Goal: Task Accomplishment & Management: Use online tool/utility

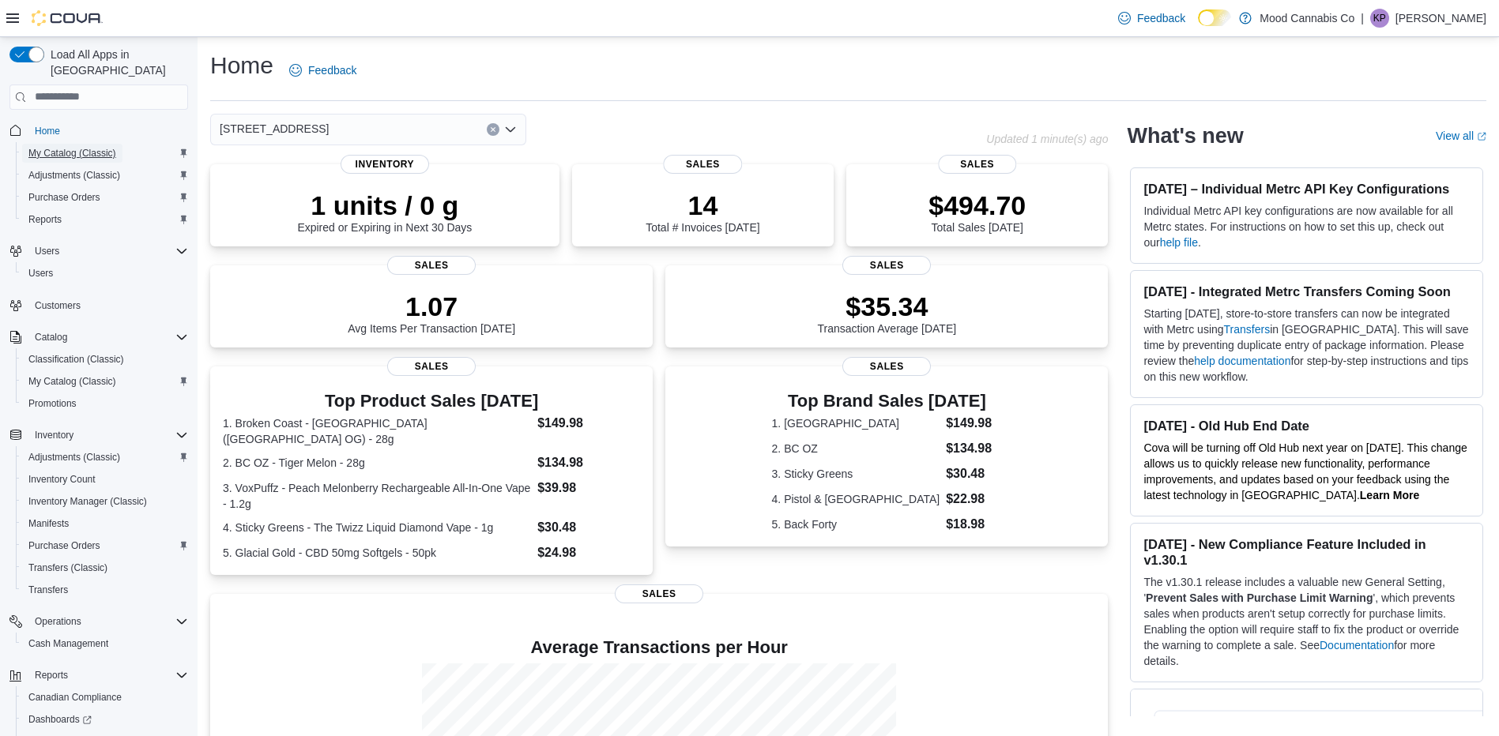
click at [77, 147] on span "My Catalog (Classic)" at bounding box center [72, 153] width 88 height 13
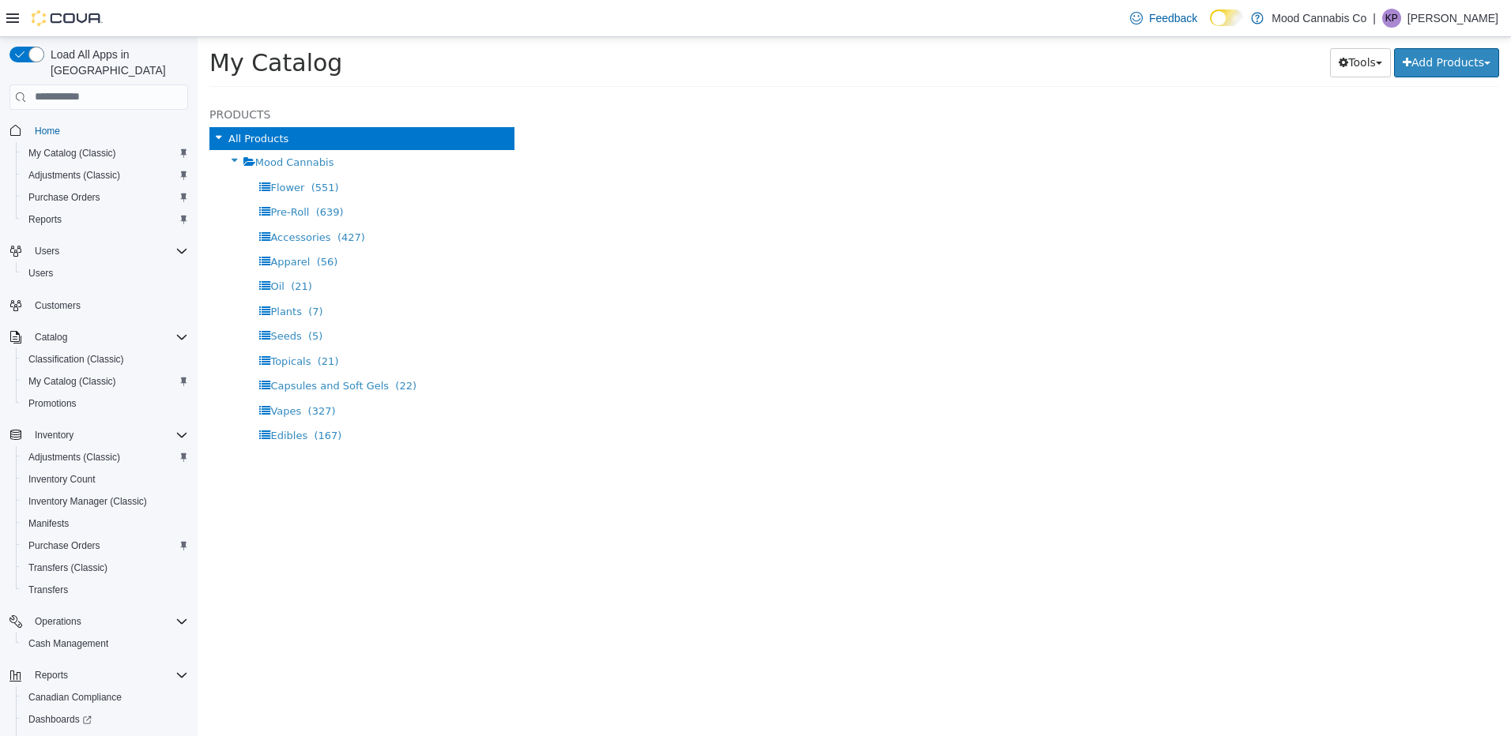
select select "**********"
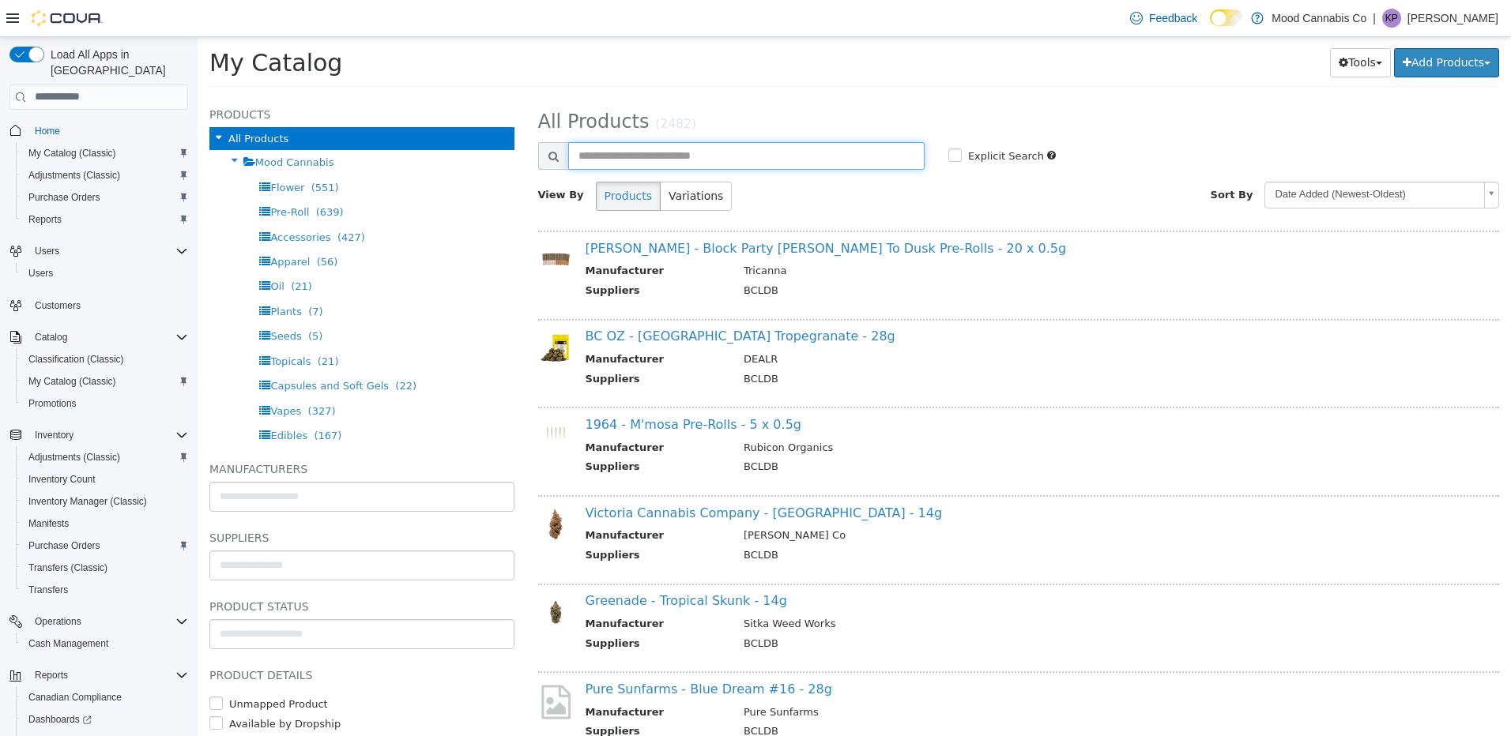
click at [632, 149] on input "text" at bounding box center [746, 155] width 356 height 28
type input "**********"
select select "**********"
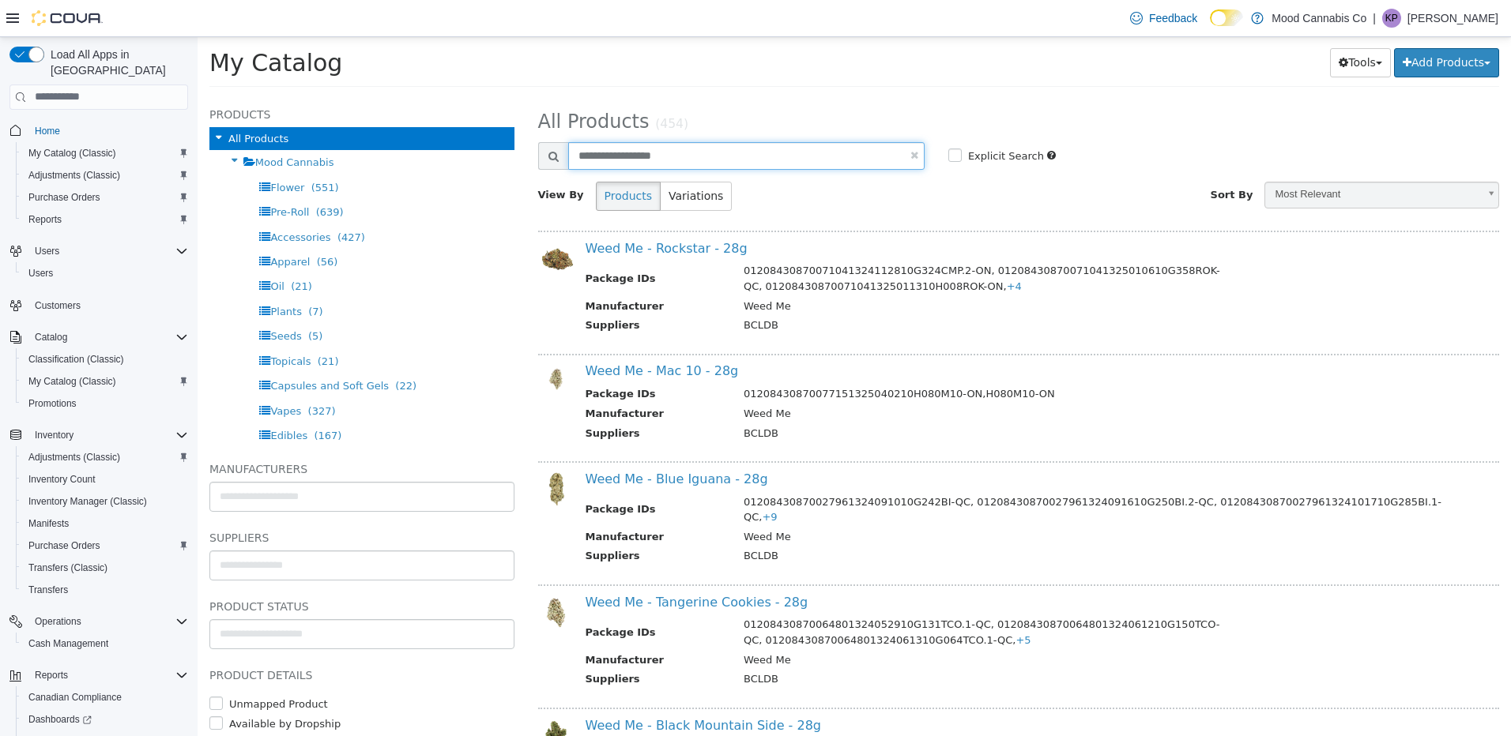
drag, startPoint x: 698, startPoint y: 152, endPoint x: 627, endPoint y: 152, distance: 71.9
click at [627, 152] on input "**********" at bounding box center [746, 155] width 356 height 28
type input "**********"
select select "**********"
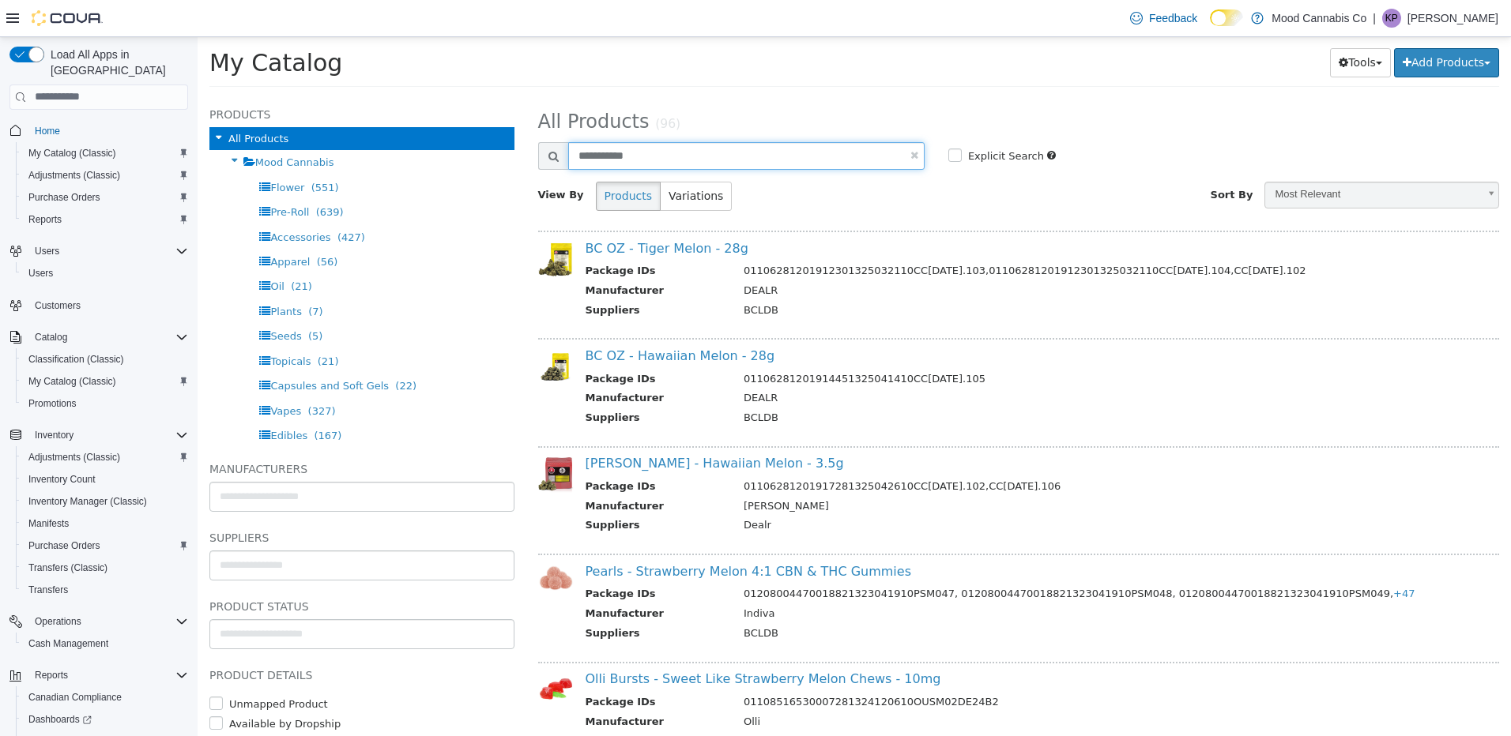
click at [740, 154] on input "**********" at bounding box center [746, 155] width 356 height 28
type input "**********"
select select "**********"
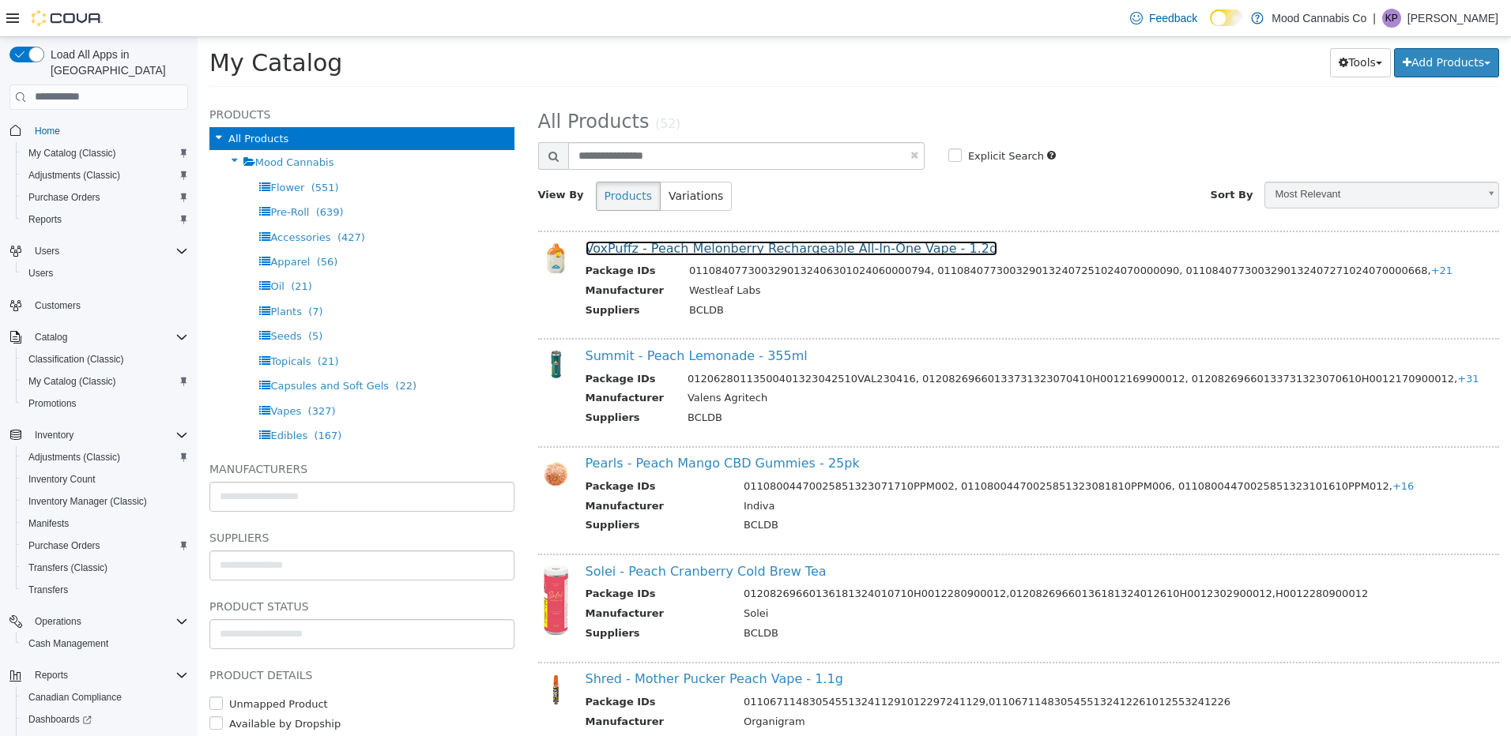
click at [845, 247] on link "VoxPuffz - Peach Melonberry Rechargeable All-In-One Vape - 1.2g" at bounding box center [791, 247] width 412 height 15
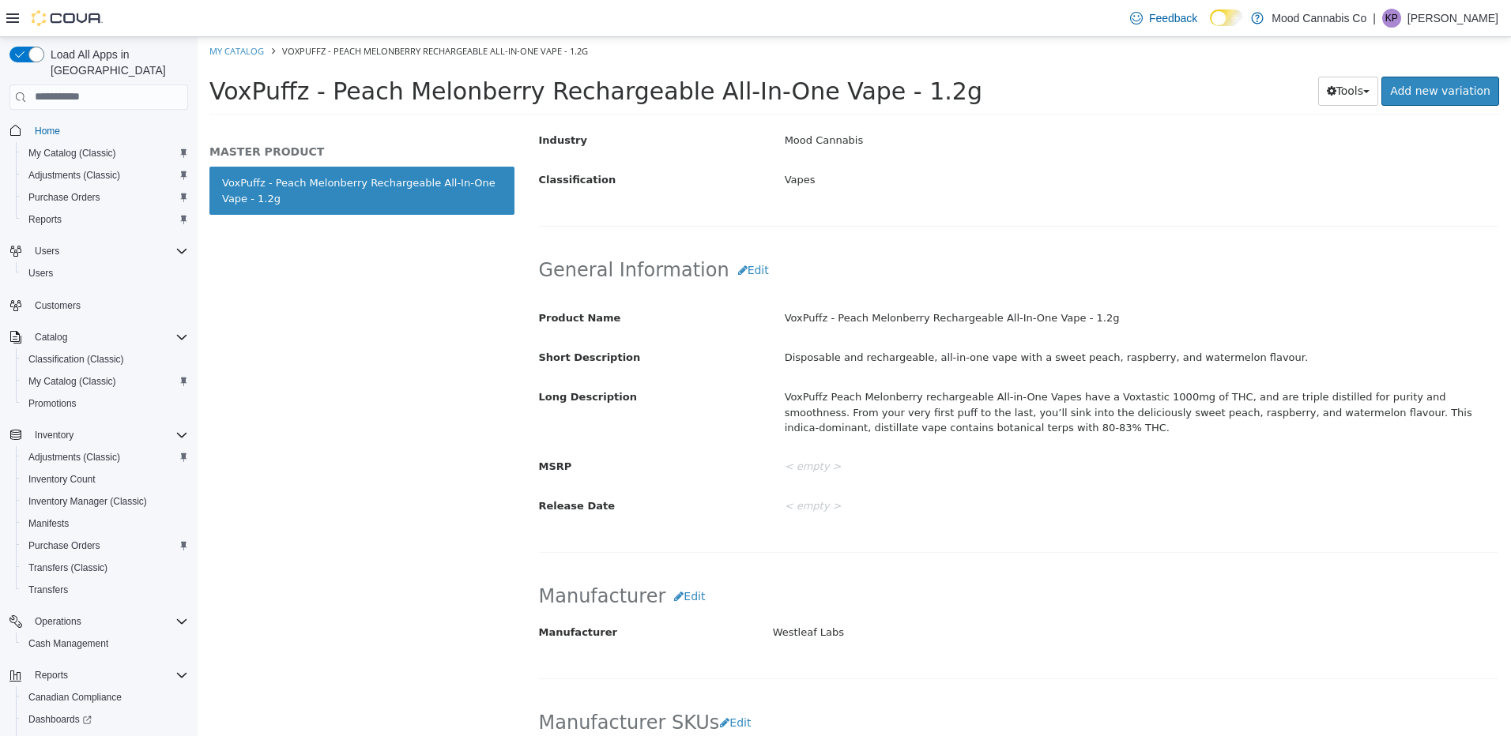
scroll to position [397, 0]
drag, startPoint x: 806, startPoint y: 320, endPoint x: 1113, endPoint y: 318, distance: 306.6
click at [1113, 318] on div "VoxPuffz - Peach Melonberry Rechargeable All-In-One Vape - 1.2g" at bounding box center [1141, 317] width 737 height 28
copy div "VoxPuffz - Peach Melonberry Rechargeable All-In-One Vape - 1.2g"
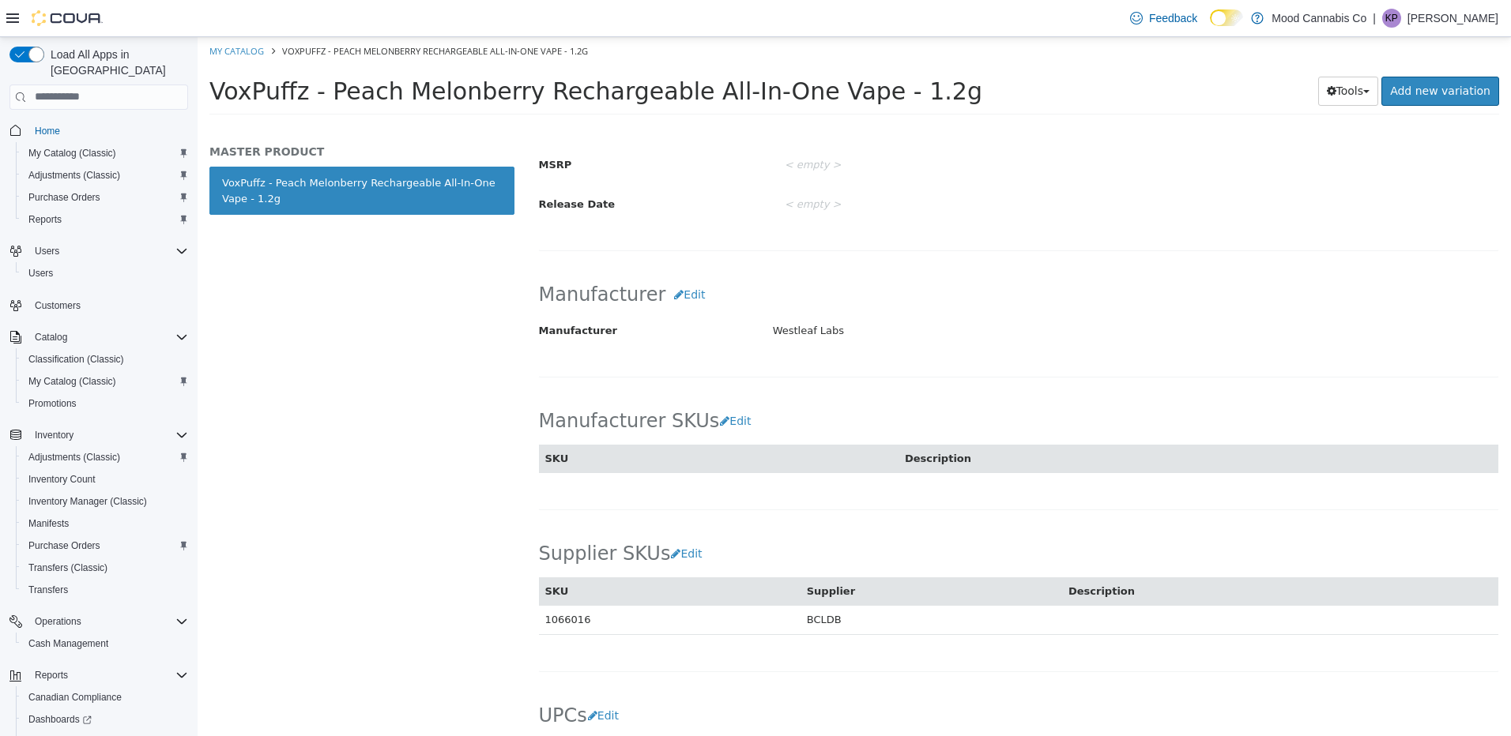
scroll to position [871, 0]
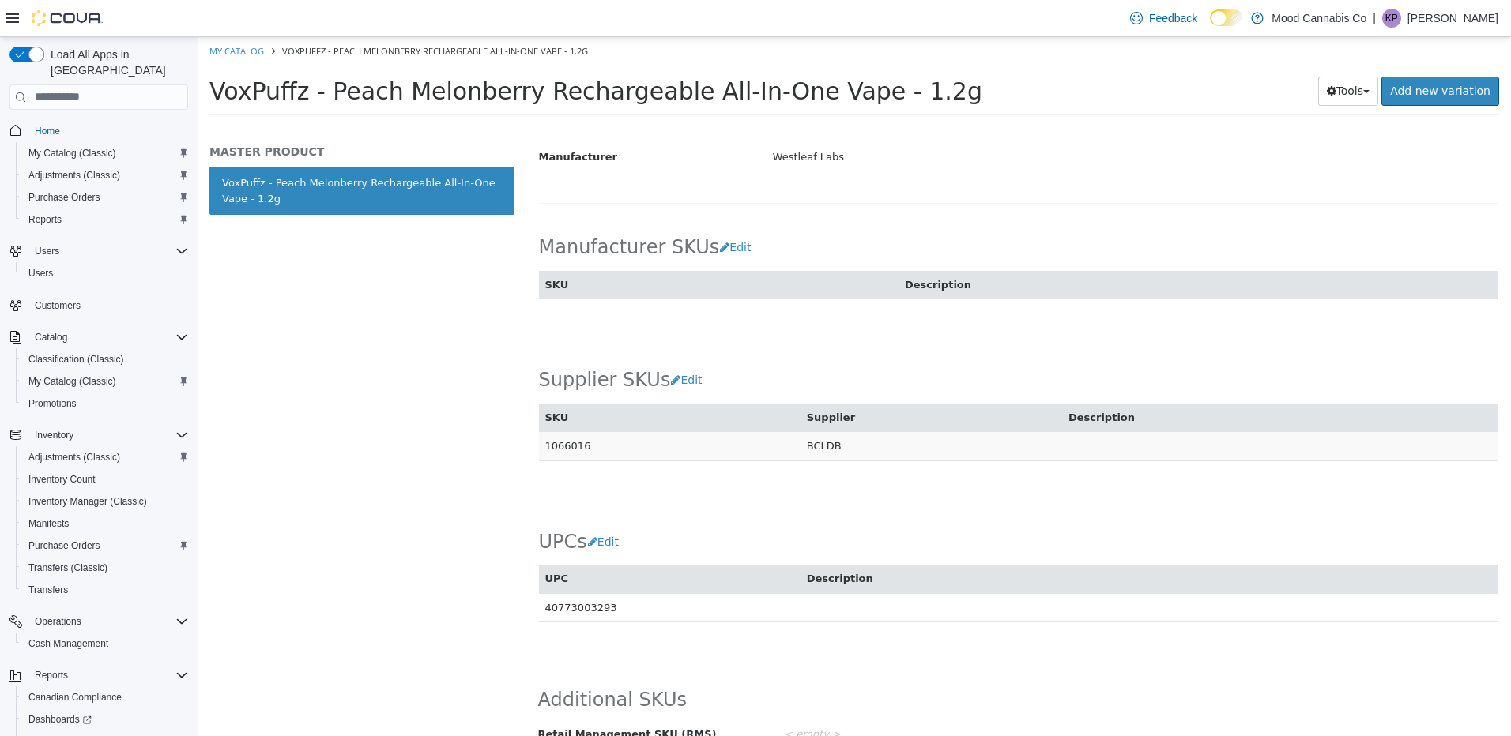
click at [570, 446] on td "1066016" at bounding box center [670, 445] width 262 height 29
copy td "1066016"
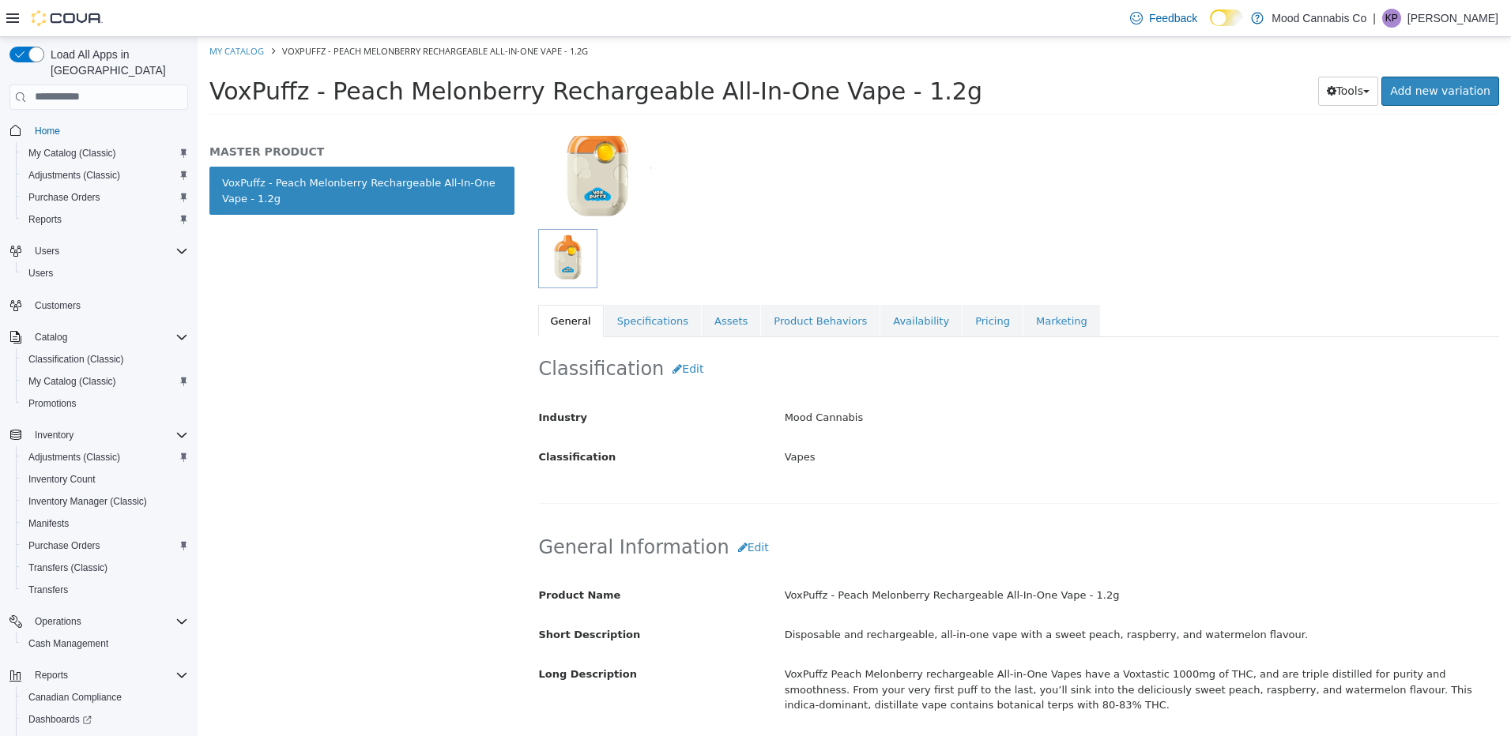
scroll to position [0, 0]
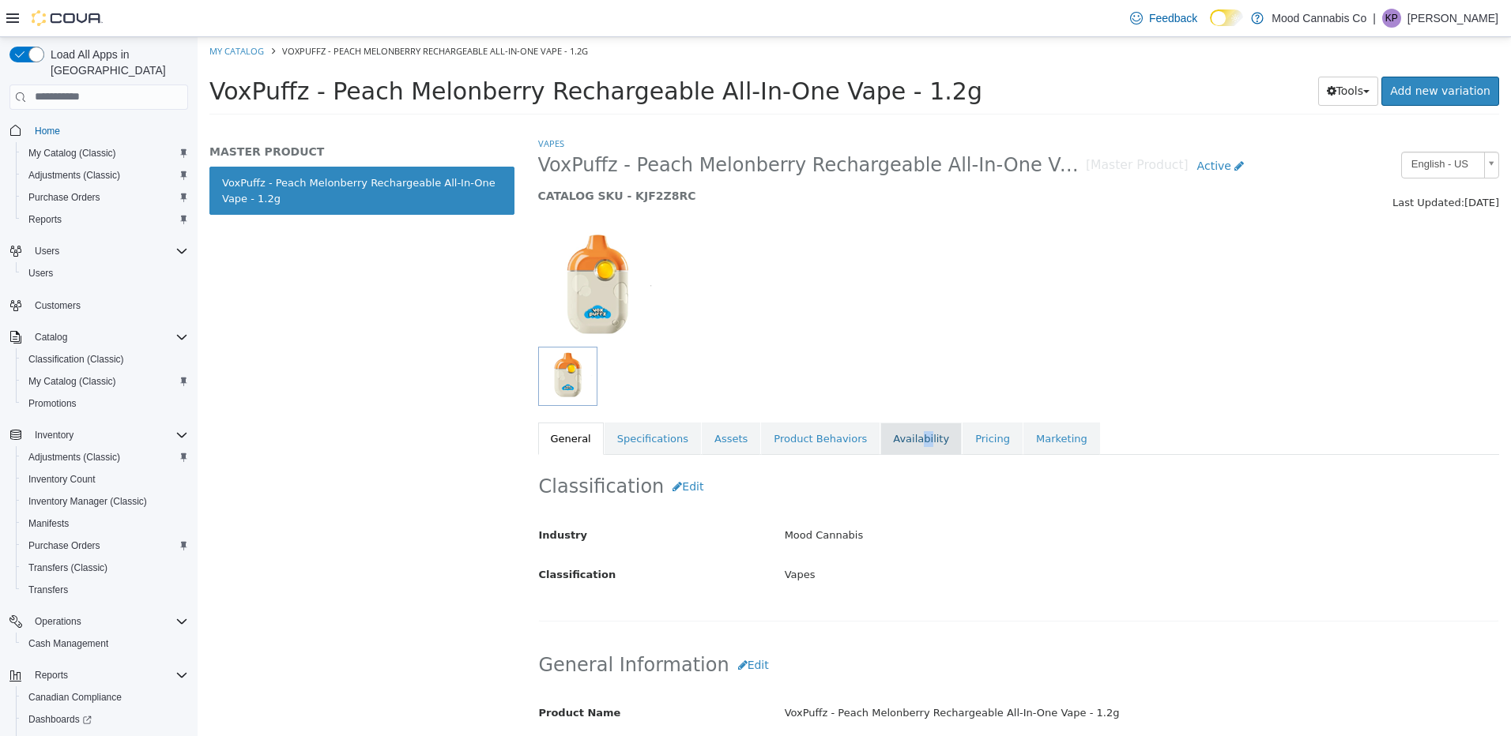
click at [898, 442] on link "Availability" at bounding box center [920, 438] width 81 height 33
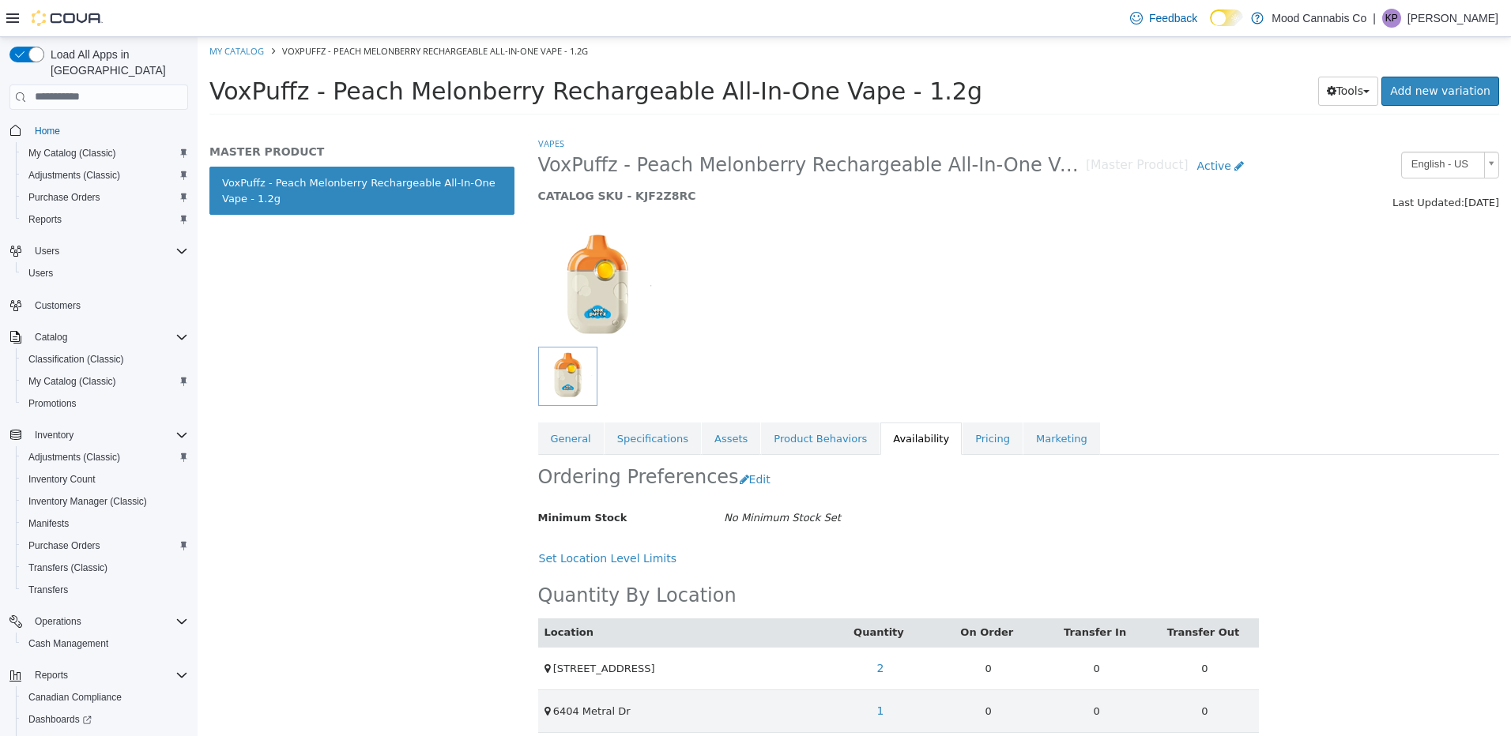
scroll to position [13, 0]
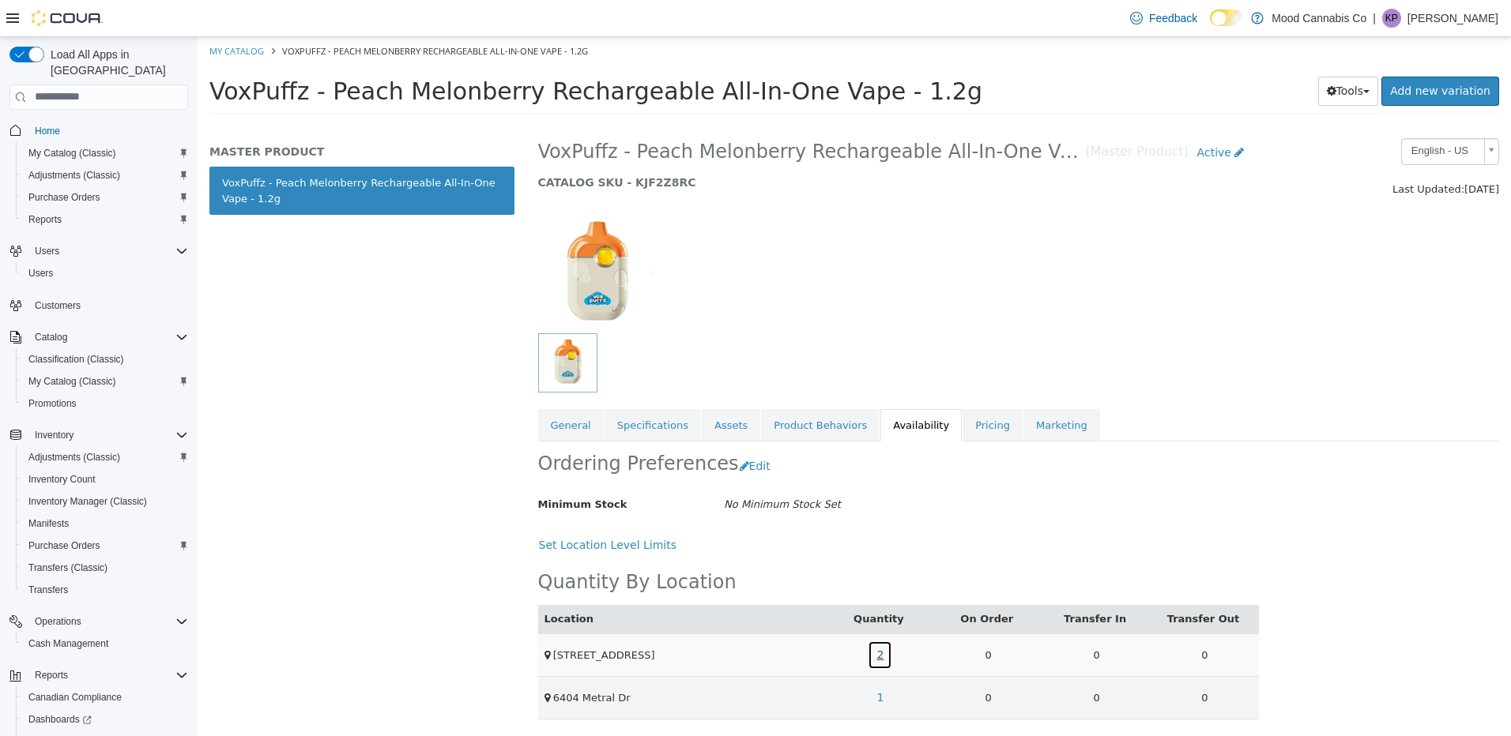
click at [876, 655] on link "2" at bounding box center [880, 654] width 24 height 29
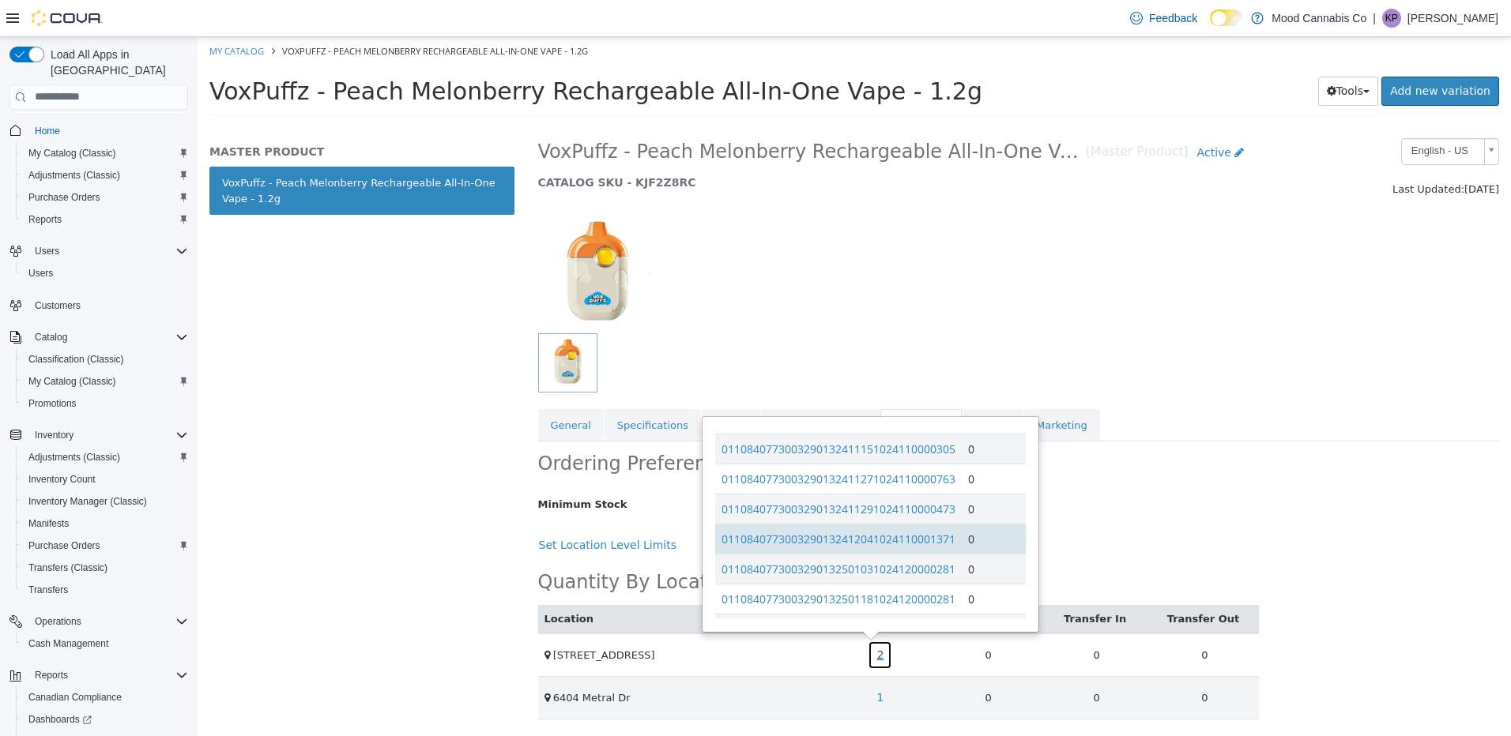
scroll to position [217, 0]
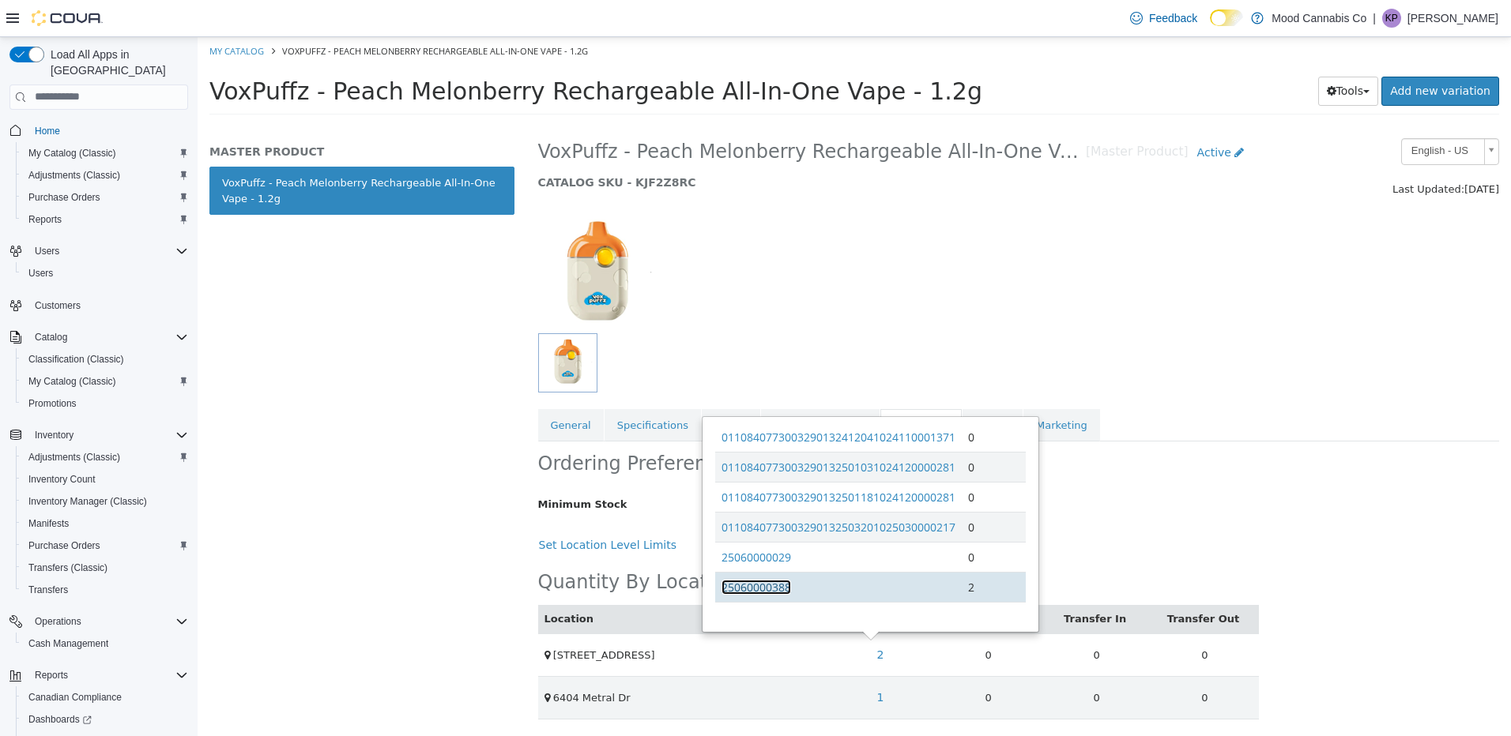
click at [755, 586] on link "25060000388" at bounding box center [756, 586] width 70 height 15
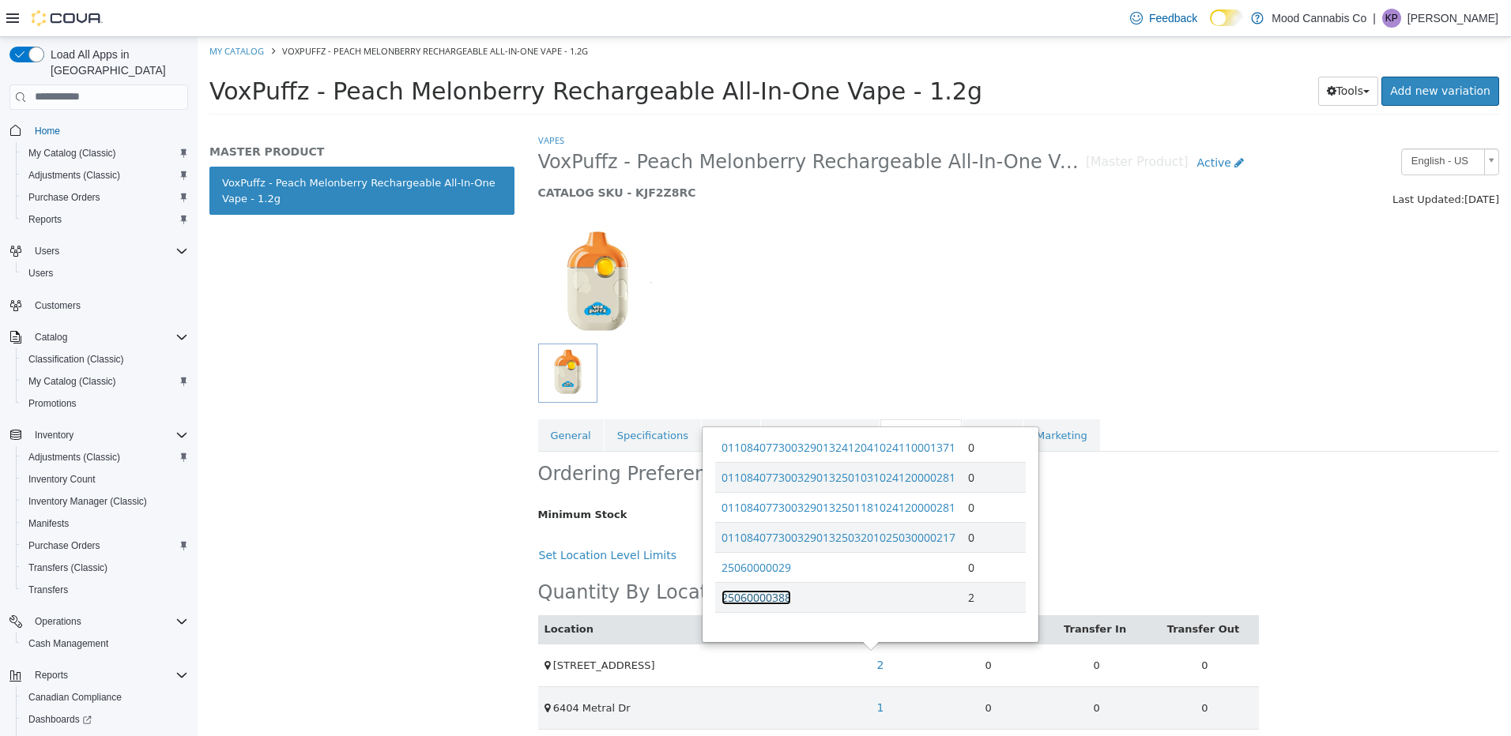
scroll to position [0, 0]
click at [239, 57] on ol "My Catalog VoxPuffz - Peach Melonberry Rechargeable All-In-One Vape - 1.2g" at bounding box center [854, 50] width 1313 height 28
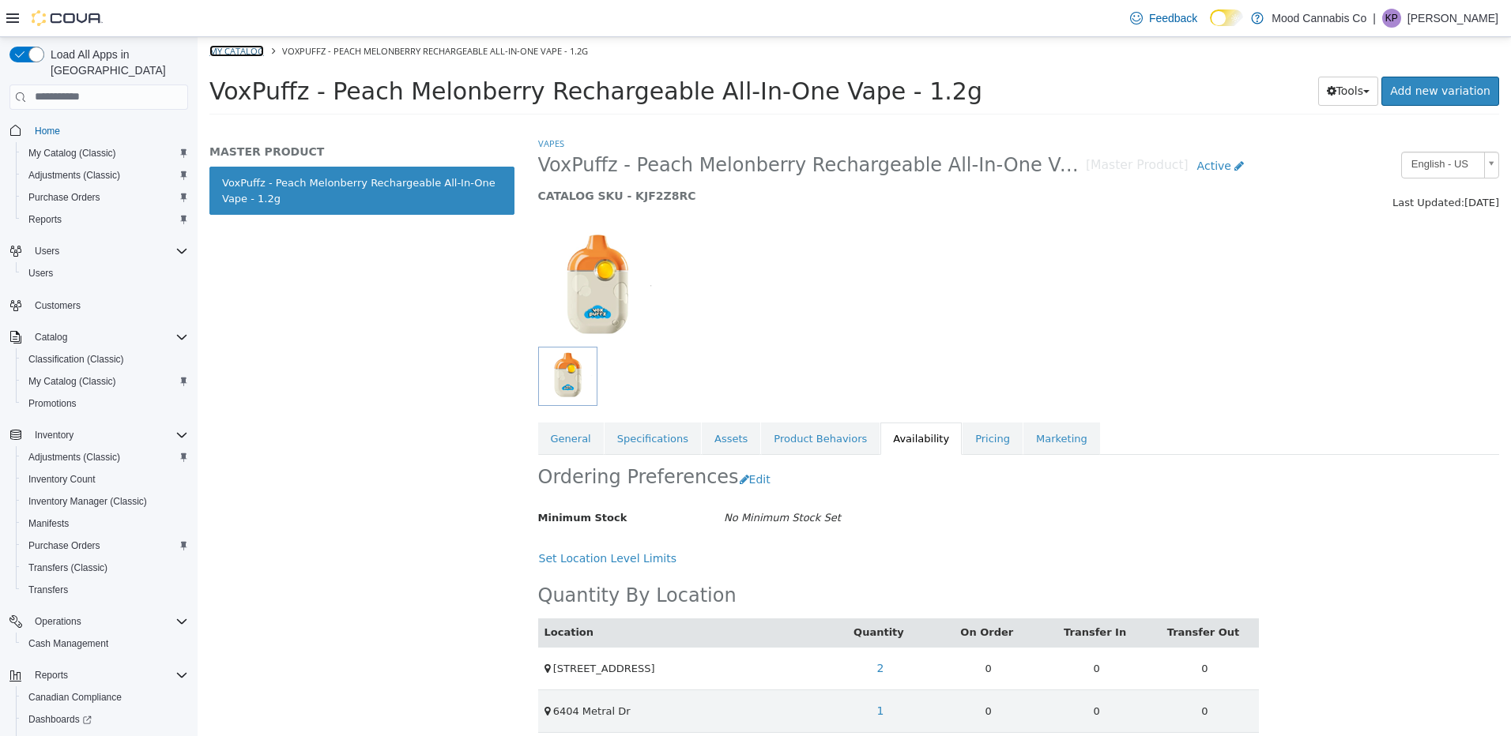
click at [239, 53] on link "My Catalog" at bounding box center [236, 50] width 55 height 12
select select "**********"
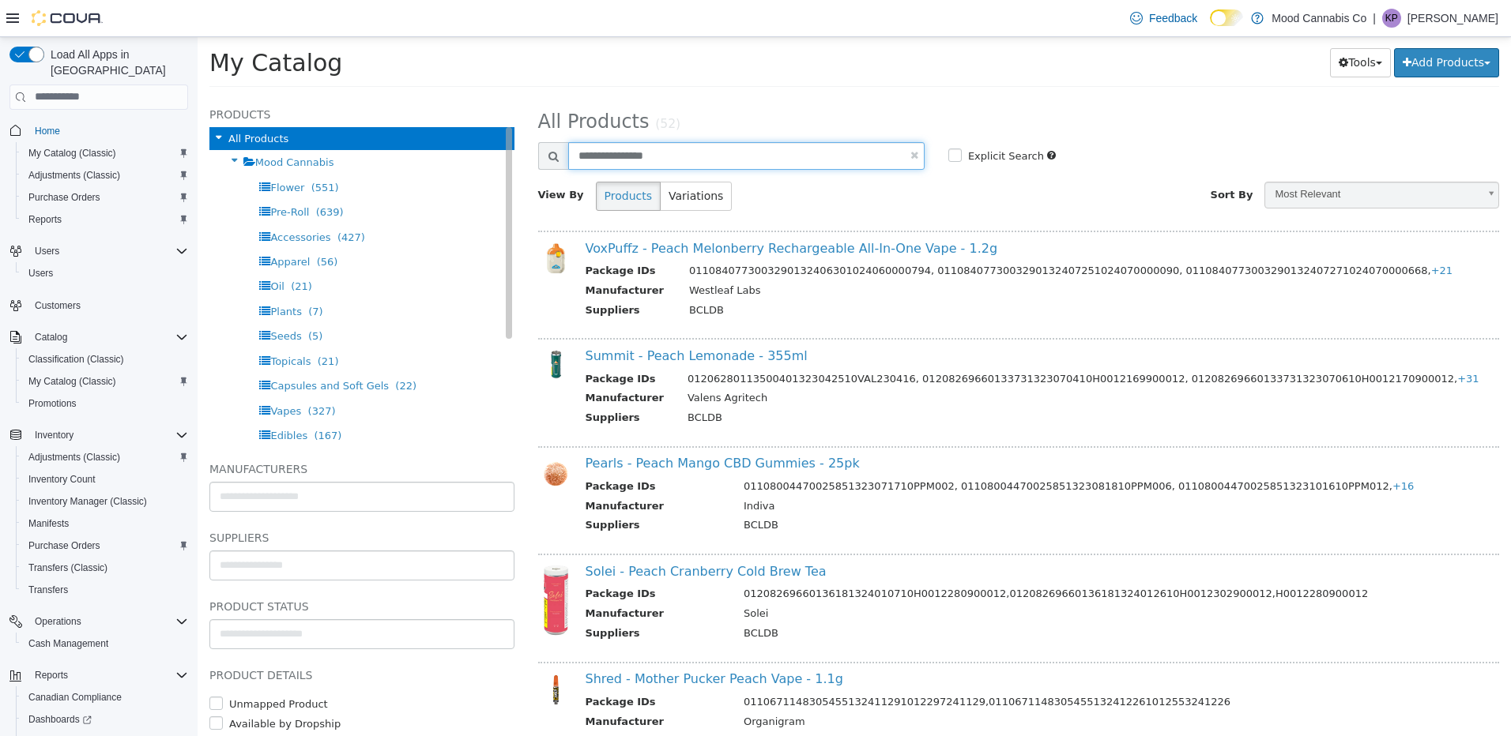
drag, startPoint x: 678, startPoint y: 158, endPoint x: 314, endPoint y: 138, distance: 364.0
click at [314, 96] on div "**********" at bounding box center [854, 96] width 1313 height 0
type input "*******"
select select "**********"
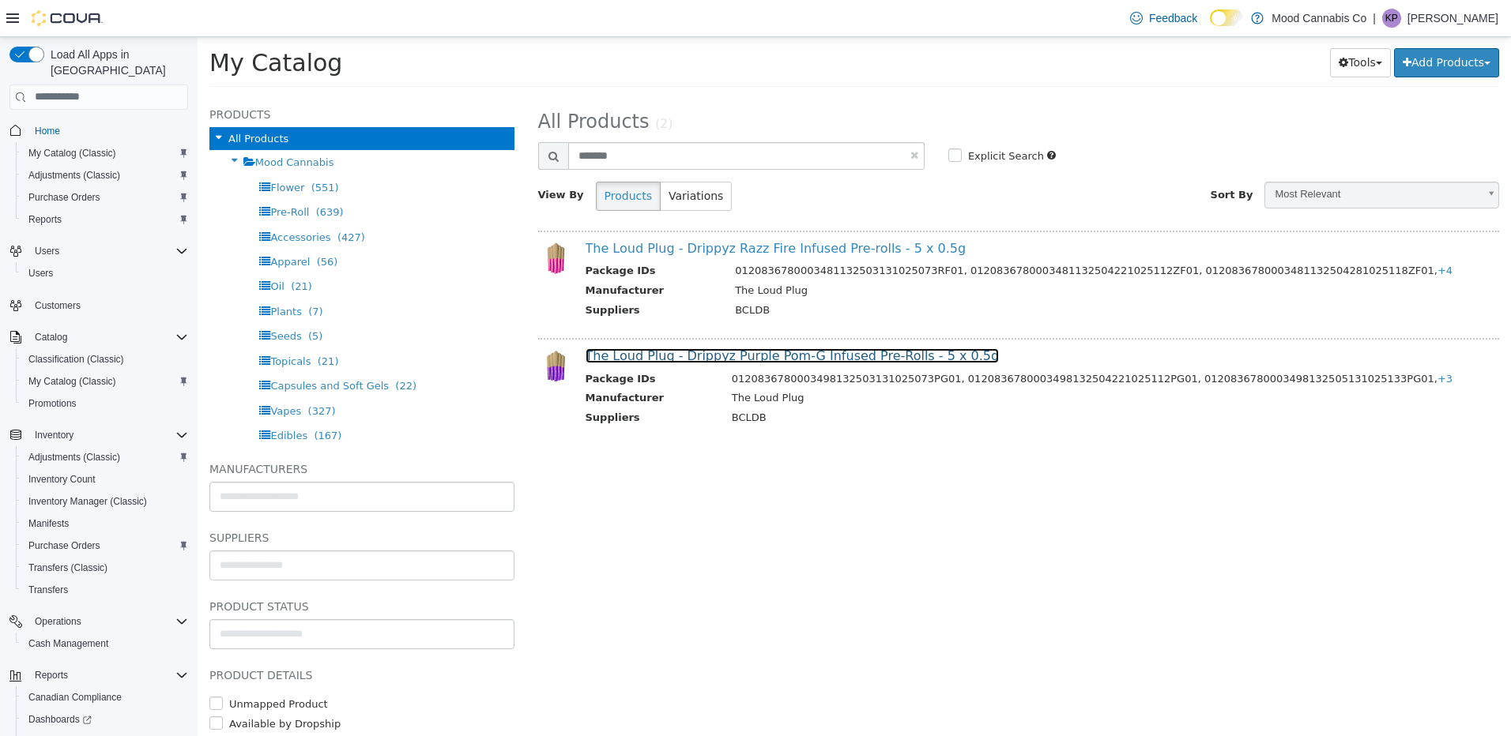
click at [684, 357] on link "The Loud Plug - Drippyz Purple Pom-G Infused Pre-Rolls - 5 x 0.5g" at bounding box center [792, 355] width 414 height 15
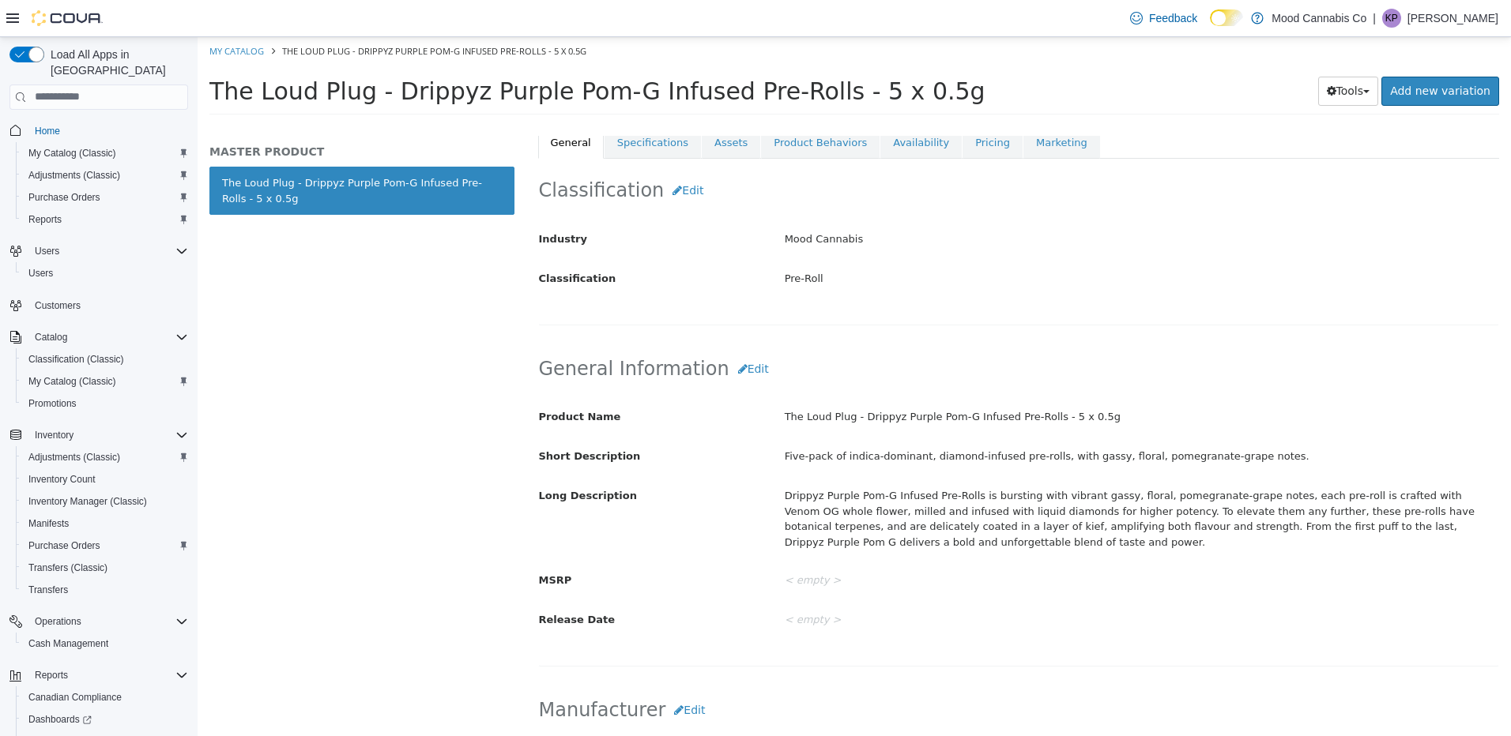
scroll to position [395, 0]
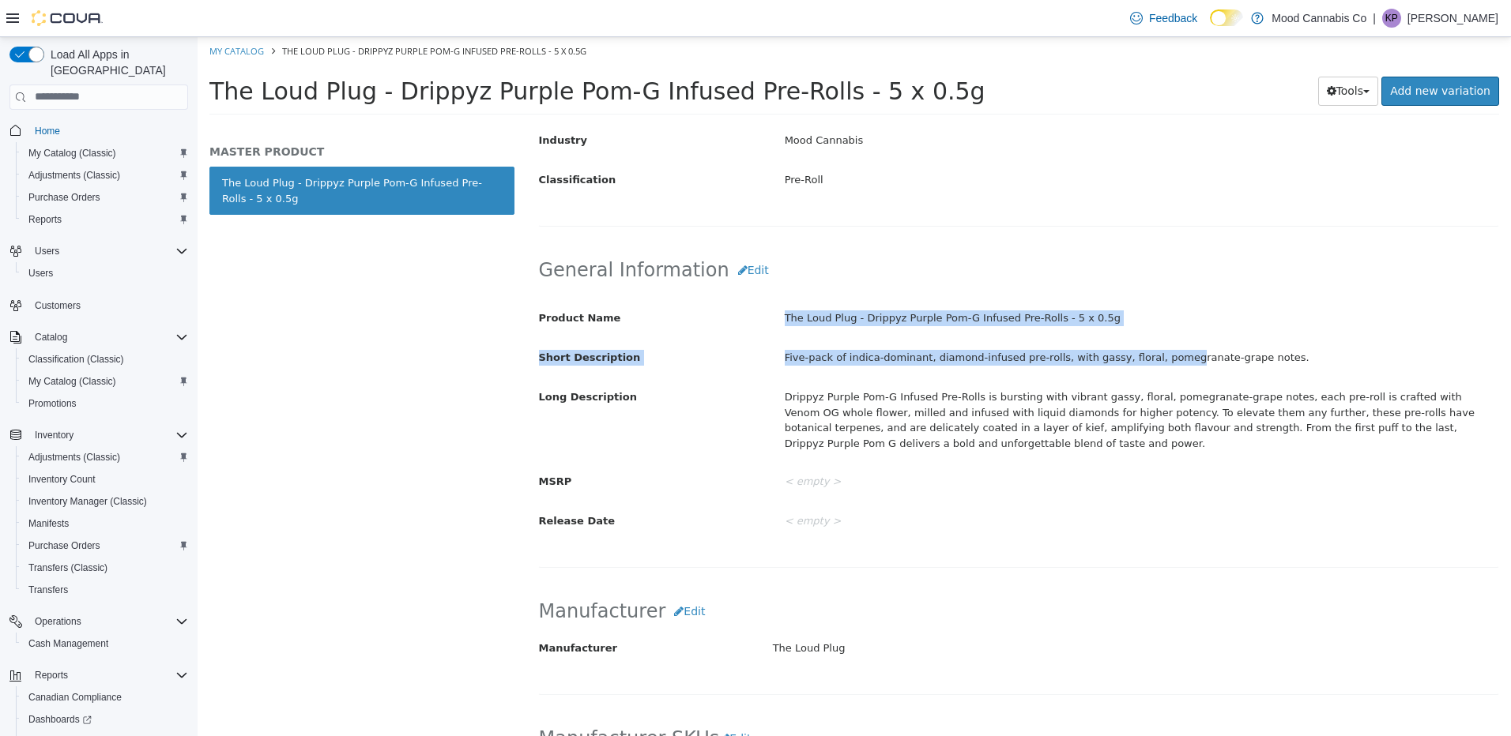
drag, startPoint x: 757, startPoint y: 309, endPoint x: 1154, endPoint y: 334, distance: 398.2
click at [1154, 334] on div "Product Name The Loud Plug - Drippyz Purple Pom-G Infused Pre-Rolls - 5 x 0.5g …" at bounding box center [1019, 419] width 960 height 231
click at [1116, 320] on div "The Loud Plug - Drippyz Purple Pom-G Infused Pre-Rolls - 5 x 0.5g" at bounding box center [1141, 318] width 737 height 28
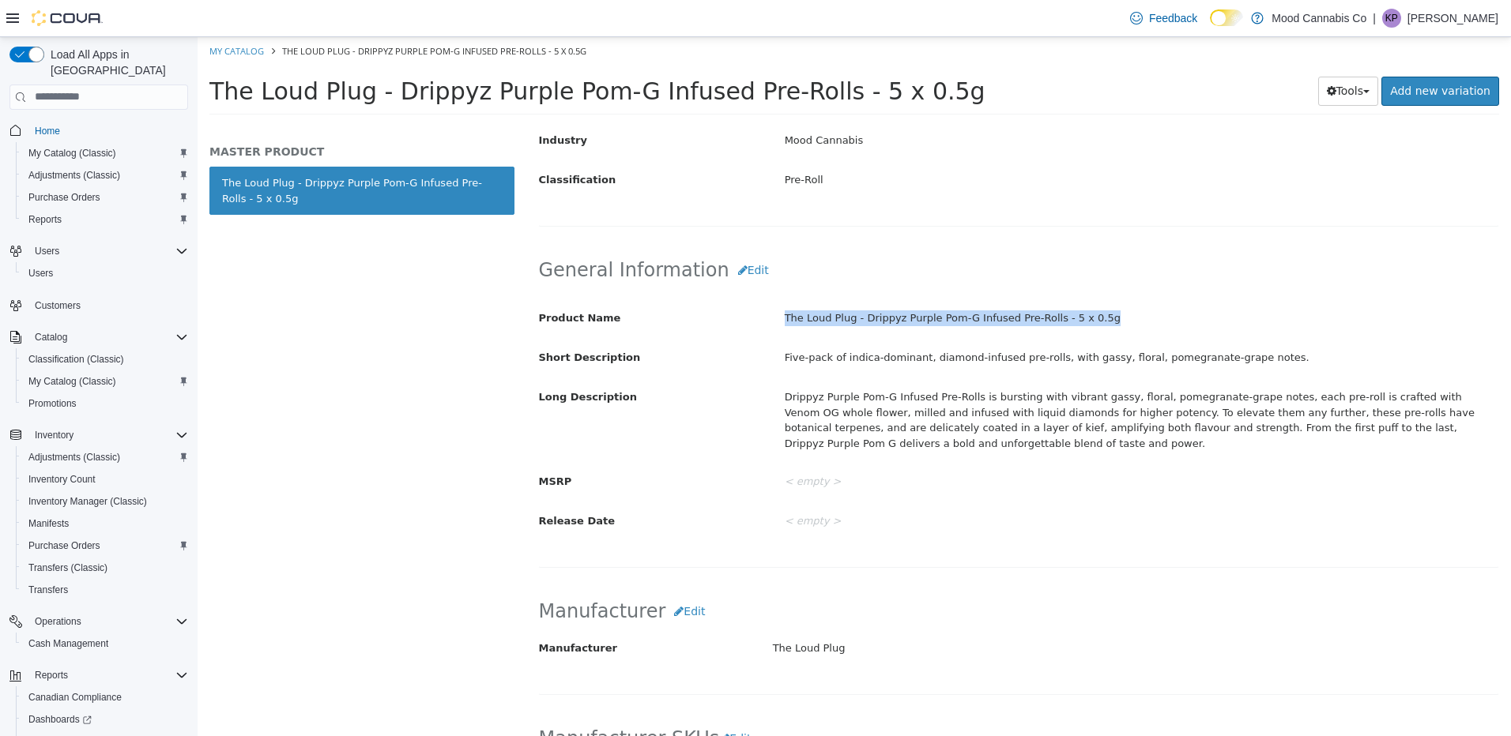
drag, startPoint x: 1127, startPoint y: 317, endPoint x: 783, endPoint y: 321, distance: 343.7
click at [783, 321] on div "The Loud Plug - Drippyz Purple Pom-G Infused Pre-Rolls - 5 x 0.5g" at bounding box center [1141, 318] width 737 height 28
copy div "The Loud Plug - Drippyz Purple Pom-G Infused Pre-Rolls - 5 x 0.5g"
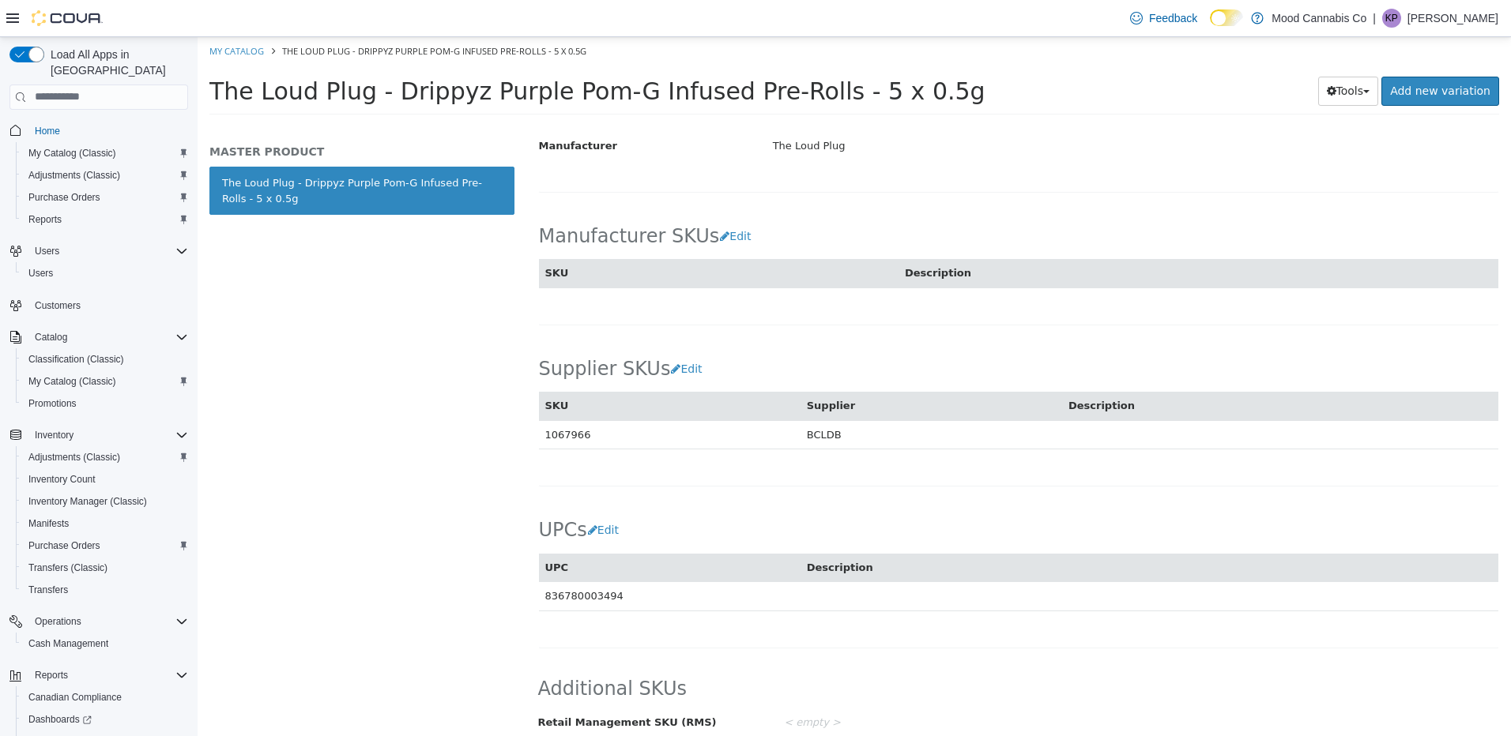
scroll to position [913, 0]
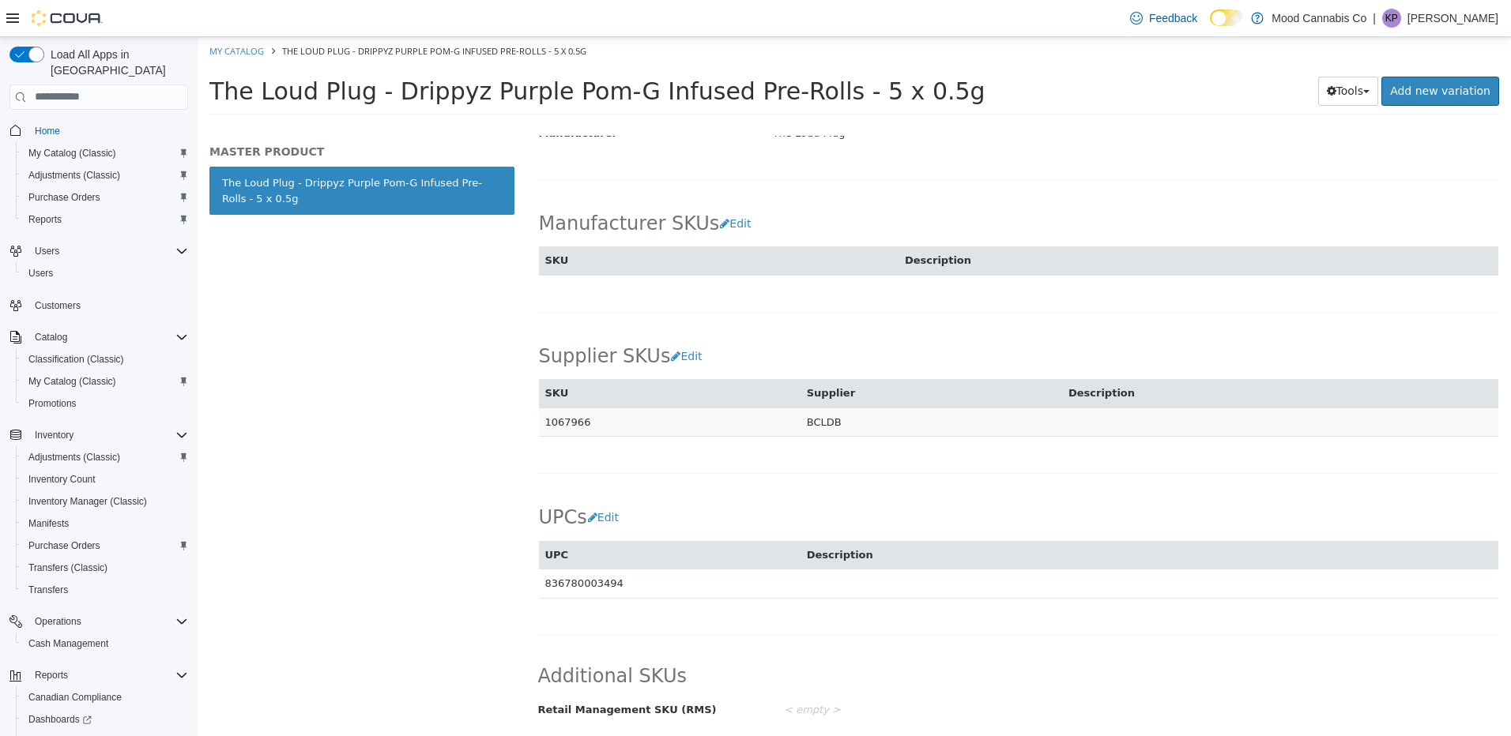
click at [557, 418] on td "1067966" at bounding box center [670, 421] width 262 height 29
click at [559, 419] on td "1067966" at bounding box center [670, 421] width 262 height 29
copy td "1067966"
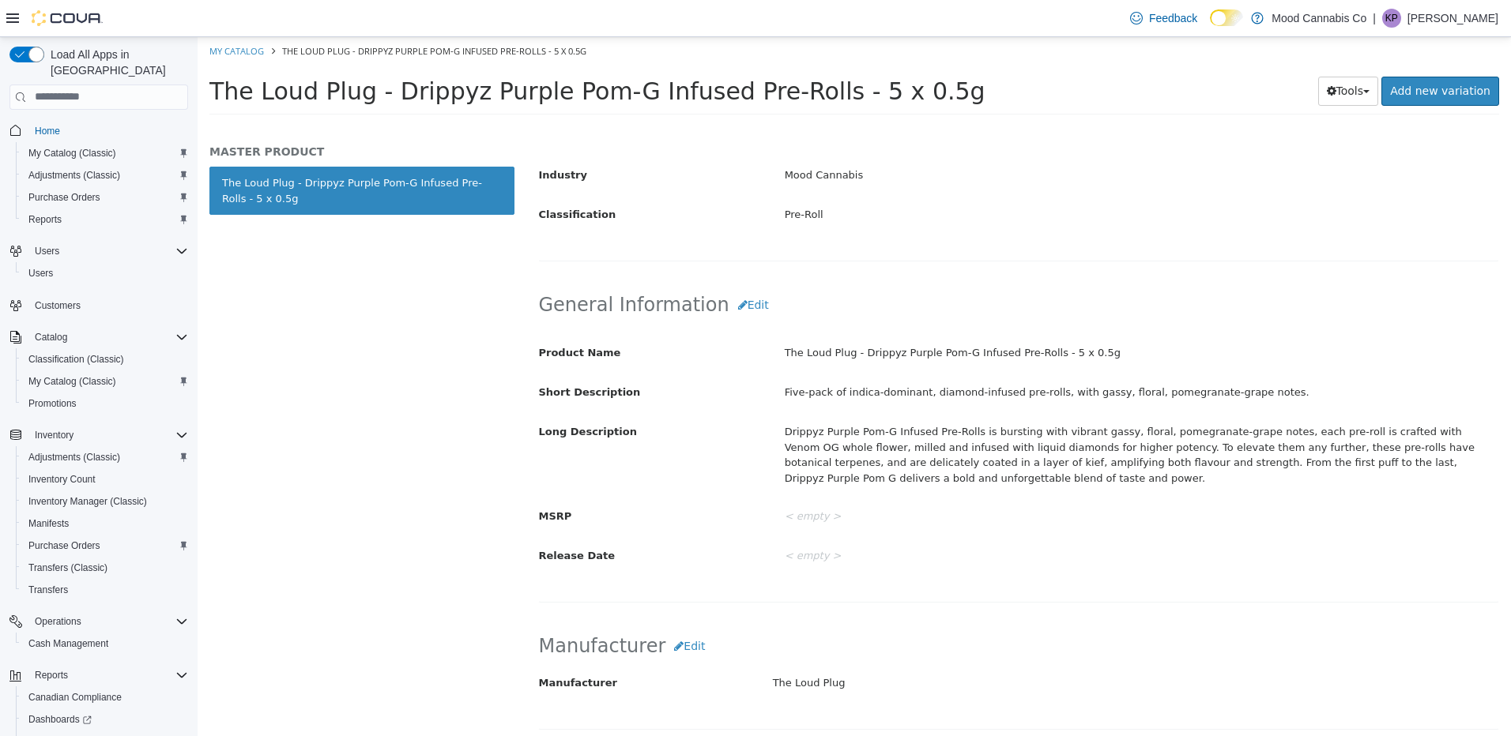
scroll to position [44, 0]
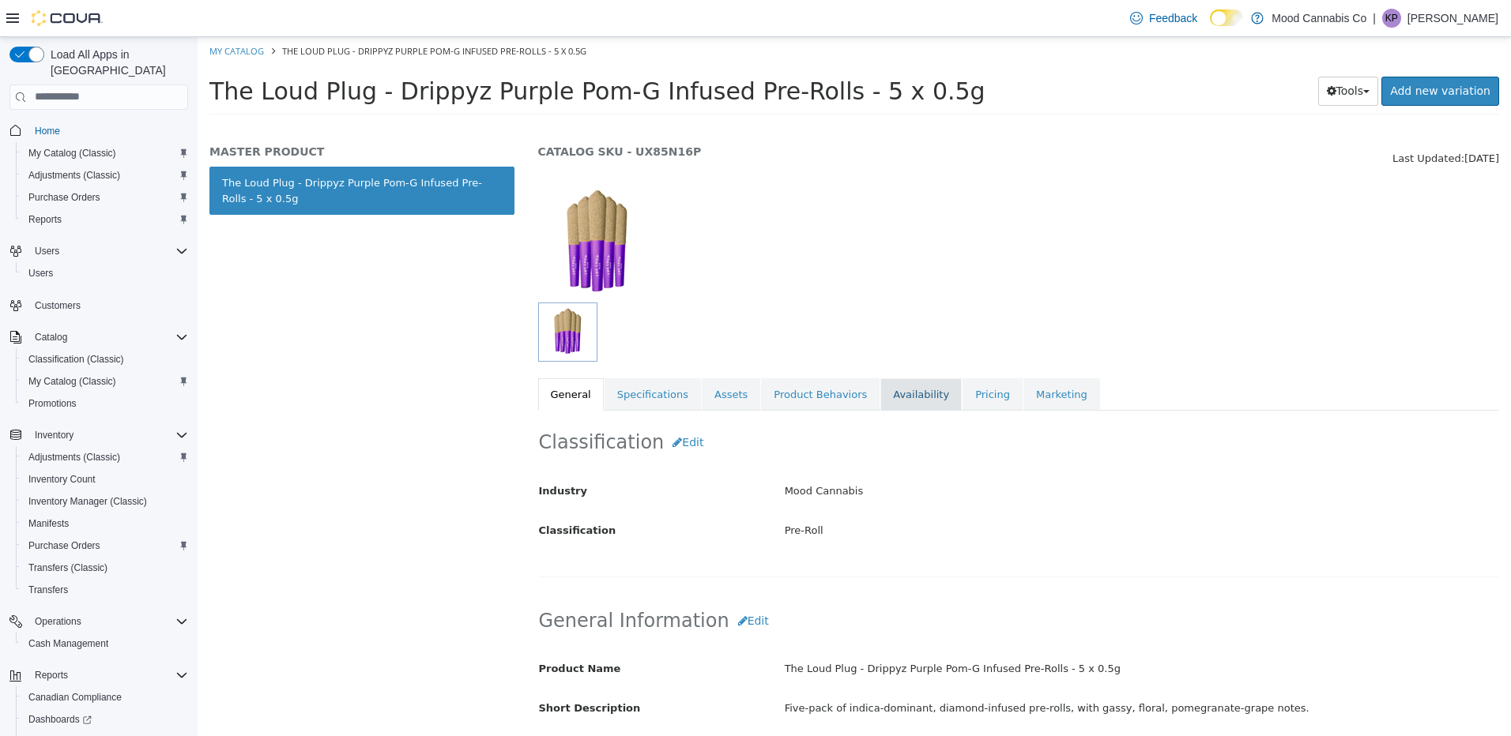
click at [884, 388] on link "Availability" at bounding box center [920, 394] width 81 height 33
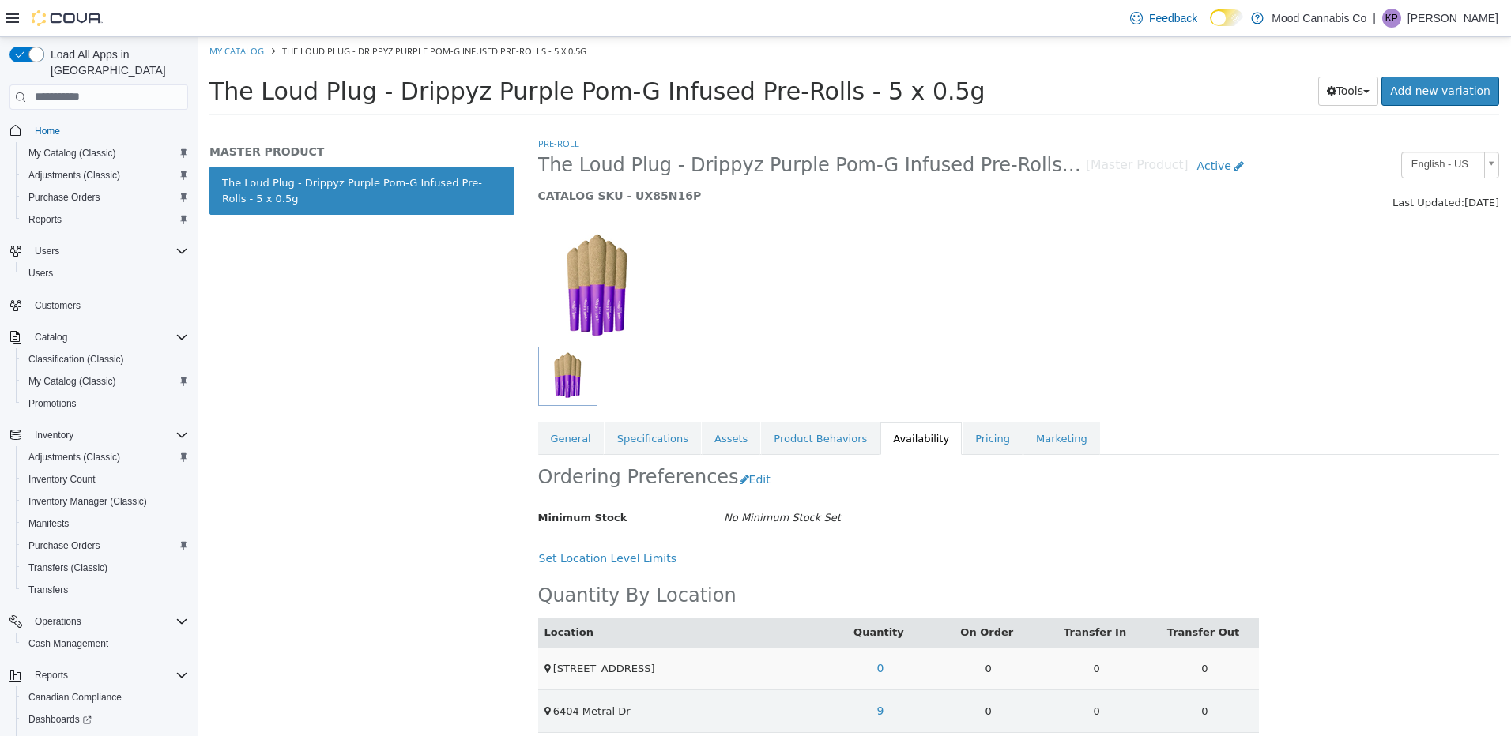
scroll to position [13, 0]
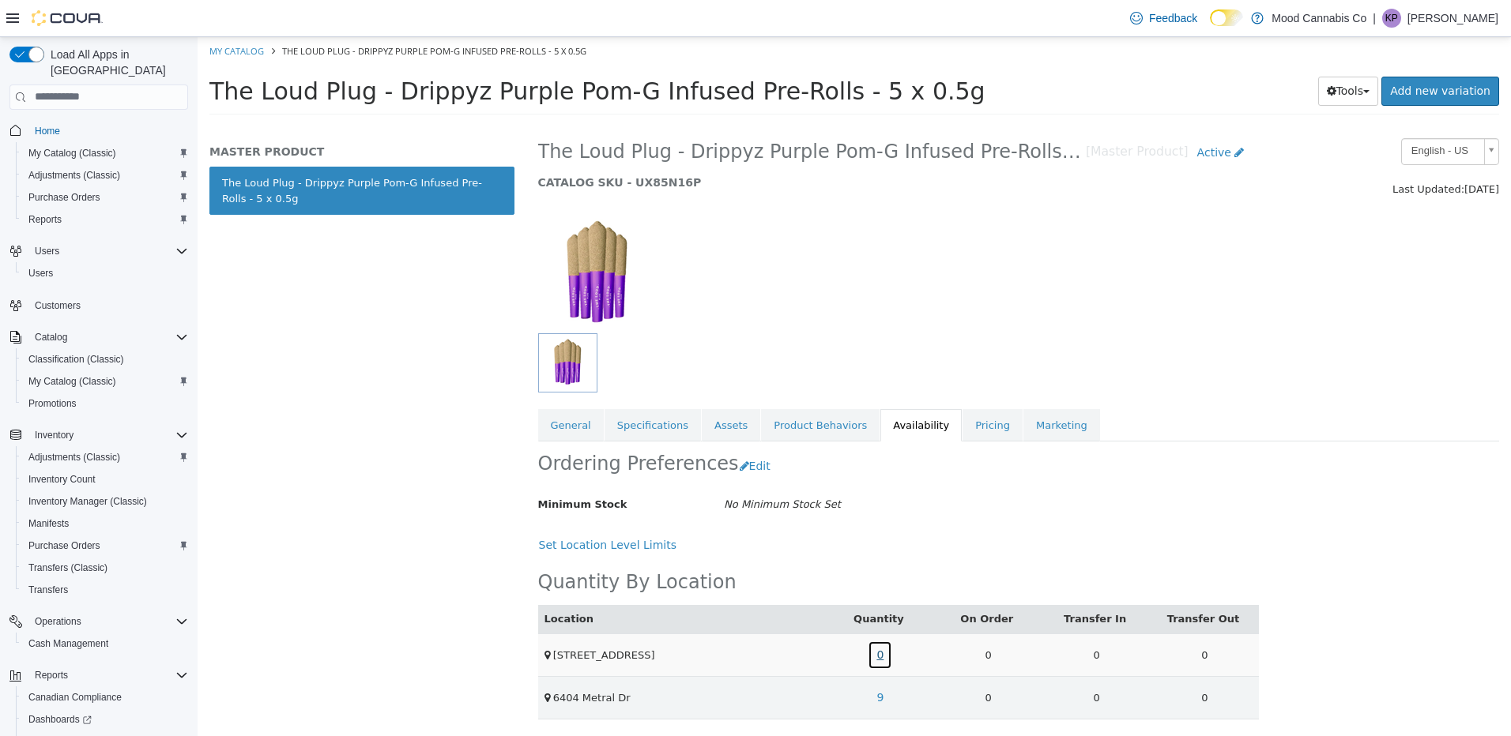
click at [880, 649] on link "0" at bounding box center [880, 654] width 24 height 29
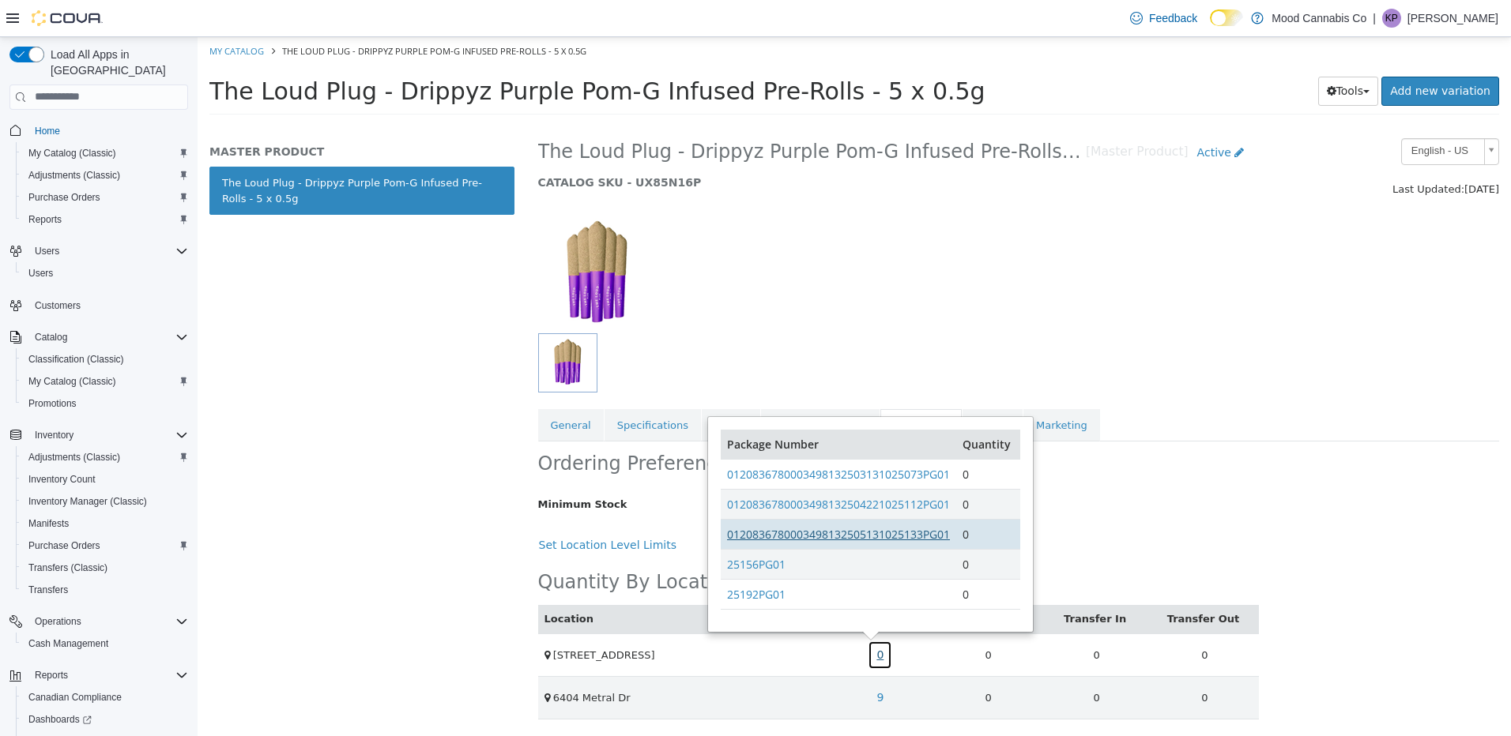
scroll to position [7, 0]
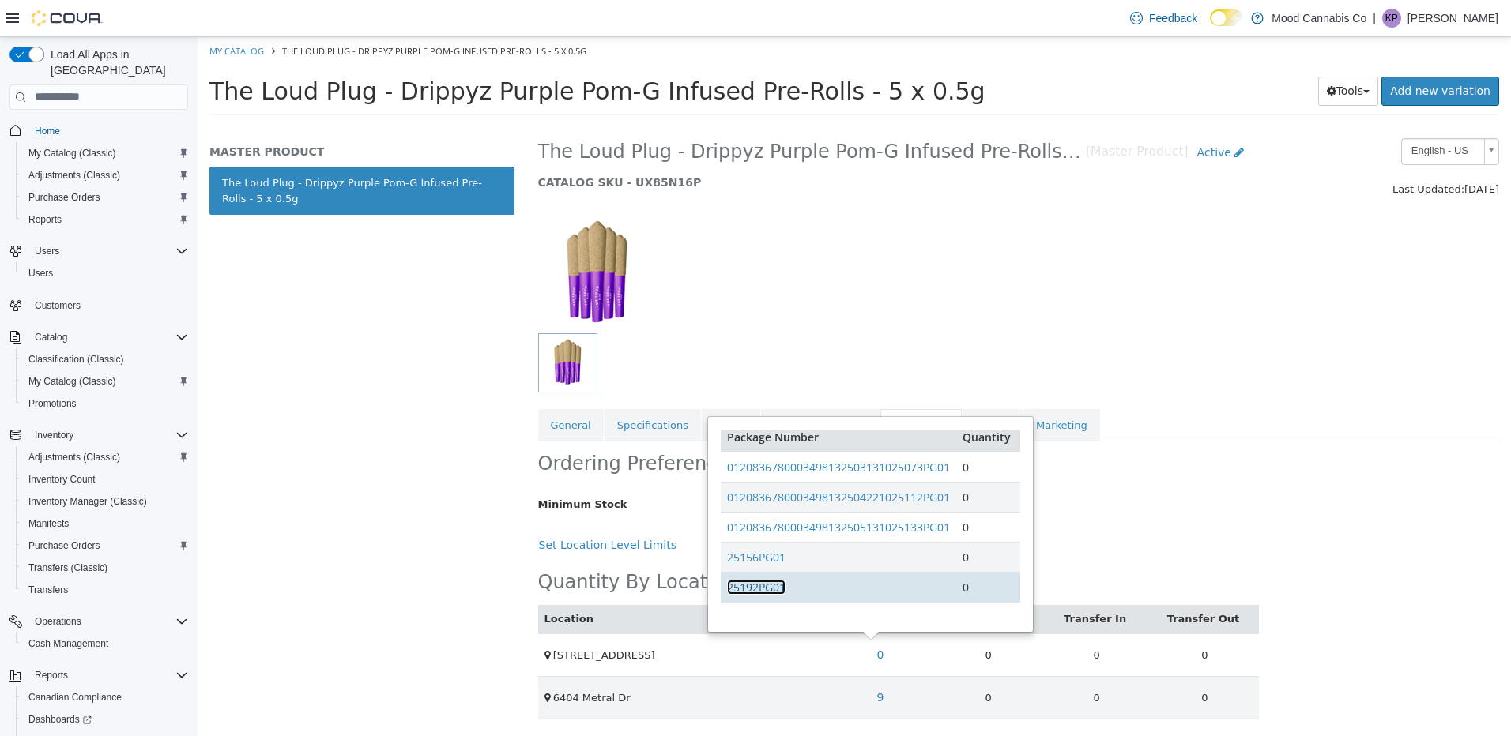
click at [754, 583] on link "25192PG01" at bounding box center [756, 586] width 58 height 15
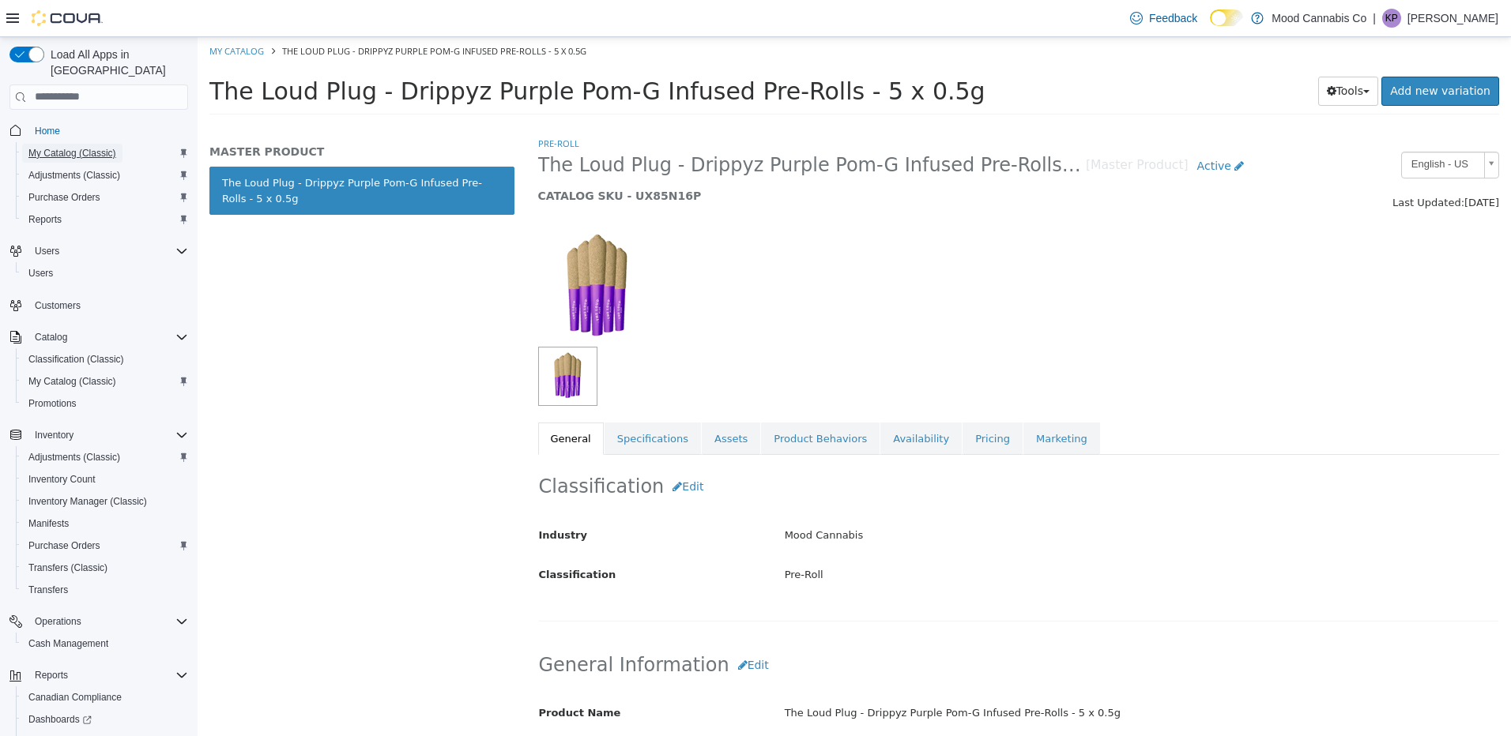
click at [59, 147] on span "My Catalog (Classic)" at bounding box center [72, 153] width 88 height 13
click at [237, 49] on link "My Catalog" at bounding box center [236, 50] width 55 height 12
select select "**********"
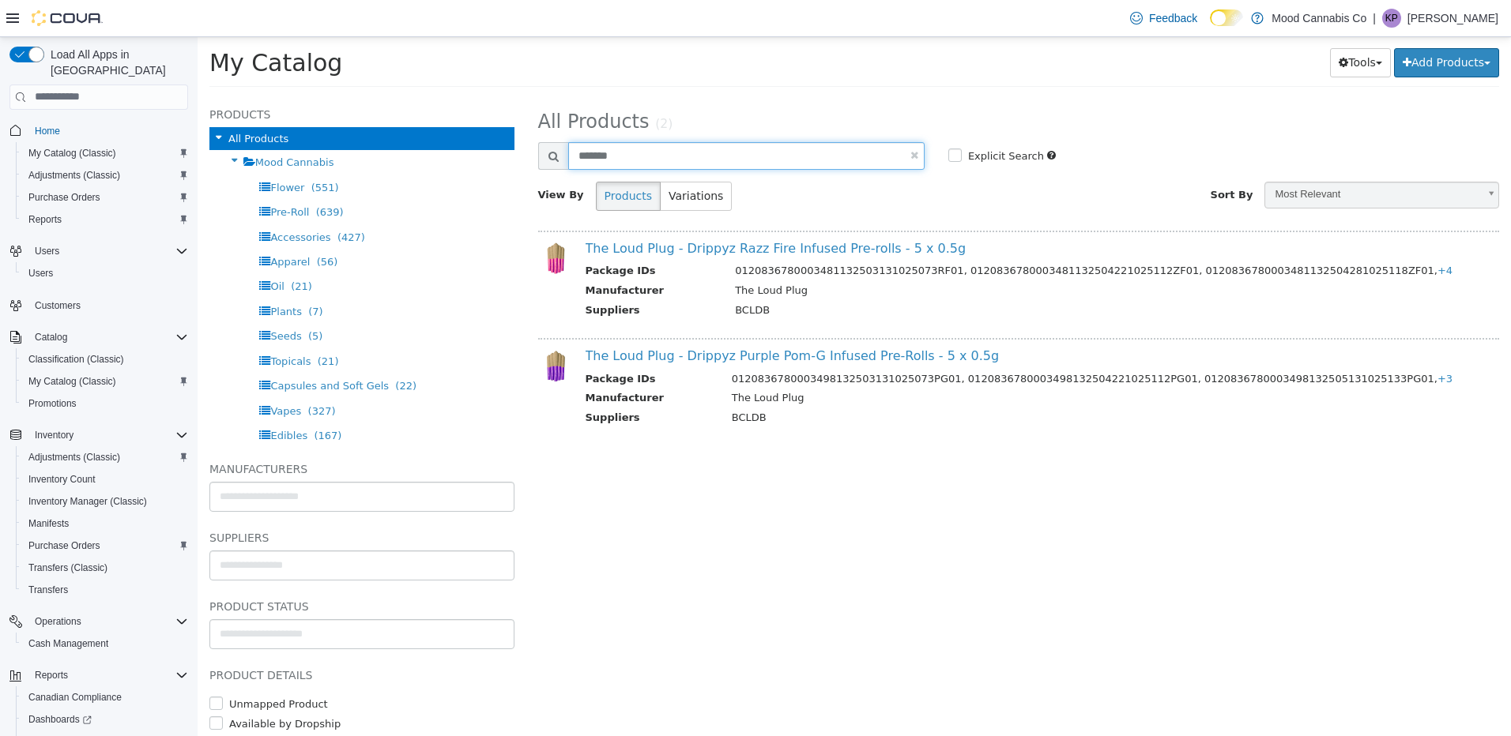
drag, startPoint x: 631, startPoint y: 156, endPoint x: 360, endPoint y: 119, distance: 273.5
click at [362, 96] on div "**********" at bounding box center [854, 96] width 1313 height 0
type input "**********"
select select "**********"
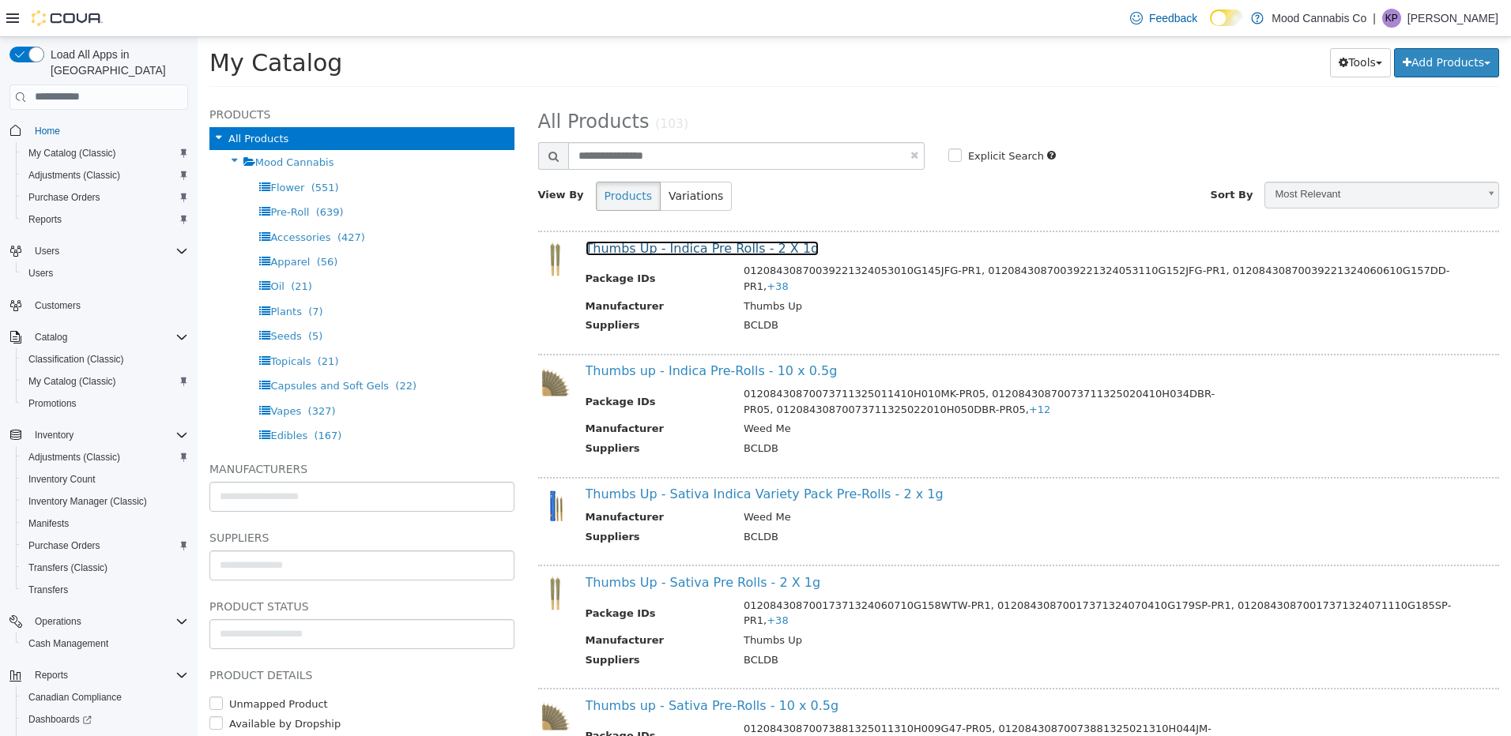
click at [678, 248] on link "Thumbs Up - Indica Pre Rolls - 2 X 1g" at bounding box center [702, 247] width 234 height 15
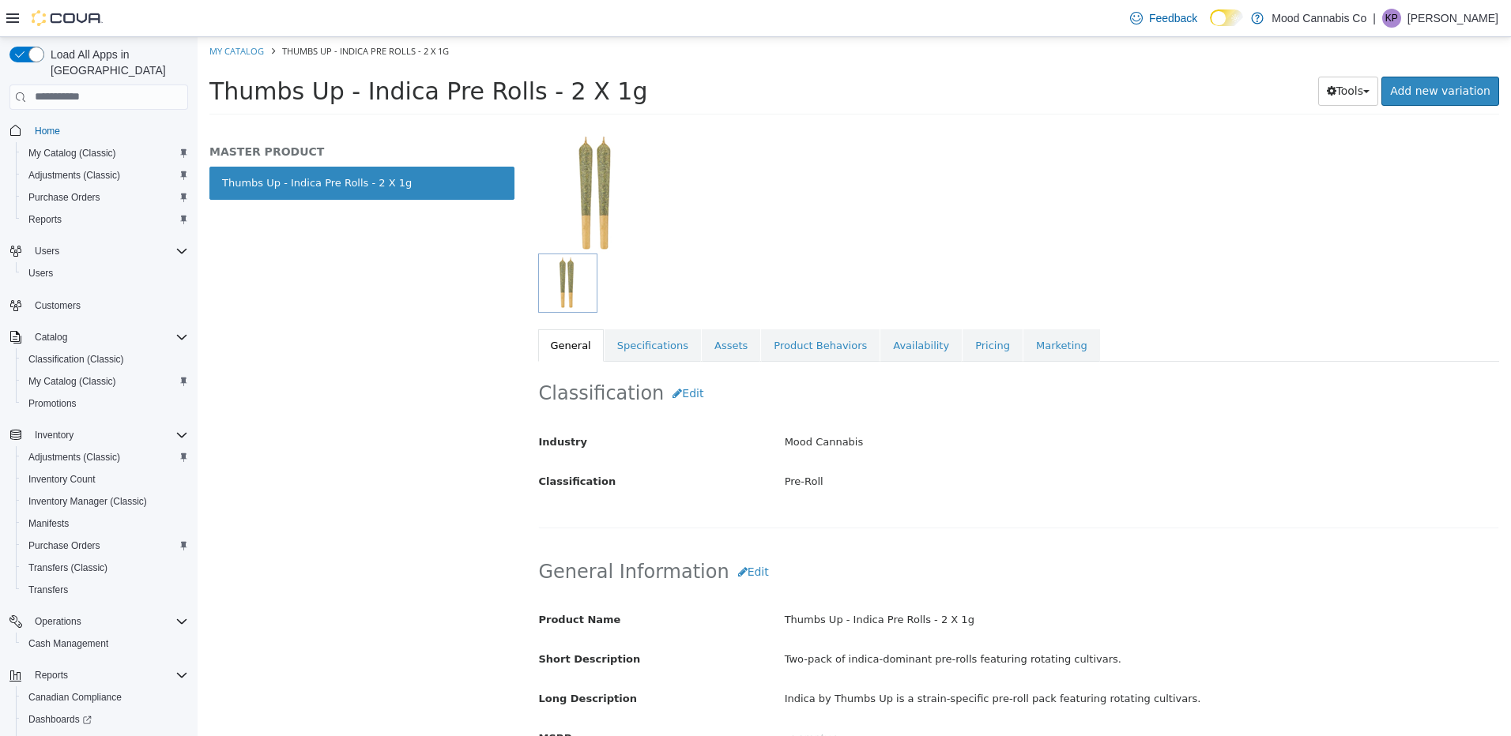
scroll to position [237, 0]
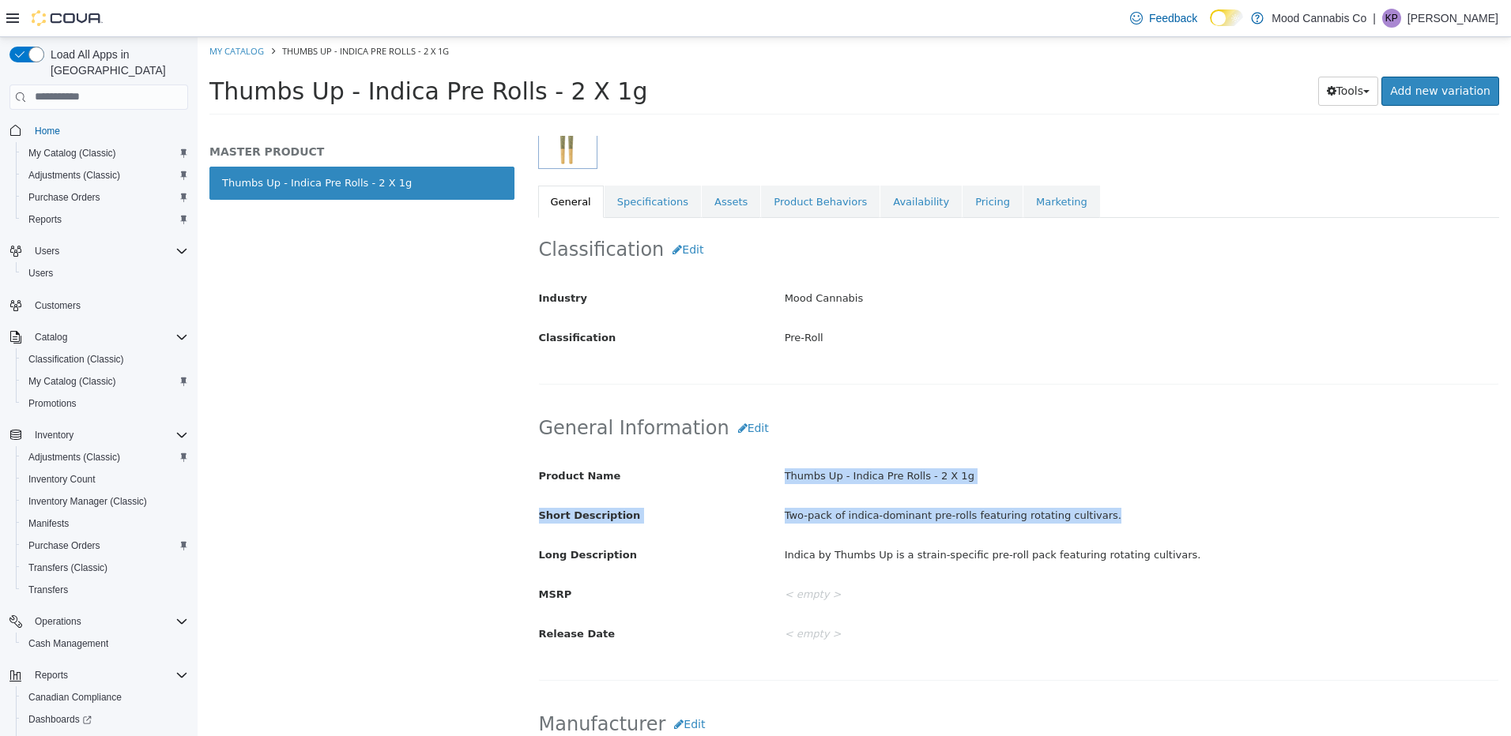
drag, startPoint x: 862, startPoint y: 480, endPoint x: 1177, endPoint y: 505, distance: 315.5
click at [1177, 505] on div "Product Name Thumbs Up - Indica Pre Rolls - 2 X 1g Short Description Two-pack o…" at bounding box center [1019, 555] width 960 height 186
drag, startPoint x: 1177, startPoint y: 505, endPoint x: 859, endPoint y: 459, distance: 320.9
click at [838, 457] on div "Product Name Thumbs Up - Indica Pre Rolls - 2 X 1g Short Description Two-pack o…" at bounding box center [1019, 549] width 960 height 198
drag, startPoint x: 965, startPoint y: 476, endPoint x: 766, endPoint y: 468, distance: 198.5
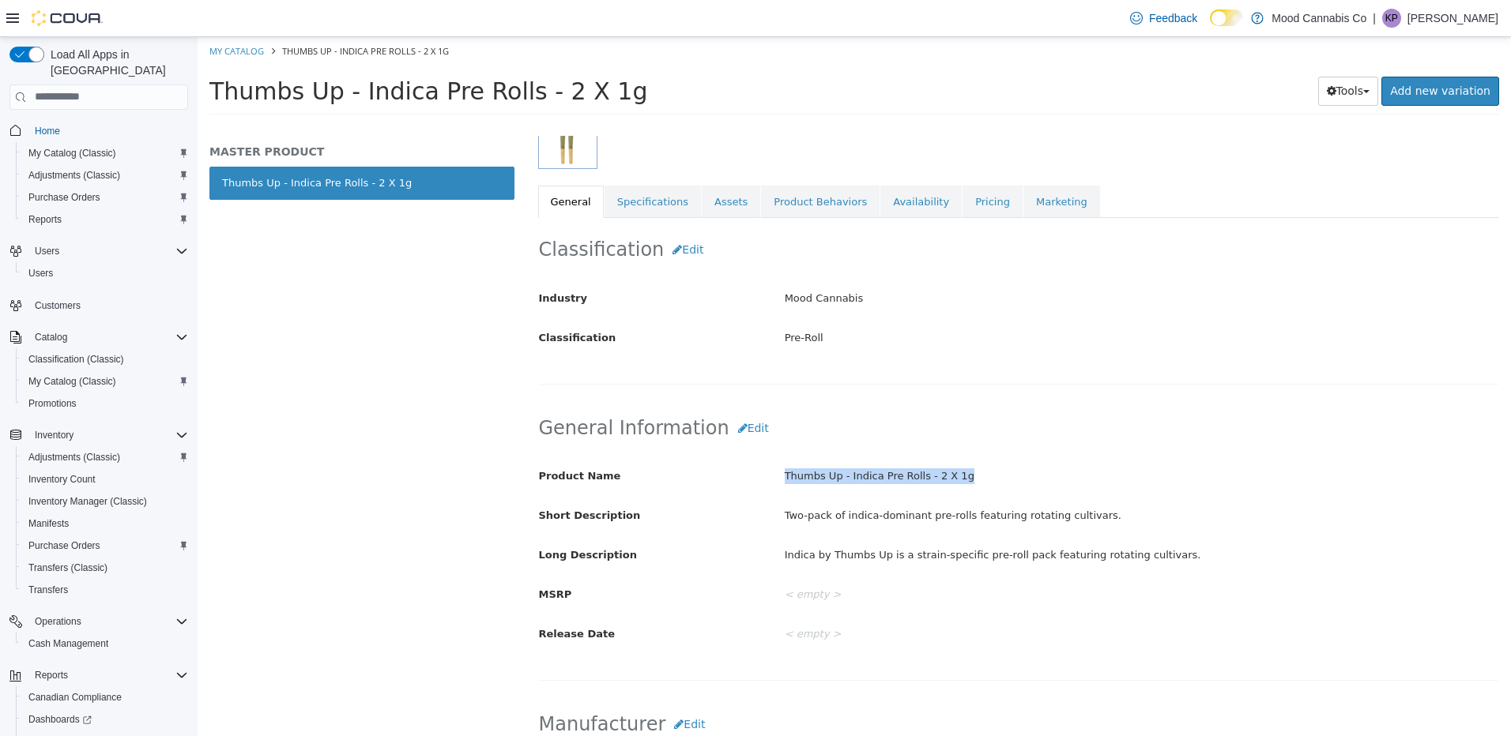
click at [766, 468] on div "Product Name Thumbs Up - Indica Pre Rolls - 2 X 1g" at bounding box center [1019, 476] width 984 height 28
copy div "Thumbs Up - Indica Pre Rolls - 2 X 1g"
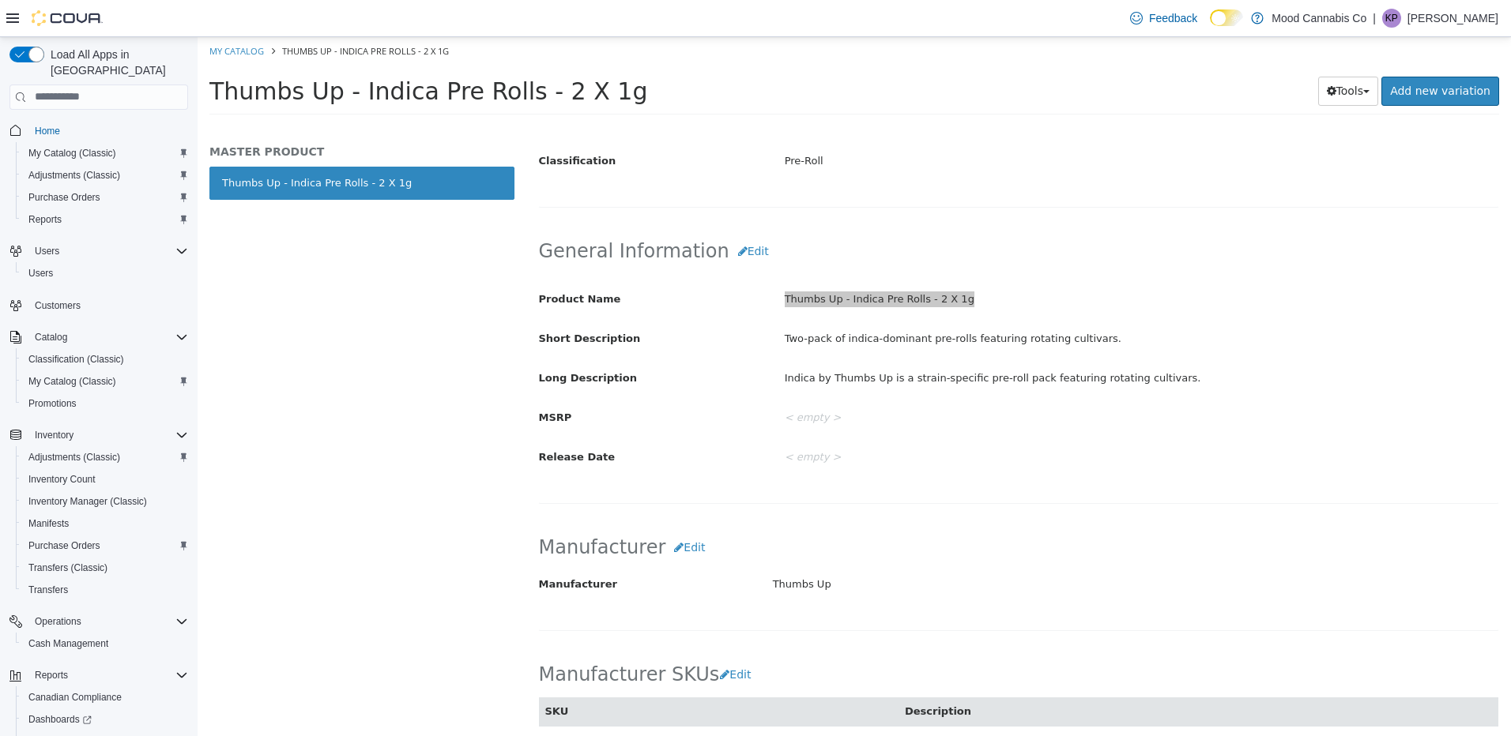
scroll to position [632, 0]
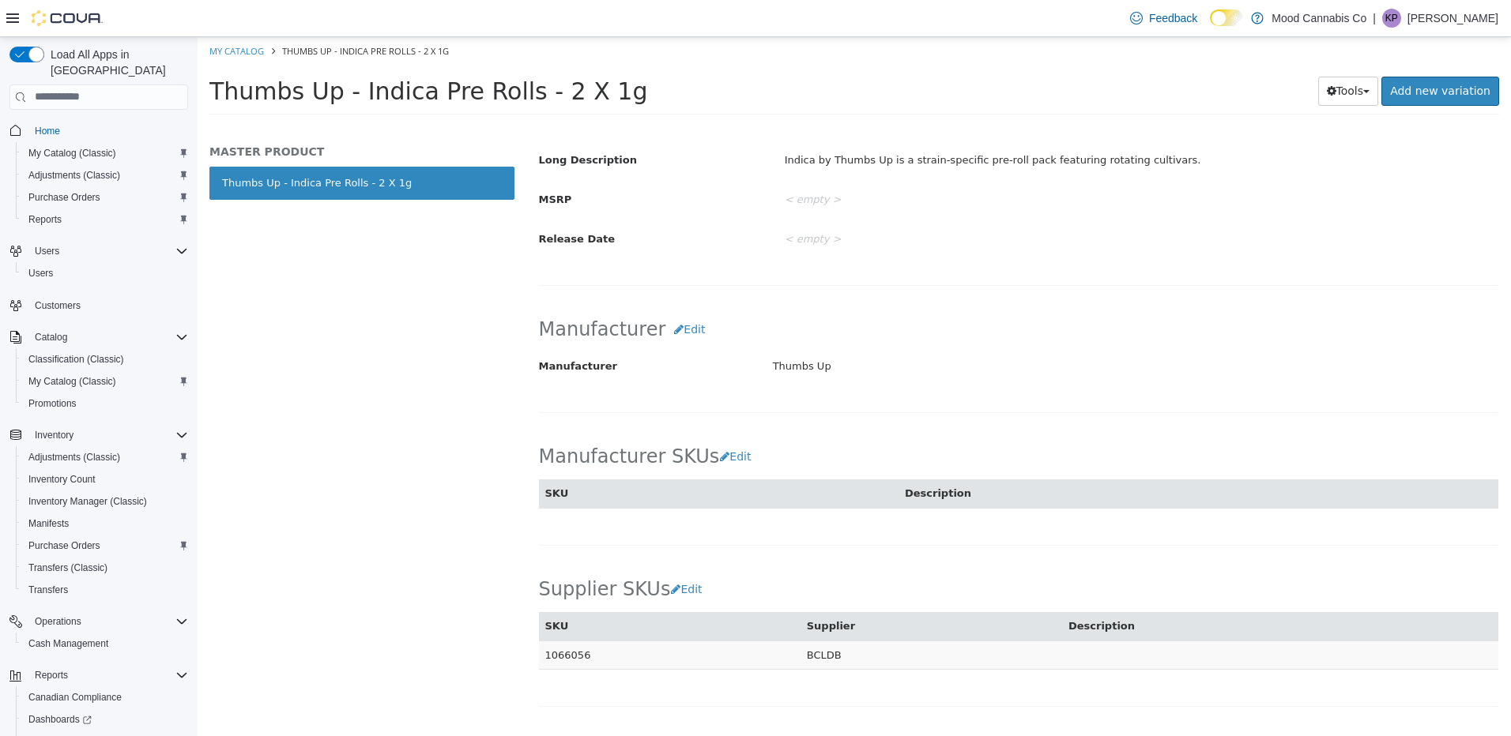
click at [574, 655] on td "1066056" at bounding box center [670, 654] width 262 height 29
copy td "1066056"
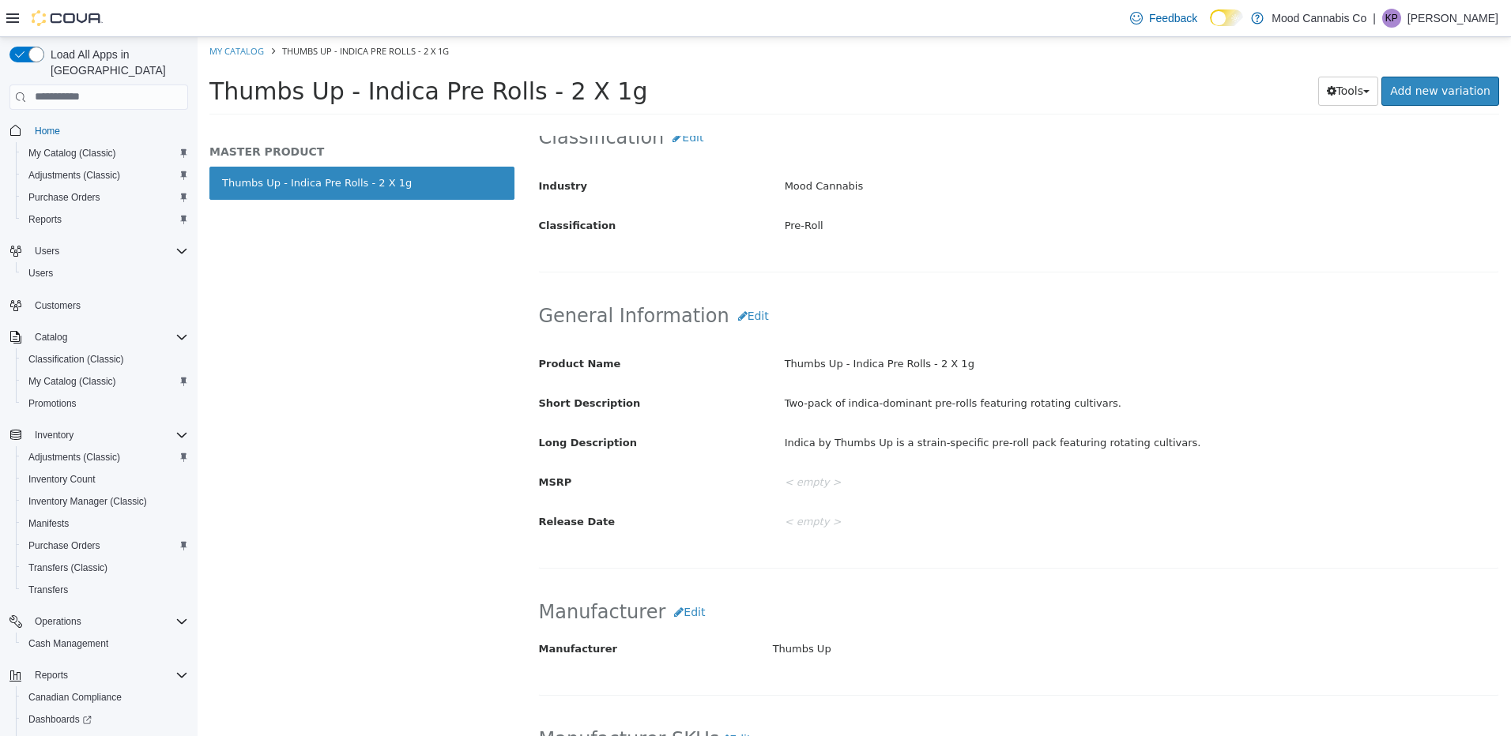
scroll to position [158, 0]
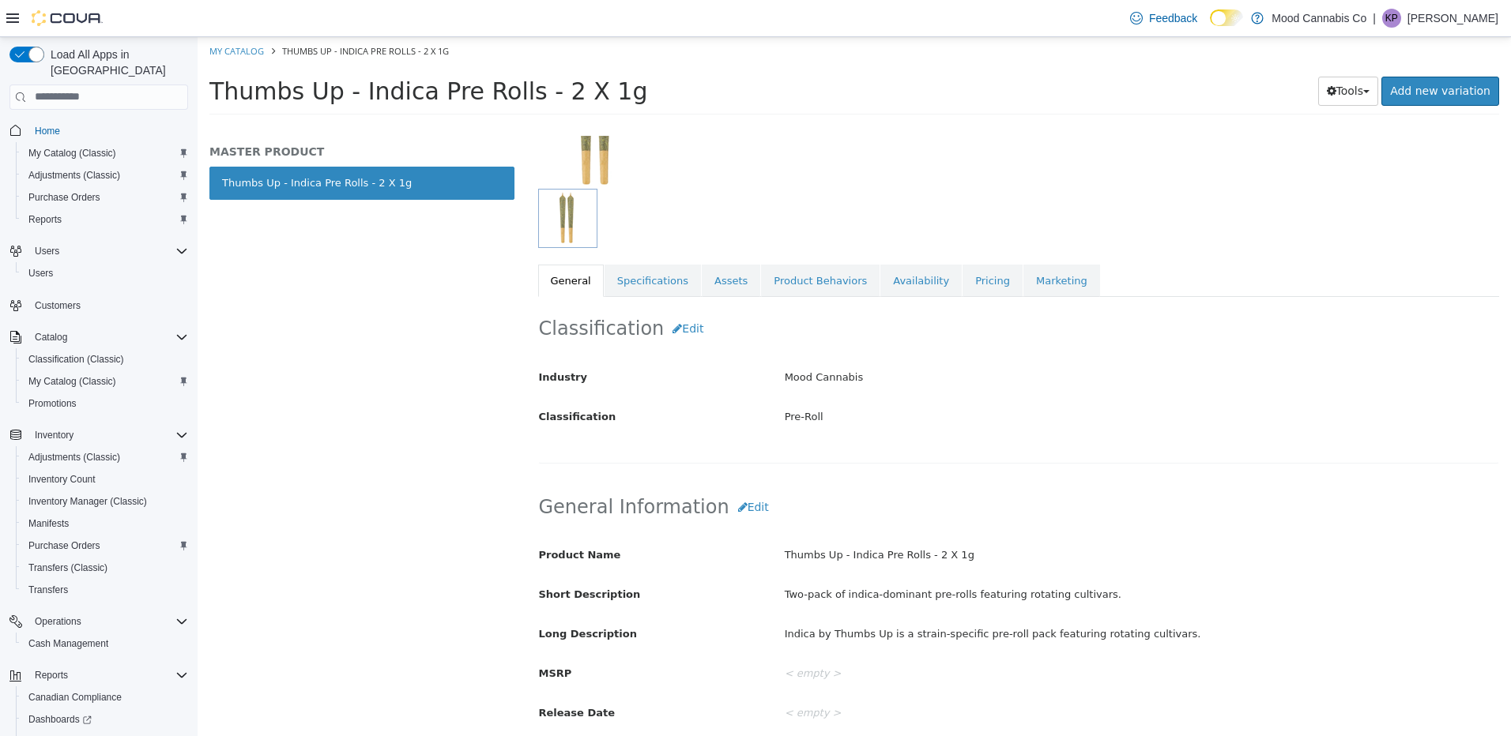
click at [894, 273] on link "Availability" at bounding box center [920, 280] width 81 height 33
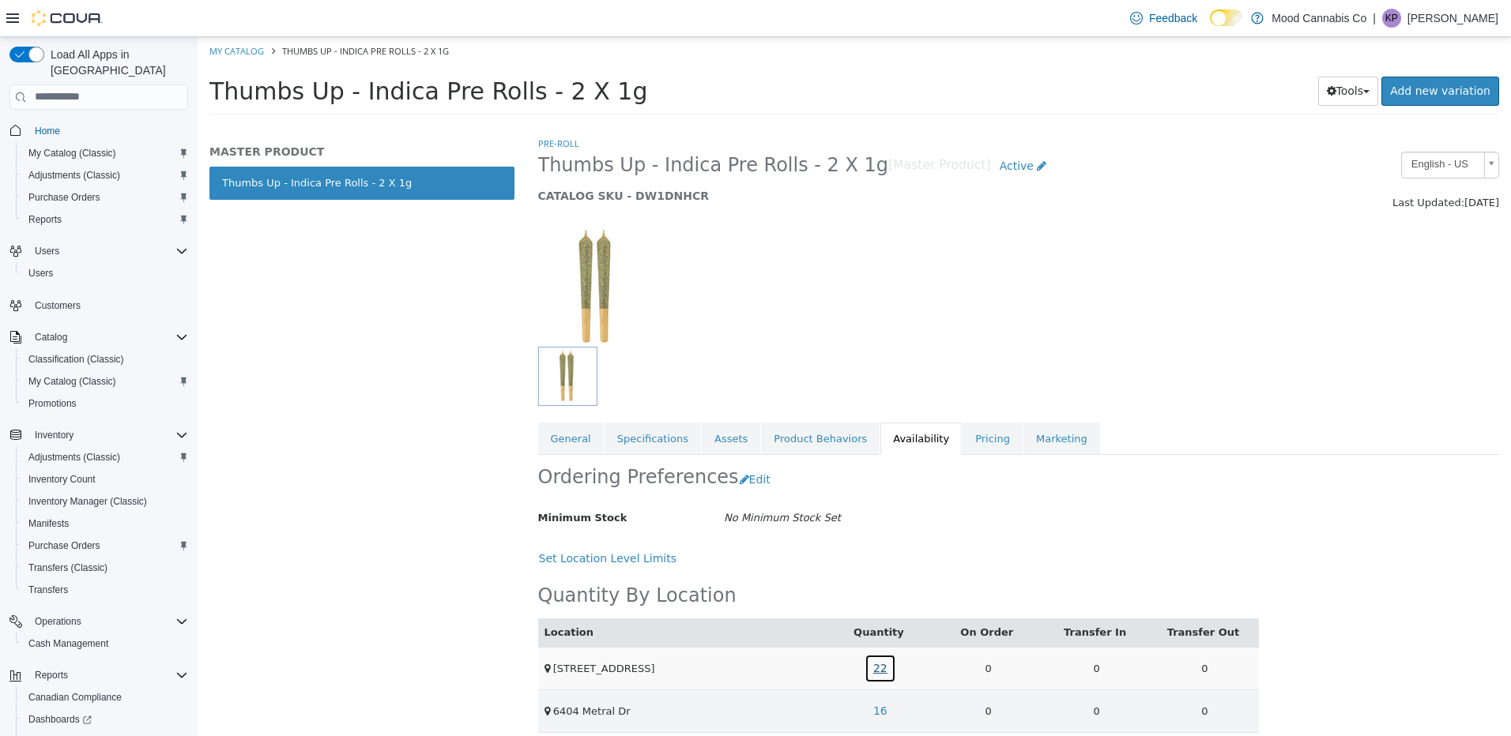
click at [882, 667] on link "22" at bounding box center [880, 667] width 32 height 29
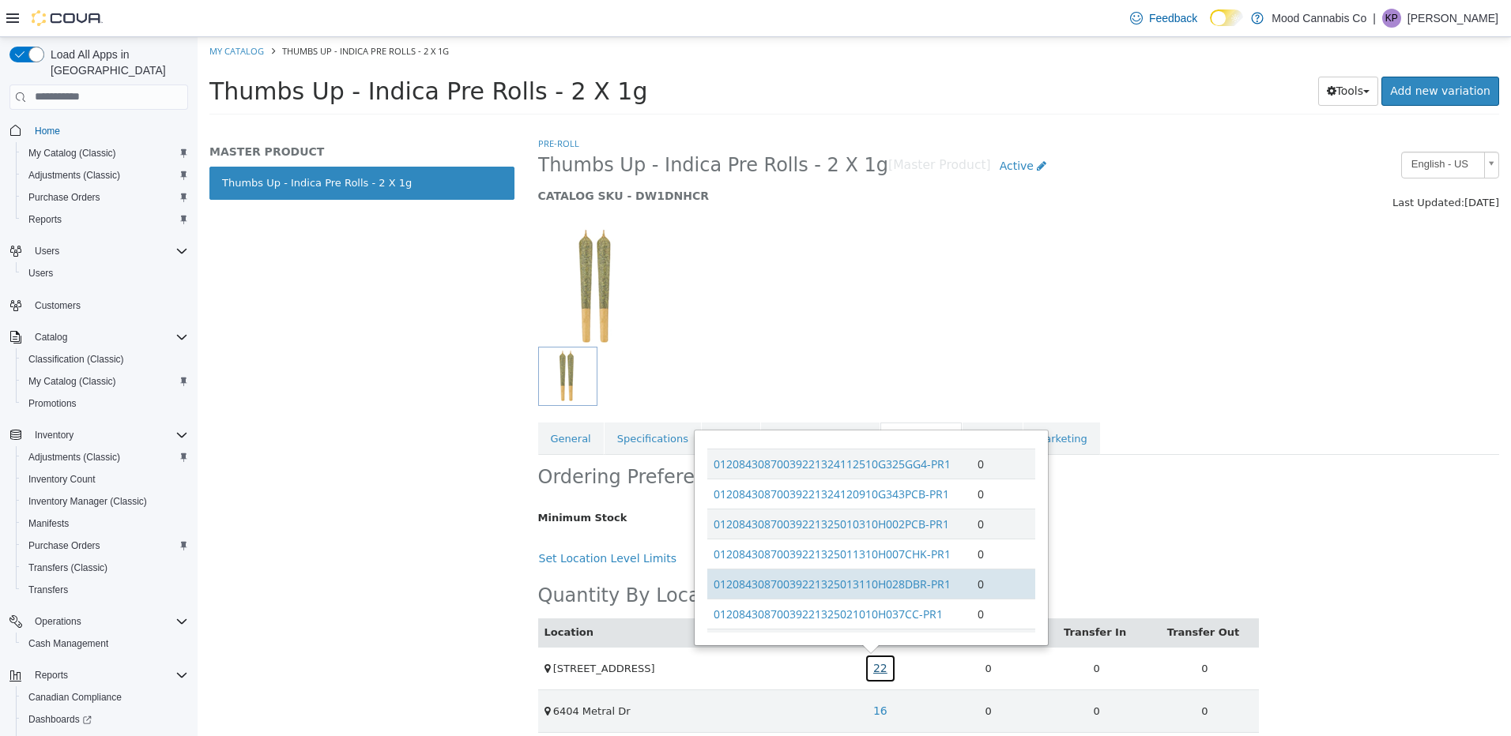
scroll to position [878, 0]
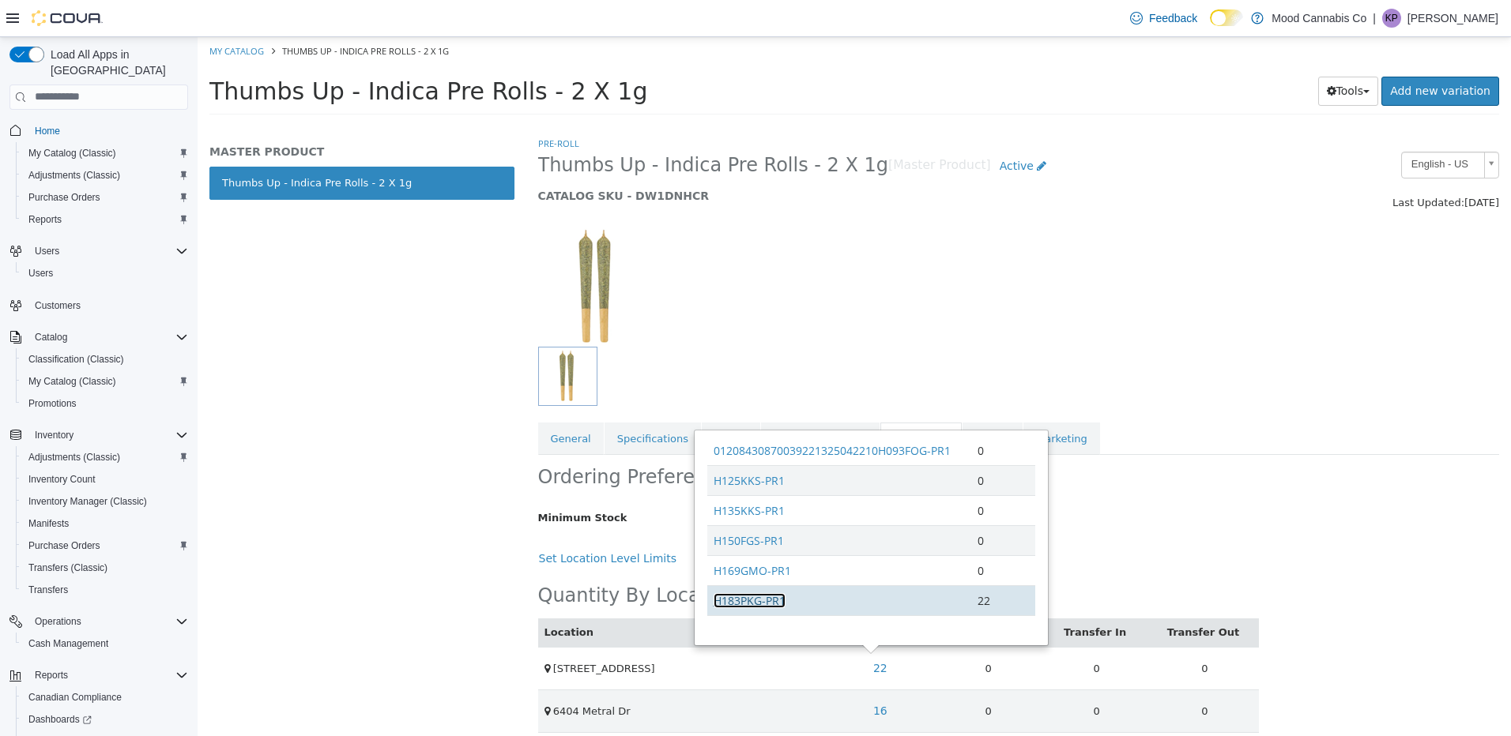
click at [763, 604] on link "H183PKG-PR1" at bounding box center [749, 600] width 72 height 15
click at [243, 44] on link "My Catalog" at bounding box center [236, 50] width 55 height 12
select select "**********"
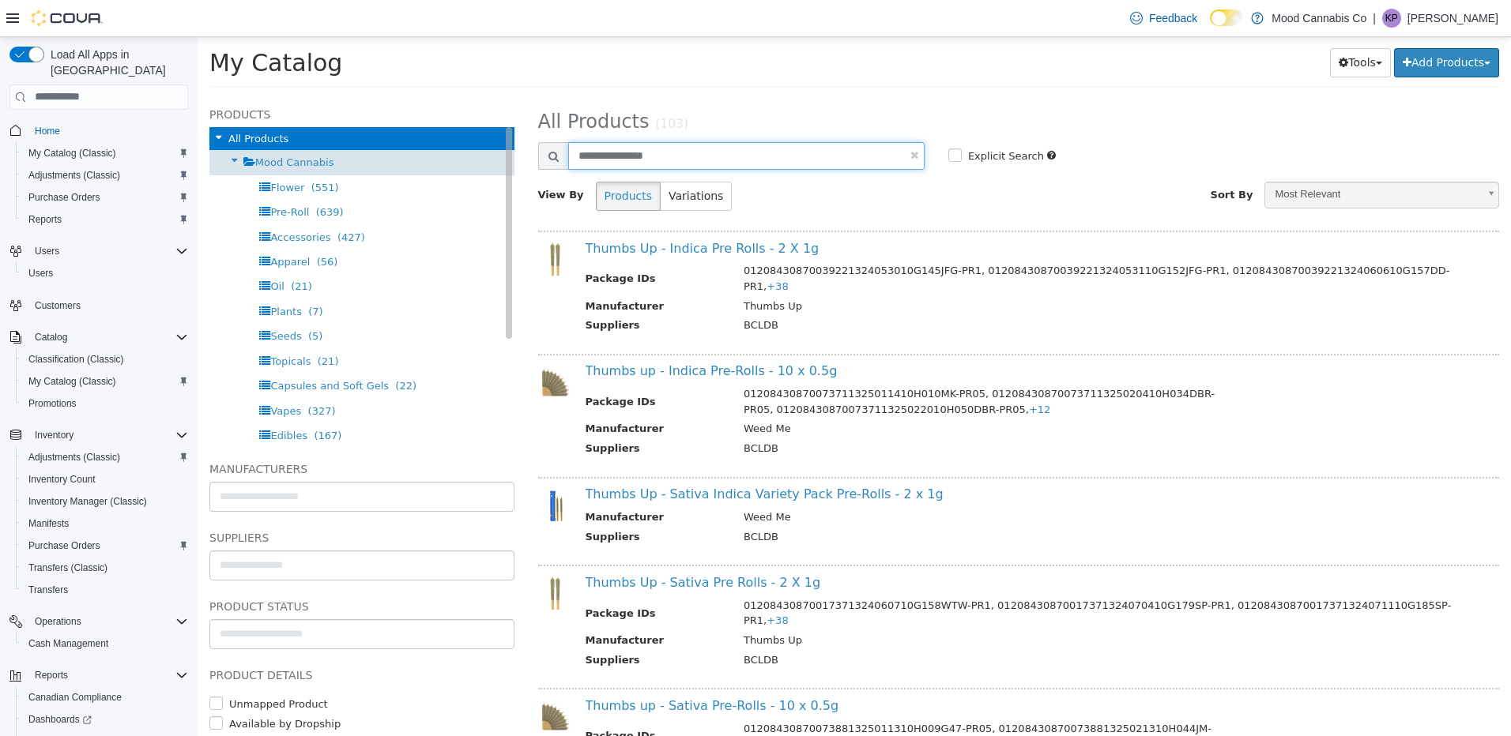
drag, startPoint x: 584, startPoint y: 161, endPoint x: 457, endPoint y: 150, distance: 127.7
click at [457, 96] on div "**********" at bounding box center [854, 96] width 1313 height 0
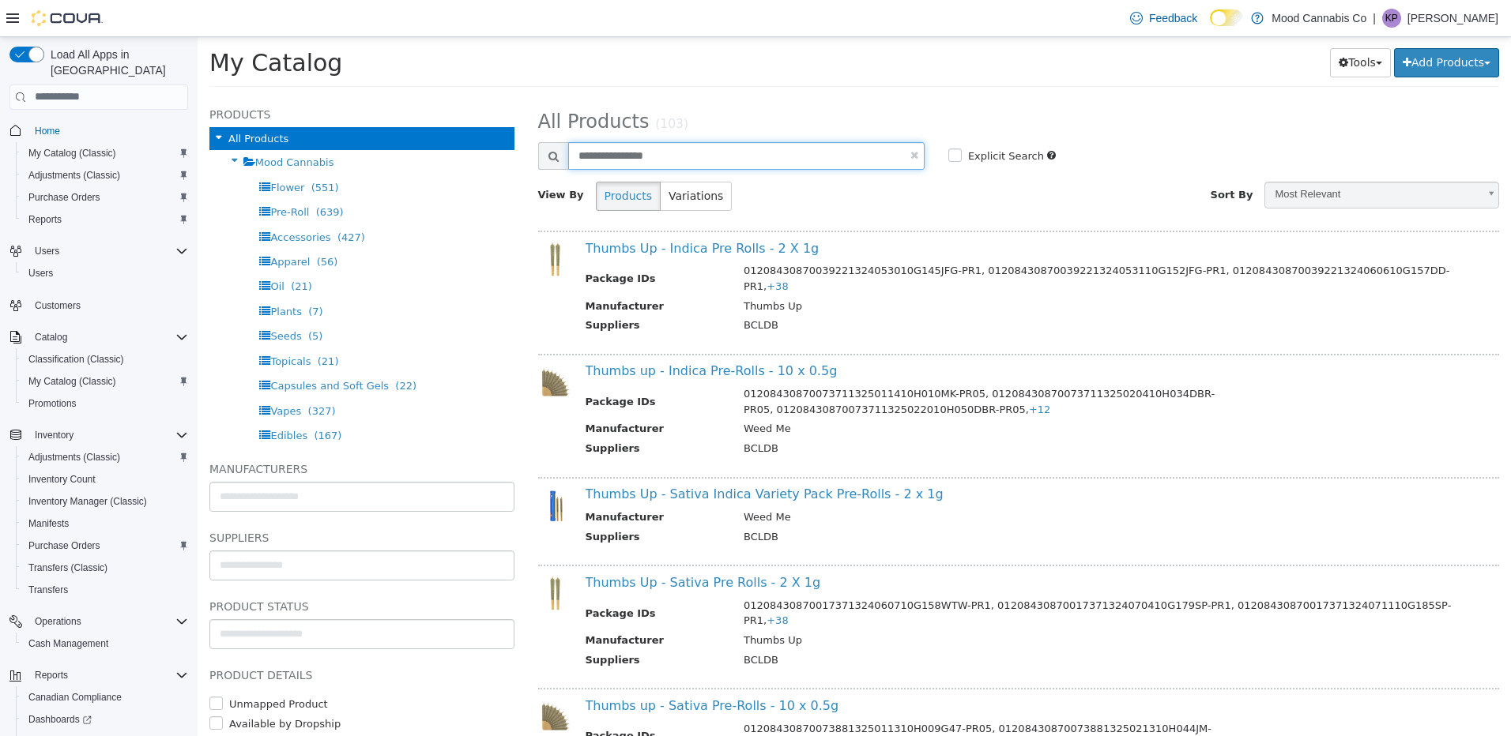
type input "**********"
select select "**********"
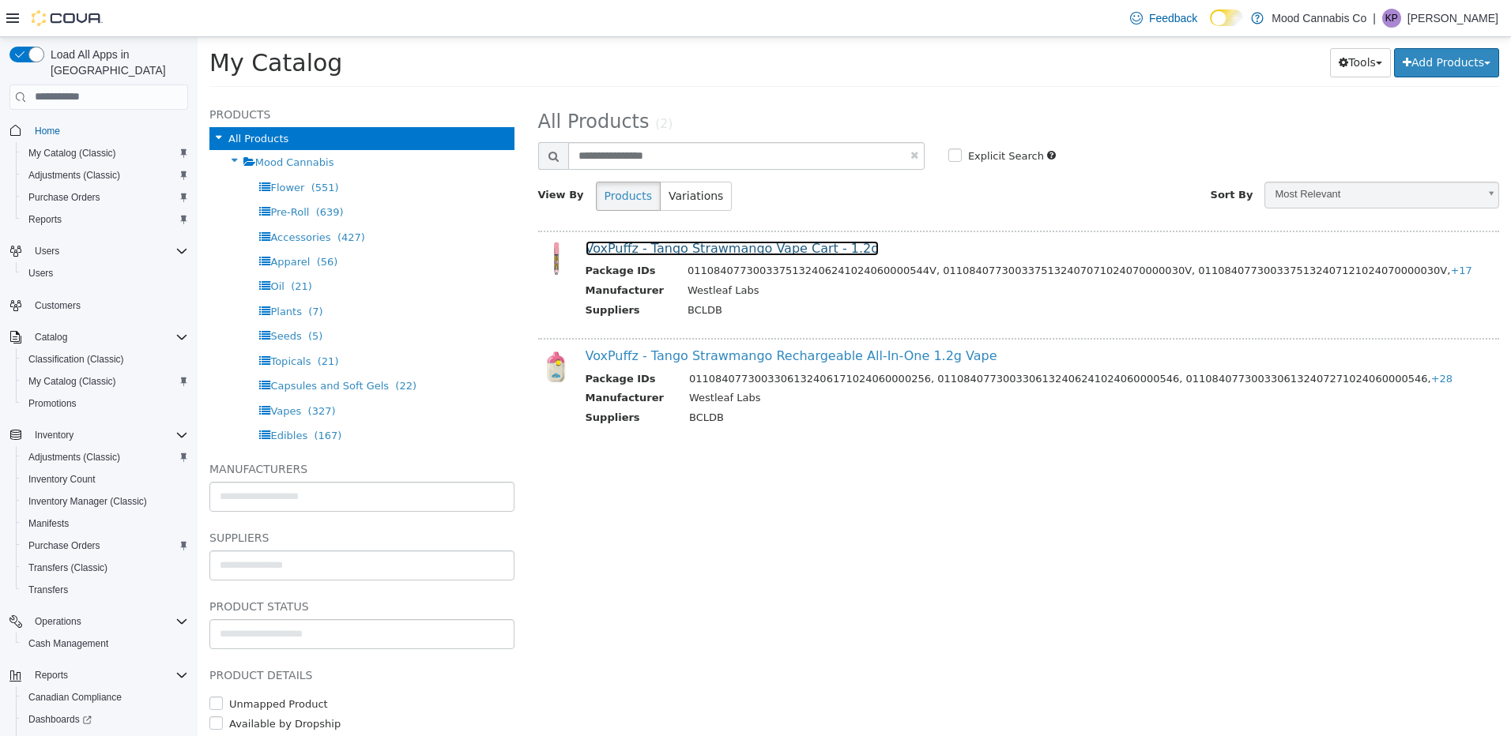
click at [632, 251] on link "VoxPuffz - Tango Strawmango Vape Cart - 1.2g" at bounding box center [732, 247] width 294 height 15
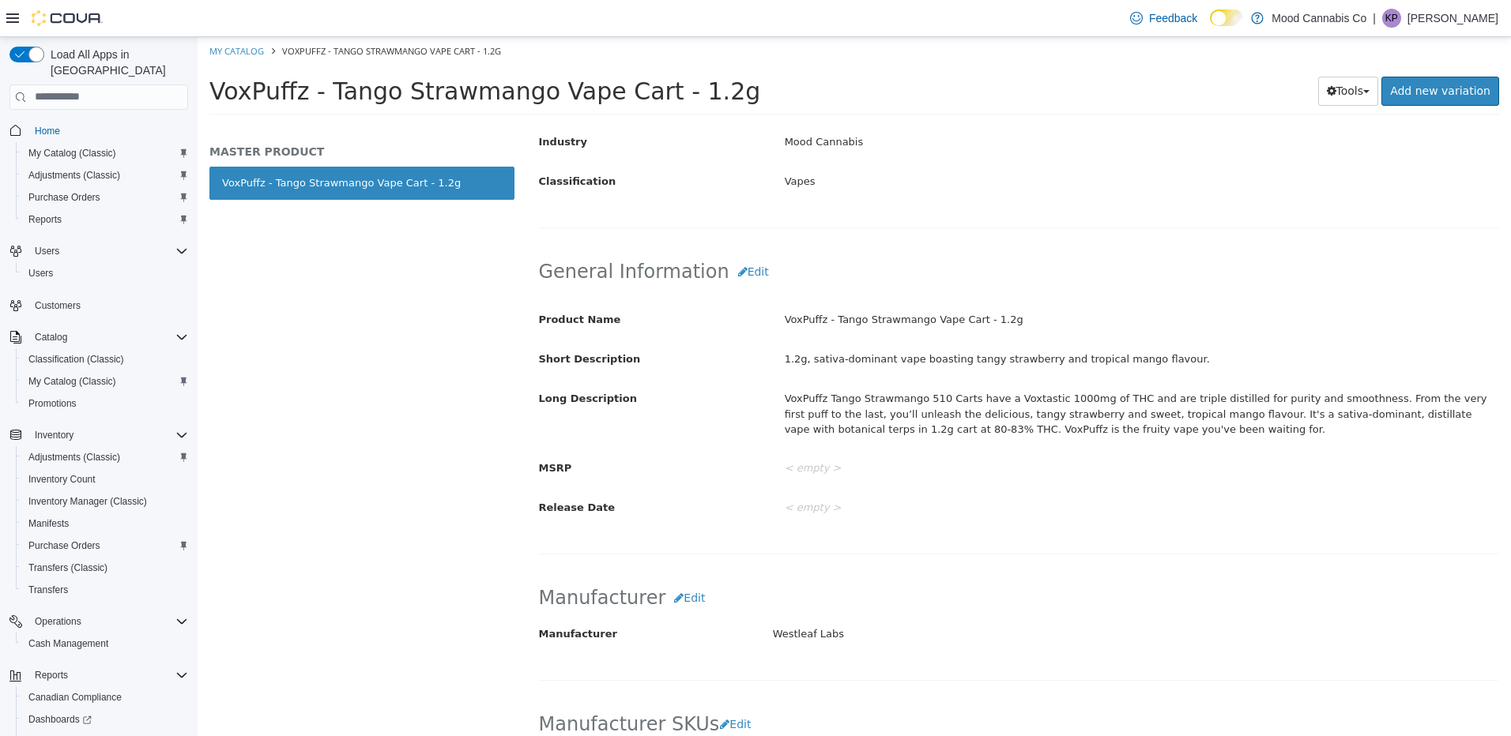
scroll to position [395, 0]
drag, startPoint x: 772, startPoint y: 322, endPoint x: 1015, endPoint y: 320, distance: 243.4
click at [1015, 320] on div "VoxPuffz - Tango Strawmango Vape Cart - 1.2g" at bounding box center [1141, 318] width 737 height 28
copy div "VoxPuffz - Tango Strawmango Vape Cart - 1.2g"
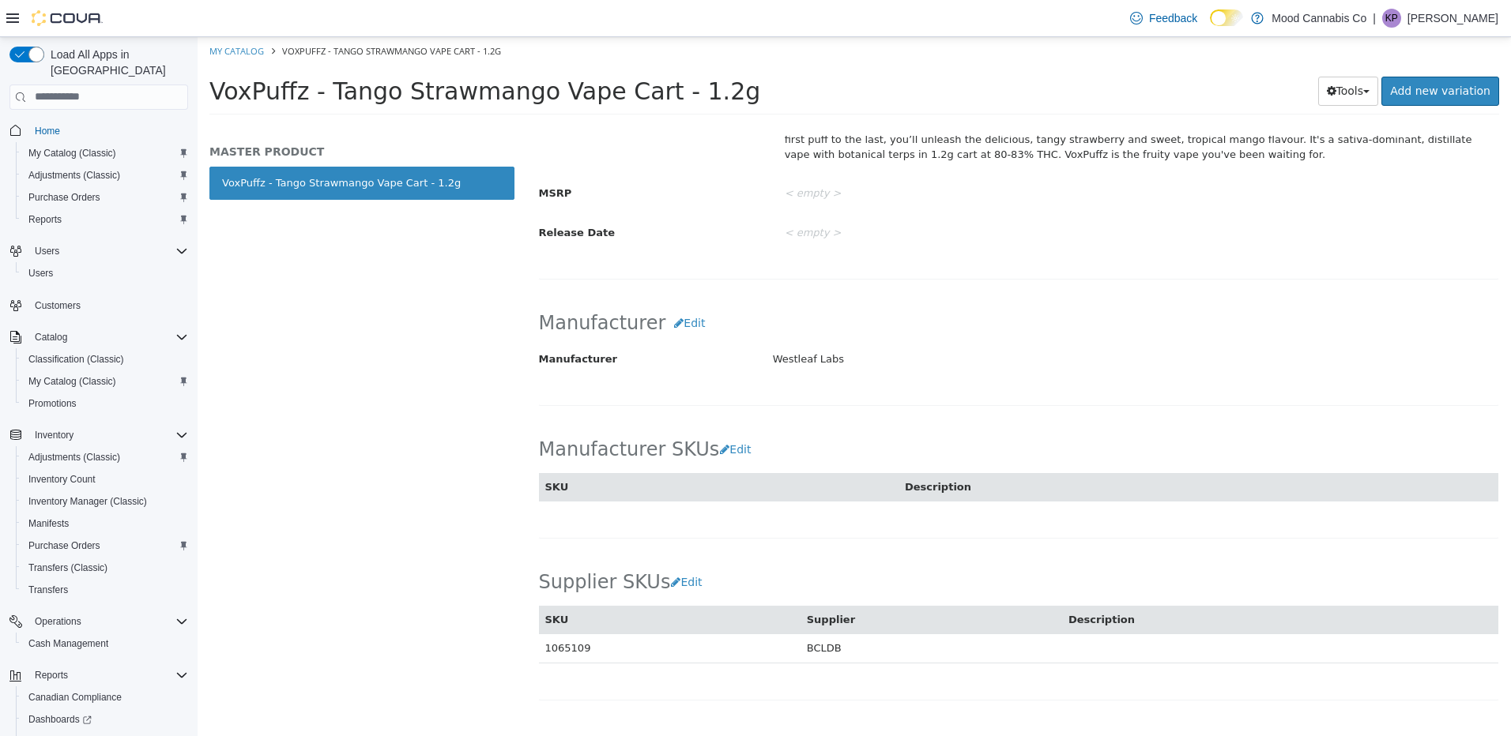
scroll to position [898, 0]
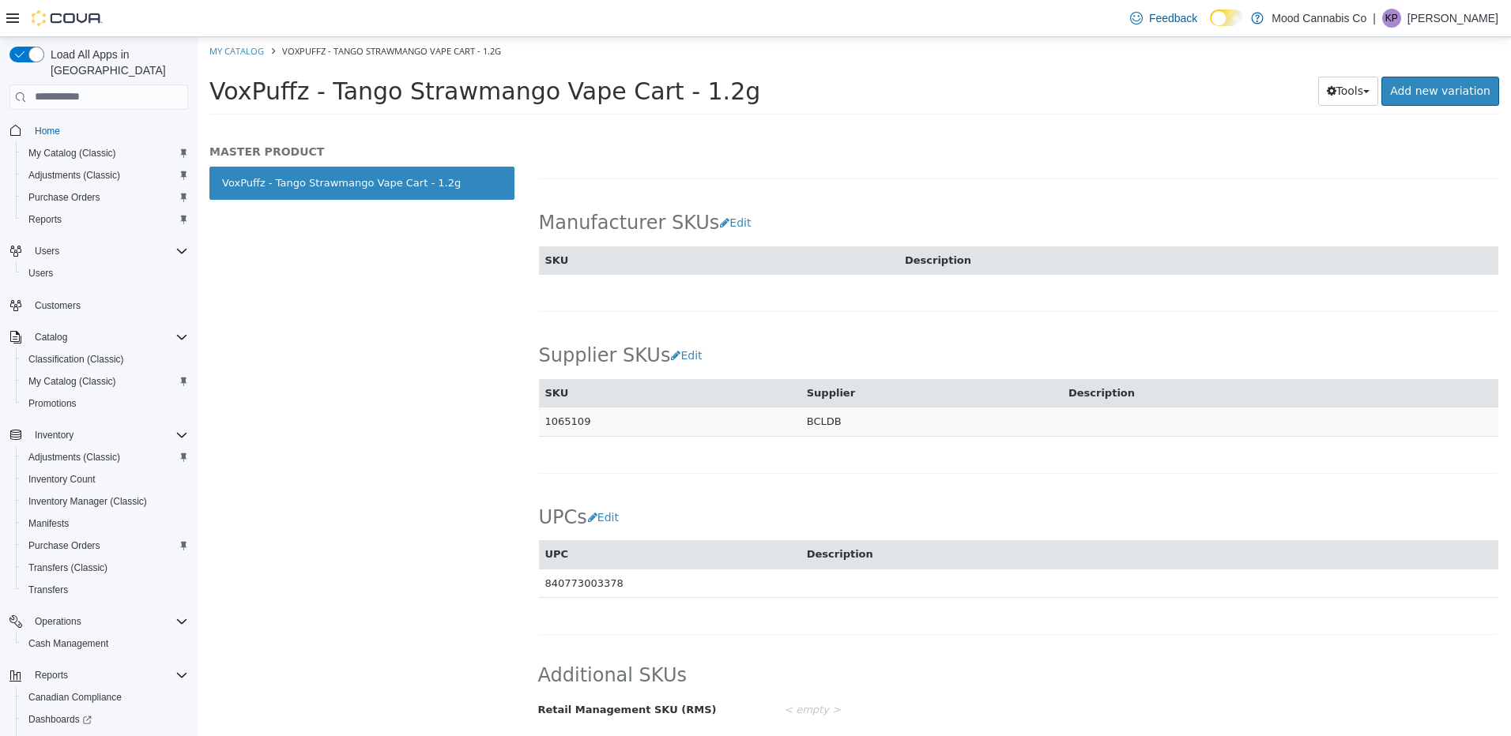
click at [565, 418] on td "1065109" at bounding box center [670, 421] width 262 height 29
copy td "1065109"
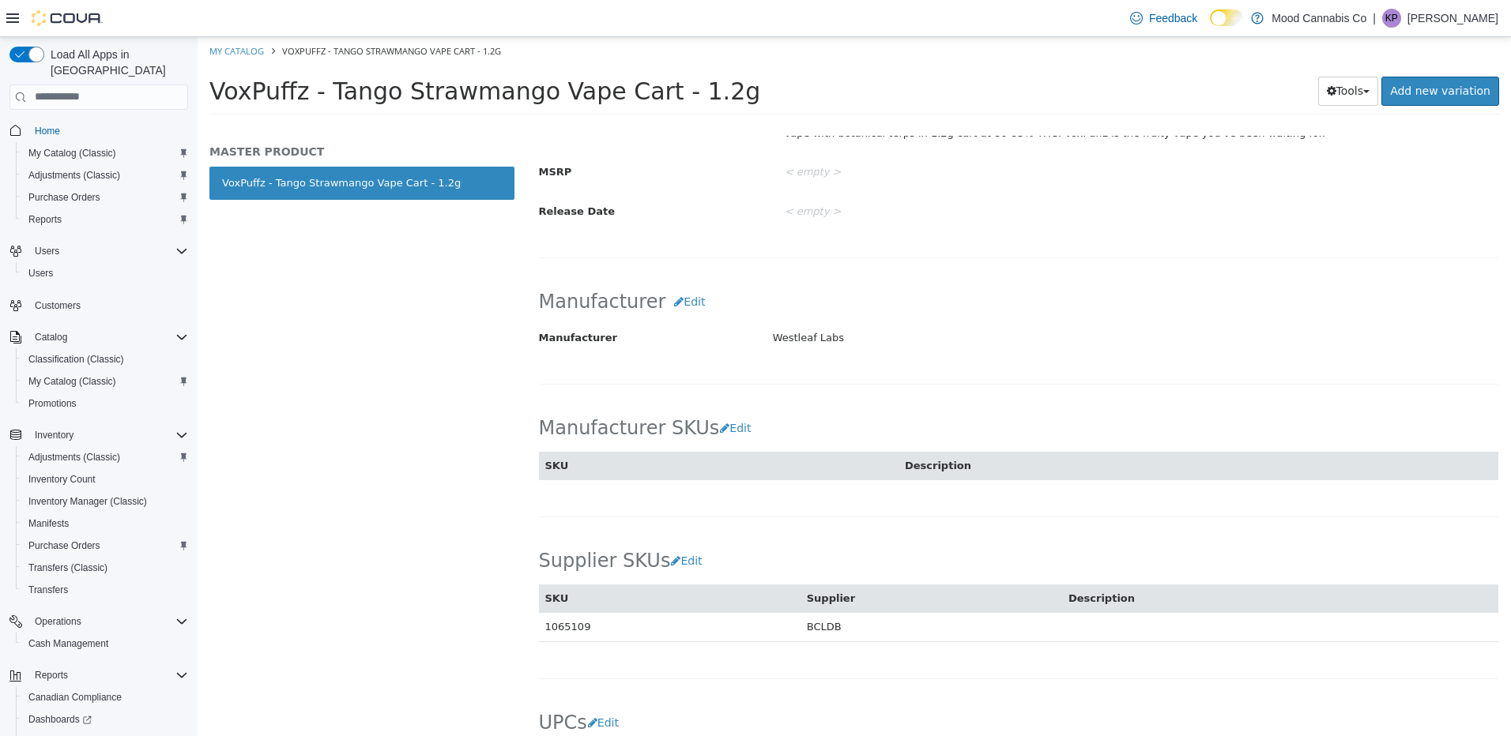
scroll to position [265, 0]
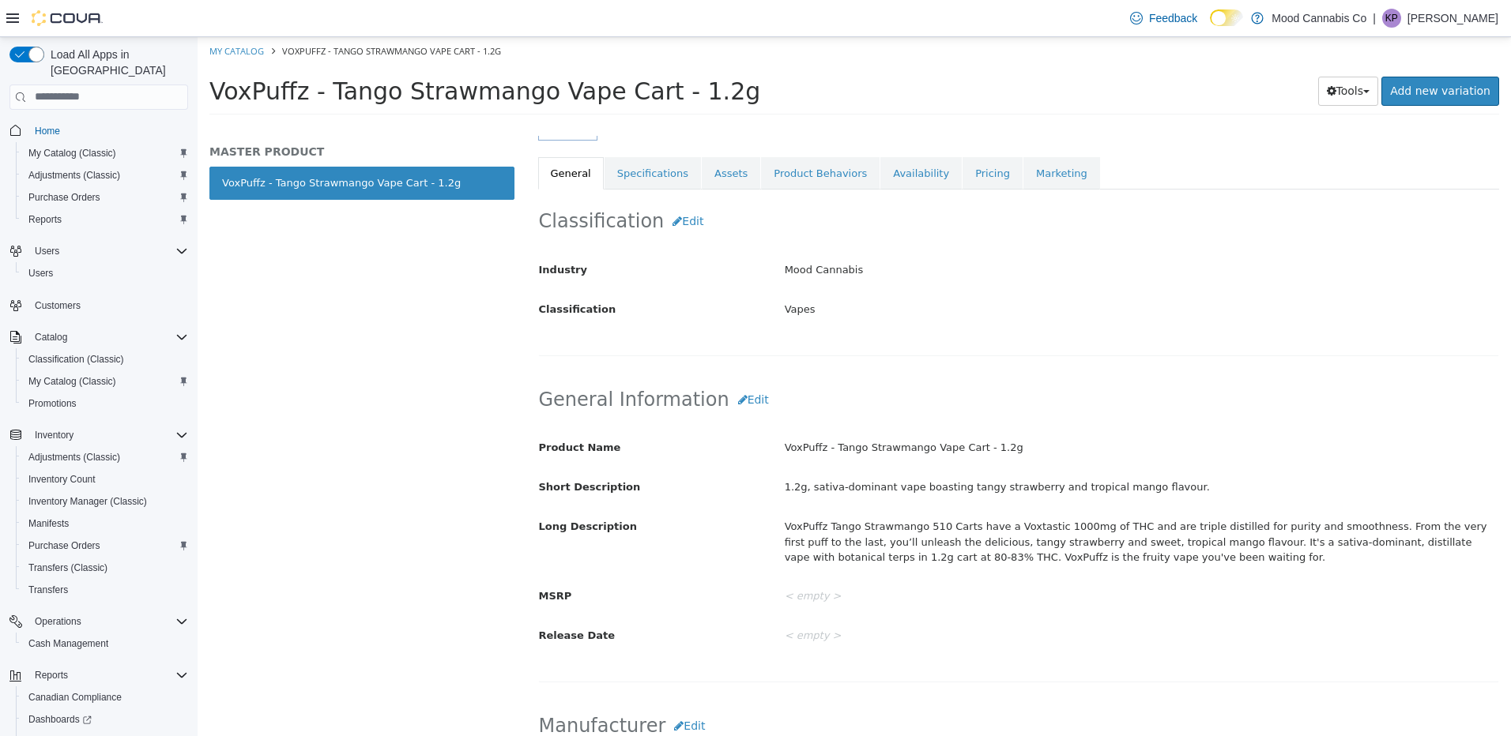
click at [880, 171] on link "Availability" at bounding box center [920, 172] width 81 height 33
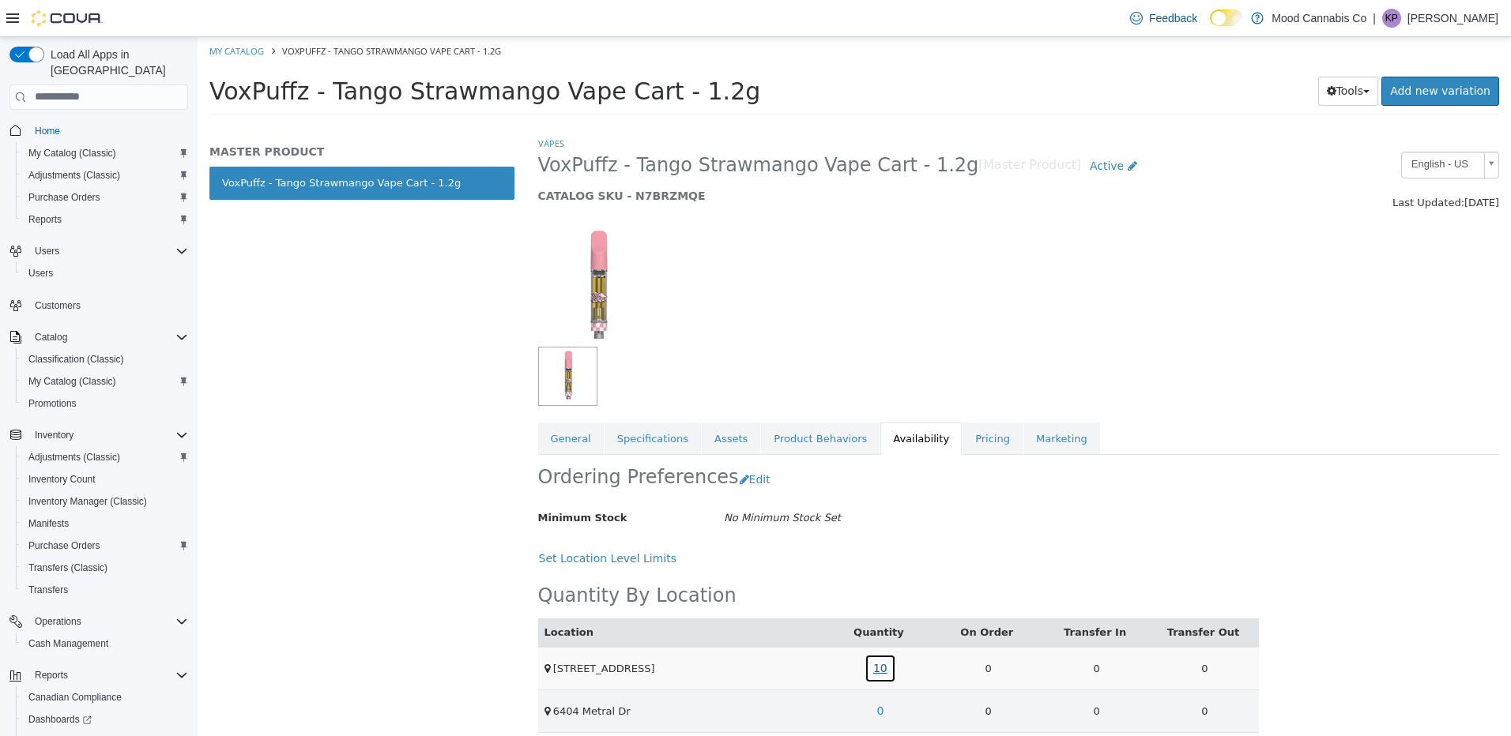
click at [887, 671] on link "10" at bounding box center [880, 667] width 32 height 29
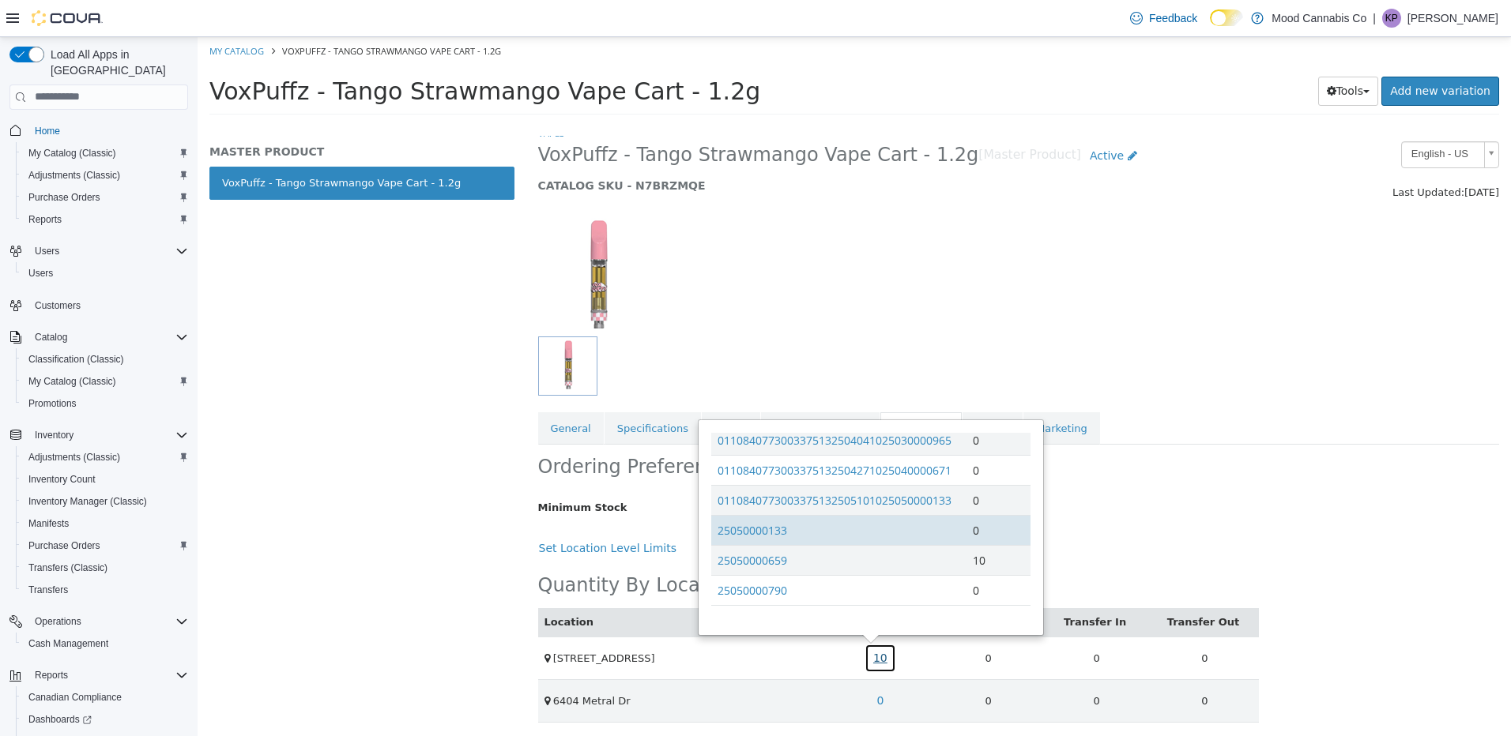
scroll to position [13, 0]
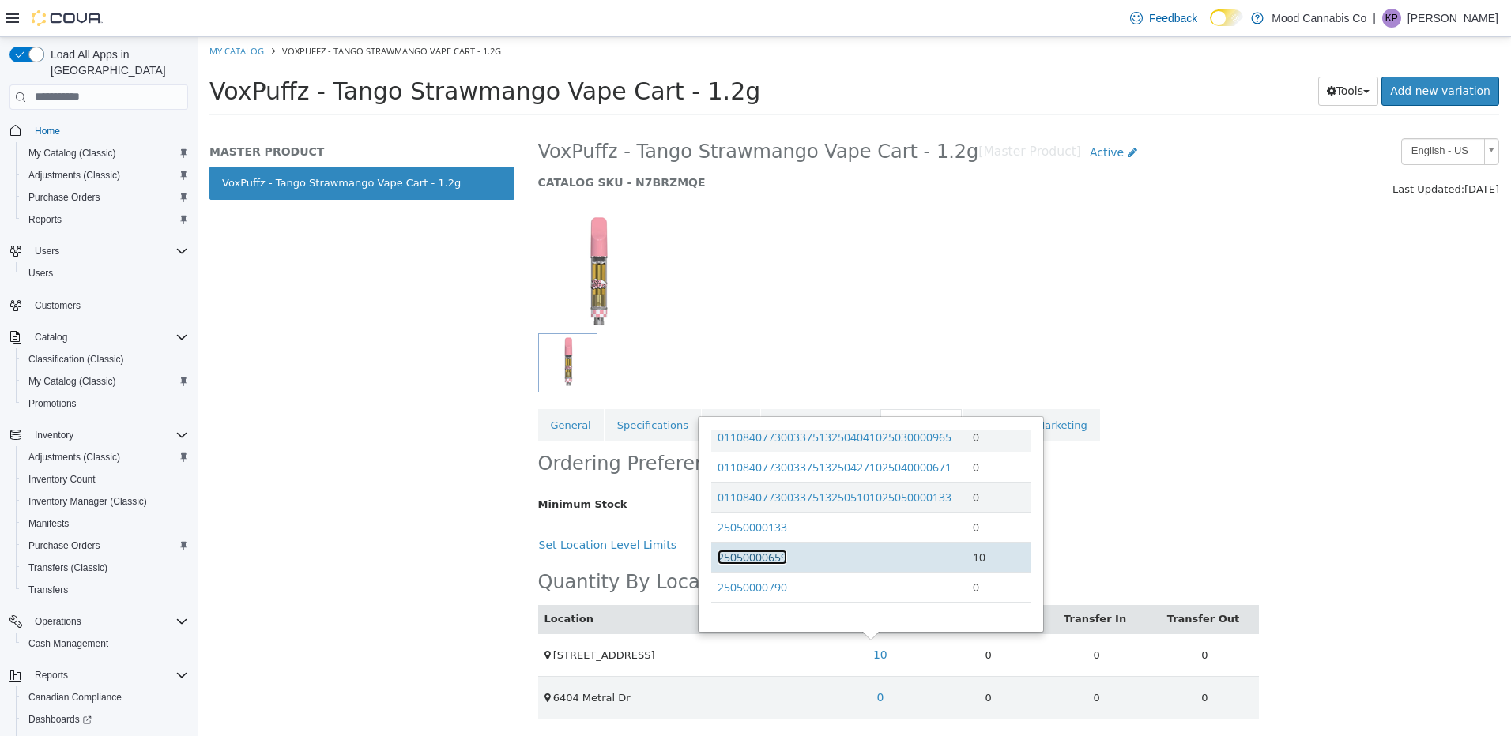
click at [751, 561] on link "25050000659" at bounding box center [752, 556] width 70 height 15
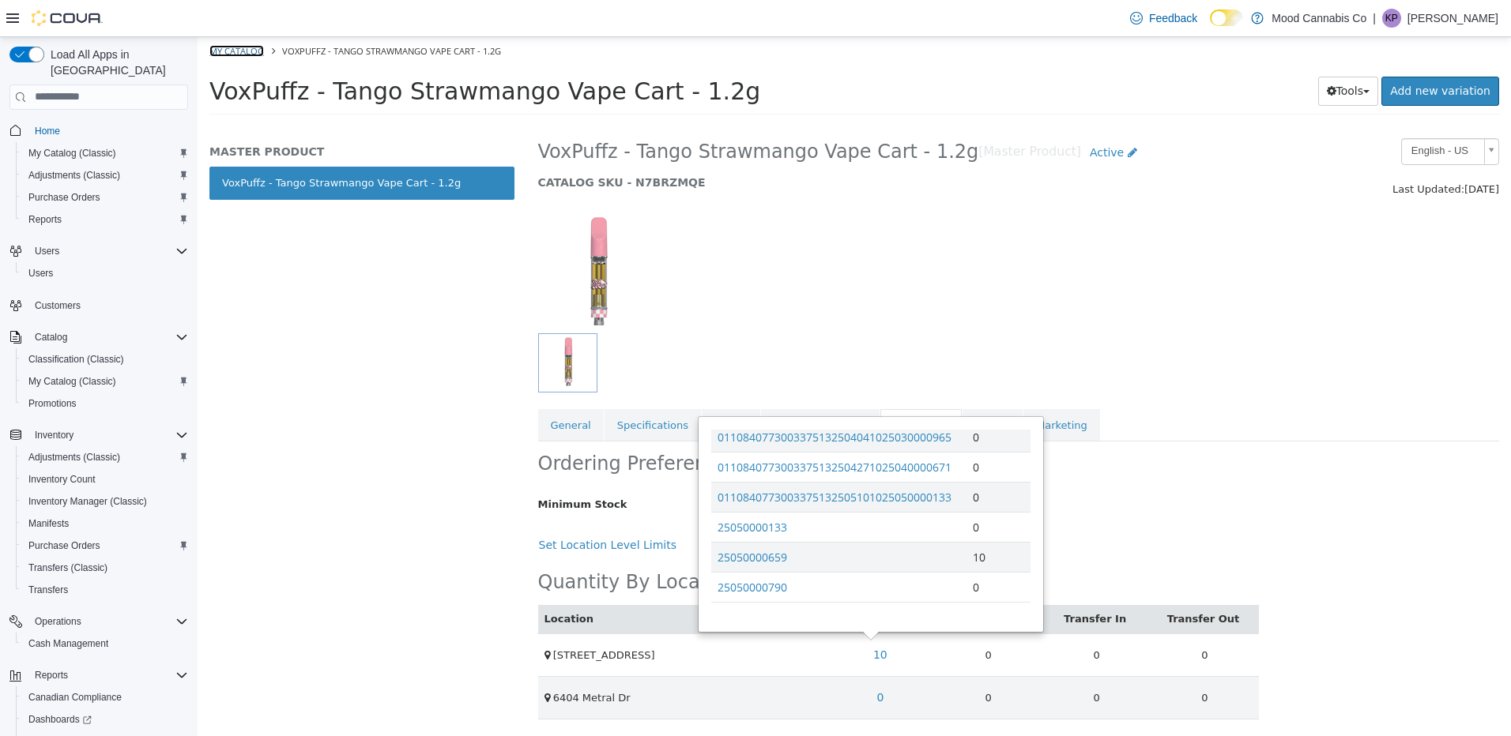
click at [228, 50] on link "My Catalog" at bounding box center [236, 50] width 55 height 12
select select "**********"
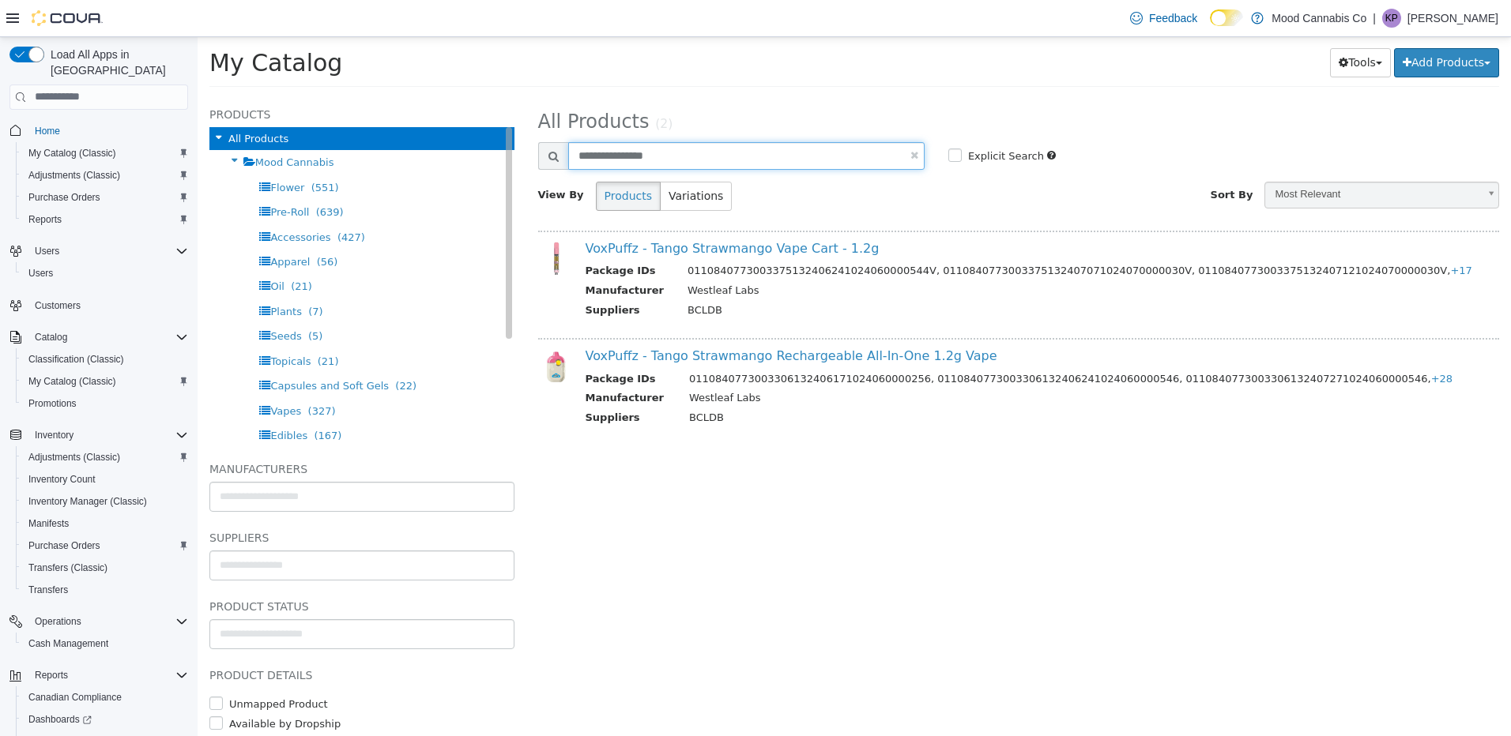
drag, startPoint x: 675, startPoint y: 152, endPoint x: 257, endPoint y: 126, distance: 418.8
click at [453, 96] on div "**********" at bounding box center [854, 96] width 1313 height 0
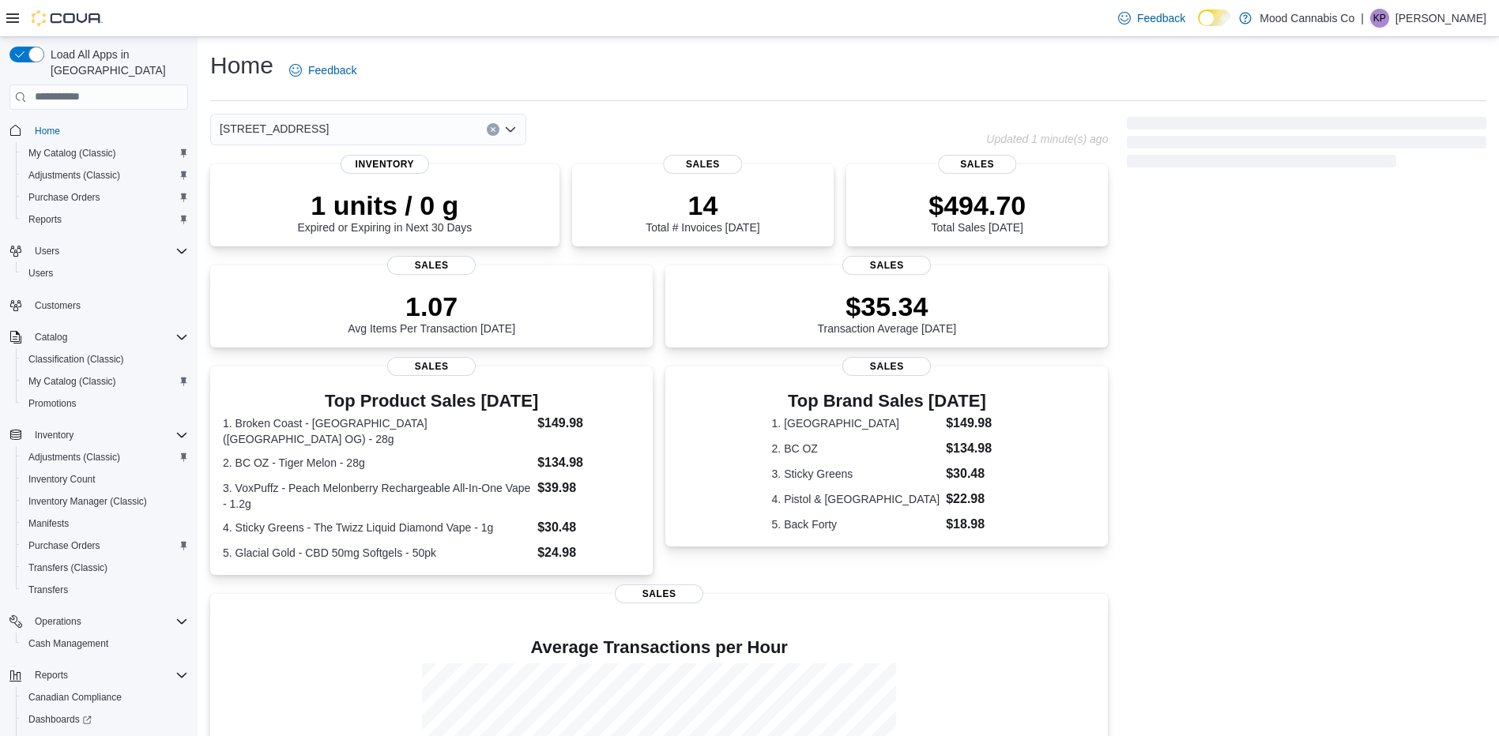
click at [333, 129] on div "3923 Victoria Ave" at bounding box center [368, 130] width 316 height 32
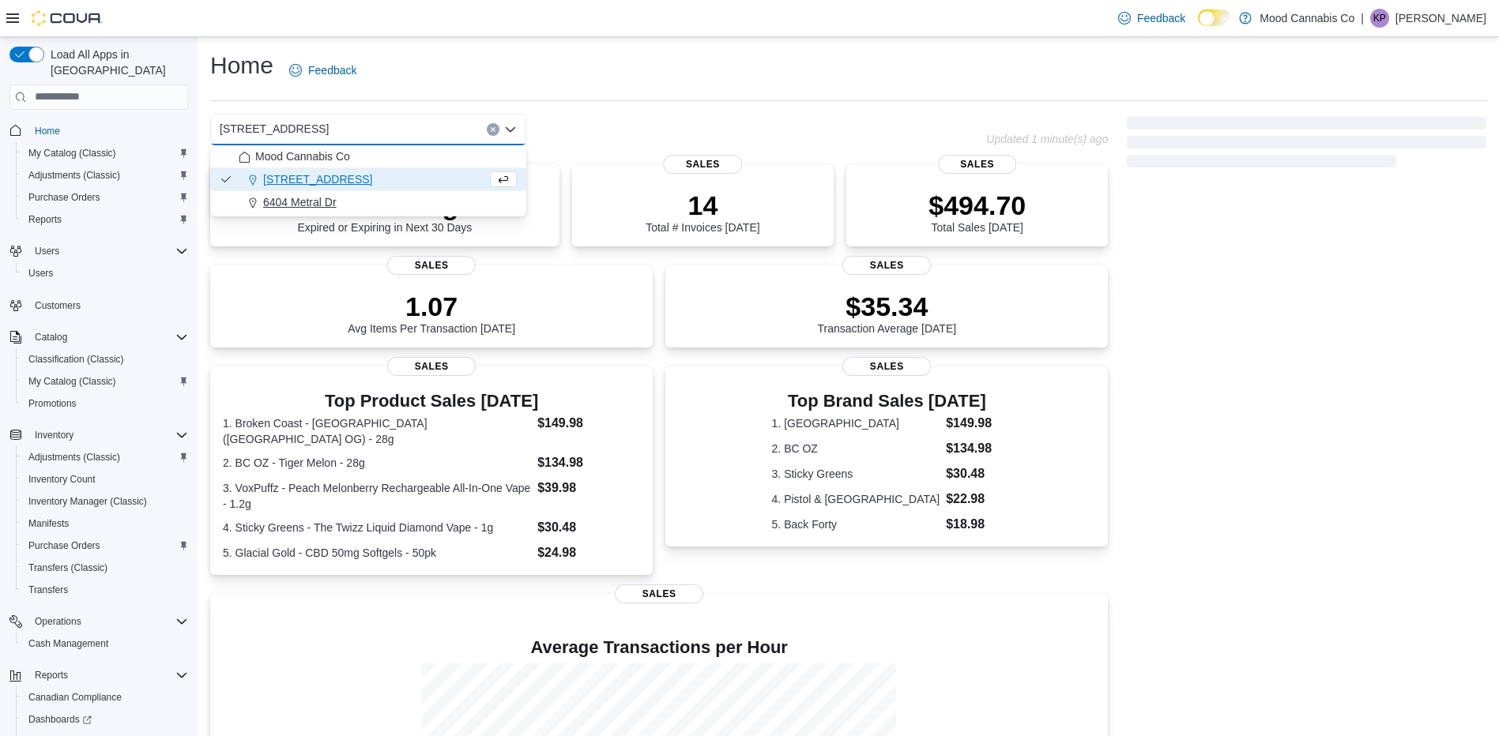
click at [329, 201] on span "6404 Metral Dr" at bounding box center [299, 202] width 73 height 16
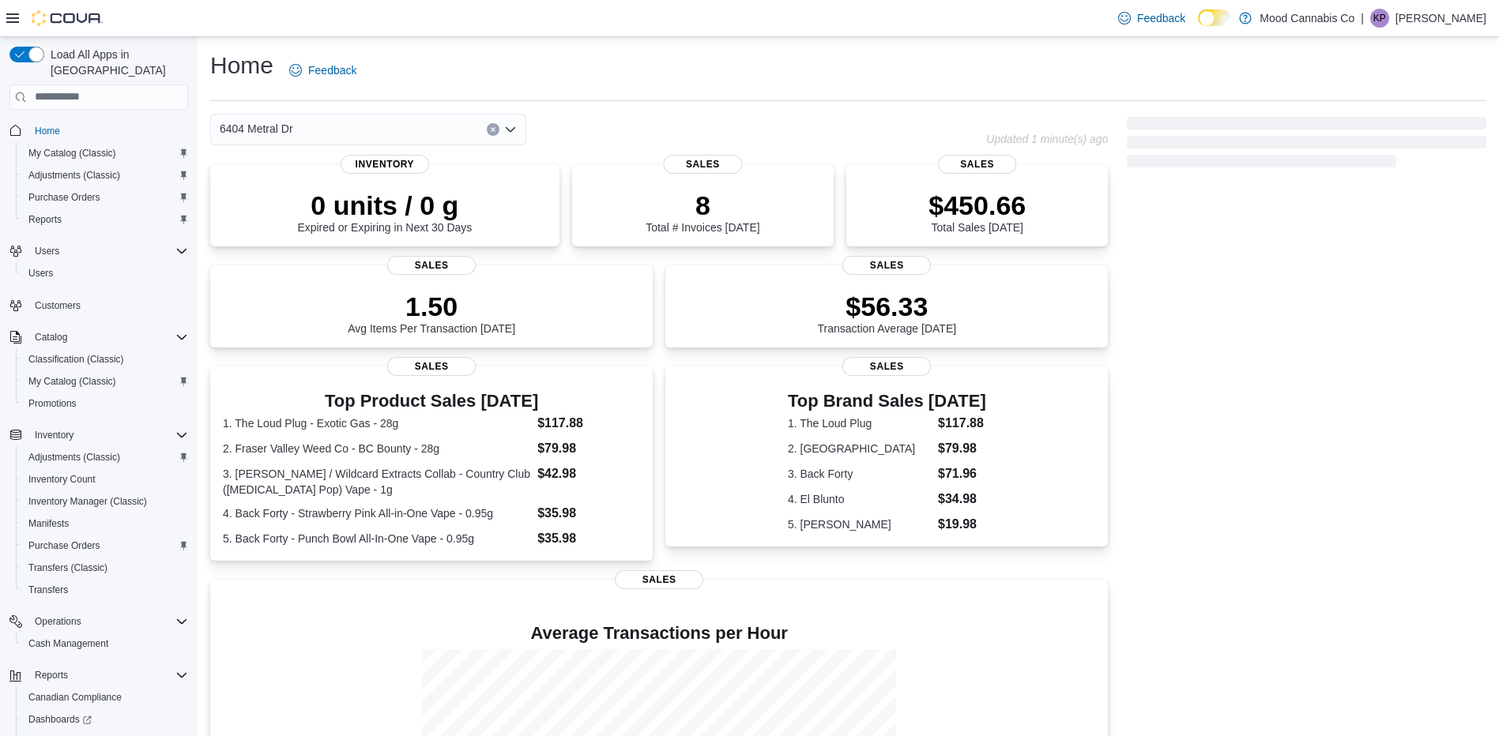
click at [337, 131] on div "6404 Metral Dr Combo box. Selected. 6404 Metral Dr. Press Backspace to delete 6…" at bounding box center [368, 130] width 316 height 32
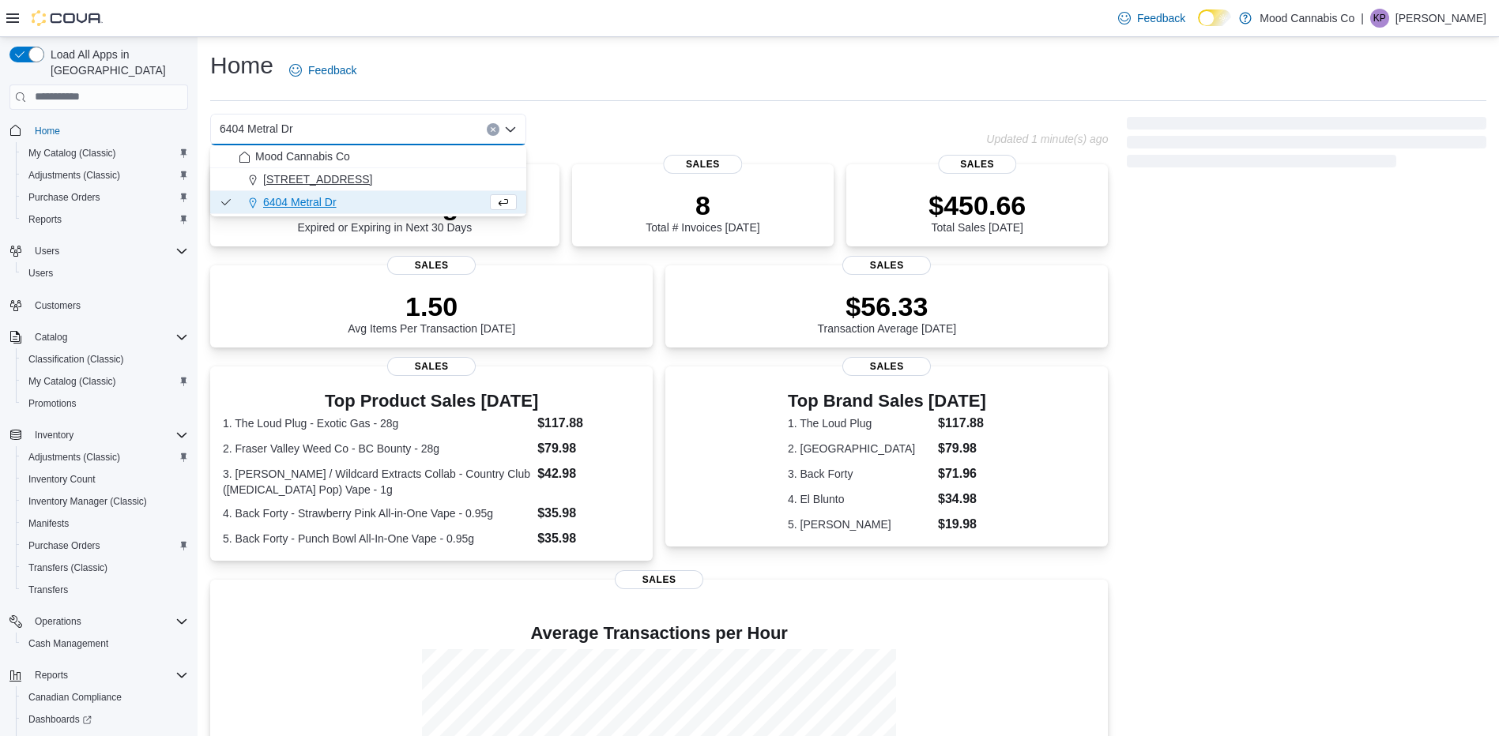
click at [316, 179] on span "[STREET_ADDRESS]" at bounding box center [317, 179] width 109 height 16
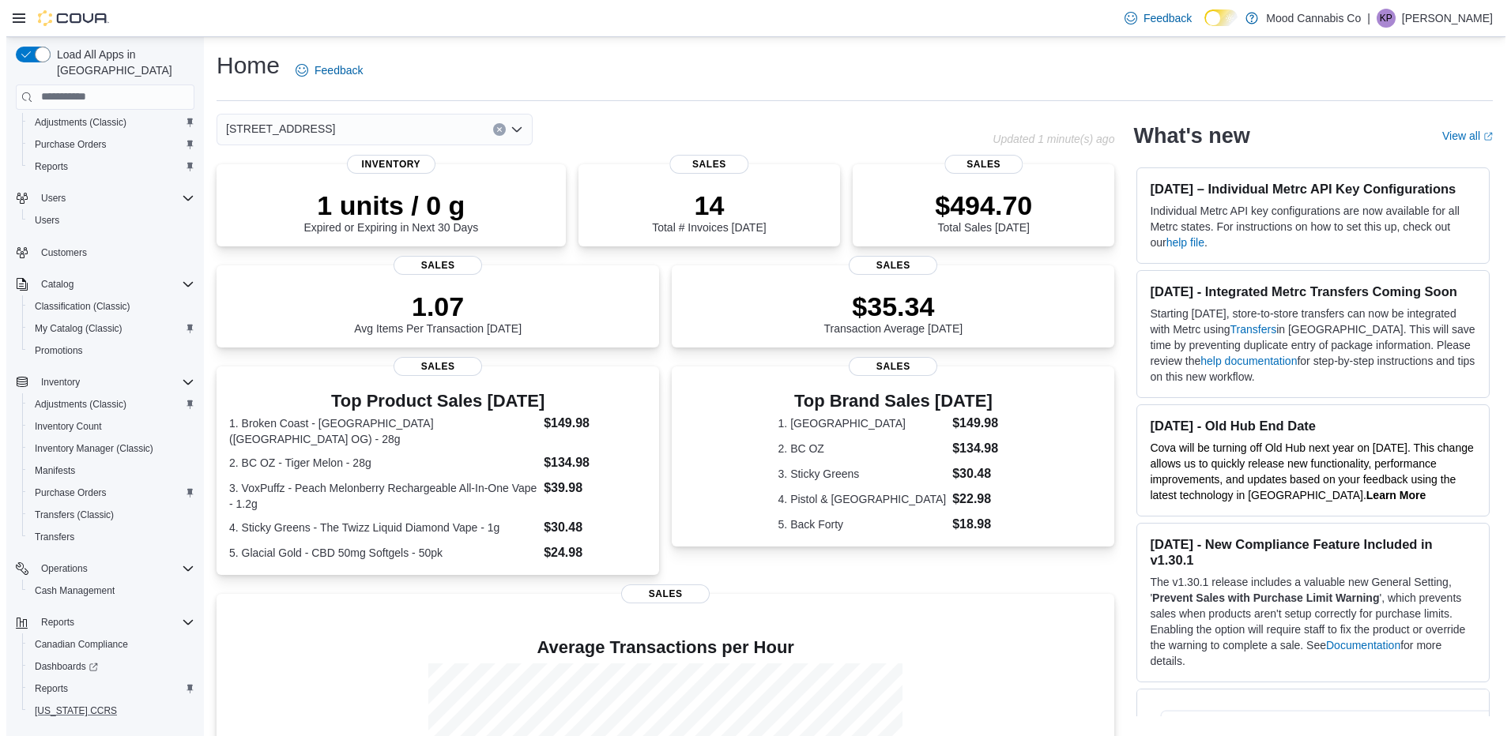
scroll to position [81, 0]
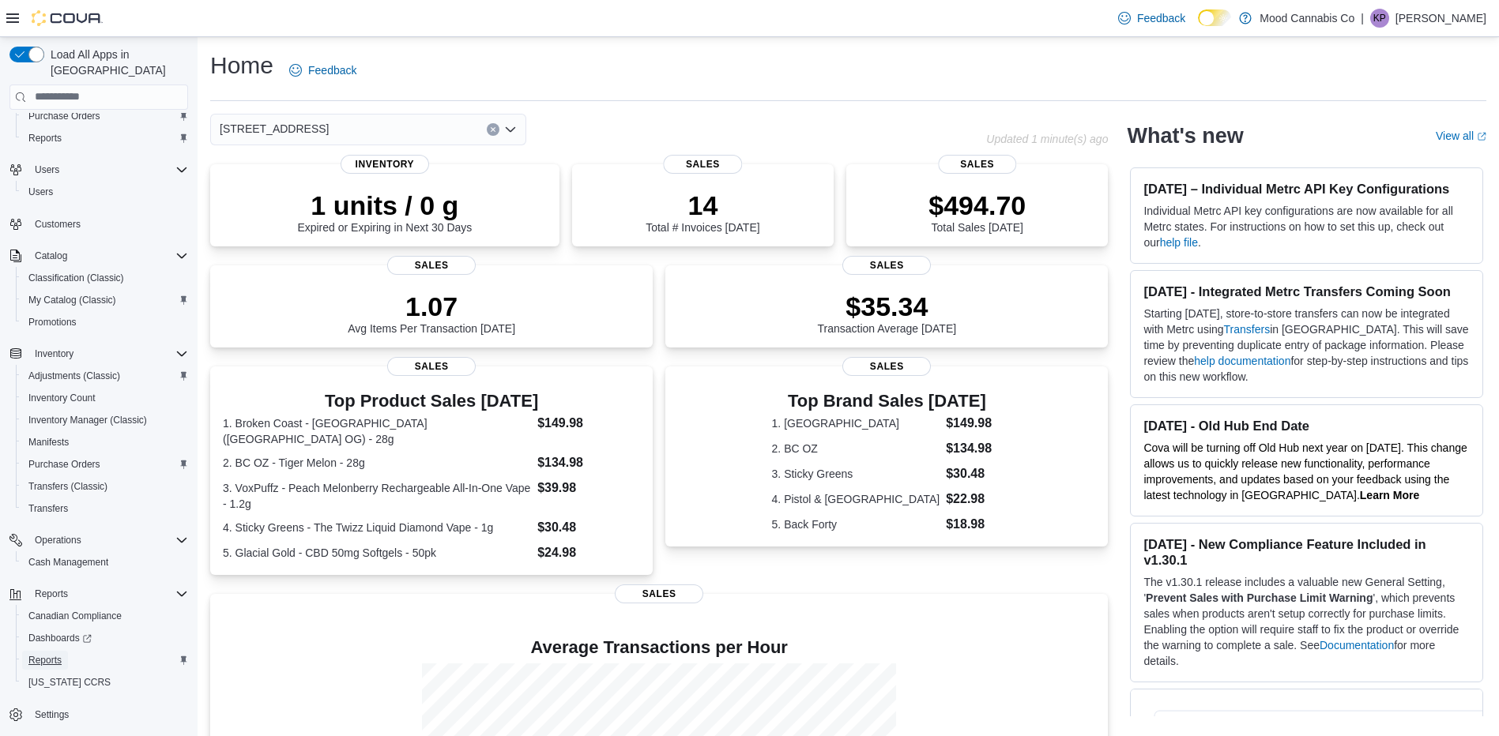
click at [55, 654] on span "Reports" at bounding box center [44, 660] width 33 height 13
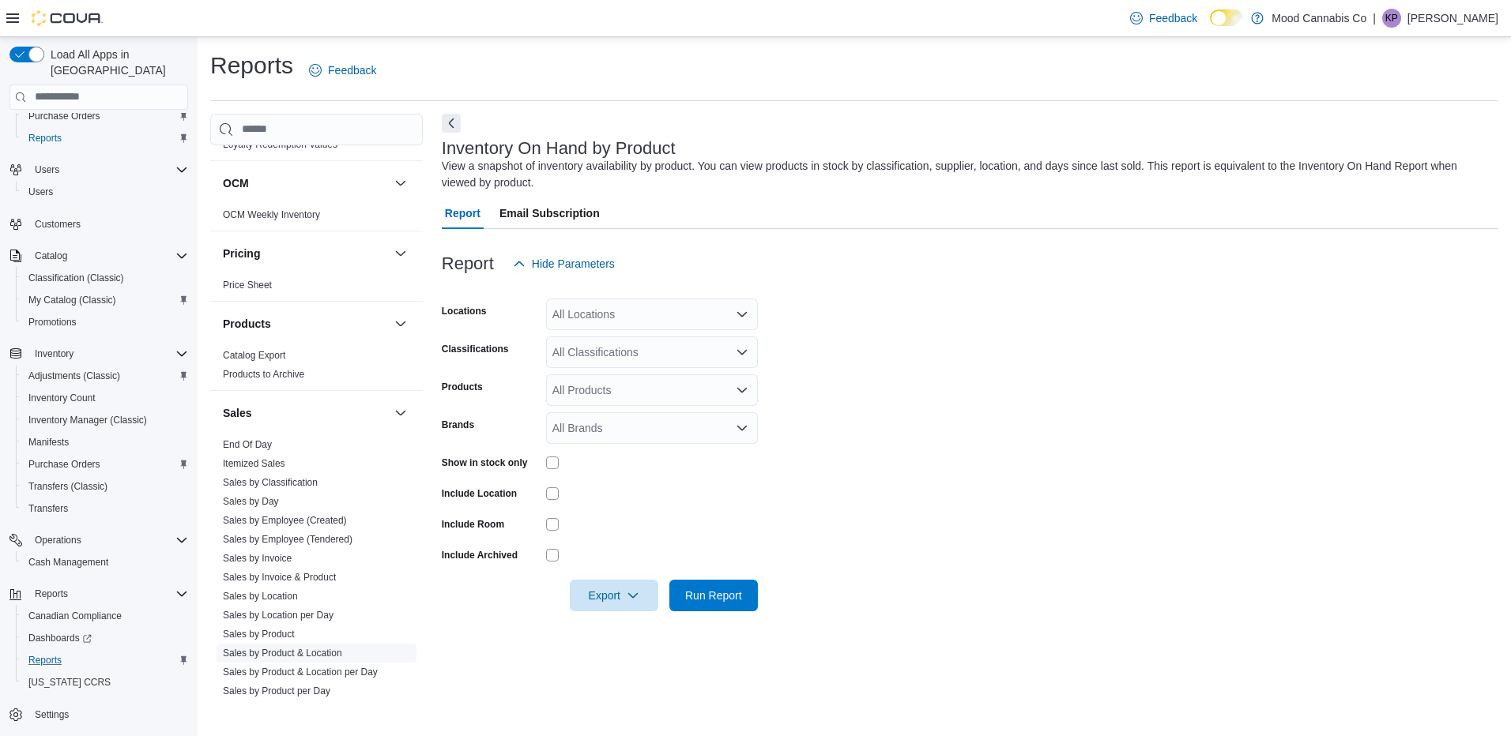
scroll to position [1155, 0]
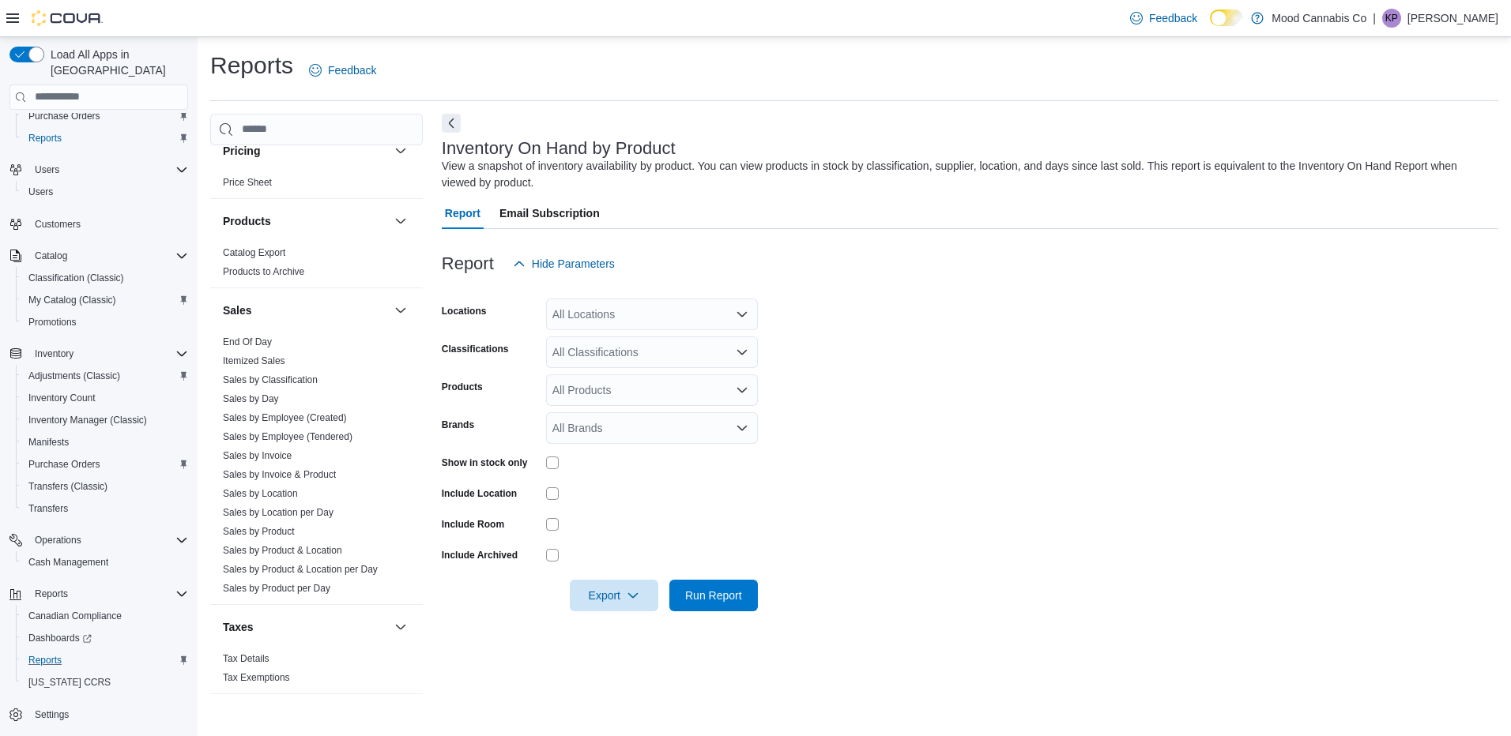
click at [561, 498] on div at bounding box center [652, 494] width 212 height 13
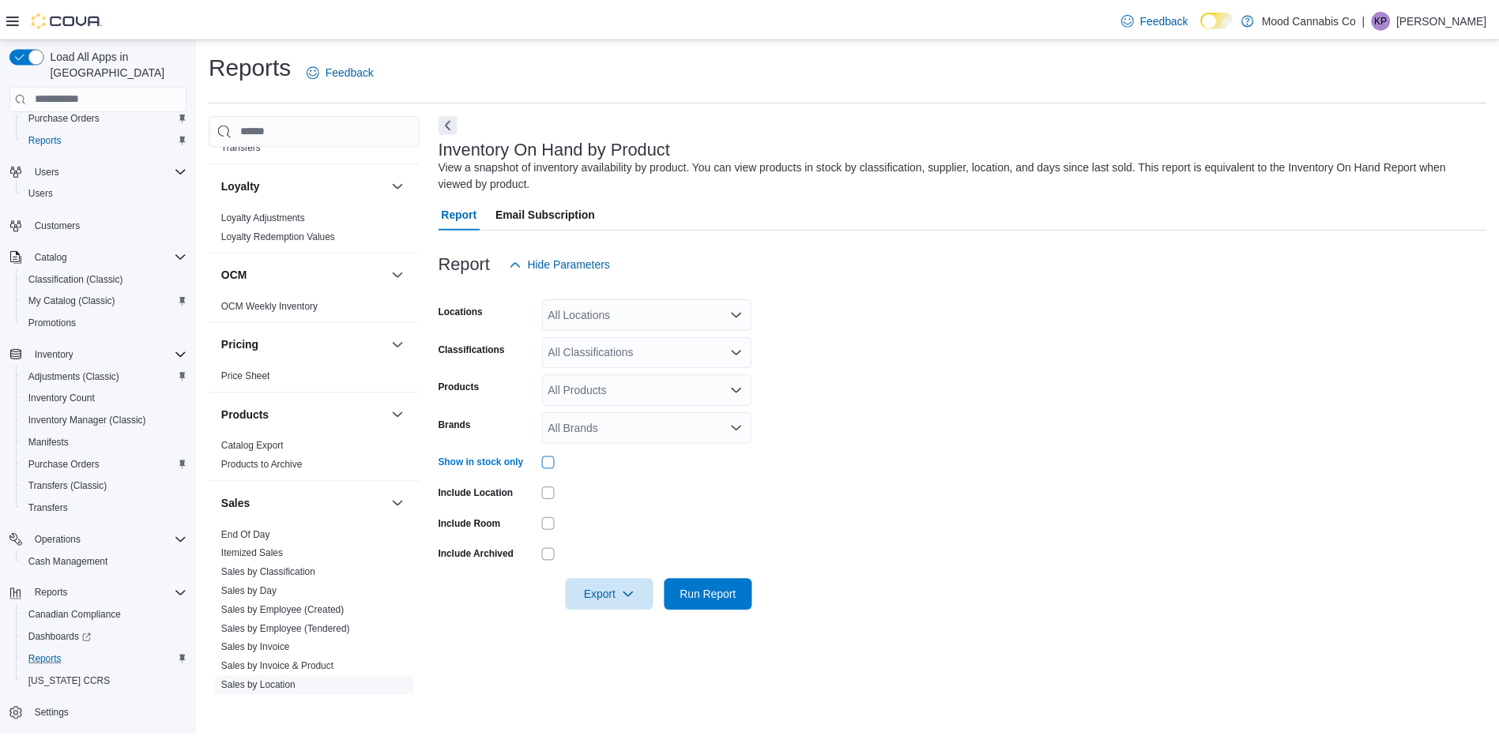
scroll to position [760, 0]
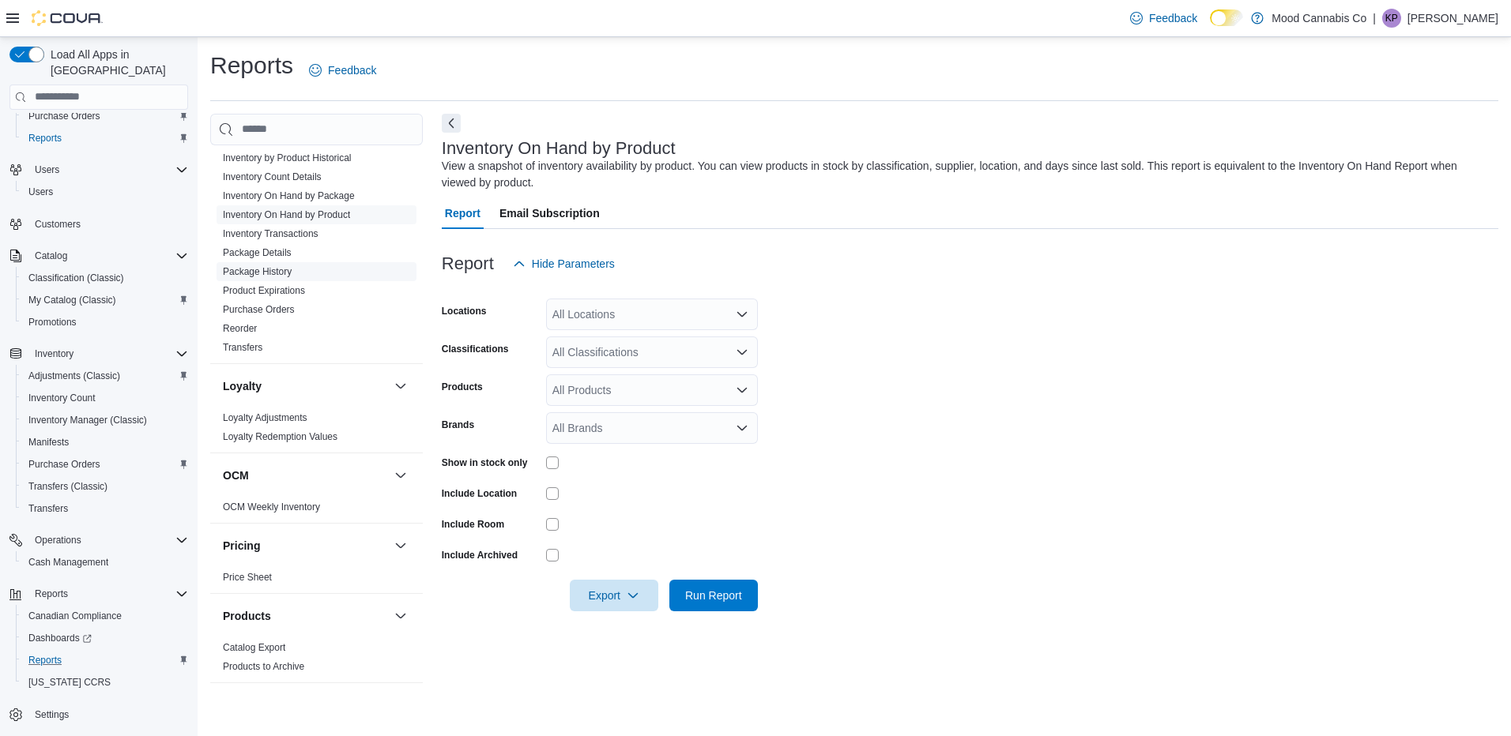
click at [260, 266] on link "Package History" at bounding box center [257, 271] width 69 height 11
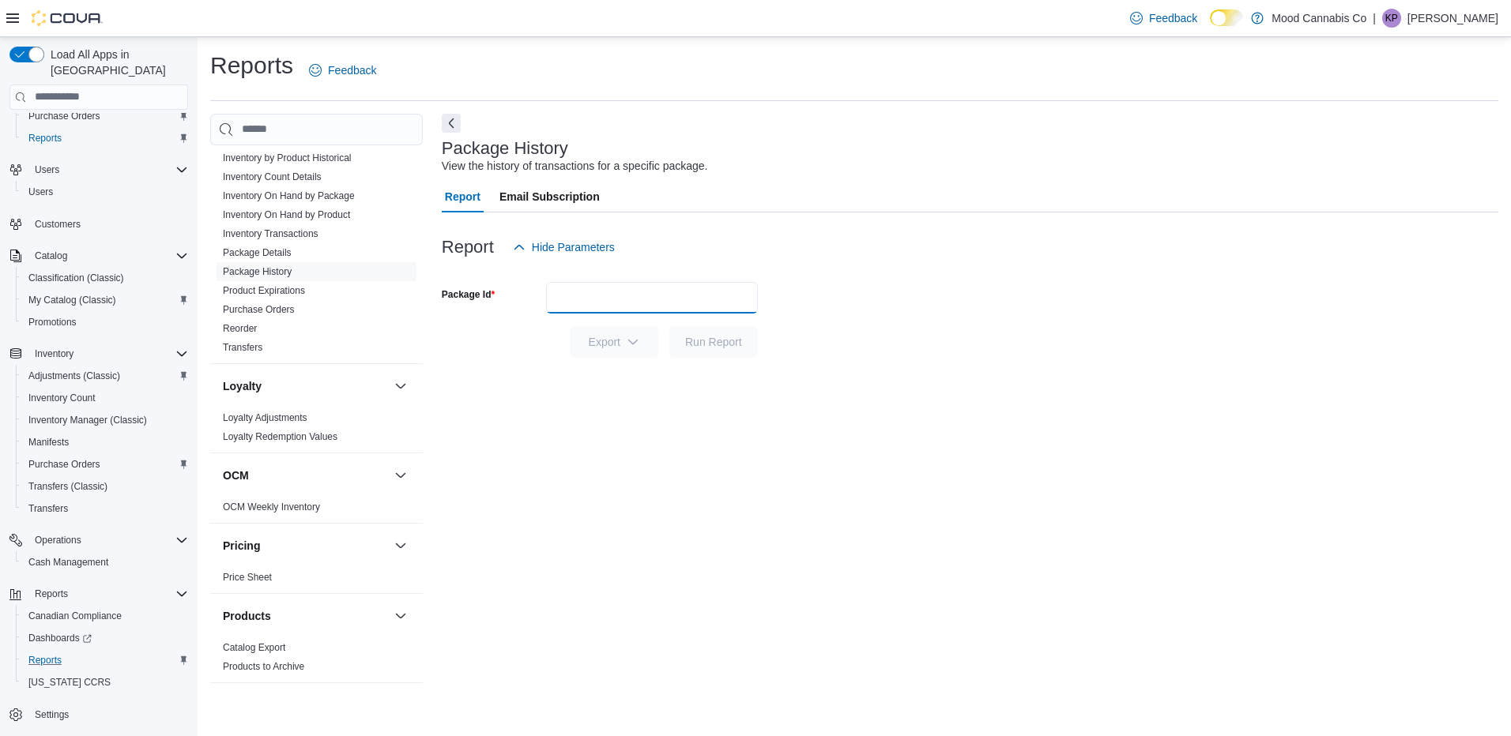
click at [583, 285] on input "Package Id" at bounding box center [652, 298] width 212 height 32
paste input "**********"
click at [711, 351] on span "Run Report" at bounding box center [714, 342] width 70 height 32
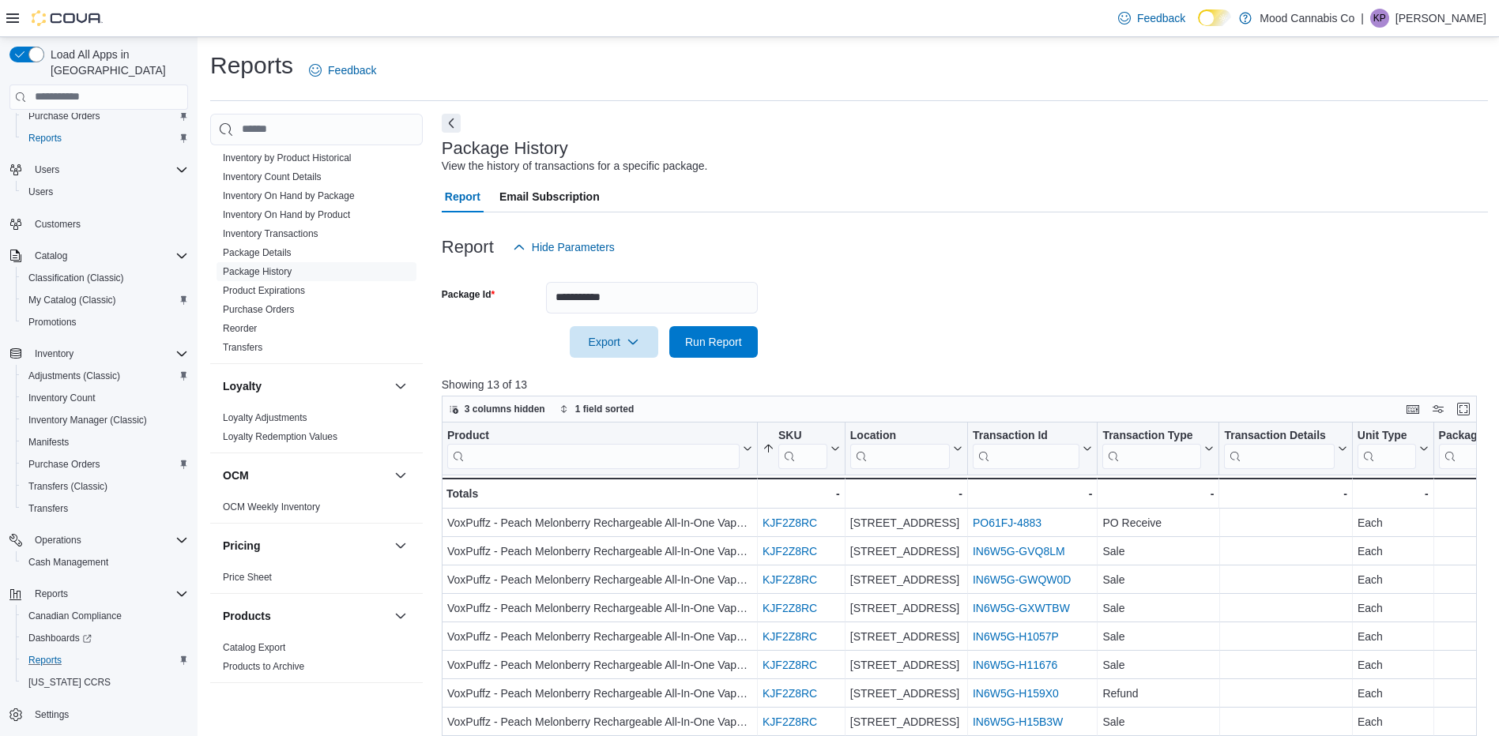
scroll to position [261, 0]
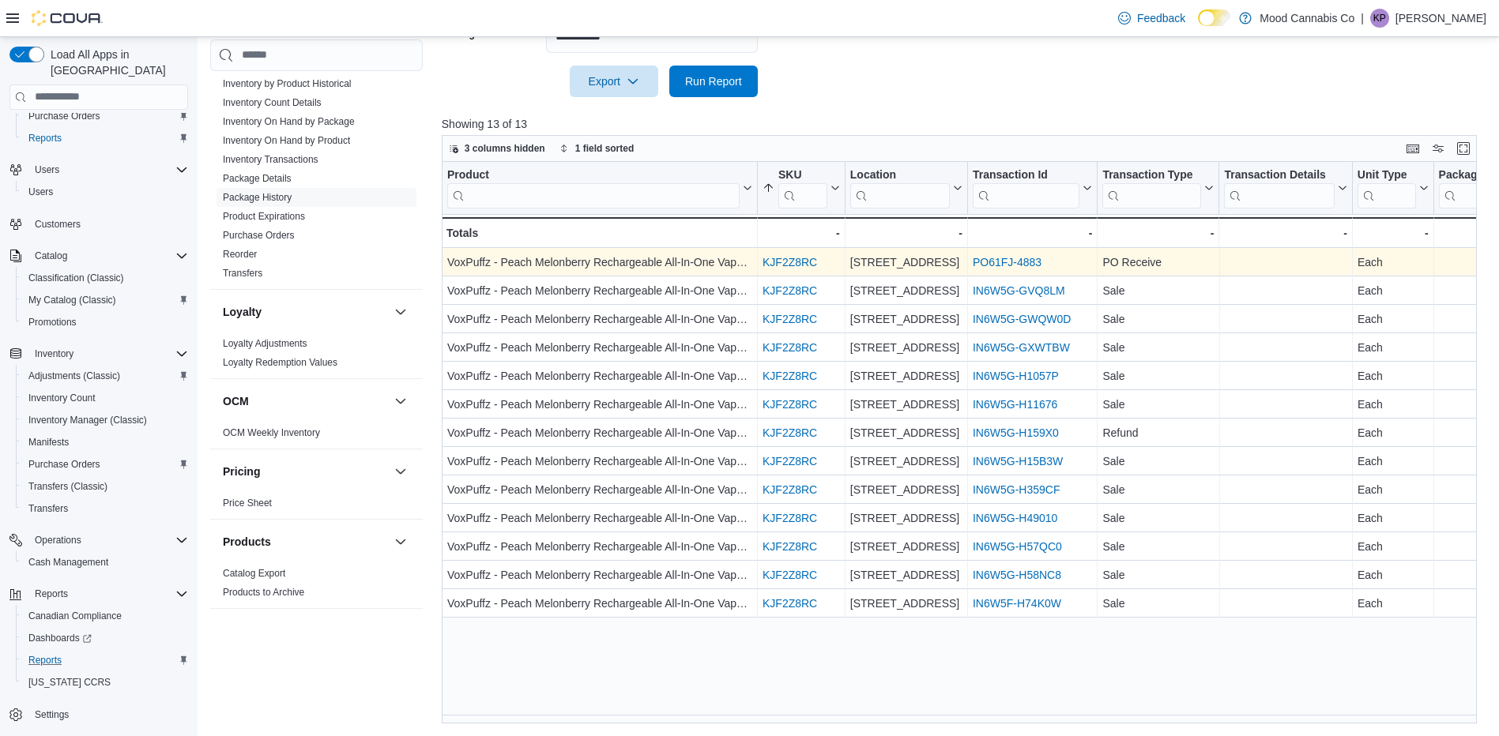
click at [1003, 267] on link "PO61FJ-4883" at bounding box center [1007, 262] width 69 height 13
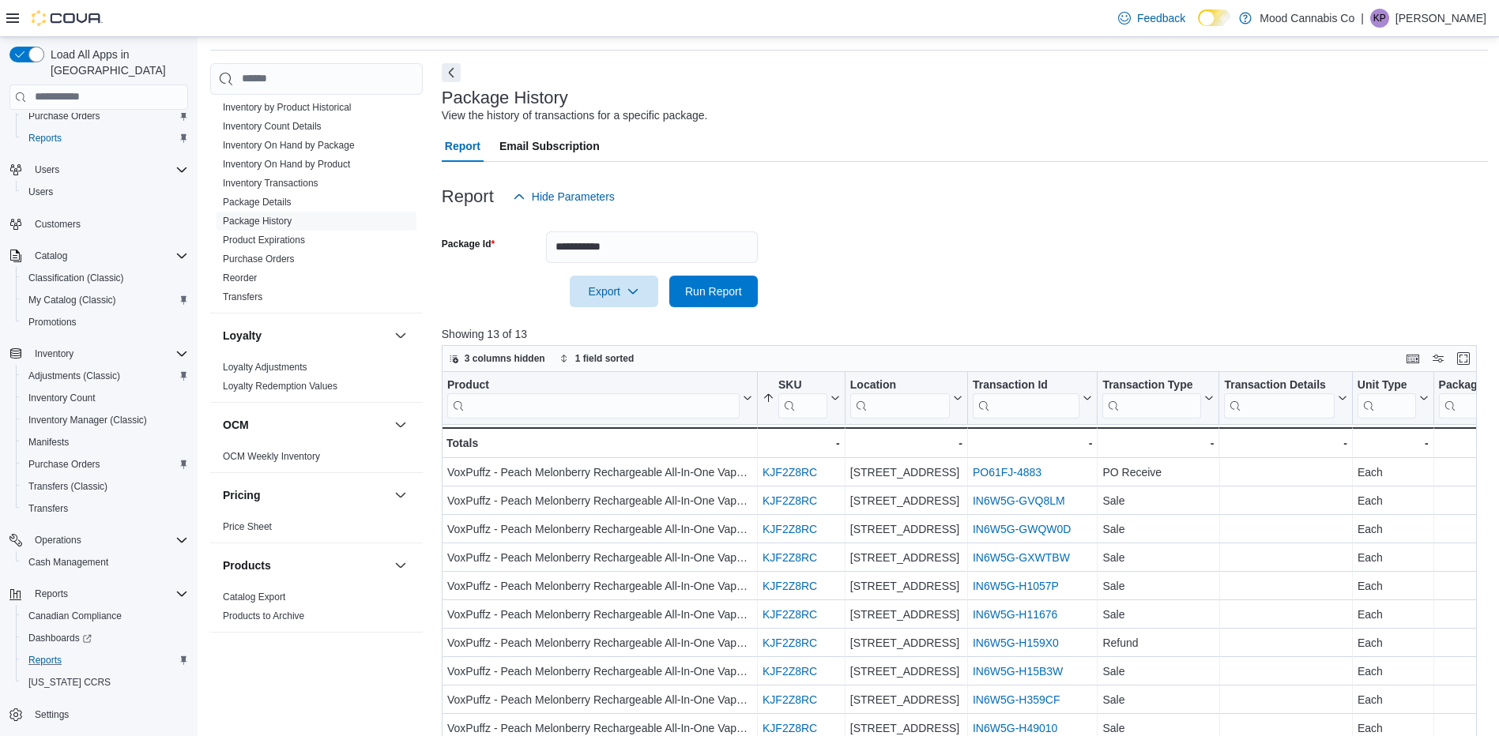
scroll to position [24, 0]
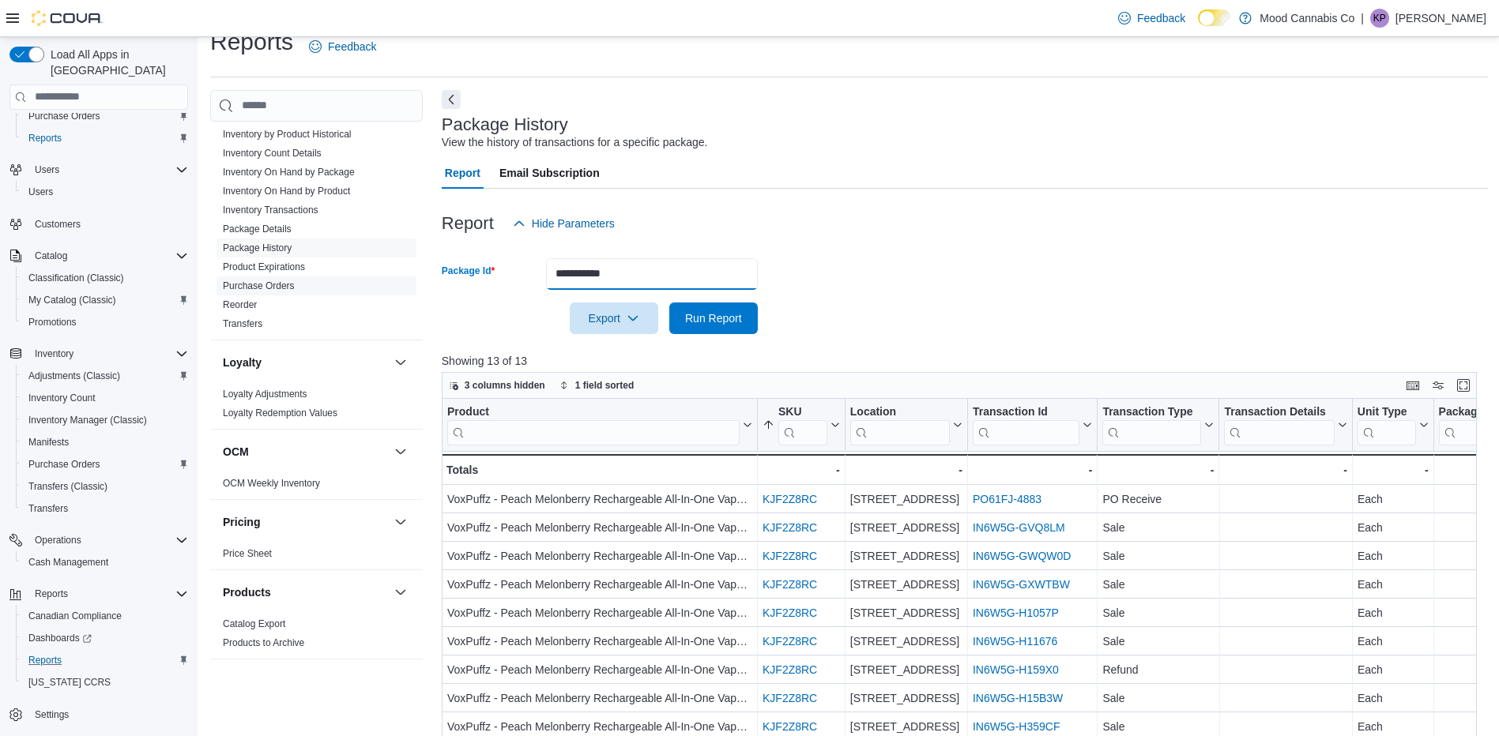
drag, startPoint x: 636, startPoint y: 274, endPoint x: 382, endPoint y: 269, distance: 254.5
click at [325, 272] on div "Cash Management Cash Management Cash Out Details Compliance OCS Transaction Sub…" at bounding box center [849, 526] width 1278 height 872
paste input "text"
click at [736, 303] on span "Run Report" at bounding box center [714, 318] width 70 height 32
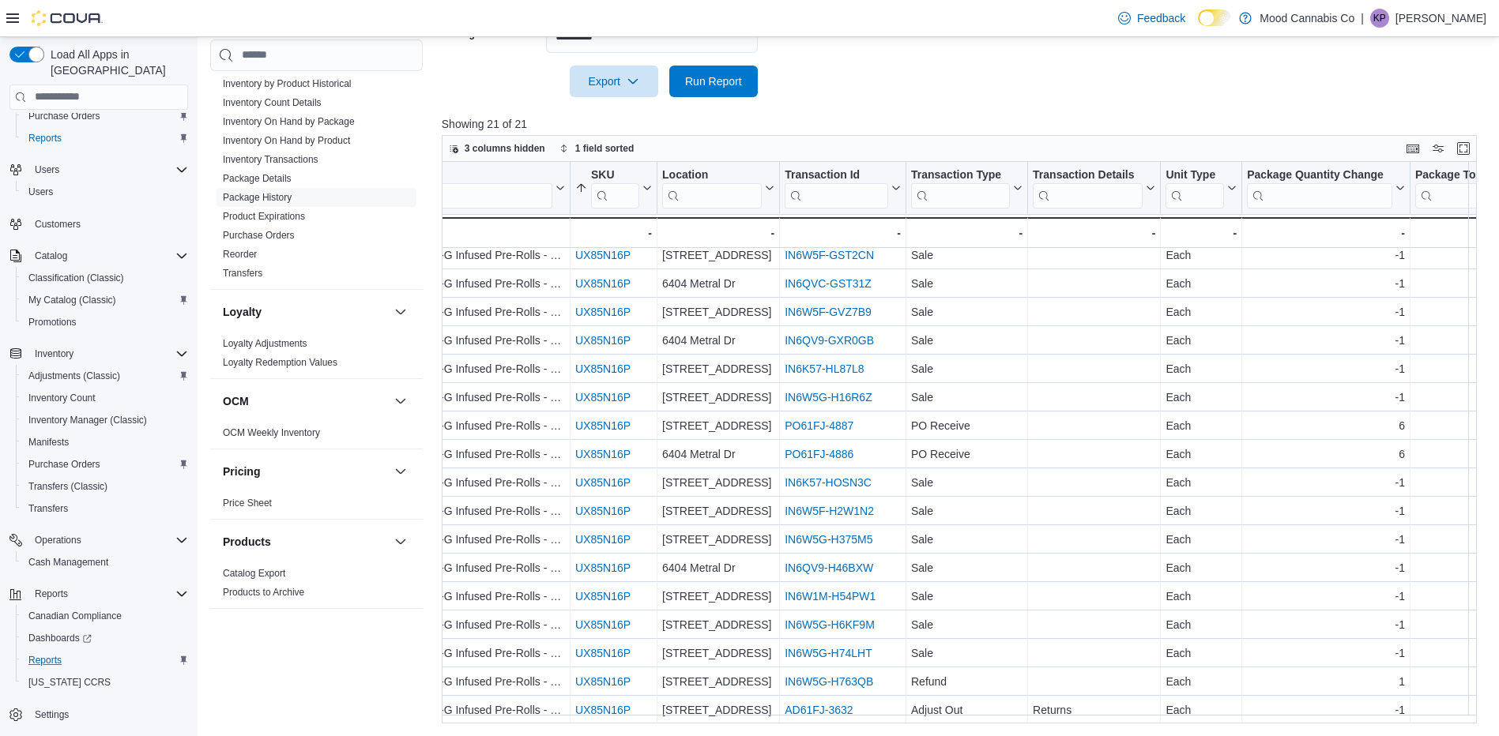
scroll to position [129, 177]
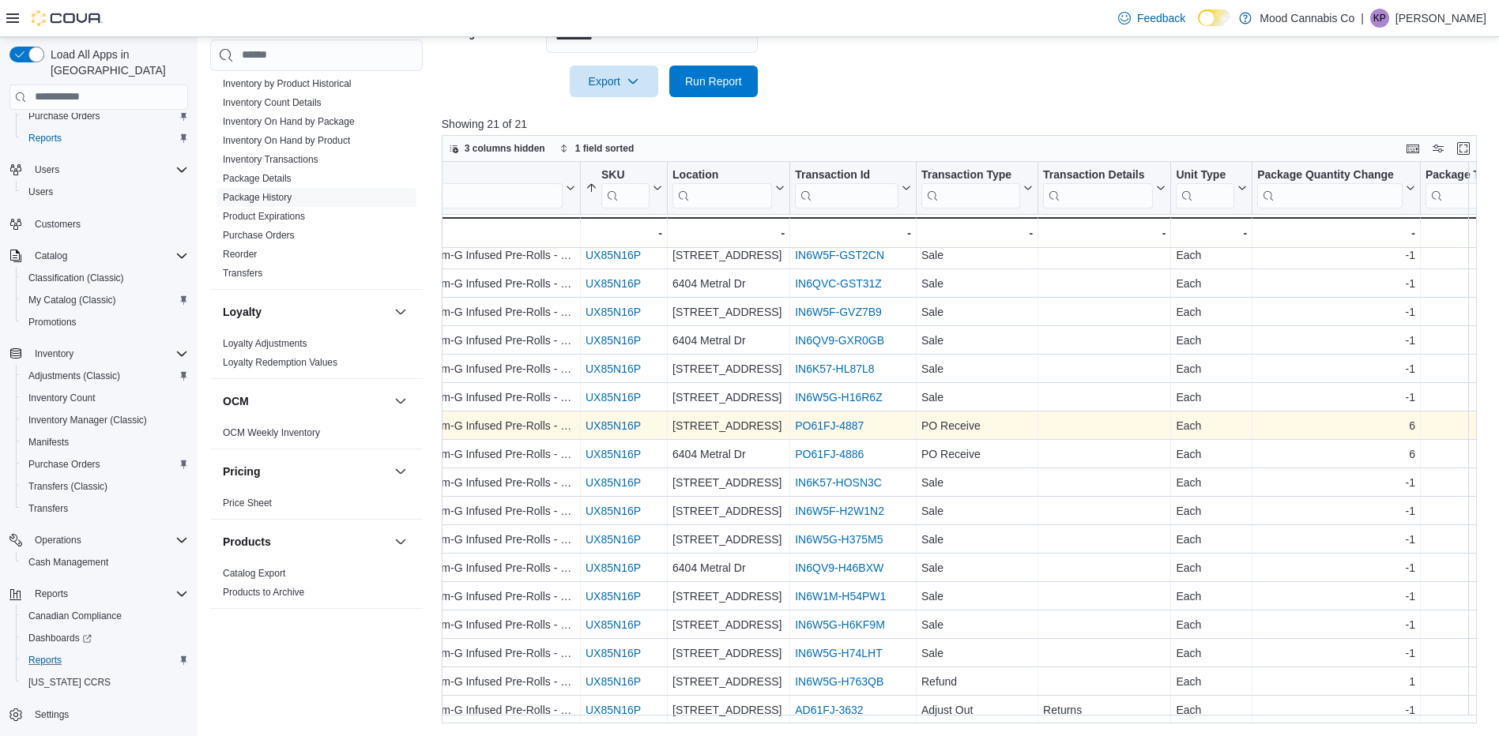
click at [810, 420] on link "PO61FJ-4887" at bounding box center [829, 426] width 69 height 13
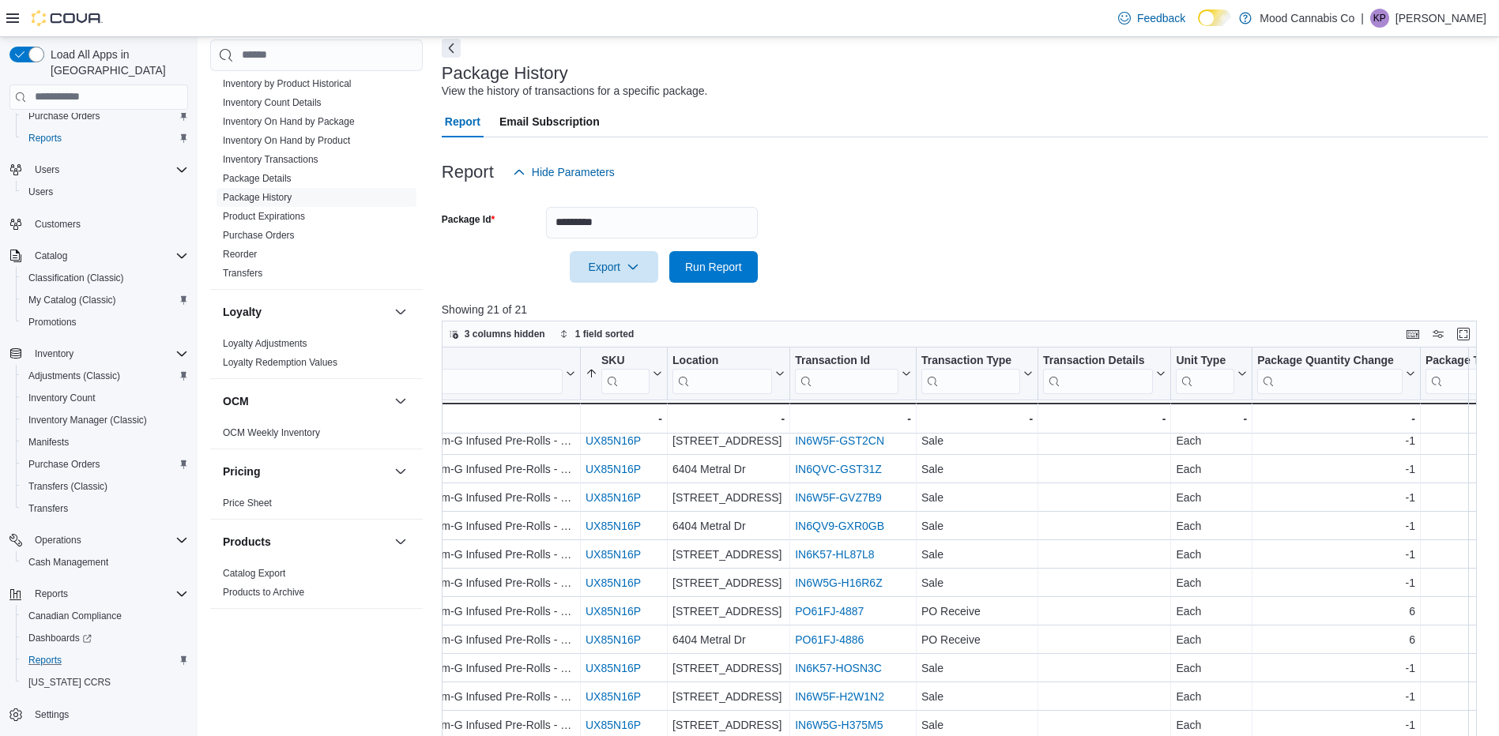
scroll to position [0, 0]
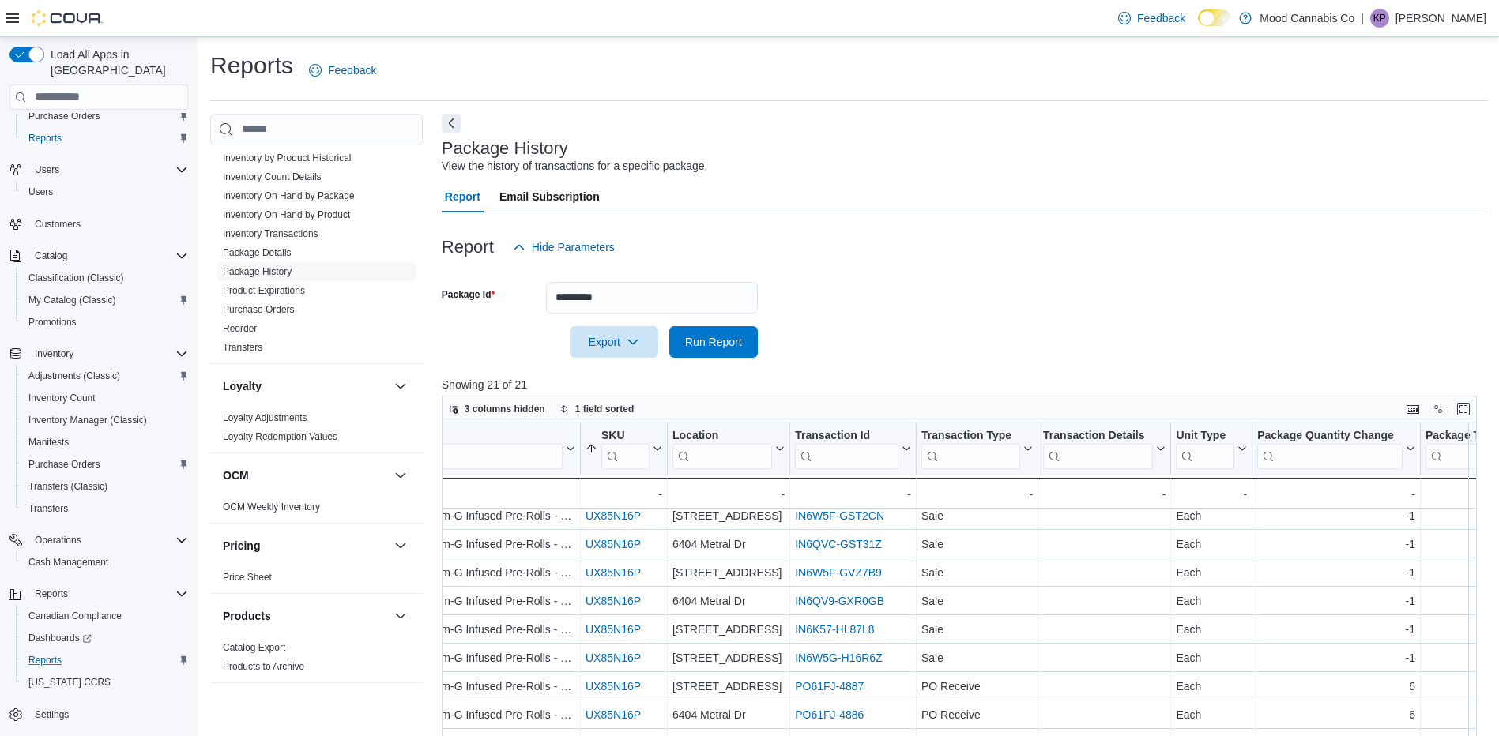
click at [824, 221] on div at bounding box center [965, 222] width 1046 height 19
drag, startPoint x: 640, startPoint y: 303, endPoint x: 373, endPoint y: 264, distance: 269.9
click at [340, 277] on div "Cash Management Cash Management Cash Out Details Compliance OCS Transaction Sub…" at bounding box center [849, 550] width 1278 height 872
paste input "**"
click at [722, 348] on span "Run Report" at bounding box center [713, 341] width 57 height 16
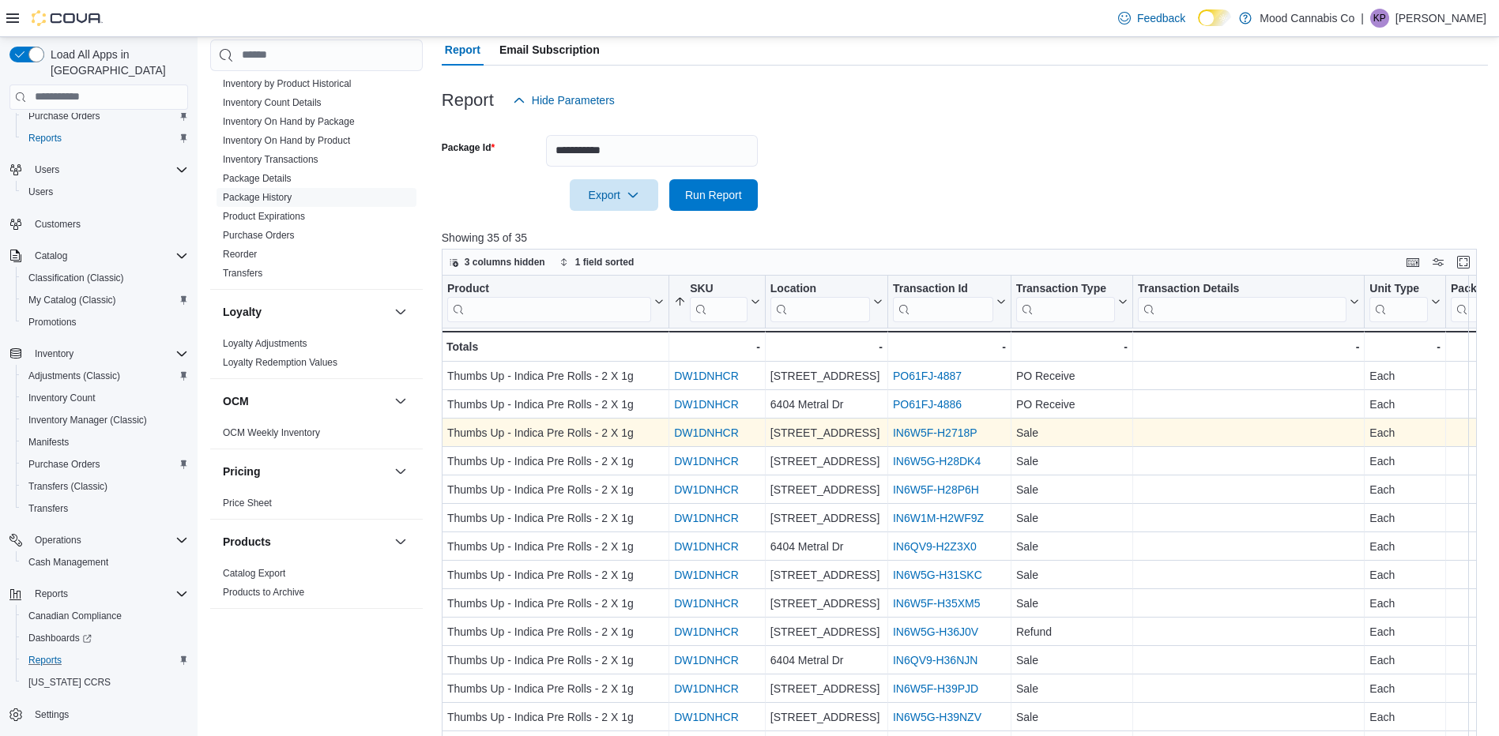
scroll to position [261, 0]
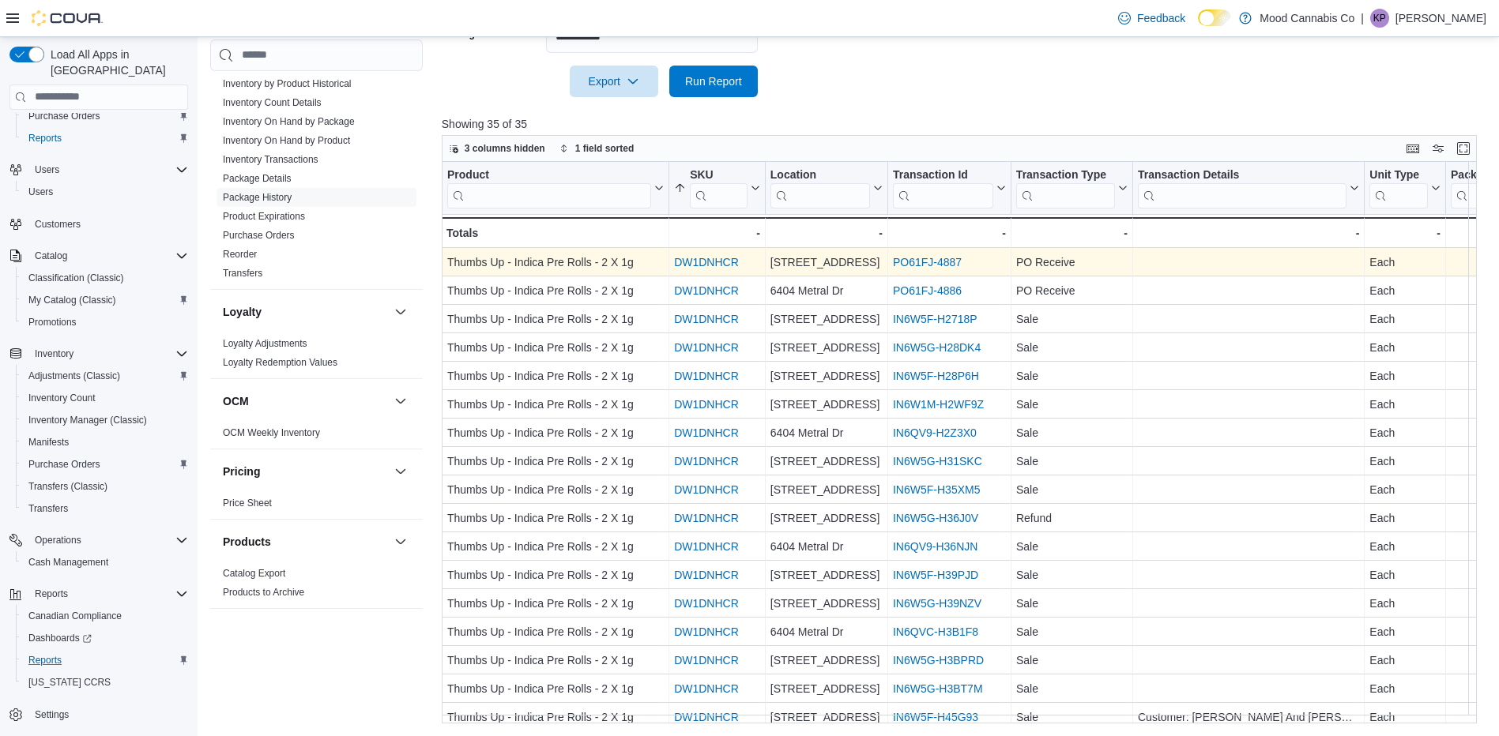
click at [921, 259] on link "PO61FJ-4887" at bounding box center [927, 262] width 69 height 13
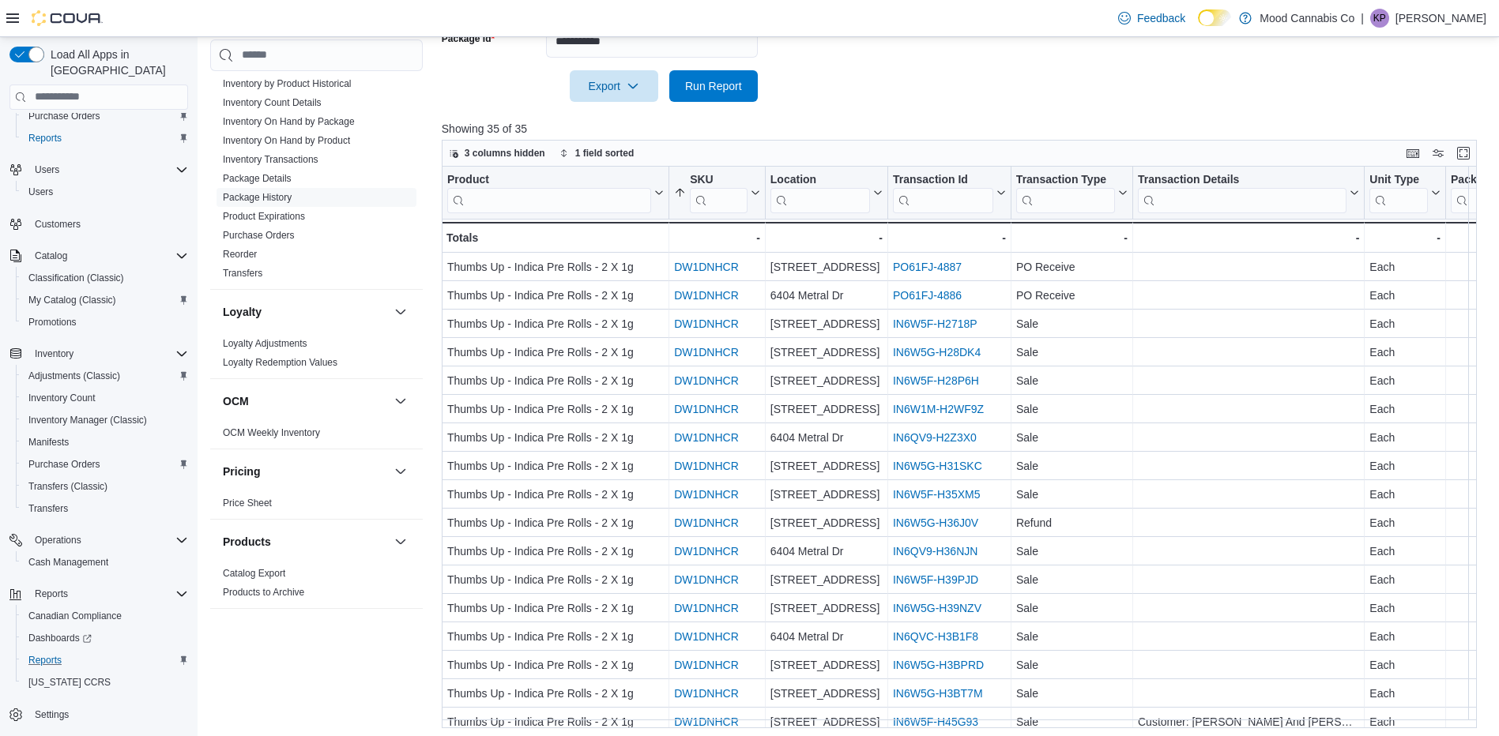
scroll to position [103, 0]
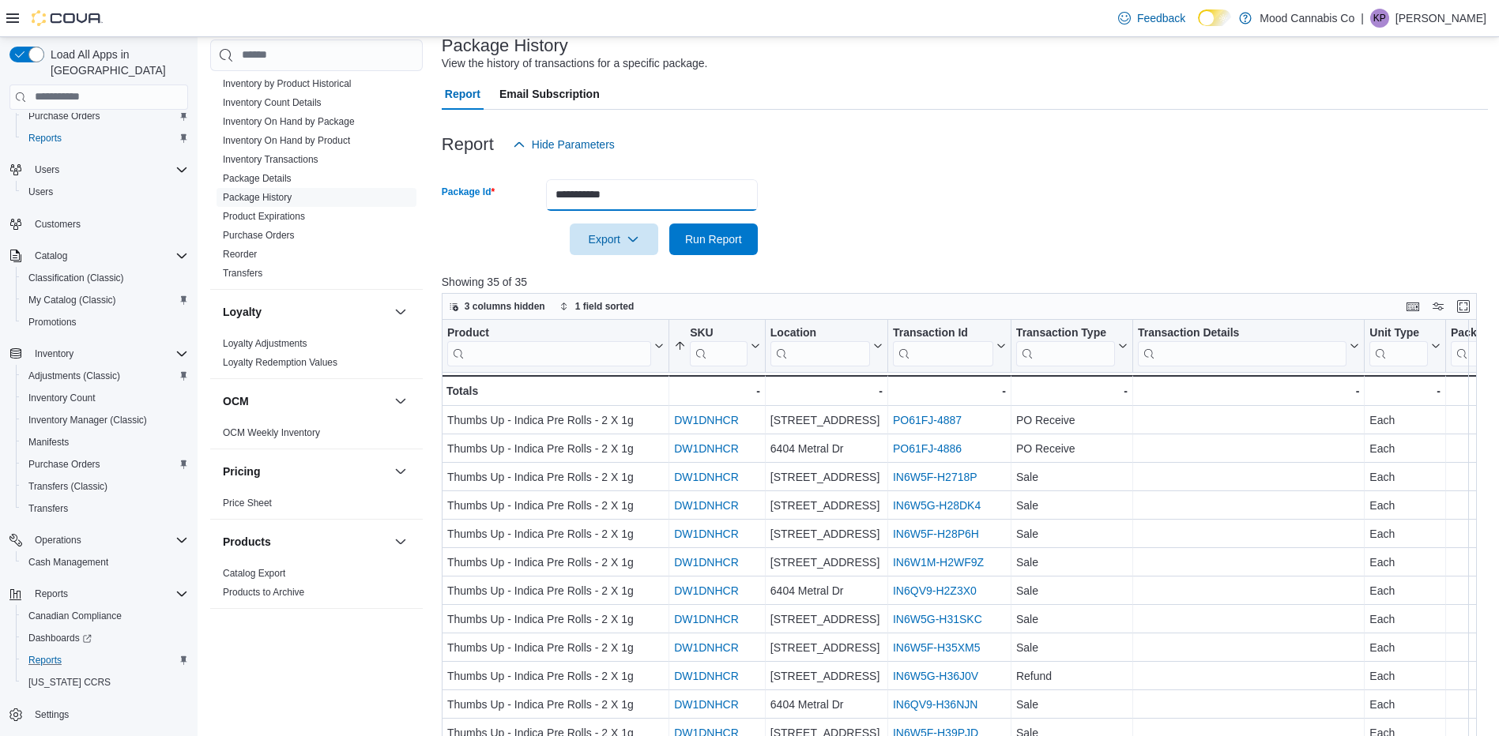
drag, startPoint x: 449, startPoint y: 183, endPoint x: 486, endPoint y: 165, distance: 41.3
click at [379, 175] on div "Cash Management Cash Management Cash Out Details Compliance OCS Transaction Sub…" at bounding box center [849, 447] width 1278 height 872
paste input "text"
type input "**********"
click at [720, 237] on span "Run Report" at bounding box center [713, 239] width 57 height 16
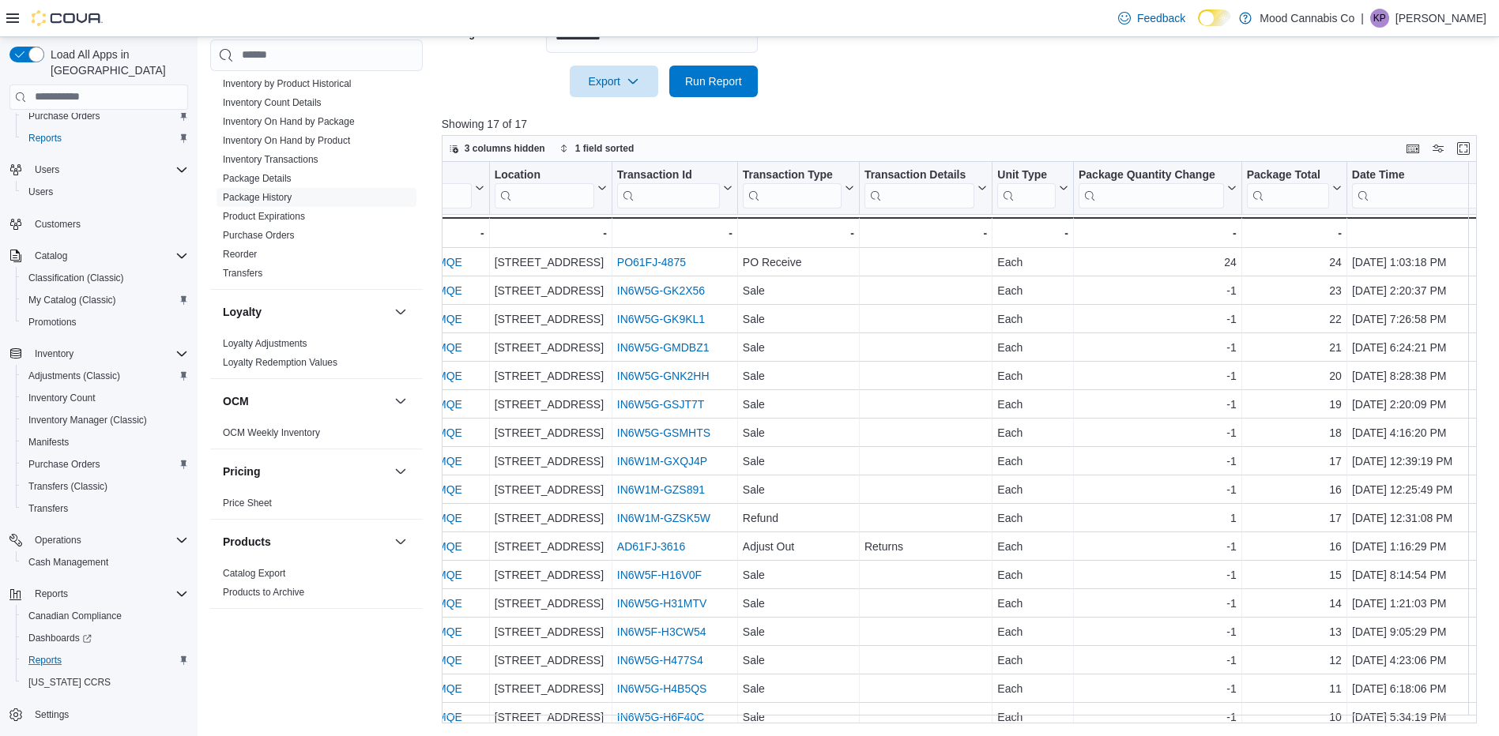
scroll to position [0, 57]
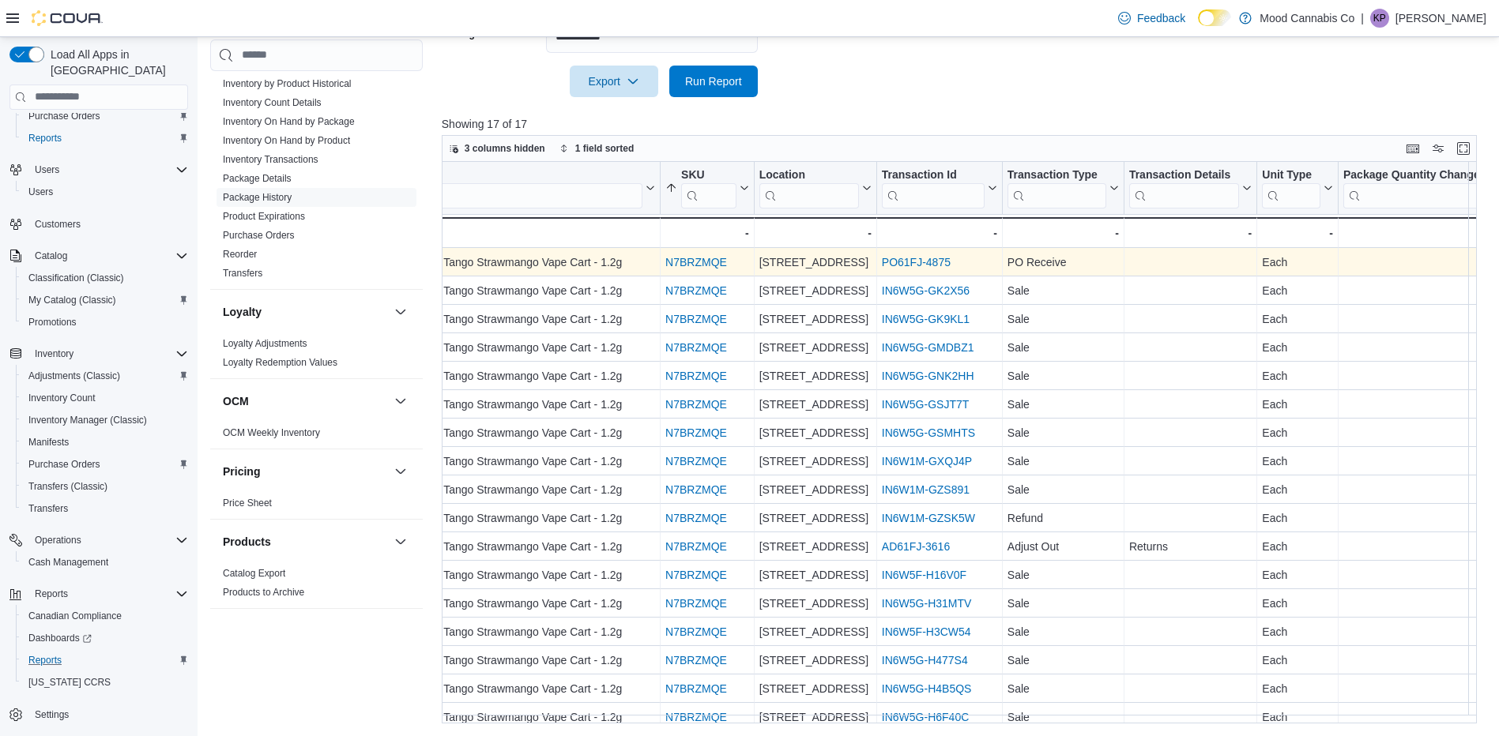
click at [924, 260] on link "PO61FJ-4875" at bounding box center [916, 262] width 69 height 13
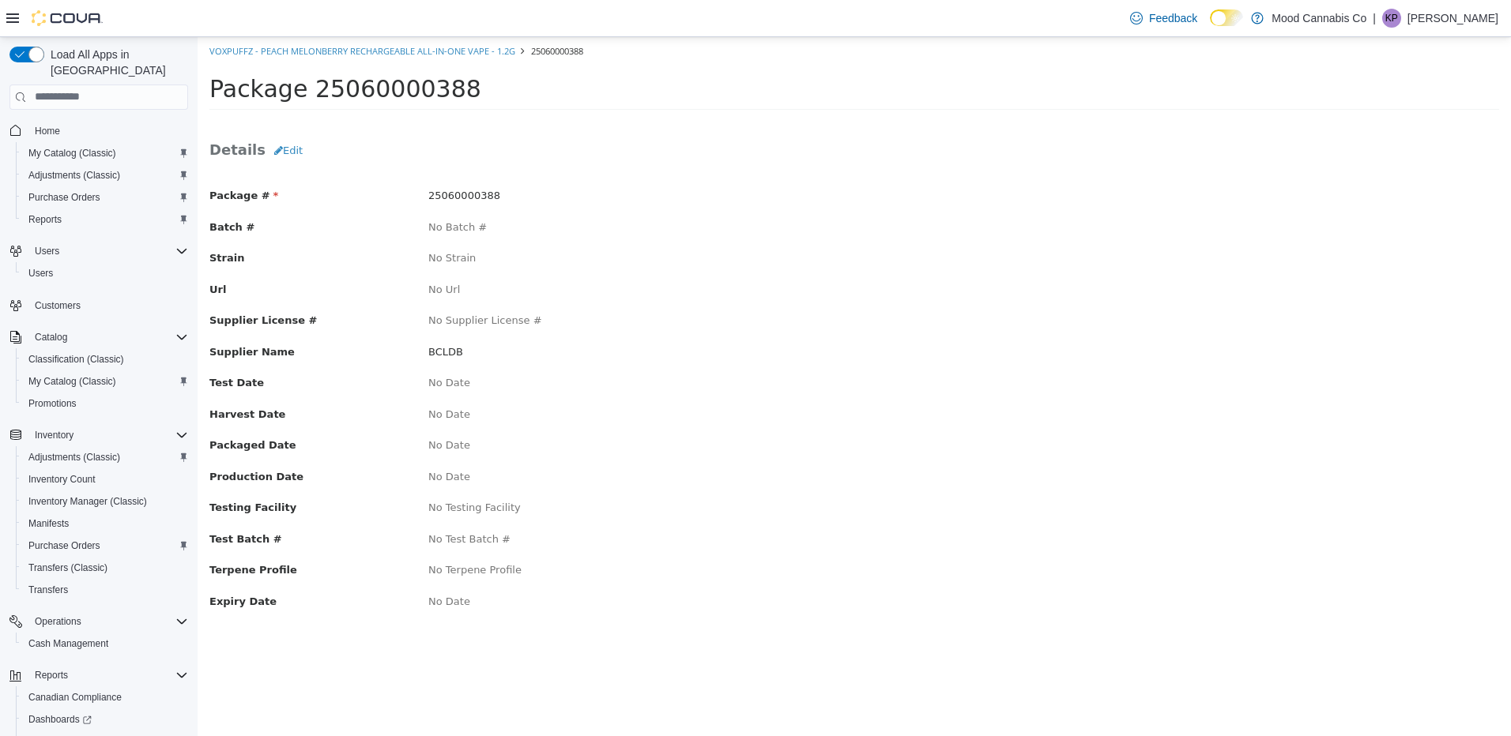
click at [475, 190] on span "25060000388" at bounding box center [464, 195] width 72 height 12
copy span "25060000388"
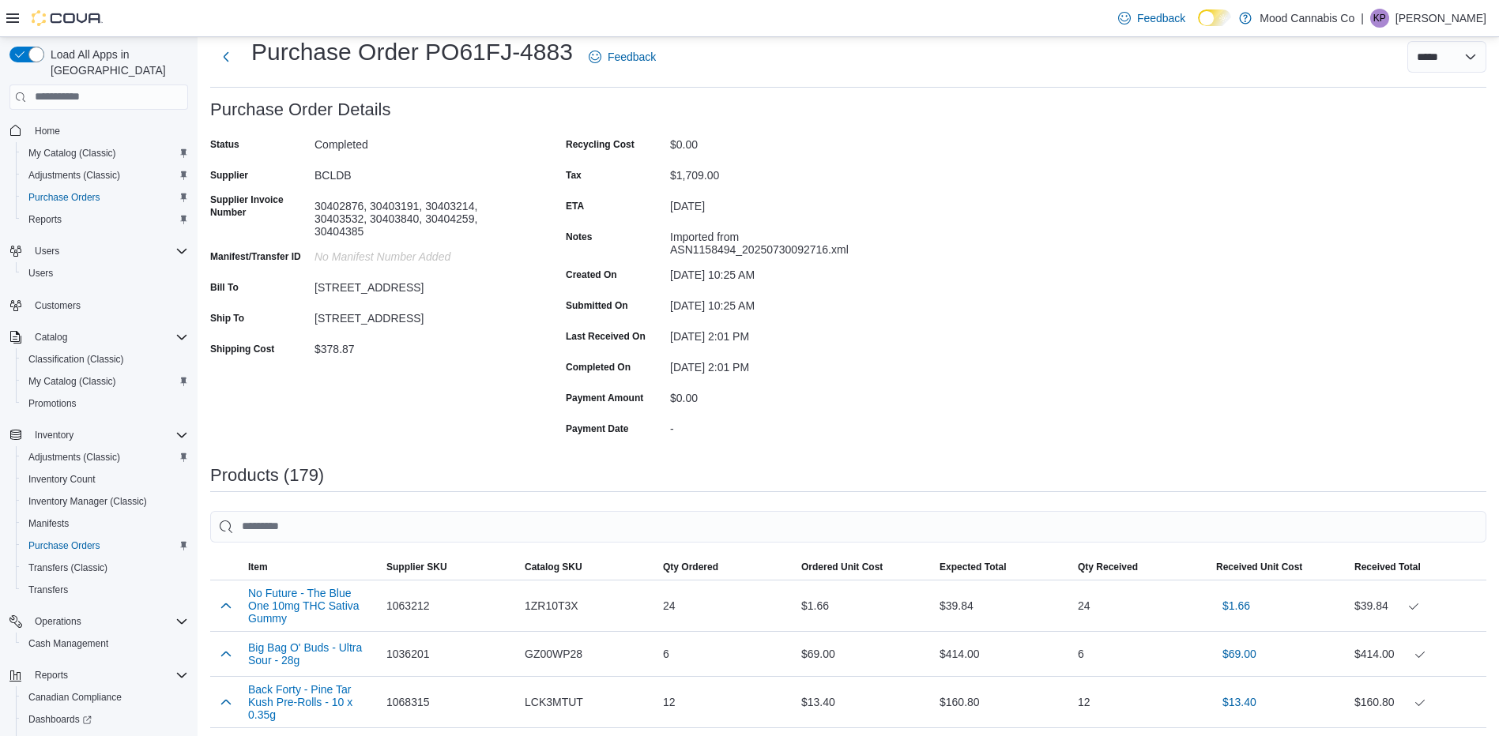
scroll to position [79, 0]
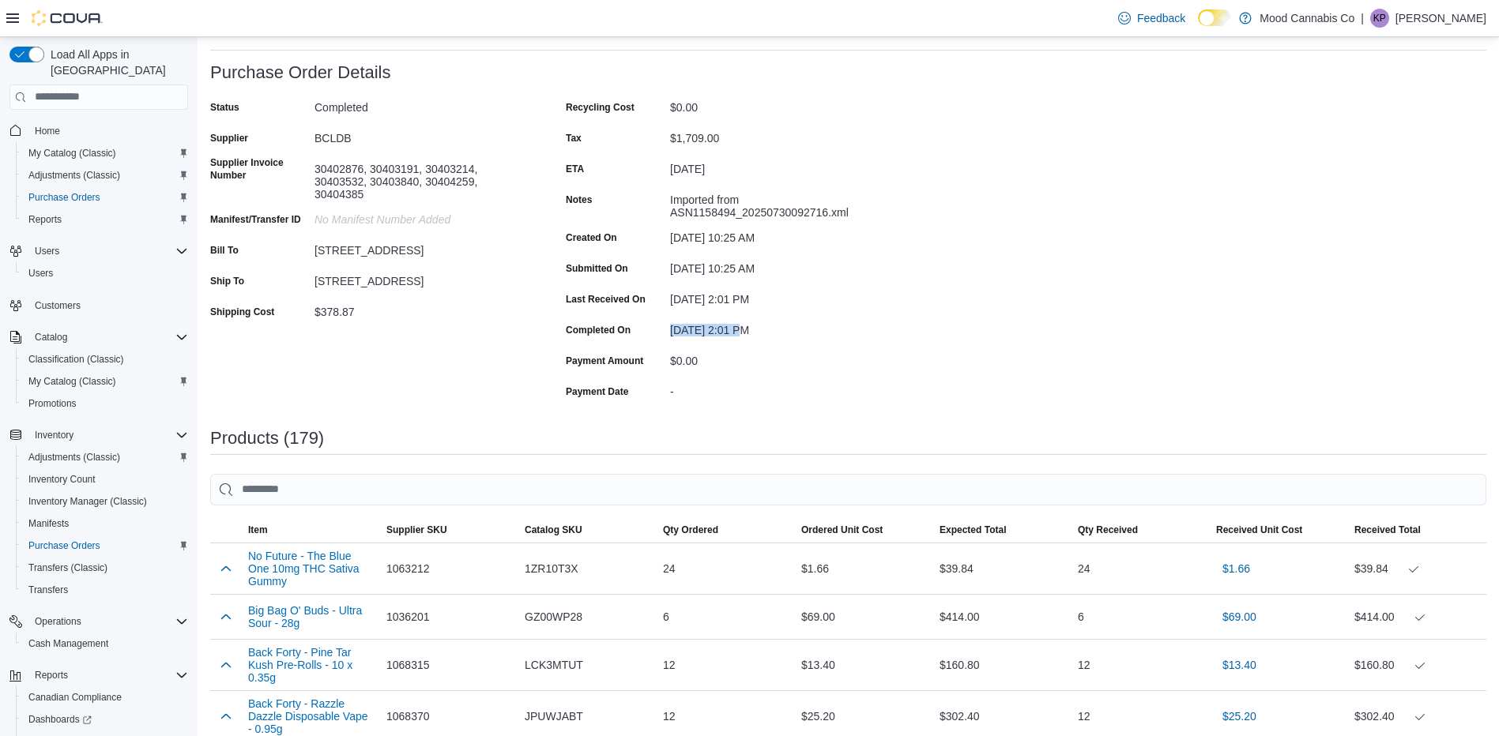
drag, startPoint x: 660, startPoint y: 329, endPoint x: 736, endPoint y: 329, distance: 75.9
click at [736, 329] on div "Completed On July 31, 2025 2:01 PM" at bounding box center [724, 330] width 316 height 24
copy div "July 31, 2025"
drag, startPoint x: 318, startPoint y: 188, endPoint x: 350, endPoint y: 190, distance: 32.4
click at [350, 190] on div "30402876, 30403191, 30403214, 30403532, 30403840, 30404259, 30404385" at bounding box center [420, 178] width 212 height 44
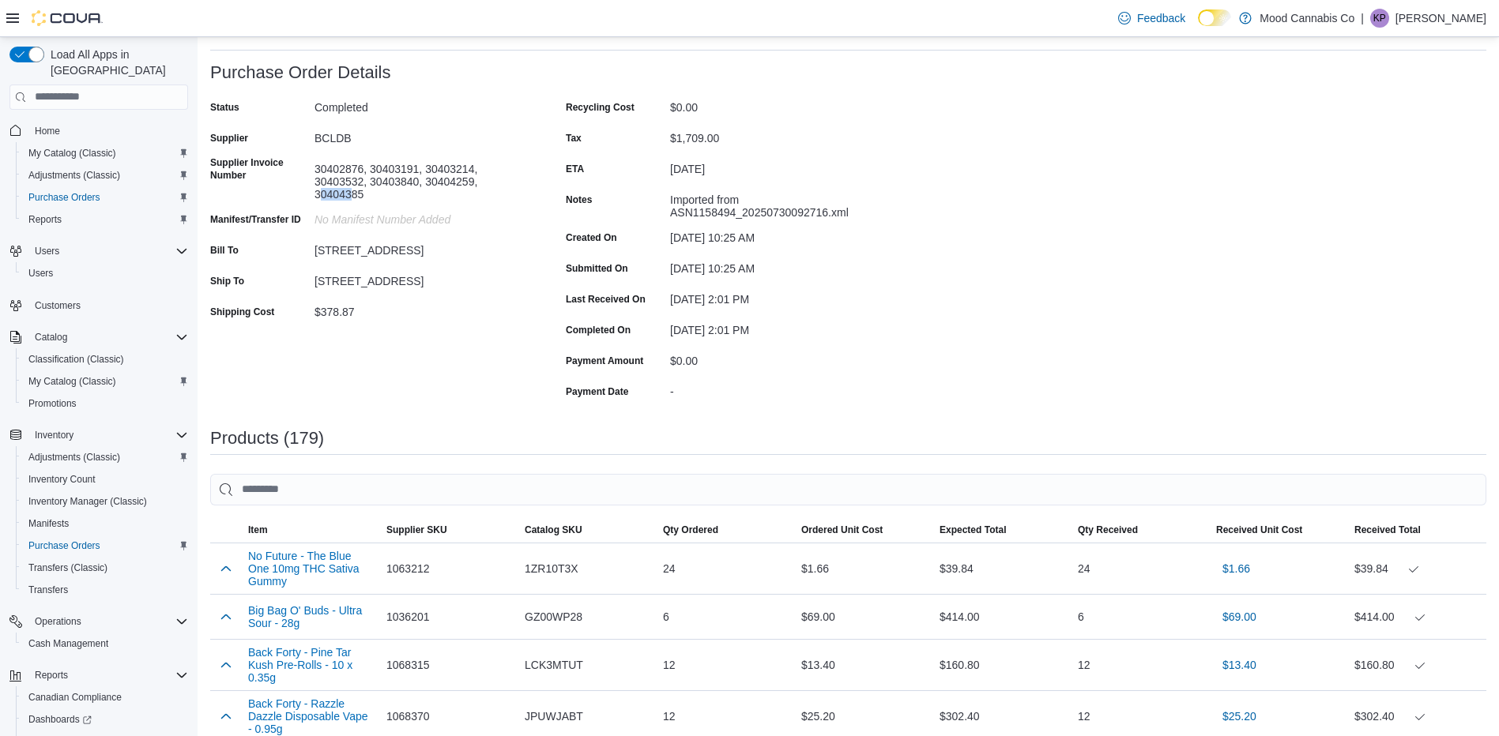
drag, startPoint x: 350, startPoint y: 190, endPoint x: 369, endPoint y: 193, distance: 19.2
click at [373, 192] on div "30402876, 30403191, 30403214, 30403532, 30403840, 30404259, 30404385" at bounding box center [420, 178] width 212 height 44
drag, startPoint x: 386, startPoint y: 194, endPoint x: 304, endPoint y: 200, distance: 82.4
click at [304, 200] on div "Supplier Invoice Number 30402876, 30403191, 30403214, 30403532, 30403840, 30404…" at bounding box center [368, 178] width 316 height 44
drag, startPoint x: 304, startPoint y: 200, endPoint x: 337, endPoint y: 200, distance: 33.2
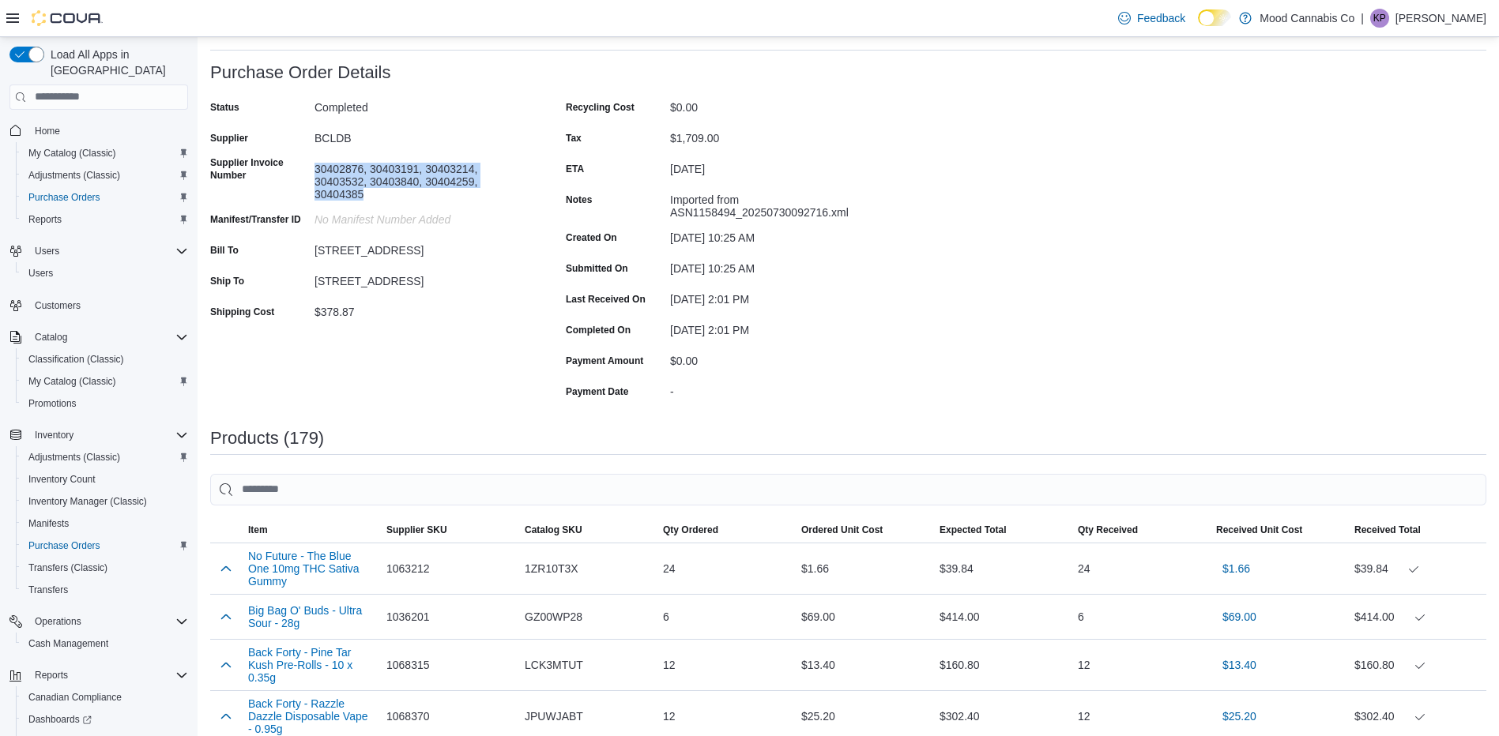
click at [334, 197] on div "30402876, 30403191, 30403214, 30403532, 30403840, 30404259, 30404385" at bounding box center [420, 178] width 212 height 44
click at [363, 195] on div "30402876, 30403191, 30403214, 30403532, 30403840, 30404259, 30404385" at bounding box center [420, 178] width 212 height 44
drag, startPoint x: 377, startPoint y: 196, endPoint x: 317, endPoint y: 200, distance: 60.2
click at [317, 200] on div "30402876, 30403191, 30403214, 30403532, 30403840, 30404259, 30404385" at bounding box center [420, 178] width 212 height 44
drag, startPoint x: 317, startPoint y: 200, endPoint x: 373, endPoint y: 201, distance: 56.1
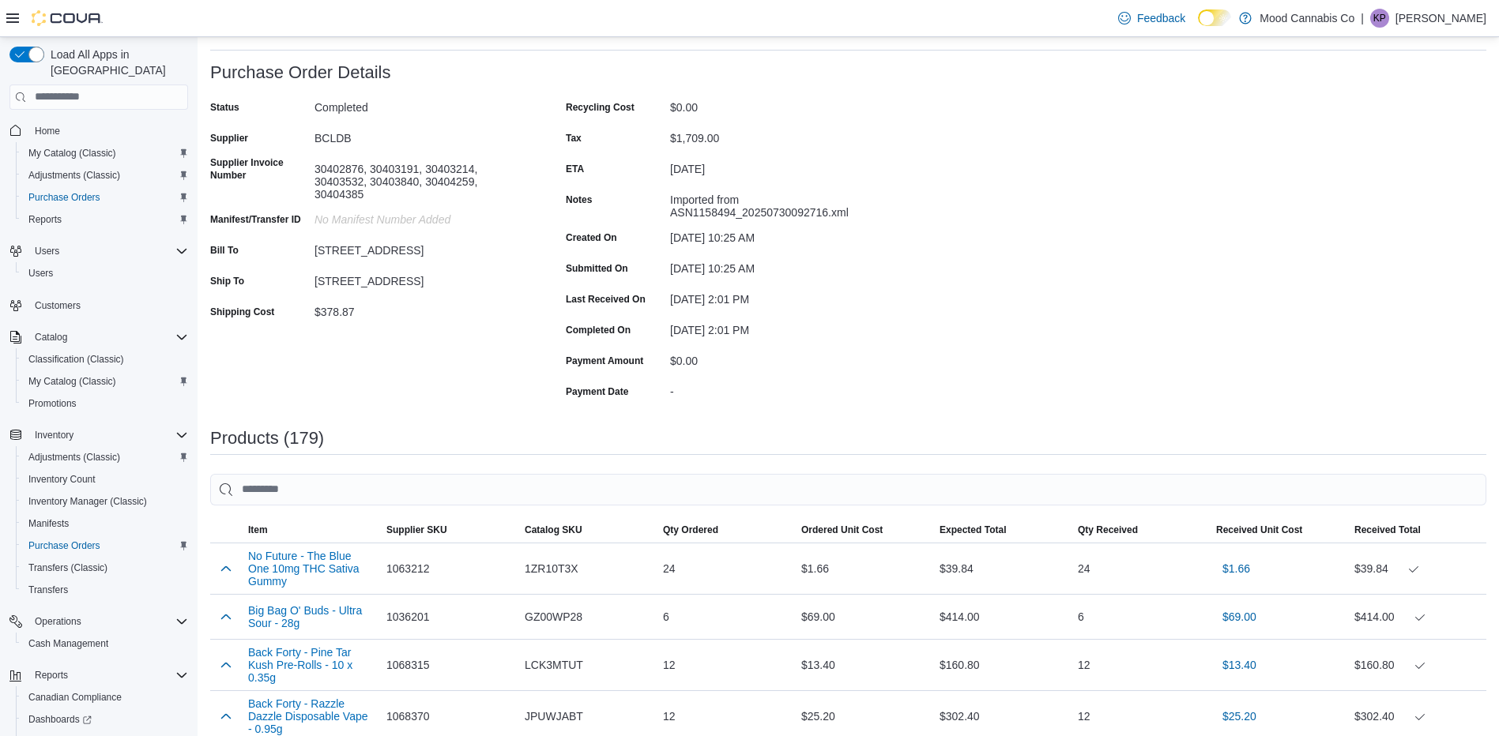
click at [373, 201] on div "Status Completed Supplier BCLDB Supplier Invoice Number 30402876, 30403191, 304…" at bounding box center [368, 249] width 316 height 309
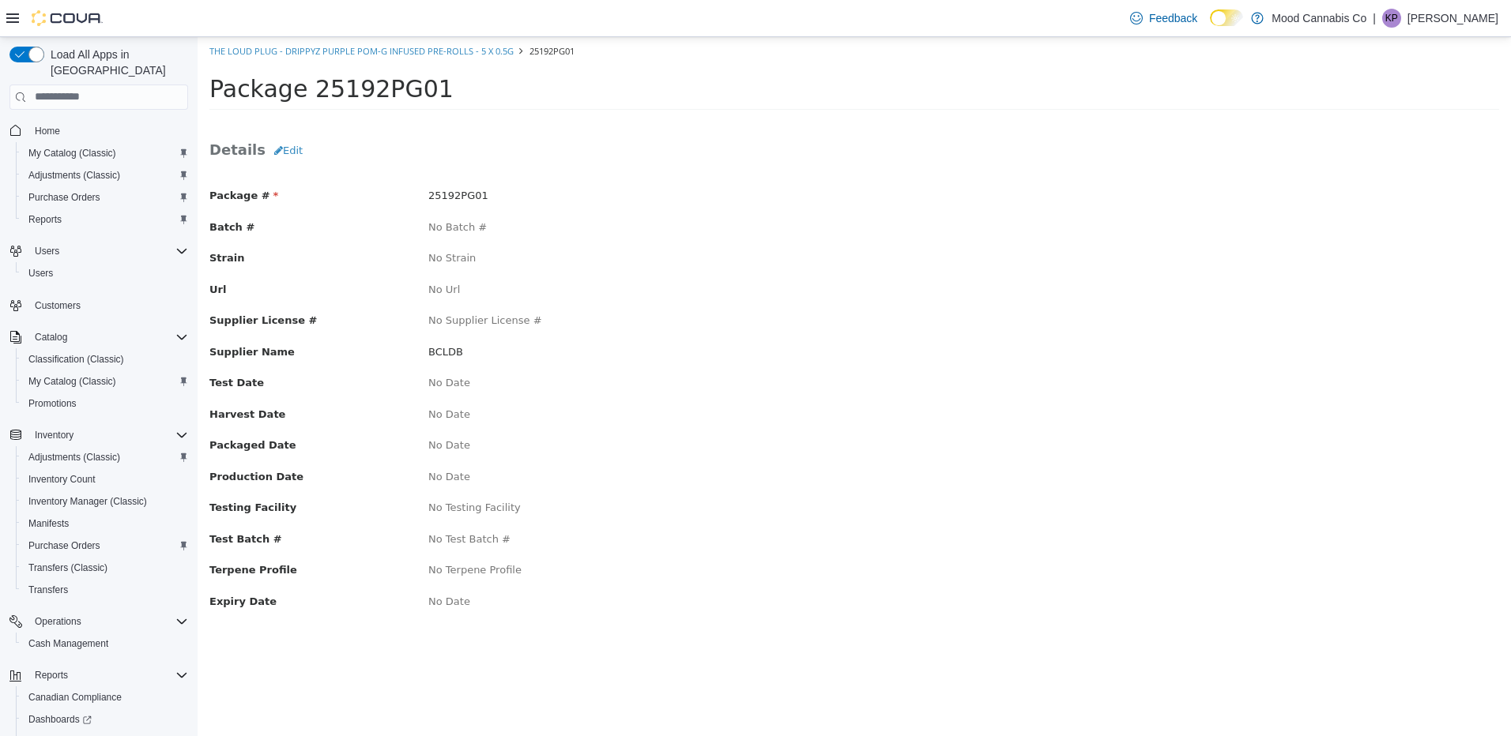
click at [442, 194] on span "25192PG01" at bounding box center [458, 195] width 60 height 12
click at [444, 194] on span "25192PG01" at bounding box center [458, 195] width 60 height 12
copy span "25192PG01"
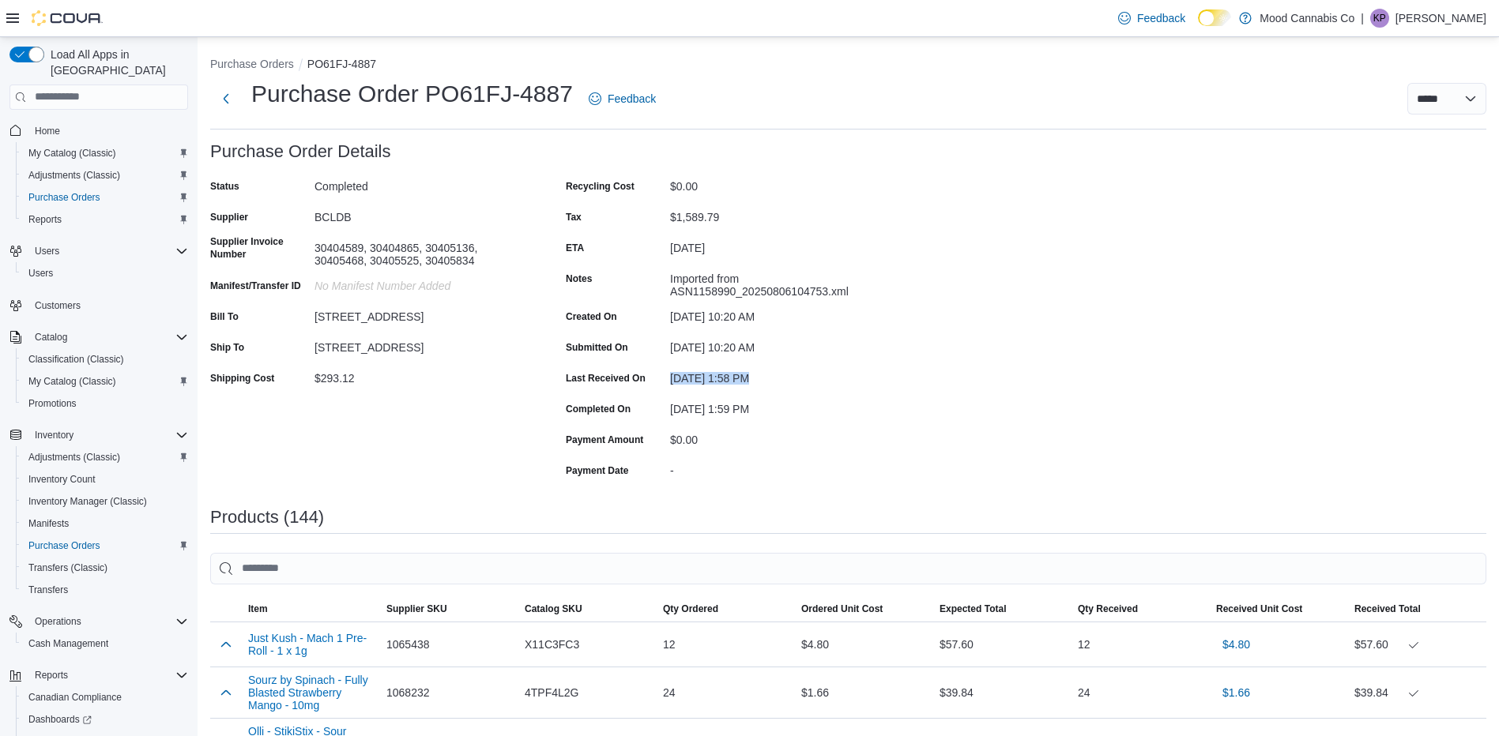
drag, startPoint x: 665, startPoint y: 376, endPoint x: 745, endPoint y: 382, distance: 80.1
click at [745, 382] on div "Last Received On [DATE] 1:58 PM" at bounding box center [724, 378] width 316 height 24
copy div "[DATE]"
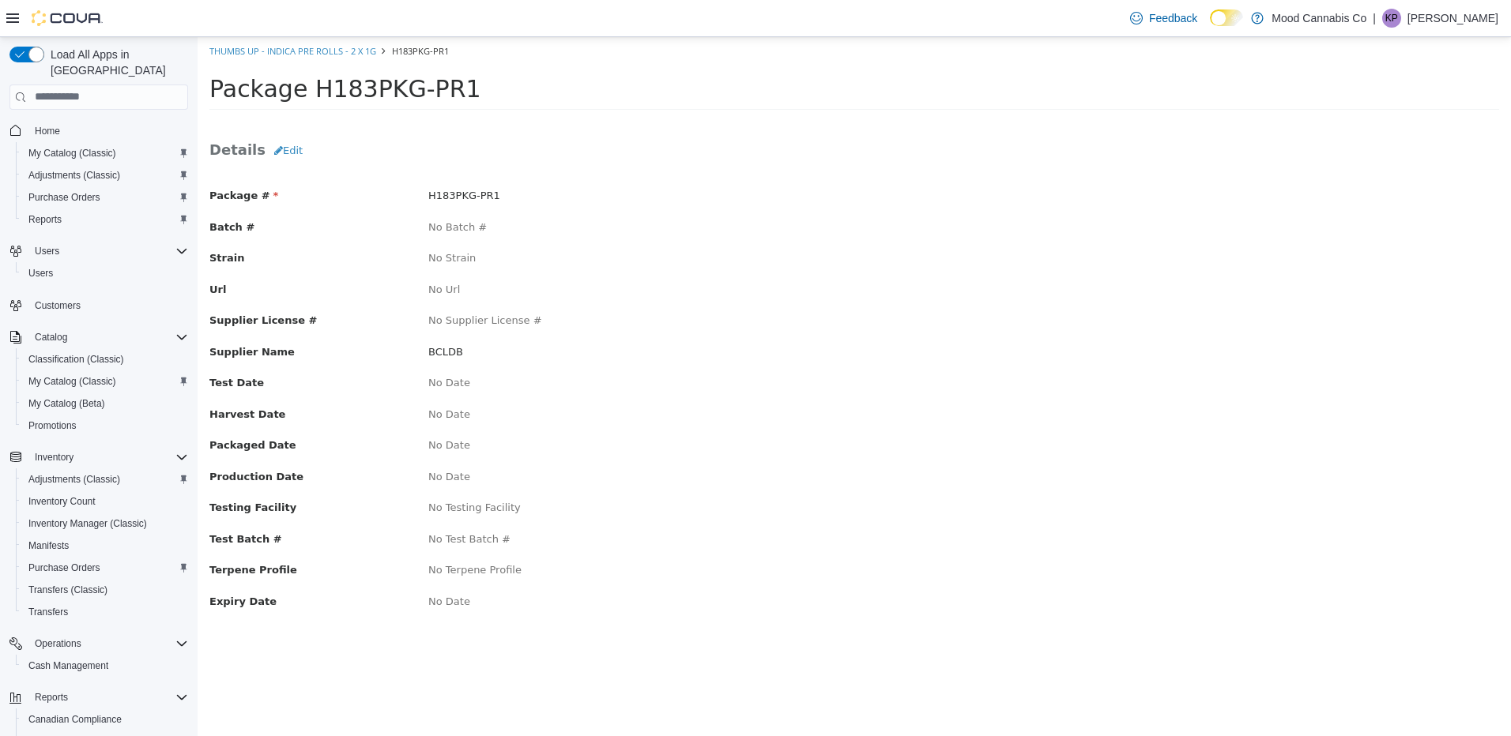
click at [474, 195] on span "H183PKG-PR1" at bounding box center [464, 195] width 72 height 12
click at [473, 195] on span "H183PKG-PR1" at bounding box center [464, 195] width 72 height 12
copy span "H183PKG-PR1"
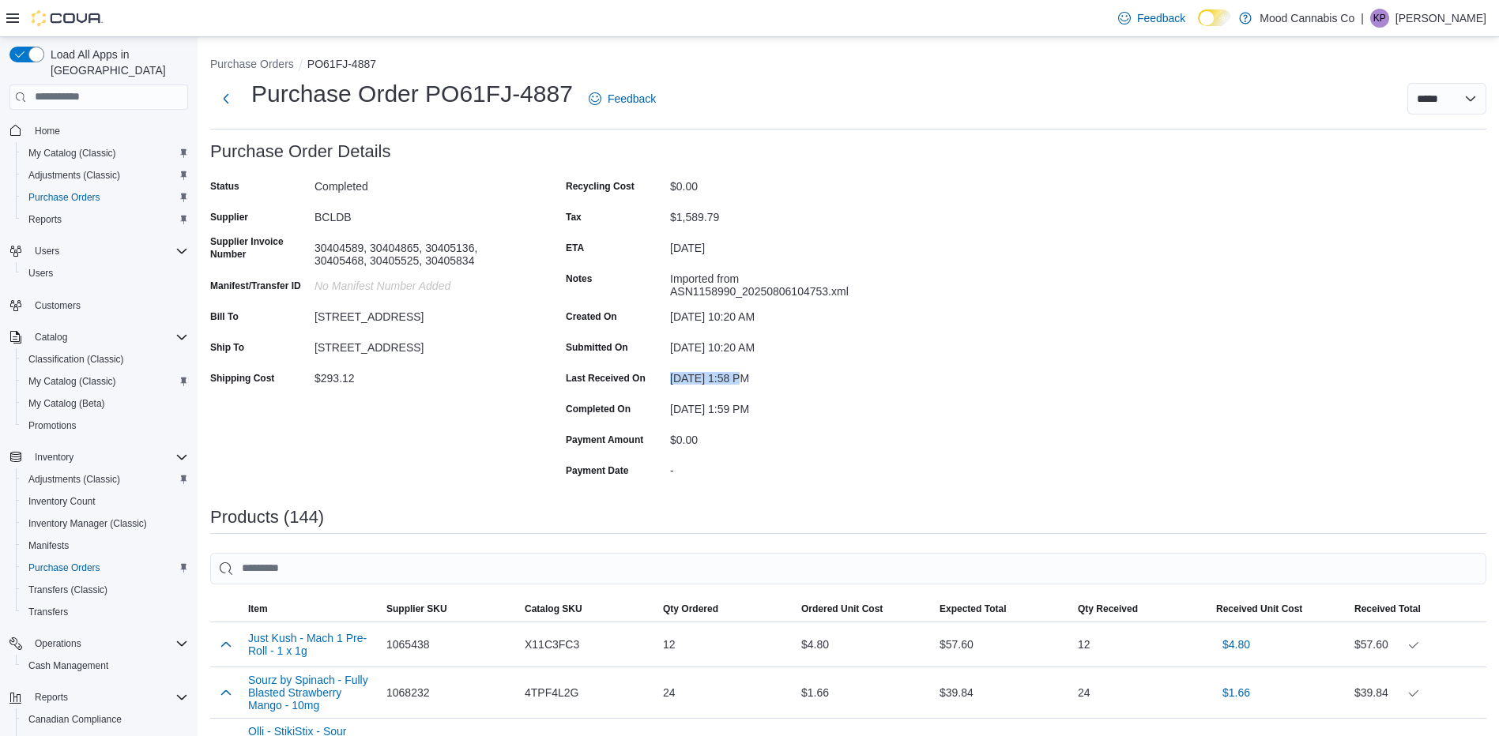
drag, startPoint x: 679, startPoint y: 375, endPoint x: 741, endPoint y: 372, distance: 62.5
click at [741, 372] on div "Last Received On August 7, 2025 1:58 PM" at bounding box center [724, 378] width 316 height 24
drag, startPoint x: 742, startPoint y: 379, endPoint x: 665, endPoint y: 373, distance: 77.7
click at [665, 373] on div "Last Received On August 7, 2025 1:58 PM" at bounding box center [724, 378] width 316 height 24
copy div "August 7, 2025"
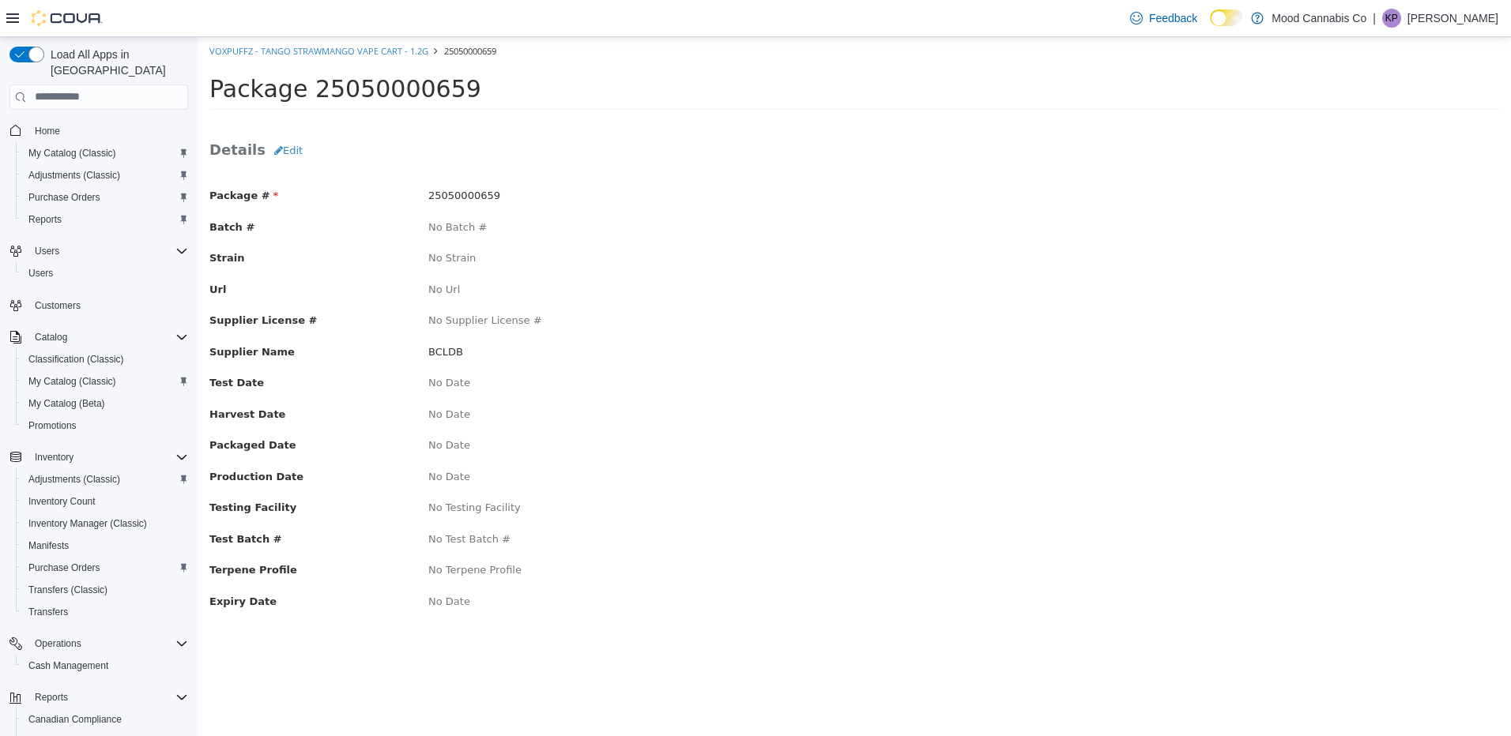
click at [455, 190] on span "25050000659" at bounding box center [464, 195] width 72 height 12
copy span "25050000659"
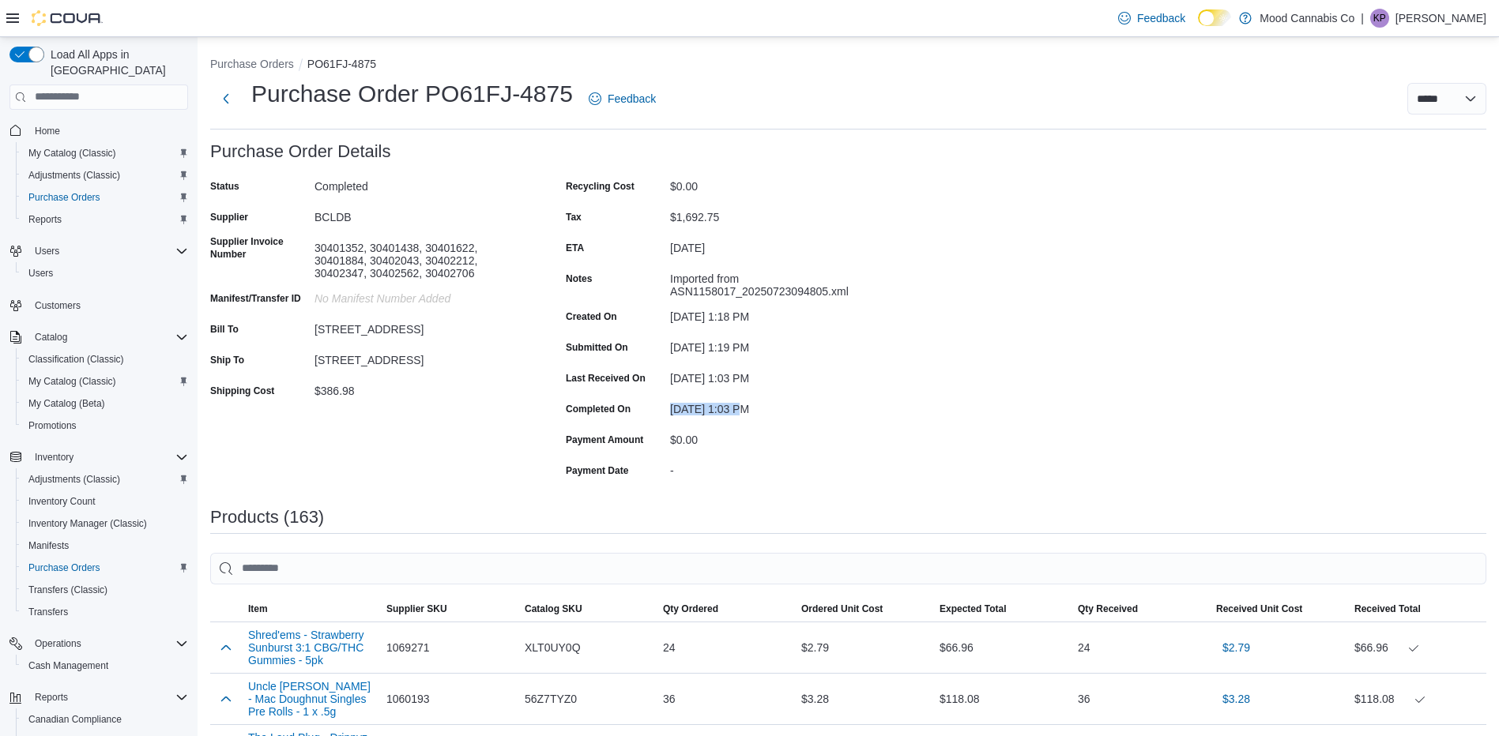
drag, startPoint x: 697, startPoint y: 409, endPoint x: 735, endPoint y: 407, distance: 38.0
click at [735, 407] on div "Completed On [DATE] 1:03 PM" at bounding box center [724, 409] width 316 height 24
copy div "[DATE]"
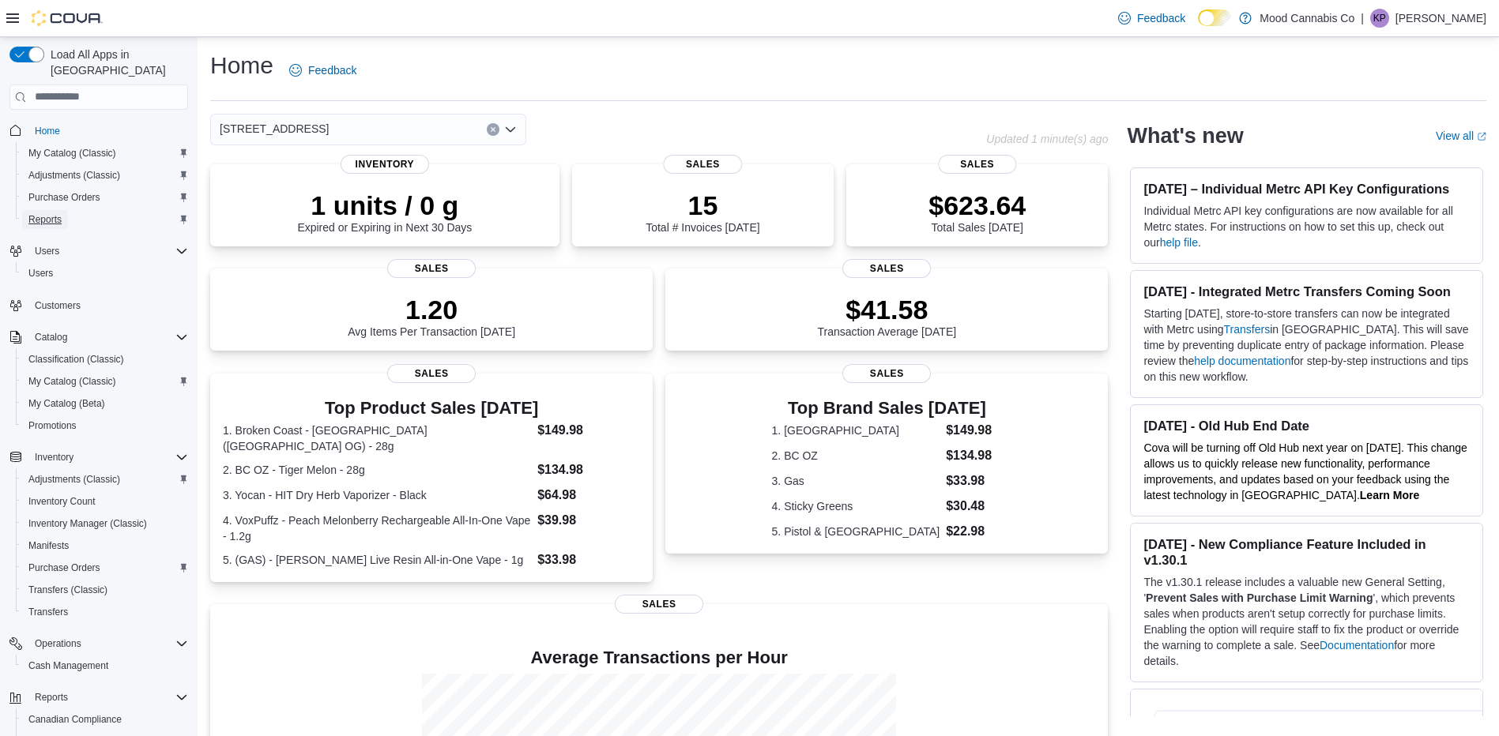
click at [54, 213] on span "Reports" at bounding box center [44, 219] width 33 height 13
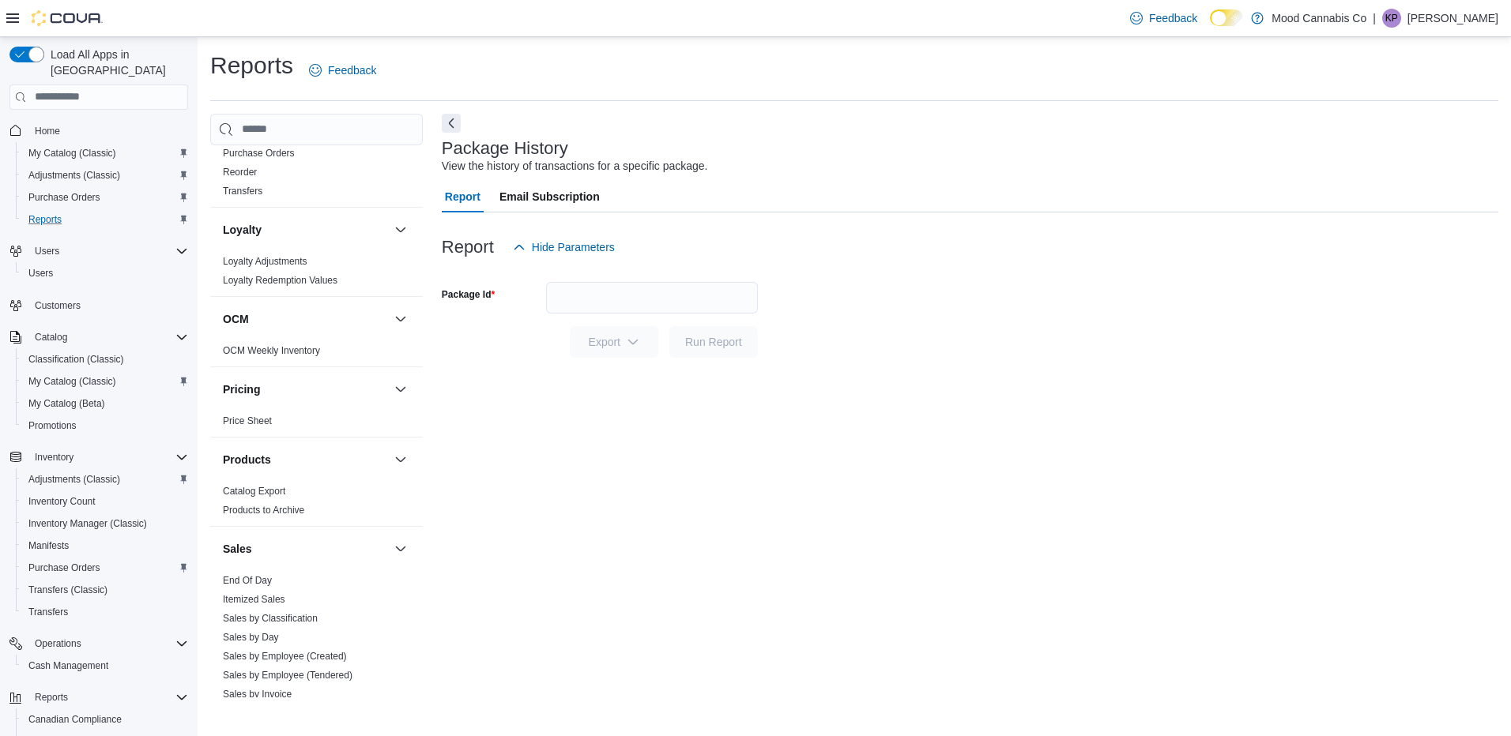
scroll to position [1106, 0]
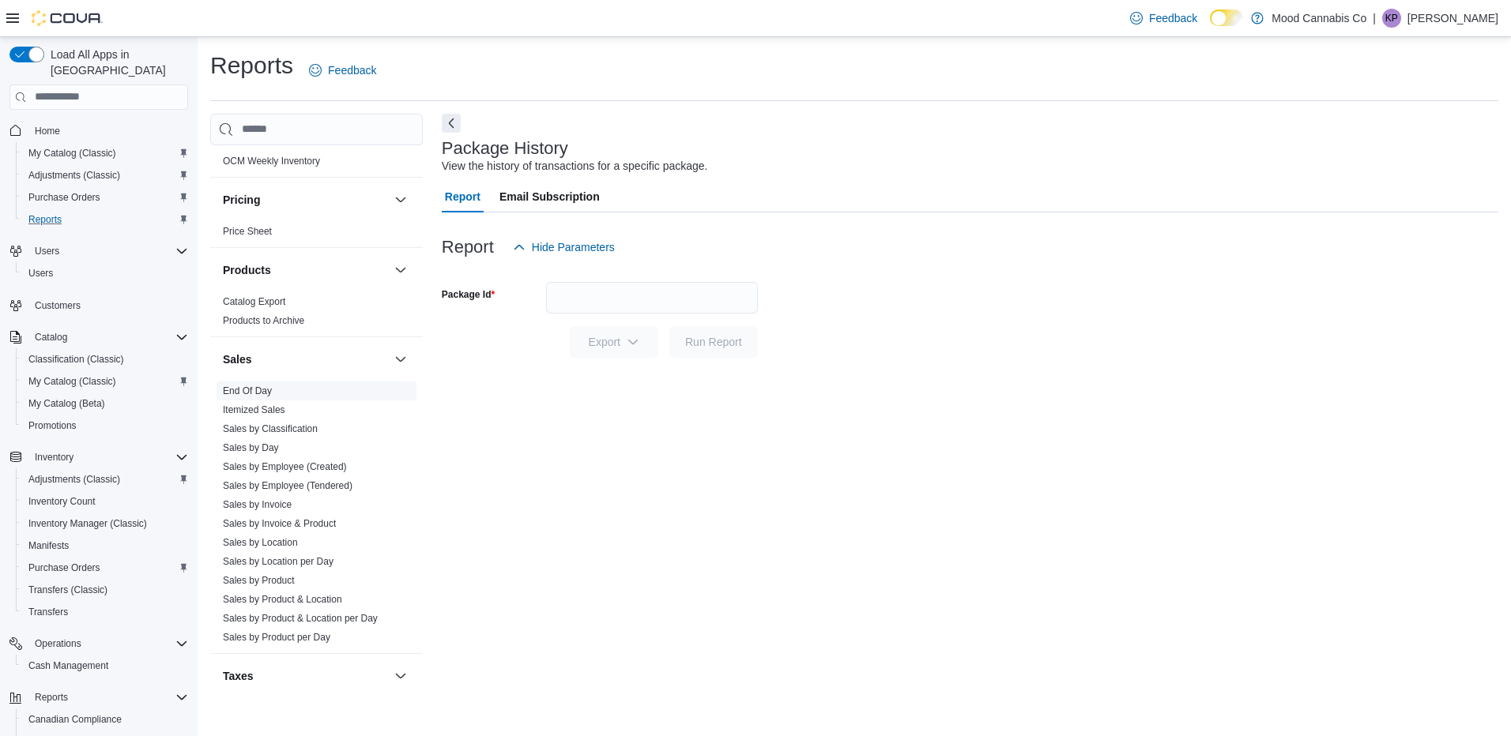
click at [257, 386] on link "End Of Day" at bounding box center [247, 391] width 49 height 11
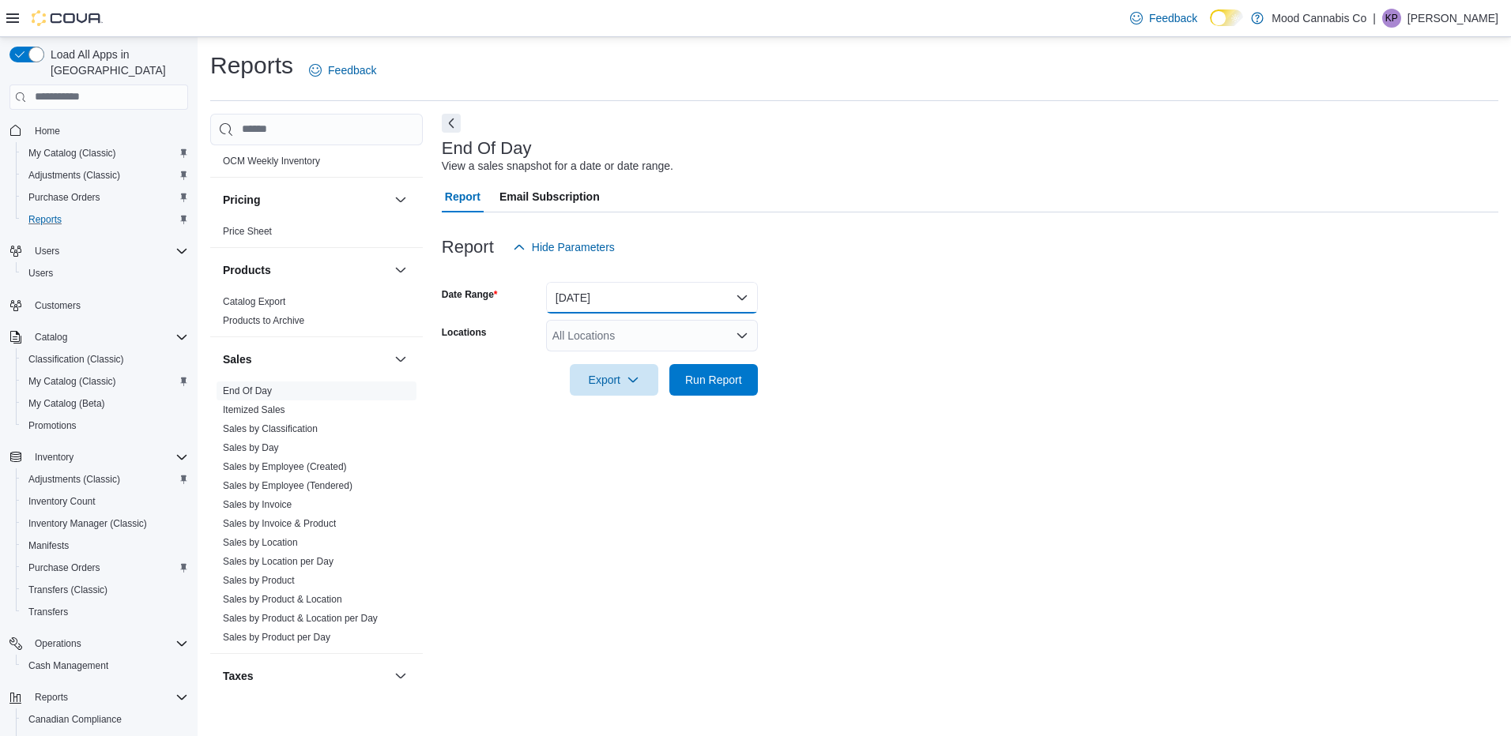
click at [574, 298] on button "[DATE]" at bounding box center [652, 298] width 212 height 32
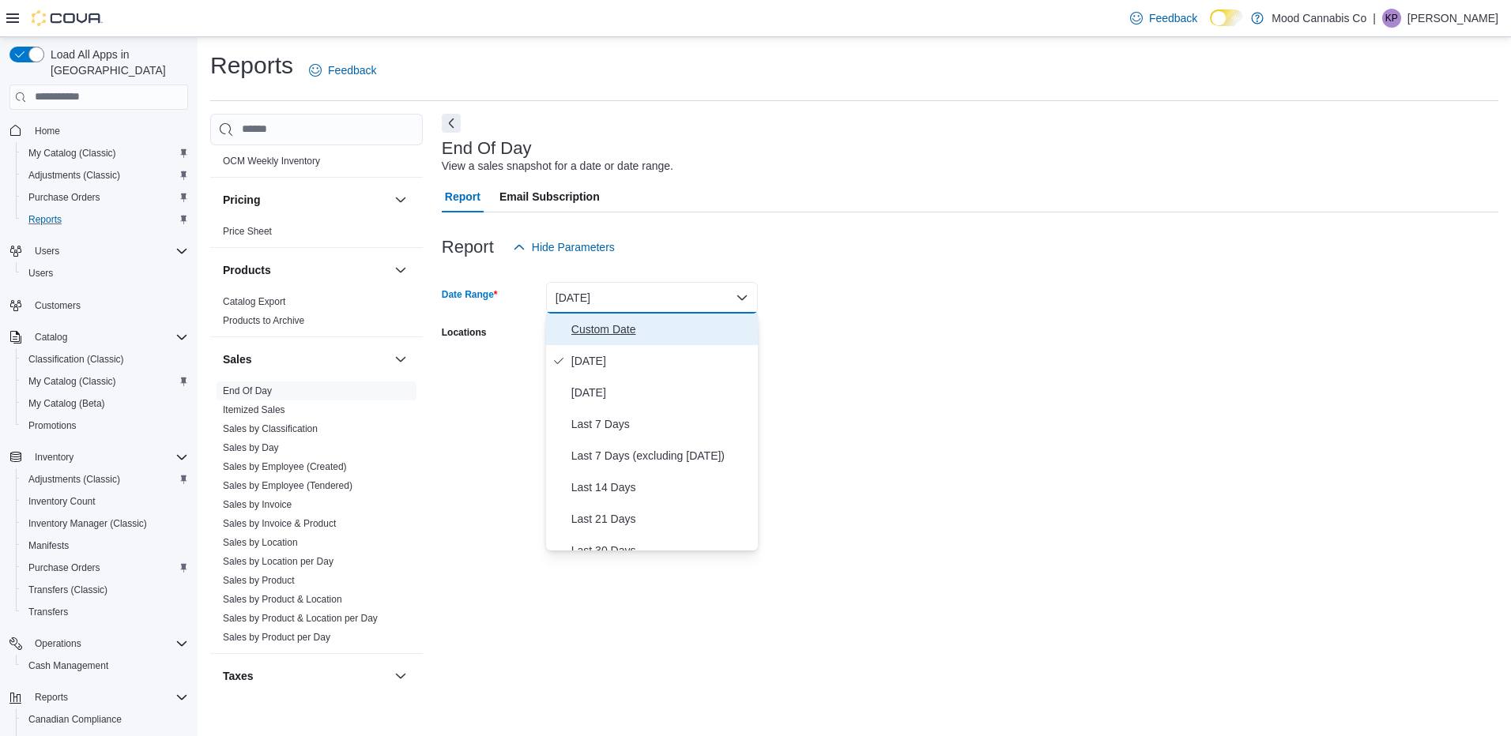
click at [618, 328] on span "Custom Date" at bounding box center [661, 329] width 180 height 19
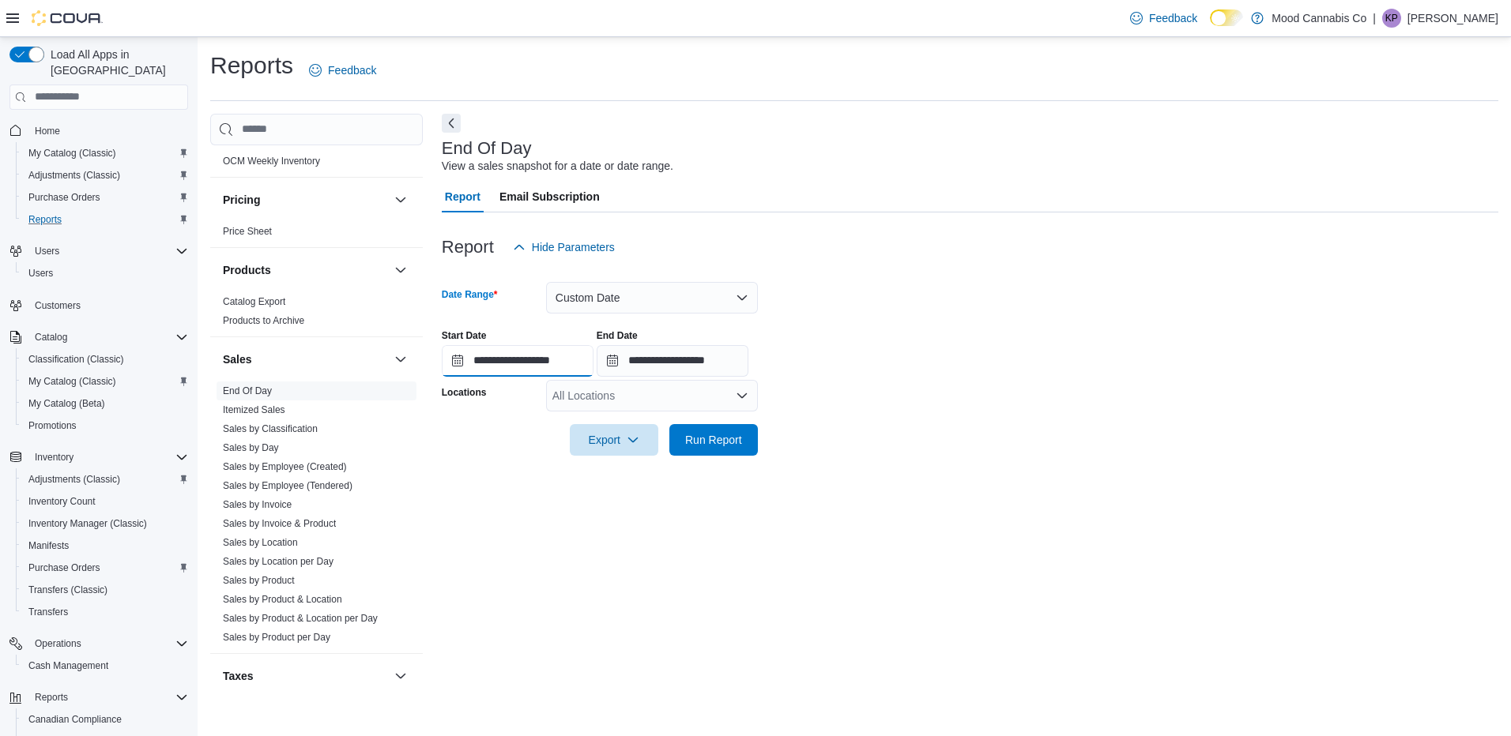
click at [554, 357] on input "**********" at bounding box center [518, 361] width 152 height 32
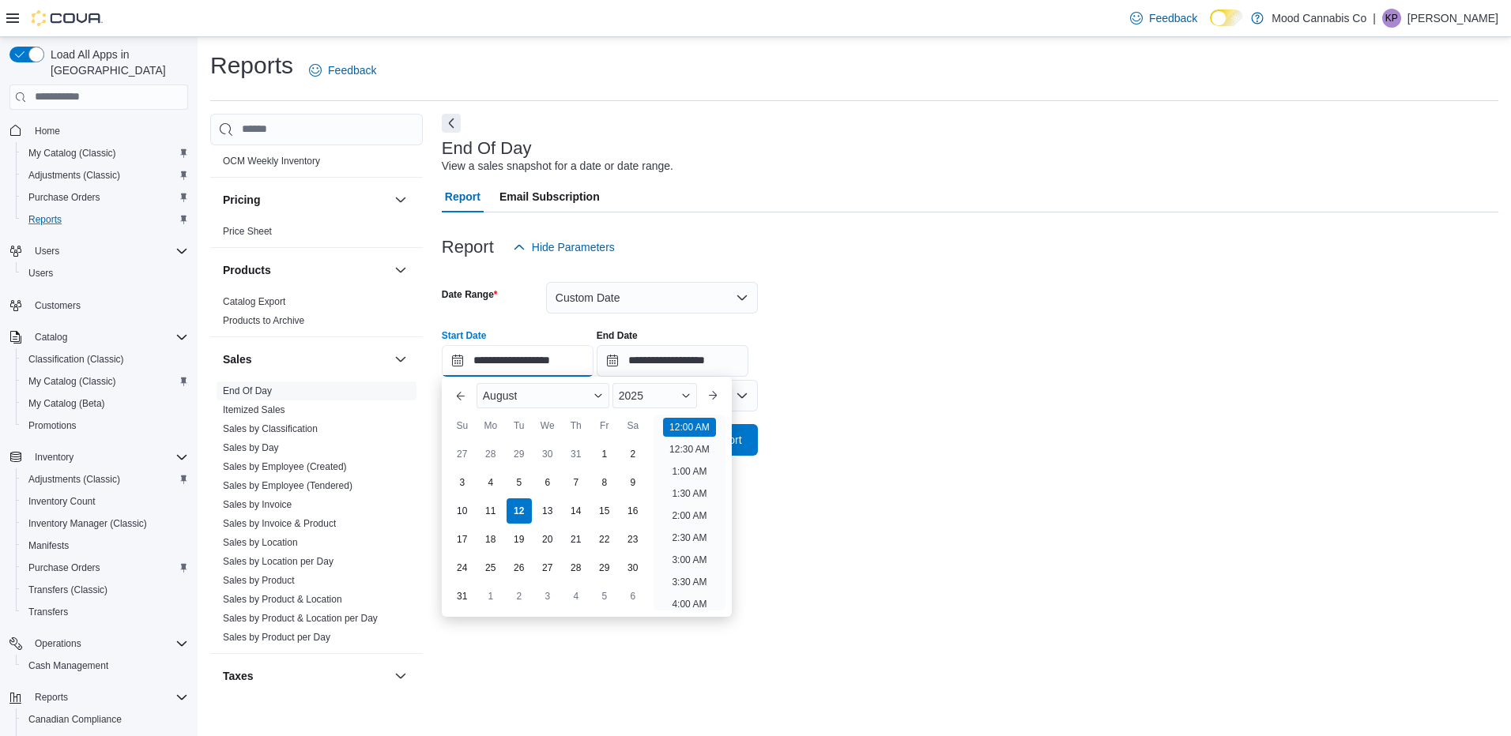
scroll to position [49, 0]
click at [576, 482] on div "7" at bounding box center [576, 483] width 28 height 28
type input "**********"
drag, startPoint x: 574, startPoint y: 480, endPoint x: 818, endPoint y: 310, distance: 297.9
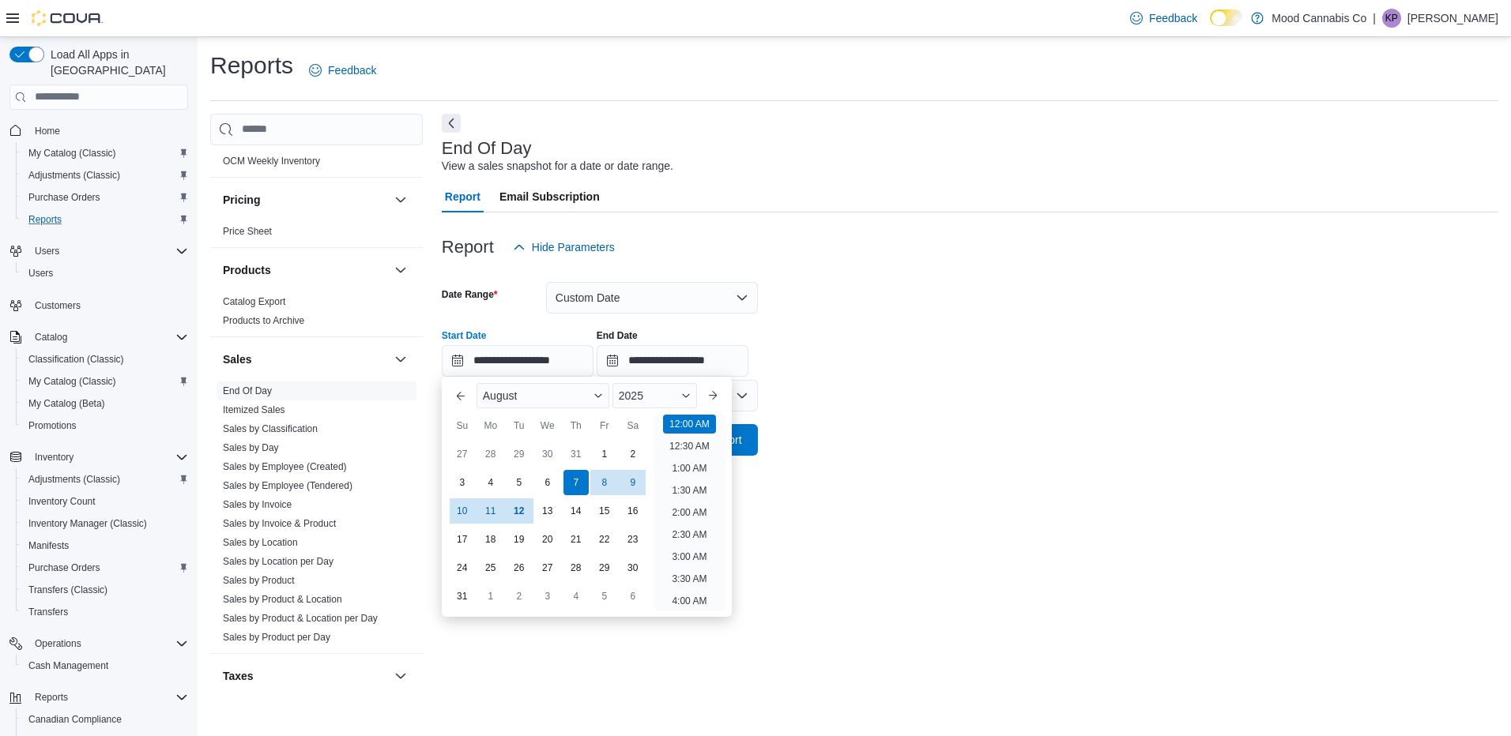
click at [818, 310] on form "**********" at bounding box center [970, 359] width 1056 height 193
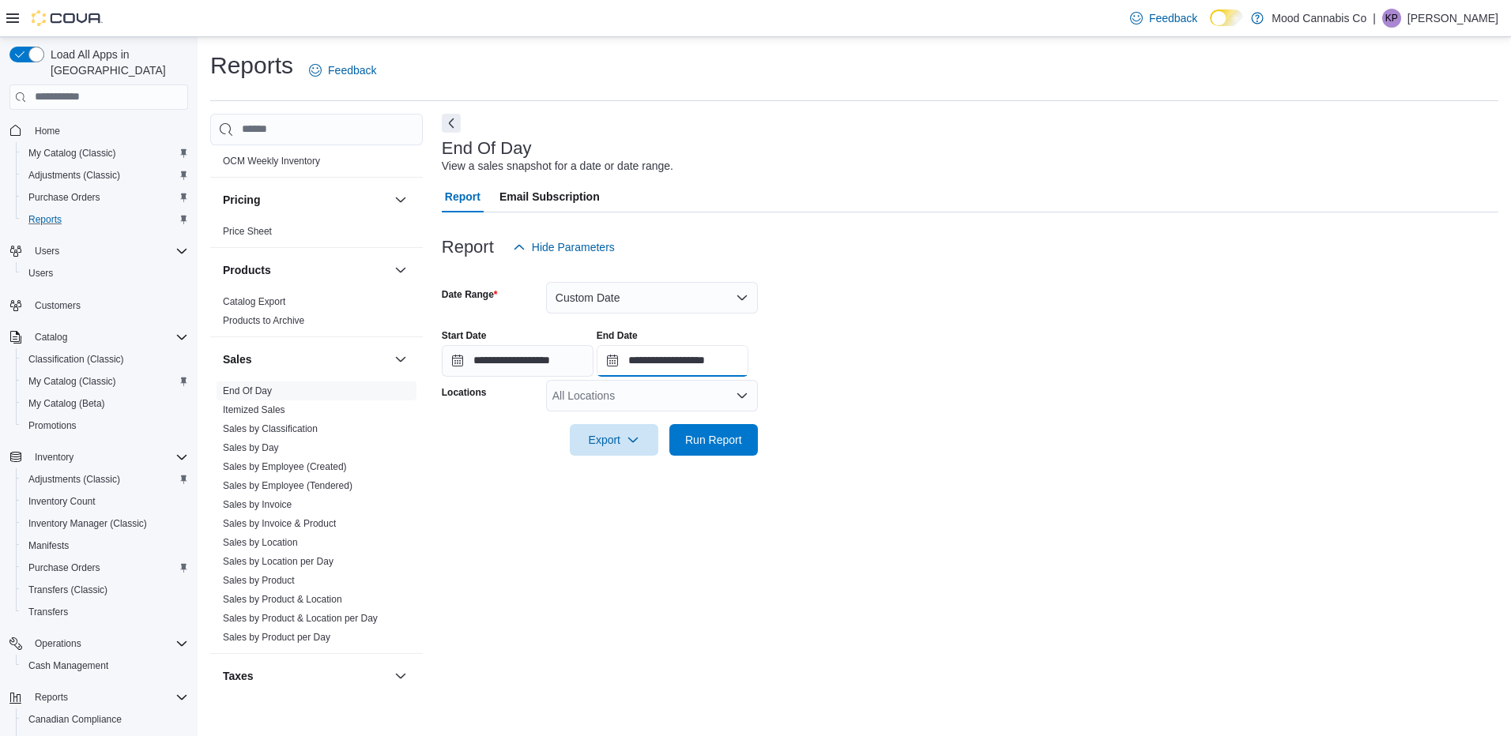
click at [668, 365] on input "**********" at bounding box center [673, 361] width 152 height 32
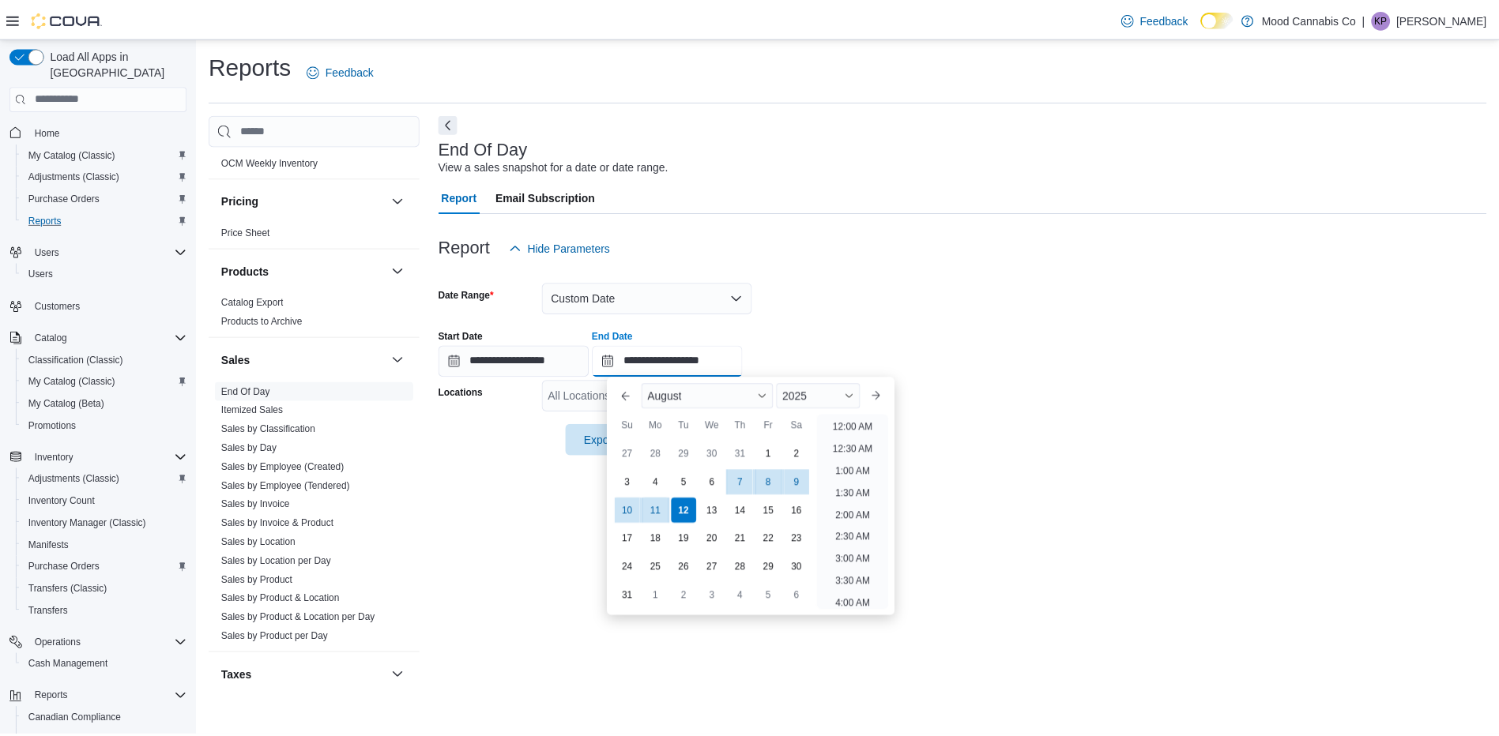
scroll to position [869, 0]
click at [749, 484] on div "7" at bounding box center [746, 483] width 28 height 28
type input "**********"
click at [881, 334] on div "**********" at bounding box center [970, 347] width 1056 height 60
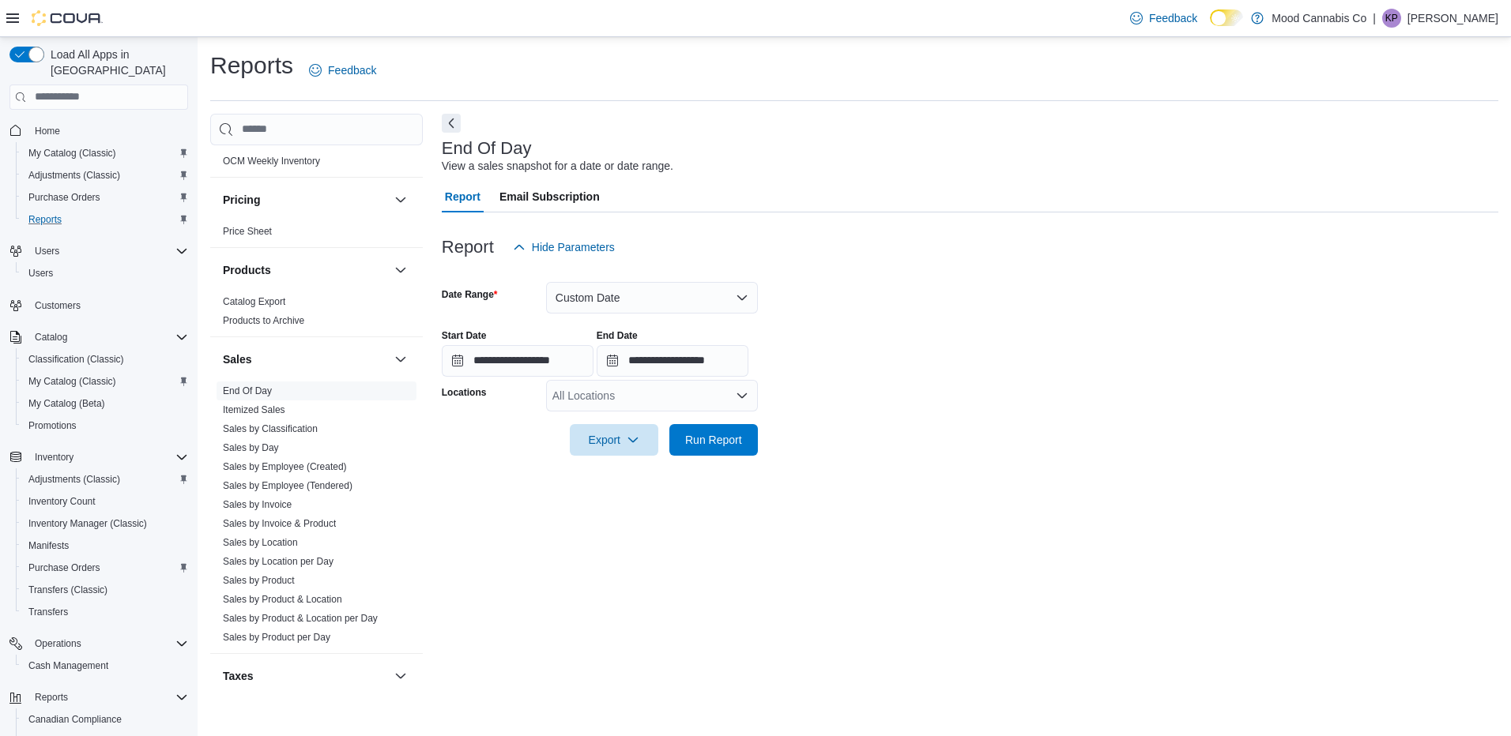
click at [631, 393] on div "All Locations" at bounding box center [652, 396] width 212 height 32
click at [629, 446] on span "[STREET_ADDRESS]" at bounding box center [634, 446] width 109 height 16
click at [879, 445] on form "**********" at bounding box center [970, 359] width 1056 height 193
click at [676, 443] on button "Run Report" at bounding box center [713, 440] width 88 height 32
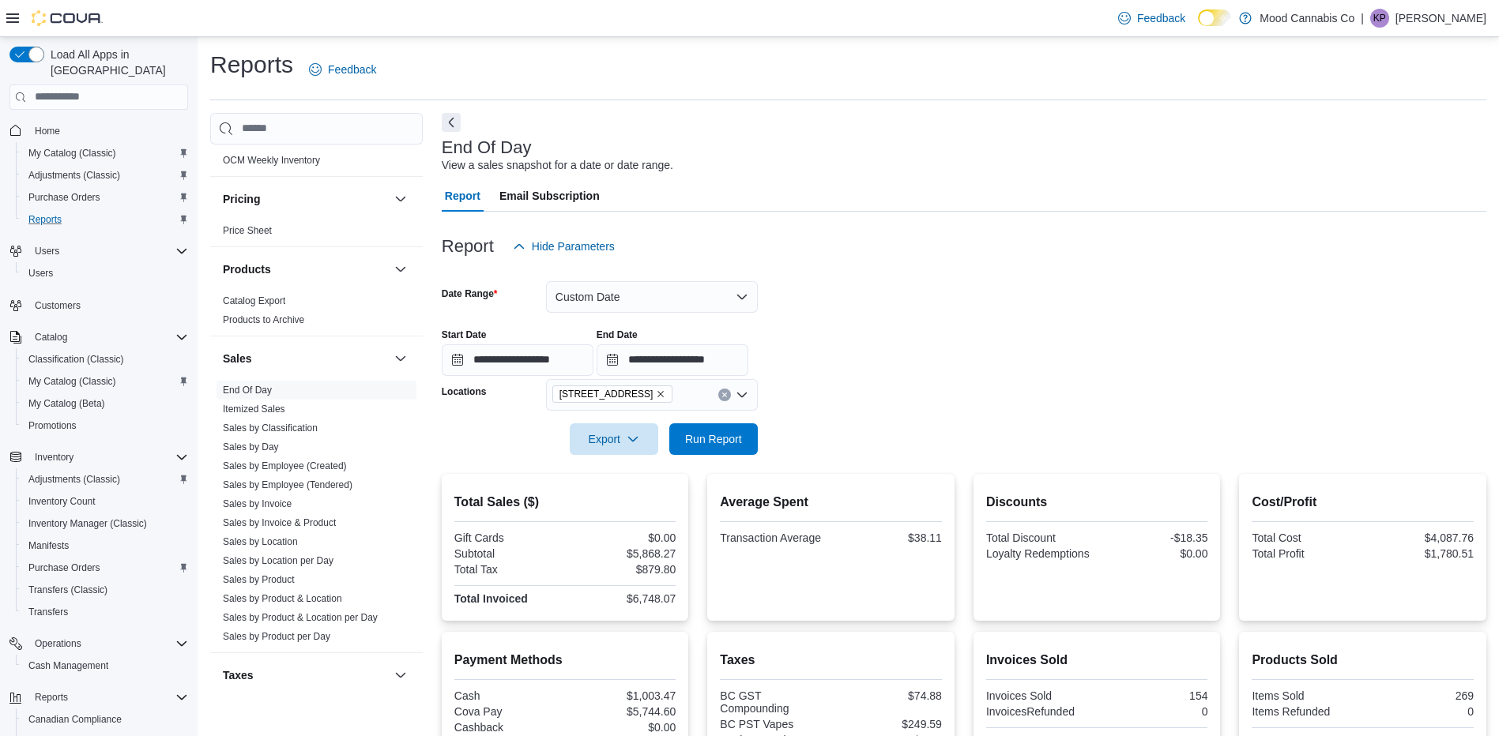
scroll to position [300, 0]
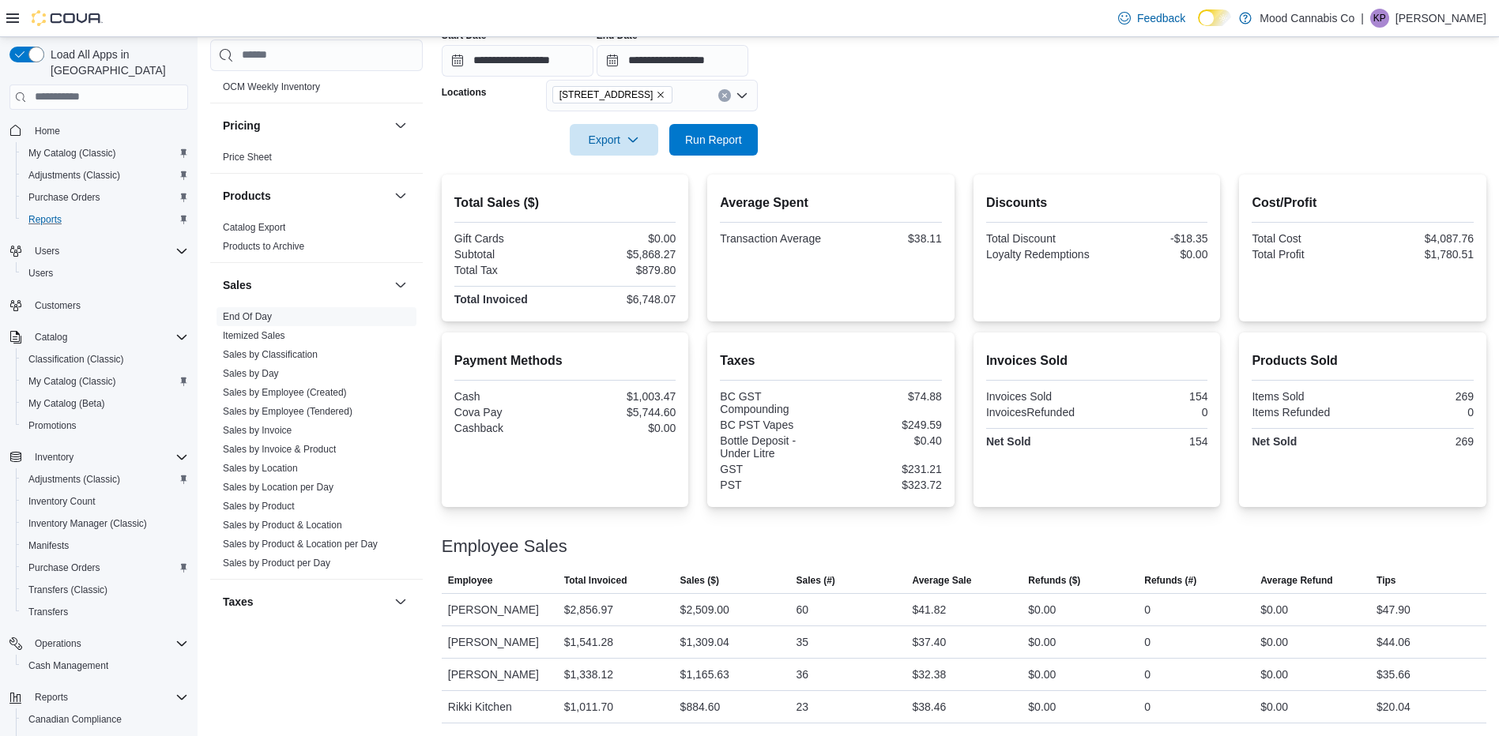
click at [661, 391] on div "$1,003.47" at bounding box center [621, 396] width 107 height 13
copy div "1,003.47"
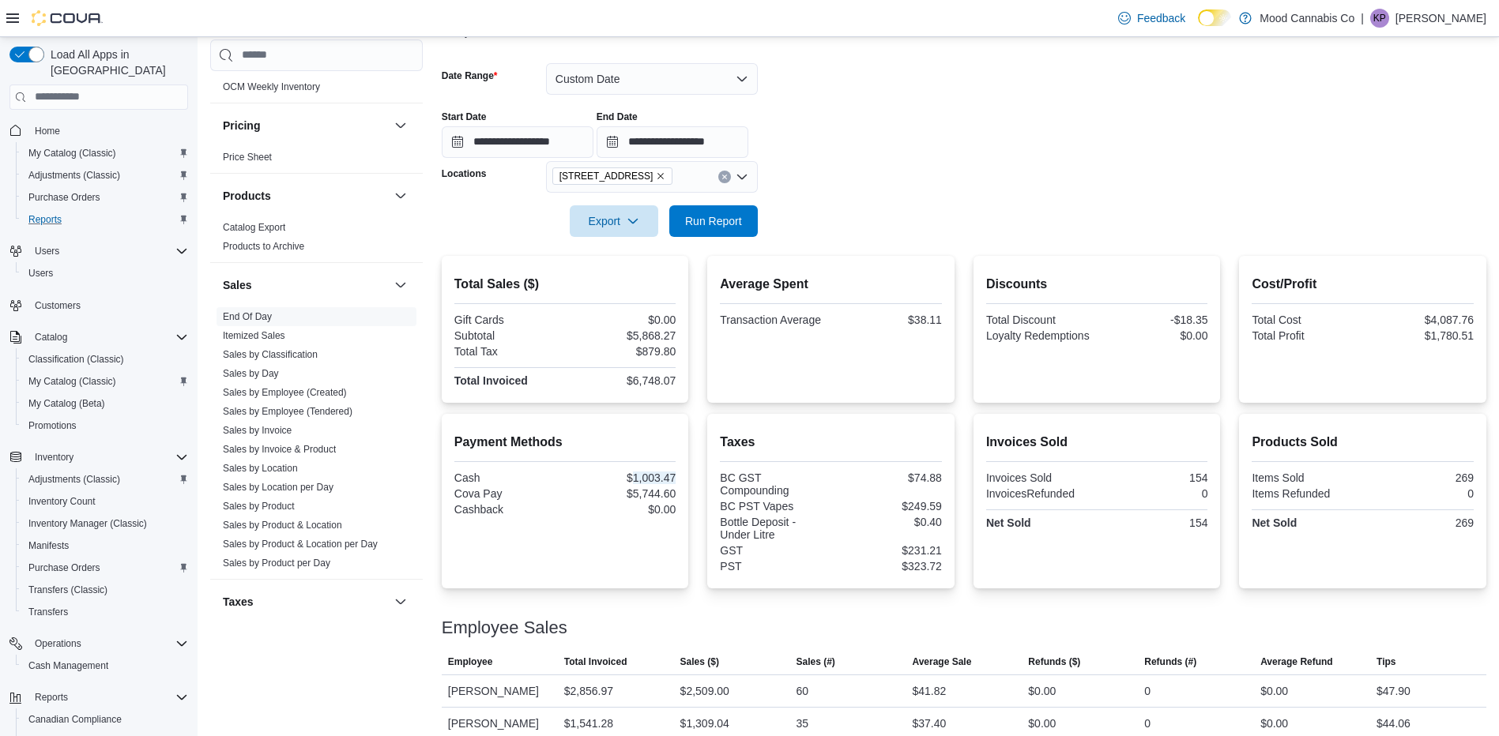
scroll to position [142, 0]
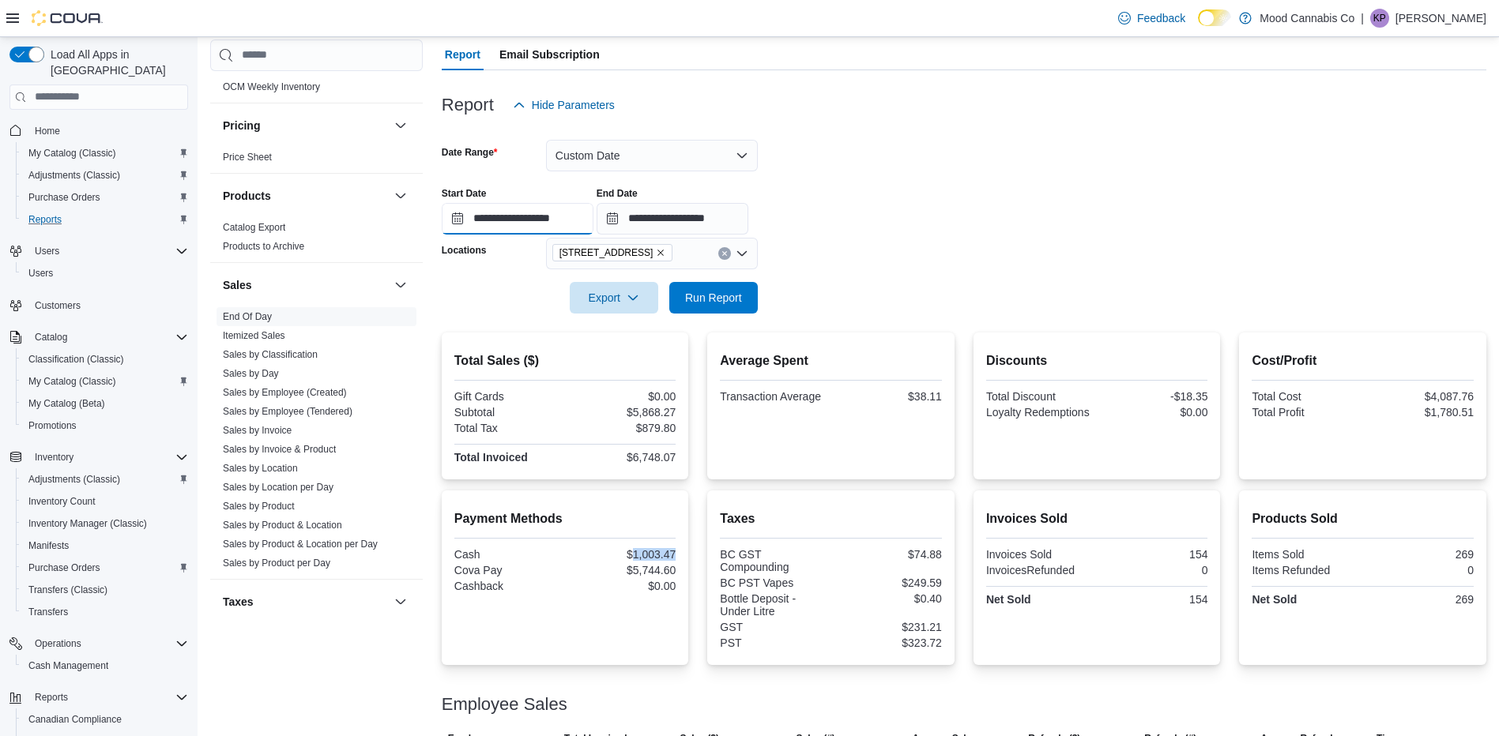
click at [568, 203] on input "**********" at bounding box center [518, 219] width 152 height 32
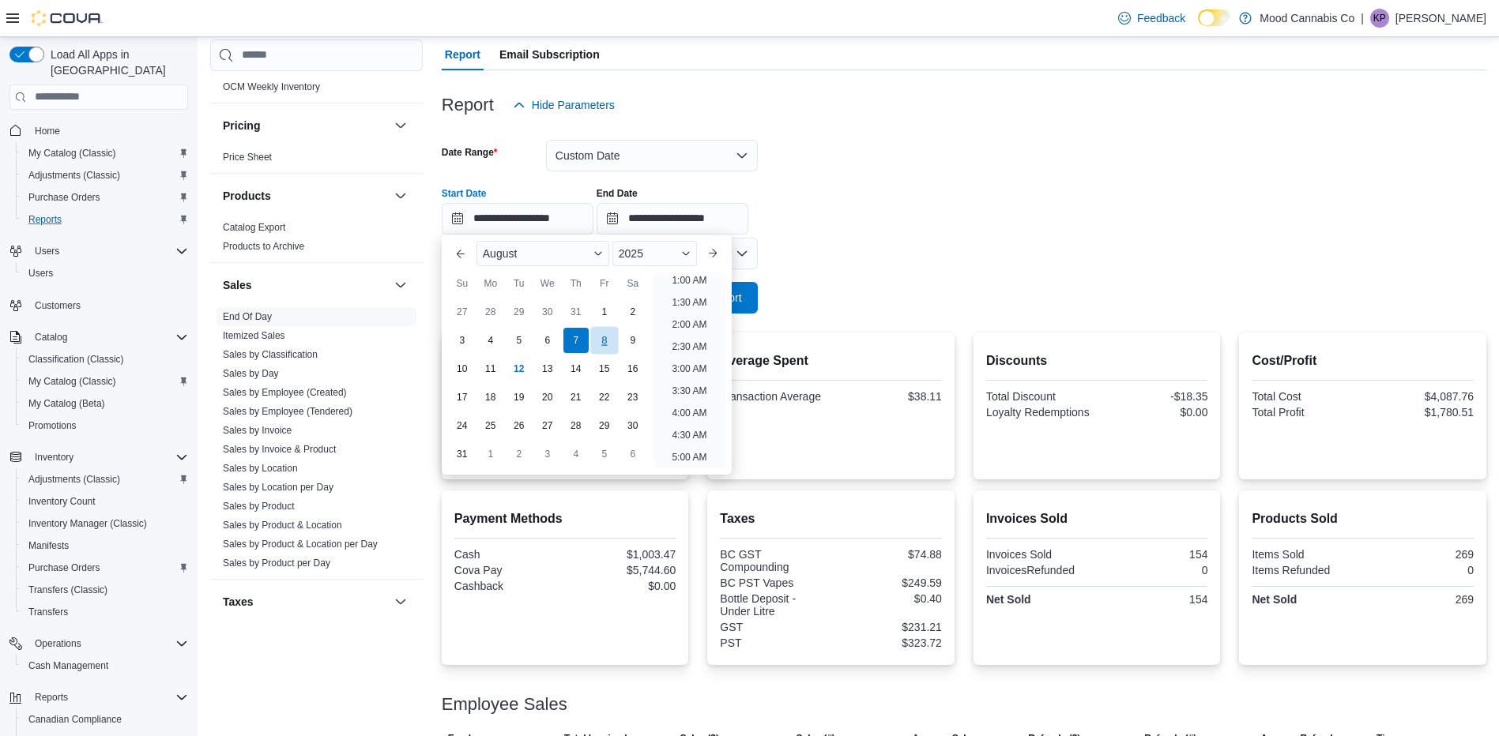
click at [612, 340] on div "8" at bounding box center [604, 340] width 28 height 28
type input "**********"
click at [848, 261] on form "**********" at bounding box center [964, 217] width 1045 height 193
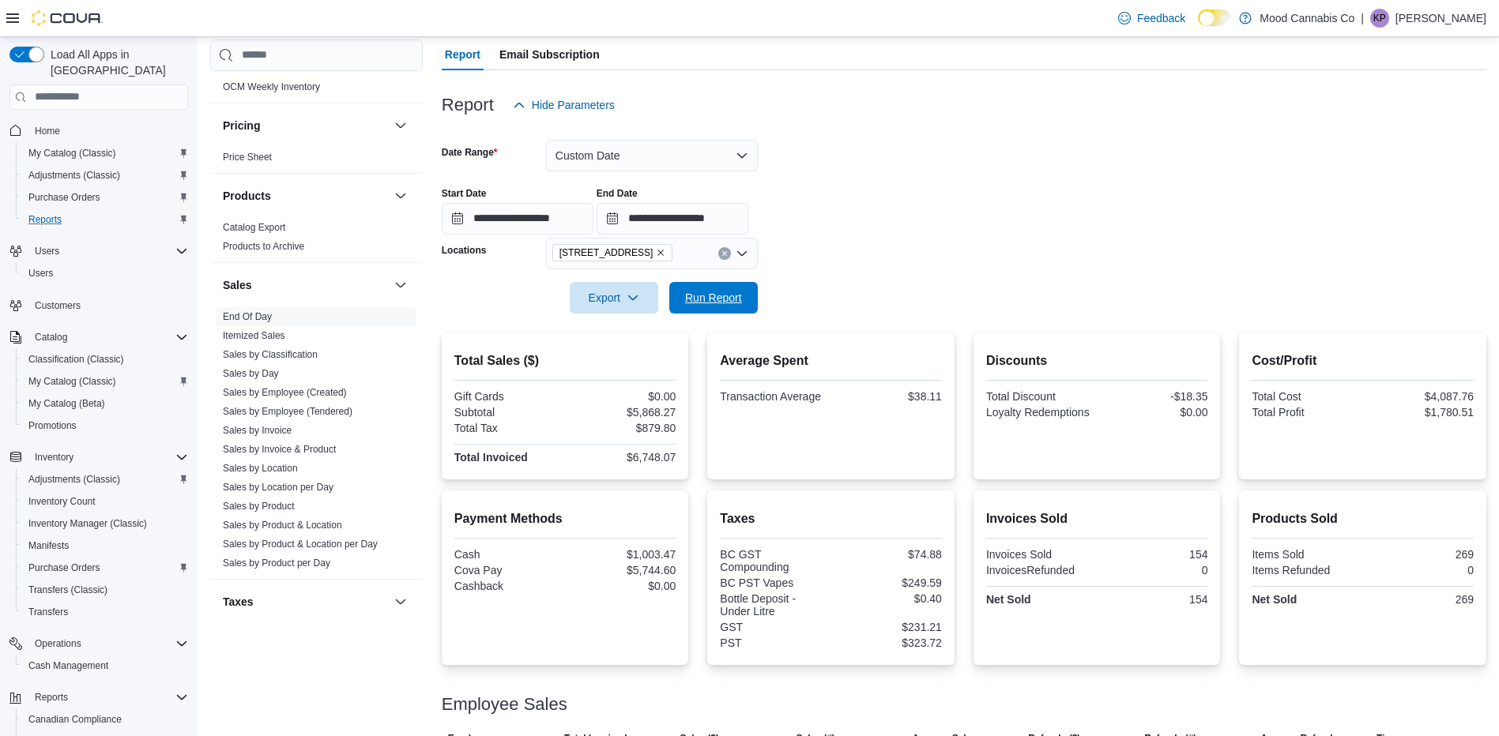
click at [733, 308] on span "Run Report" at bounding box center [714, 298] width 70 height 32
click at [651, 582] on div "$1,196.82" at bounding box center [621, 583] width 107 height 13
copy div "1,196.82"
click at [556, 206] on input "**********" at bounding box center [518, 219] width 152 height 32
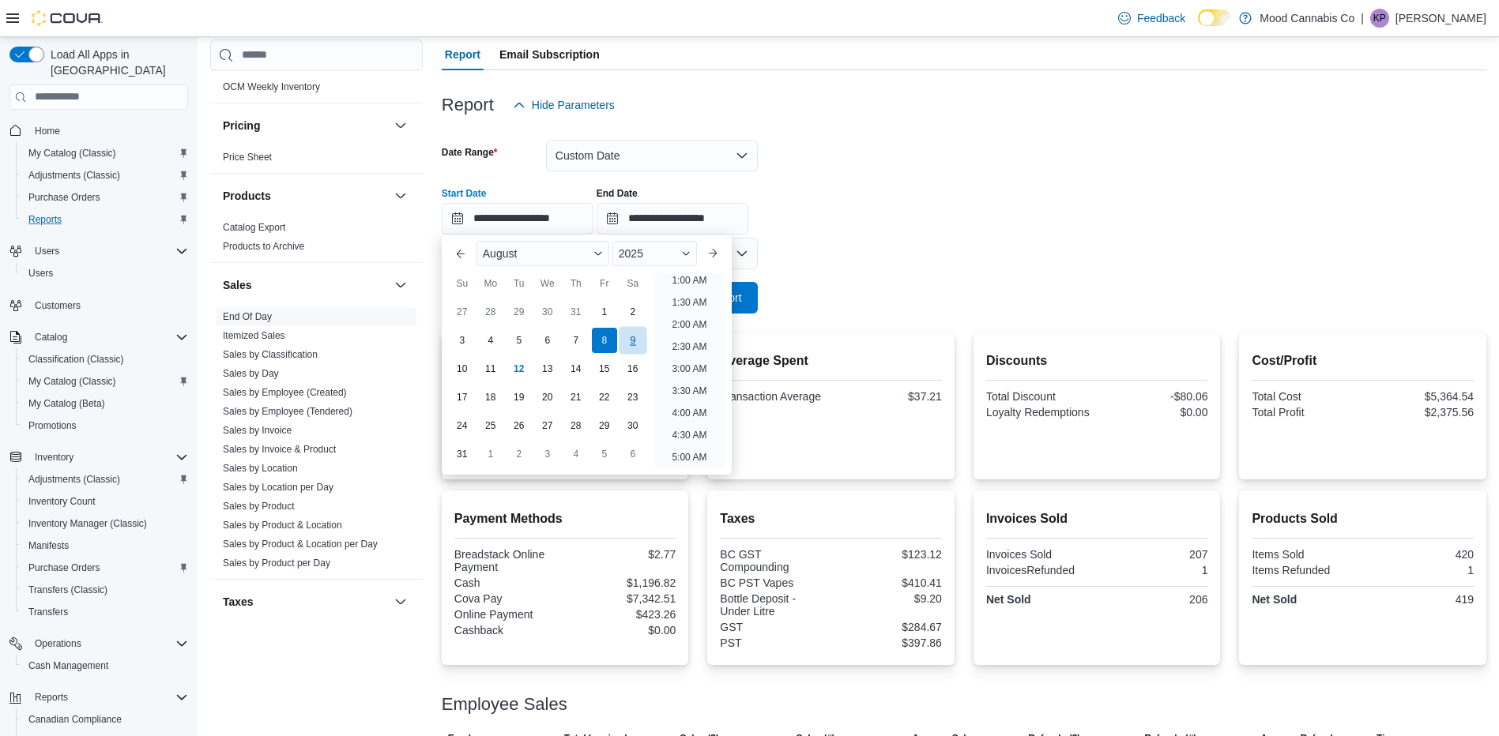
click at [638, 335] on div "9" at bounding box center [633, 340] width 28 height 28
type input "**********"
click at [902, 228] on div "**********" at bounding box center [964, 205] width 1045 height 60
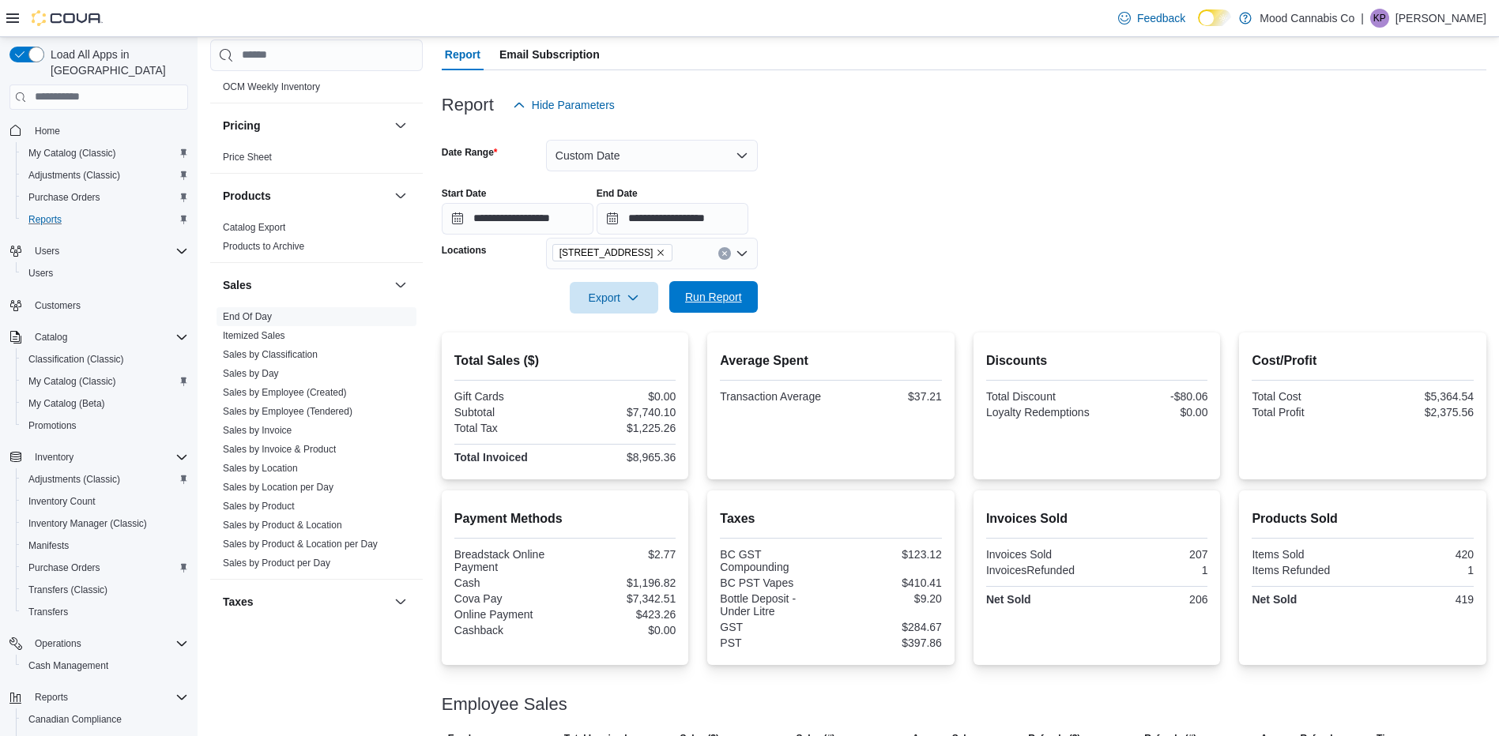
click at [687, 301] on span "Run Report" at bounding box center [713, 297] width 57 height 16
click at [651, 551] on div "$1,074.22" at bounding box center [621, 554] width 107 height 13
copy div "1,074.22"
click at [562, 215] on input "**********" at bounding box center [518, 219] width 152 height 32
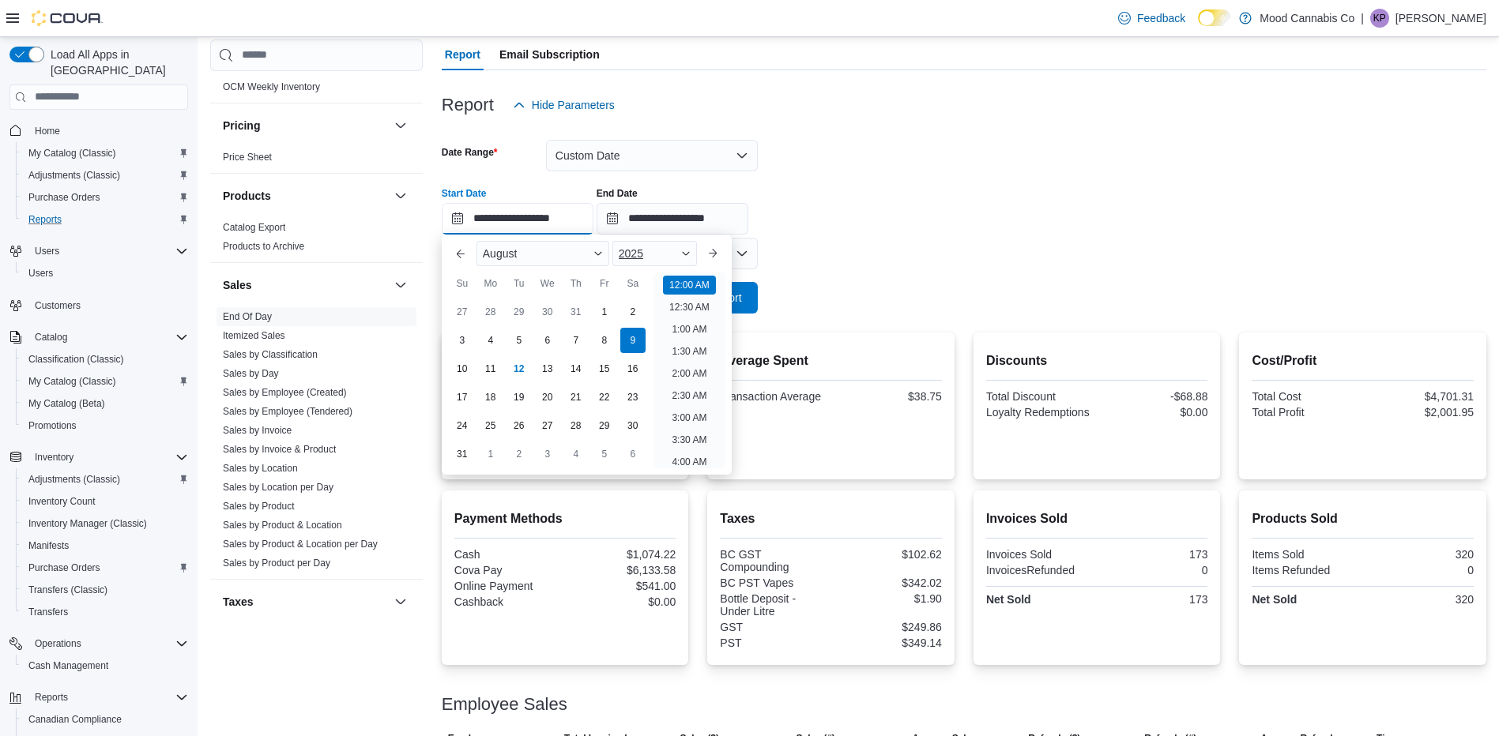
scroll to position [49, 0]
click at [467, 364] on div "10" at bounding box center [462, 369] width 28 height 28
type input "**********"
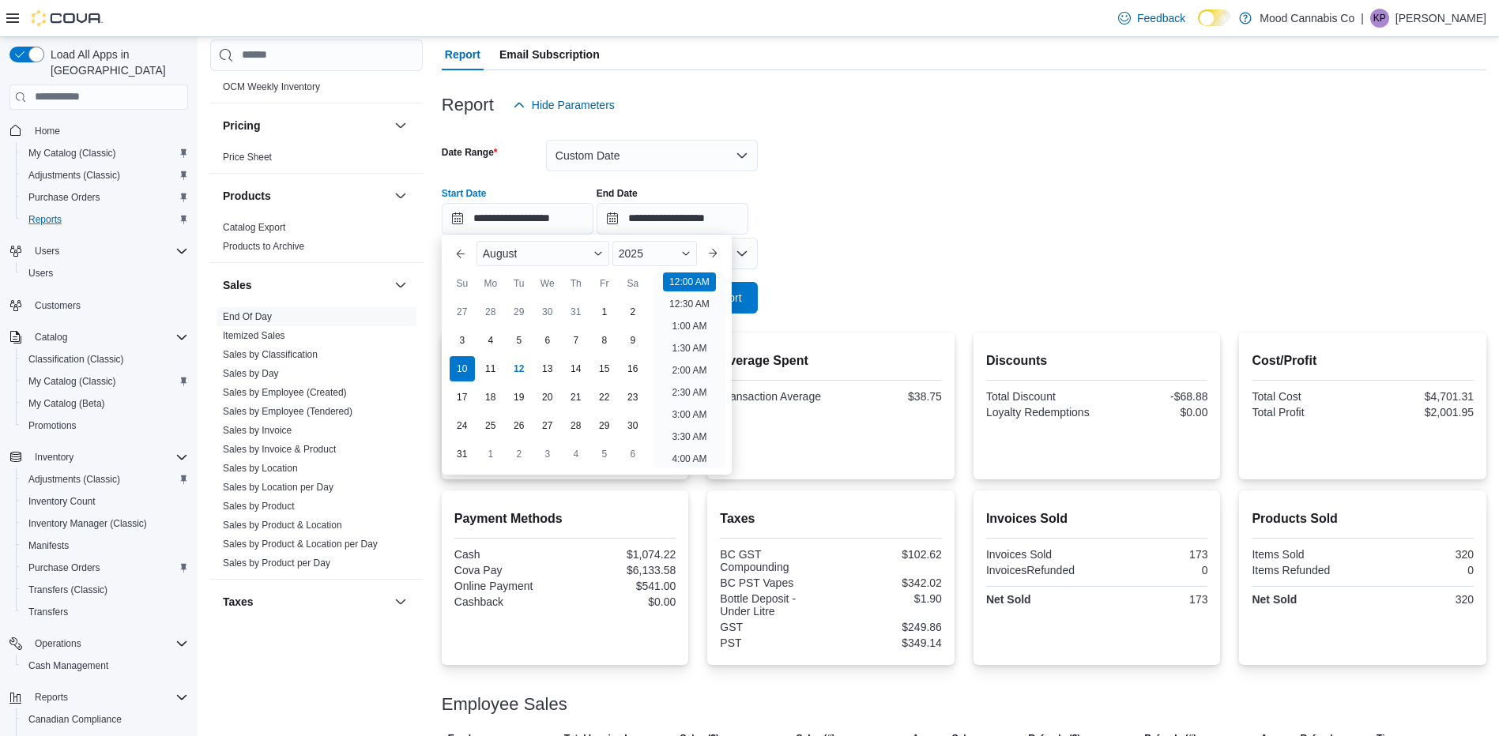
drag, startPoint x: 932, startPoint y: 284, endPoint x: 876, endPoint y: 289, distance: 56.4
click at [932, 284] on form "**********" at bounding box center [964, 217] width 1045 height 193
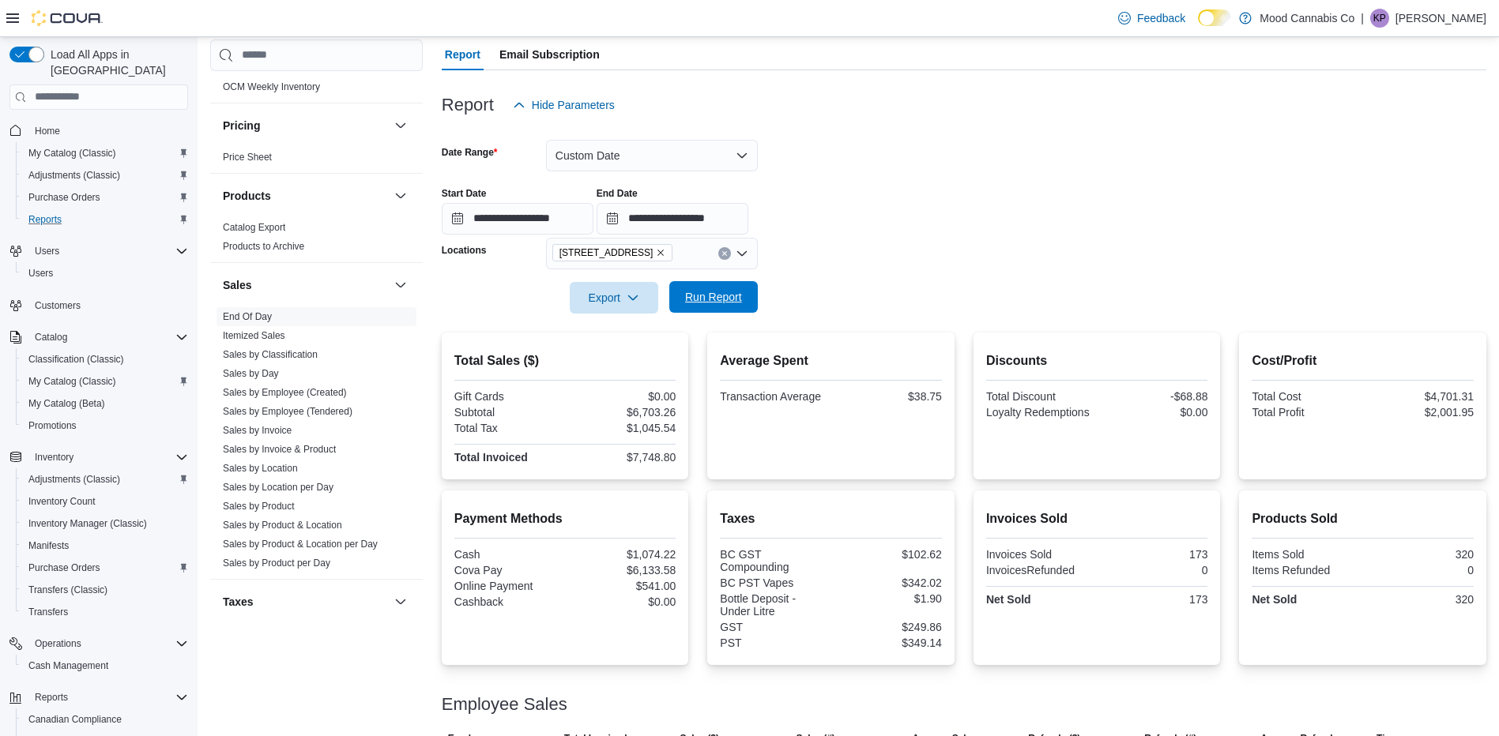
click at [740, 303] on span "Run Report" at bounding box center [713, 297] width 57 height 16
click at [659, 546] on div "Payment Methods Cash $931.78 Cova Pay $5,342.73 Integrated Gift Card $37.78 Onl…" at bounding box center [565, 569] width 222 height 118
click at [661, 552] on div "$931.78" at bounding box center [621, 554] width 107 height 13
copy div "931.78"
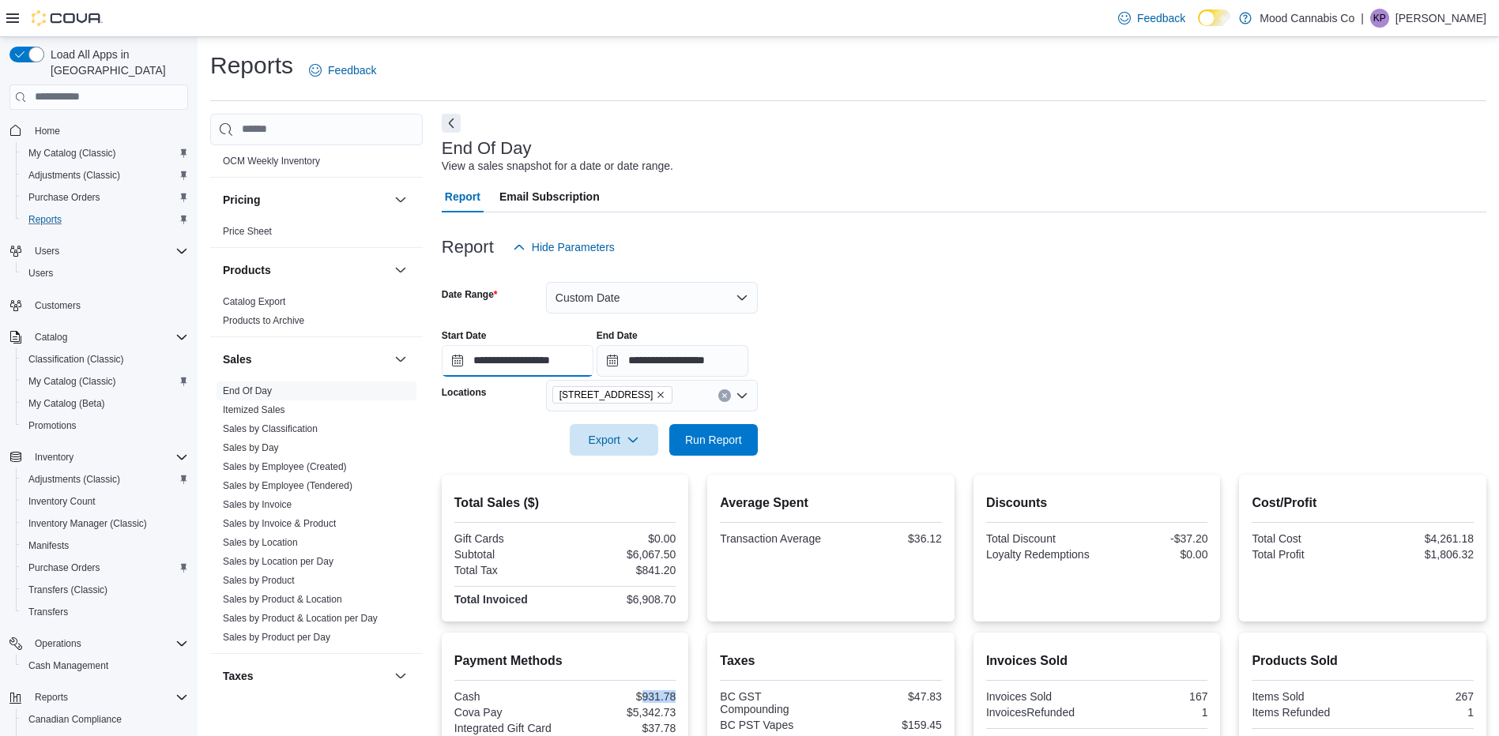
click at [552, 363] on input "**********" at bounding box center [518, 361] width 152 height 32
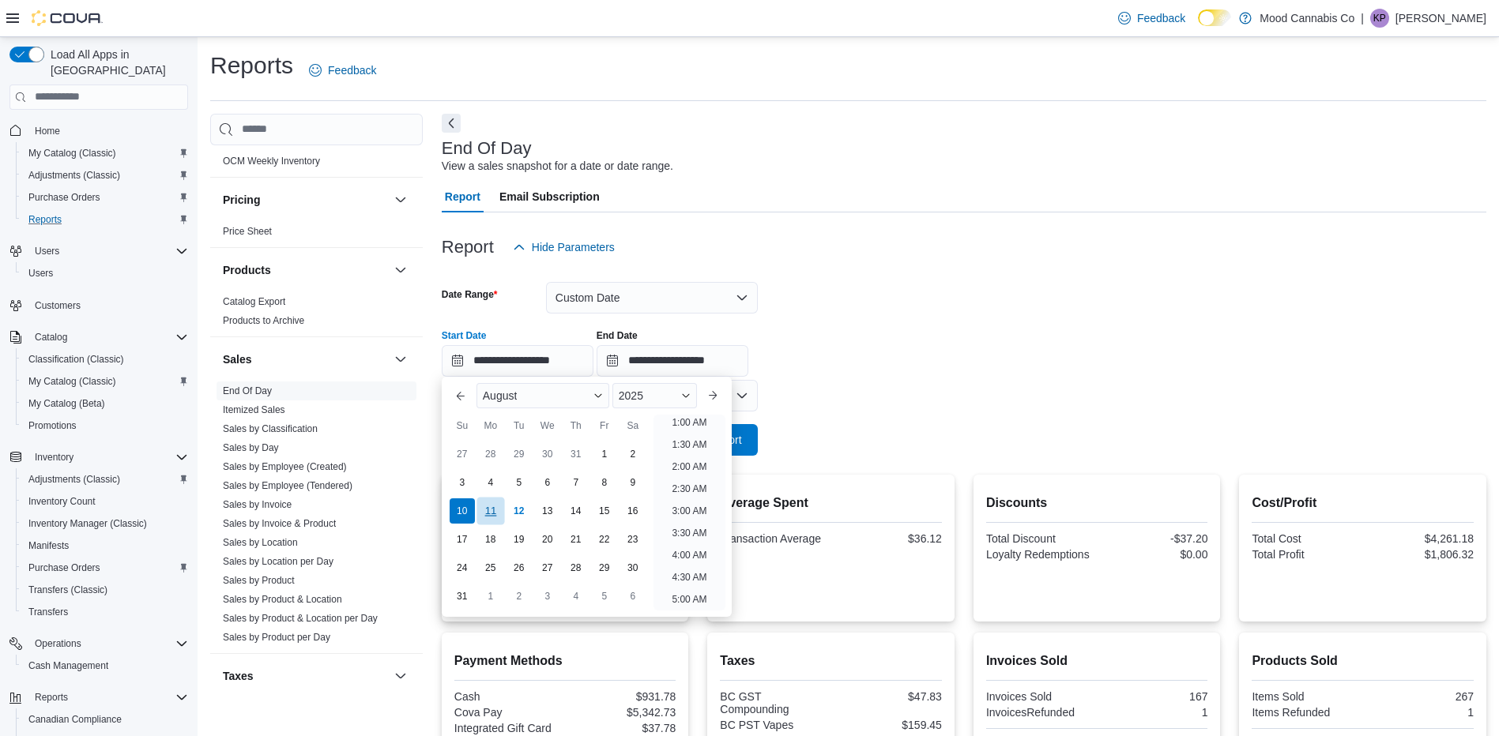
click at [487, 503] on div "11" at bounding box center [490, 511] width 28 height 28
type input "**********"
click at [904, 370] on div "**********" at bounding box center [964, 347] width 1045 height 60
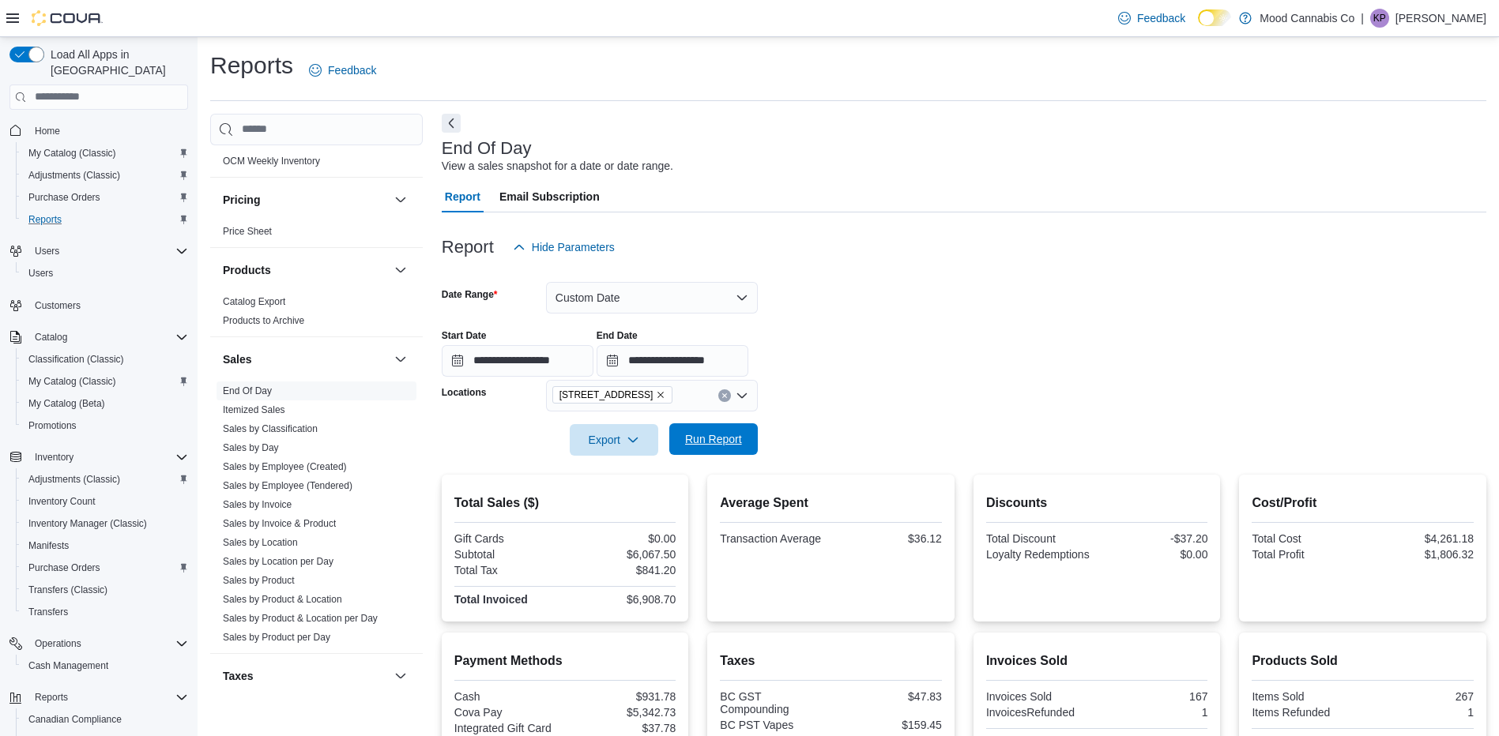
click at [747, 431] on span "Run Report" at bounding box center [714, 440] width 70 height 32
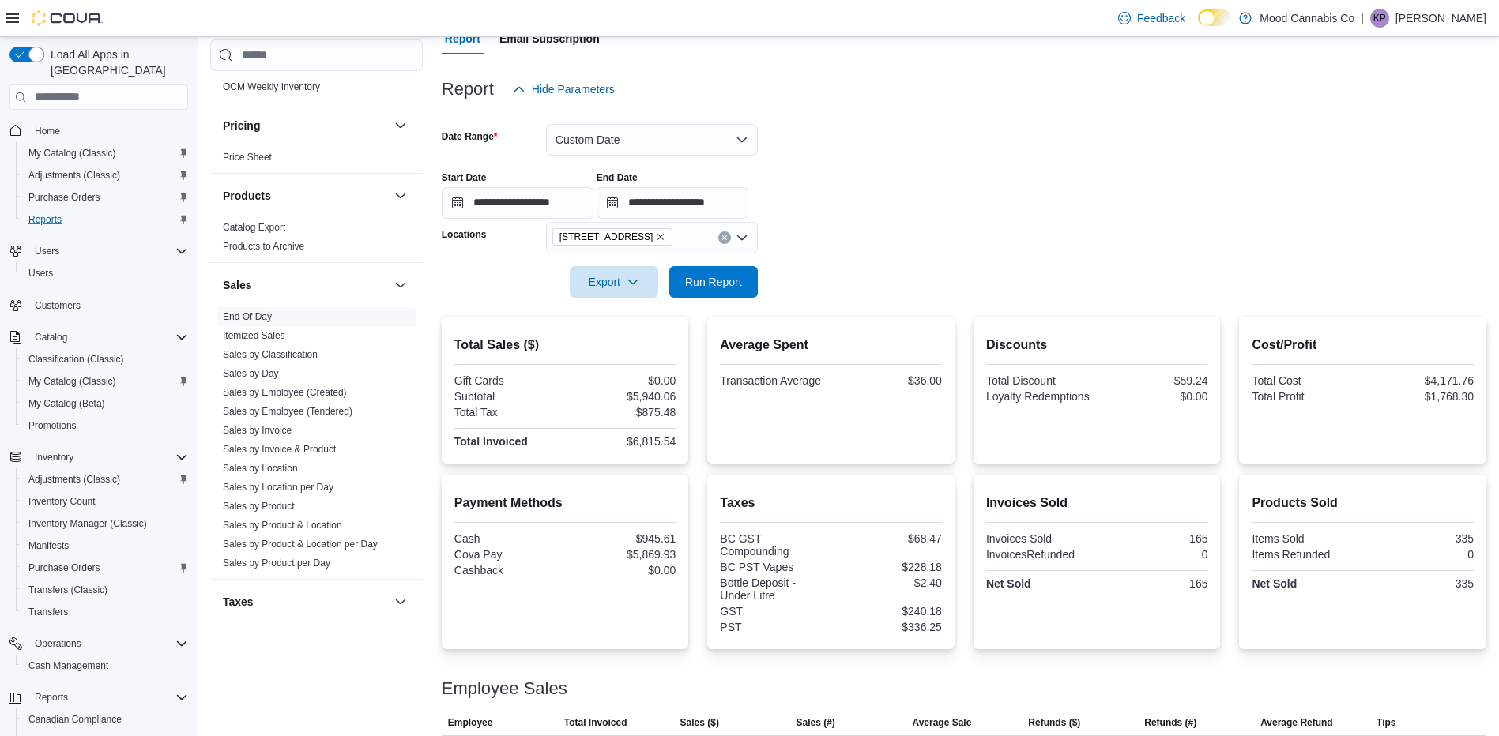
click at [655, 539] on div "$945.61" at bounding box center [621, 539] width 107 height 13
copy div "945.61"
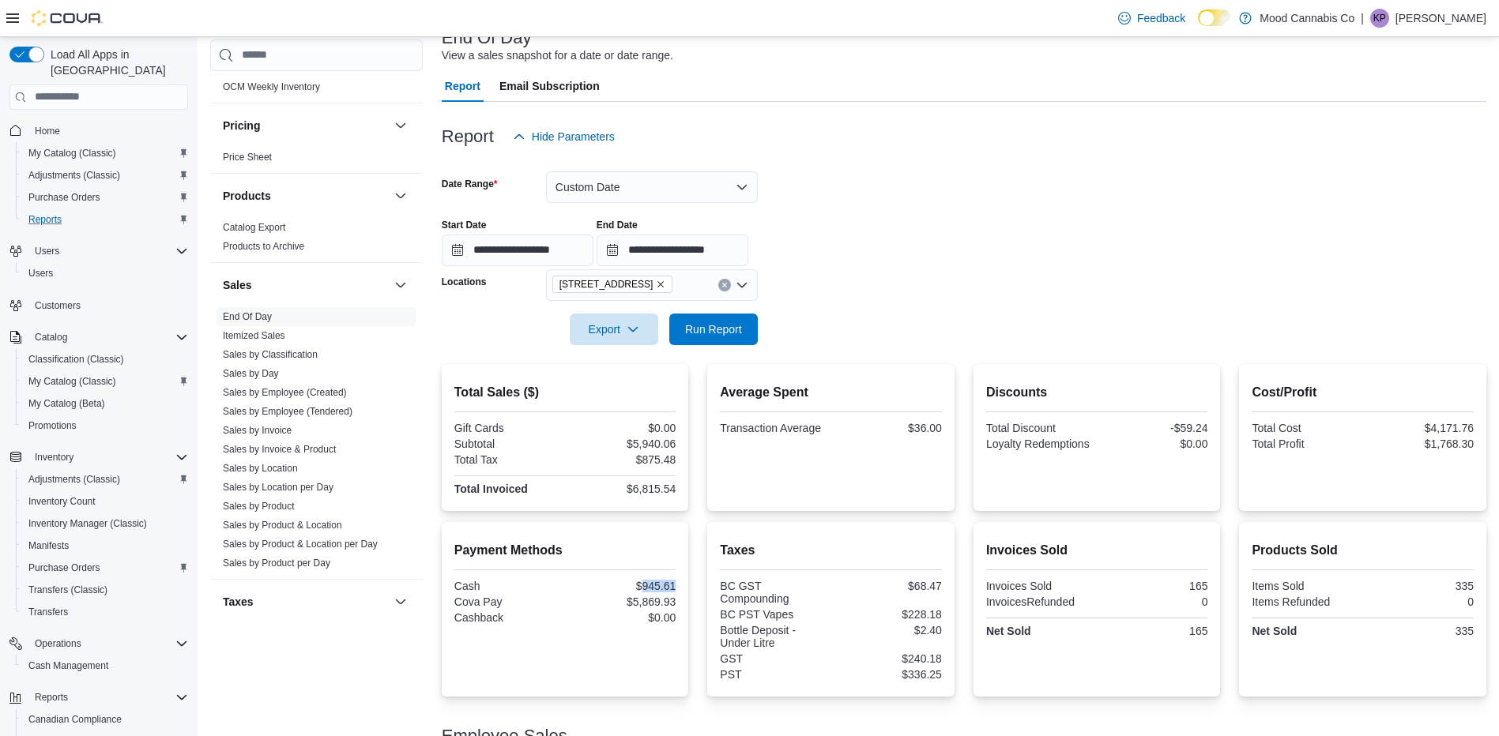
scroll to position [110, 0]
click at [656, 283] on icon "Remove 3923 Victoria Ave from selection in this group" at bounding box center [660, 284] width 9 height 9
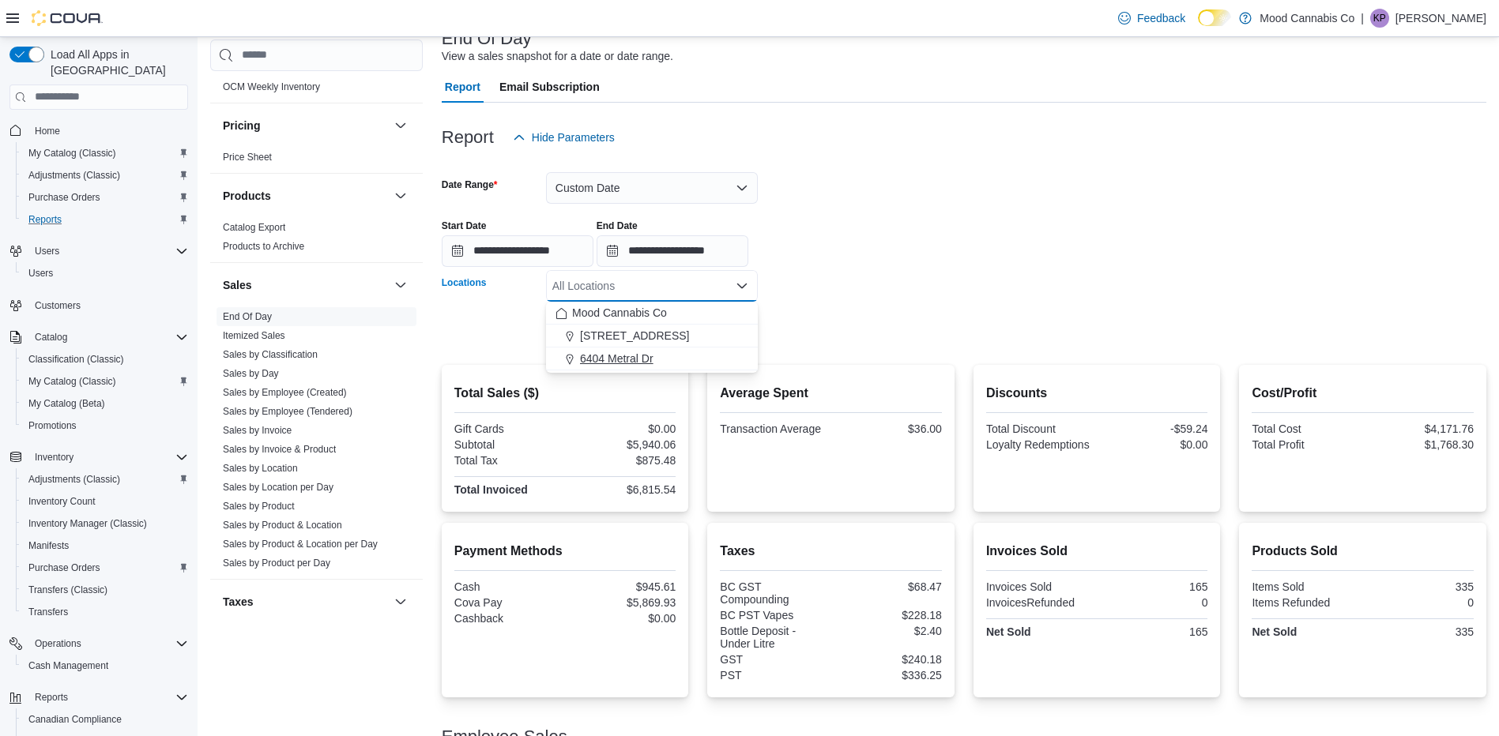
click at [640, 353] on span "6404 Metral Dr" at bounding box center [616, 359] width 73 height 16
click at [889, 313] on div at bounding box center [964, 308] width 1045 height 13
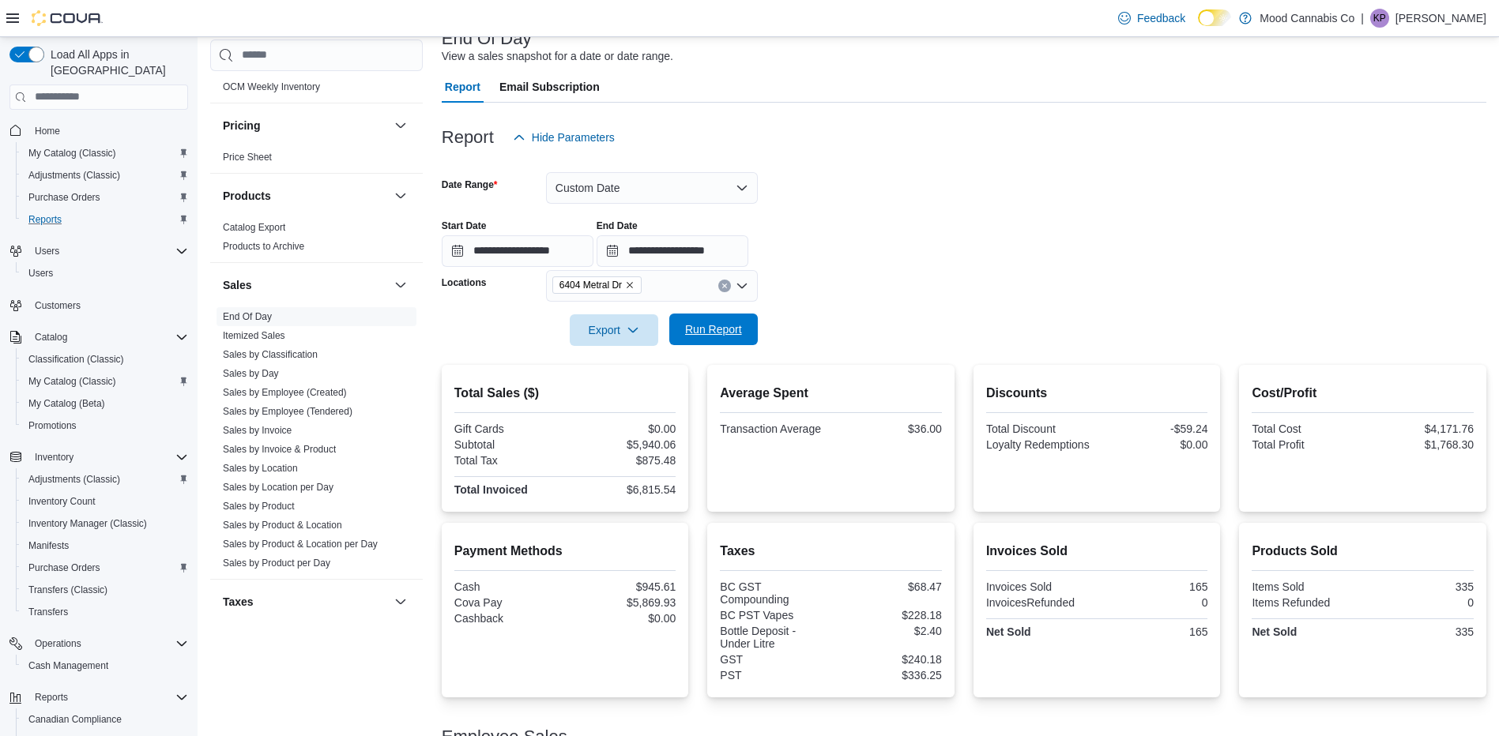
click at [705, 328] on span "Run Report" at bounding box center [713, 330] width 57 height 16
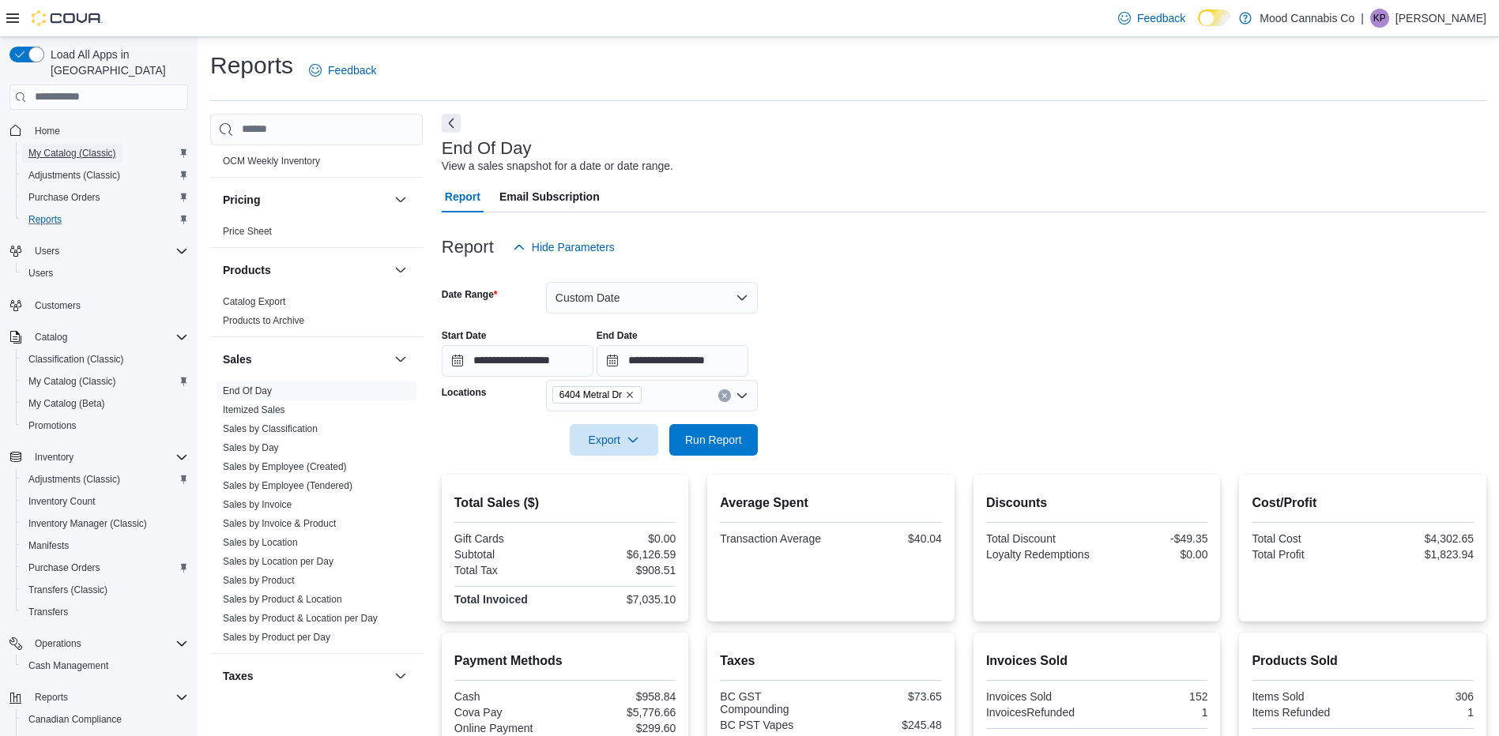
click at [52, 147] on span "My Catalog (Classic)" at bounding box center [72, 153] width 88 height 13
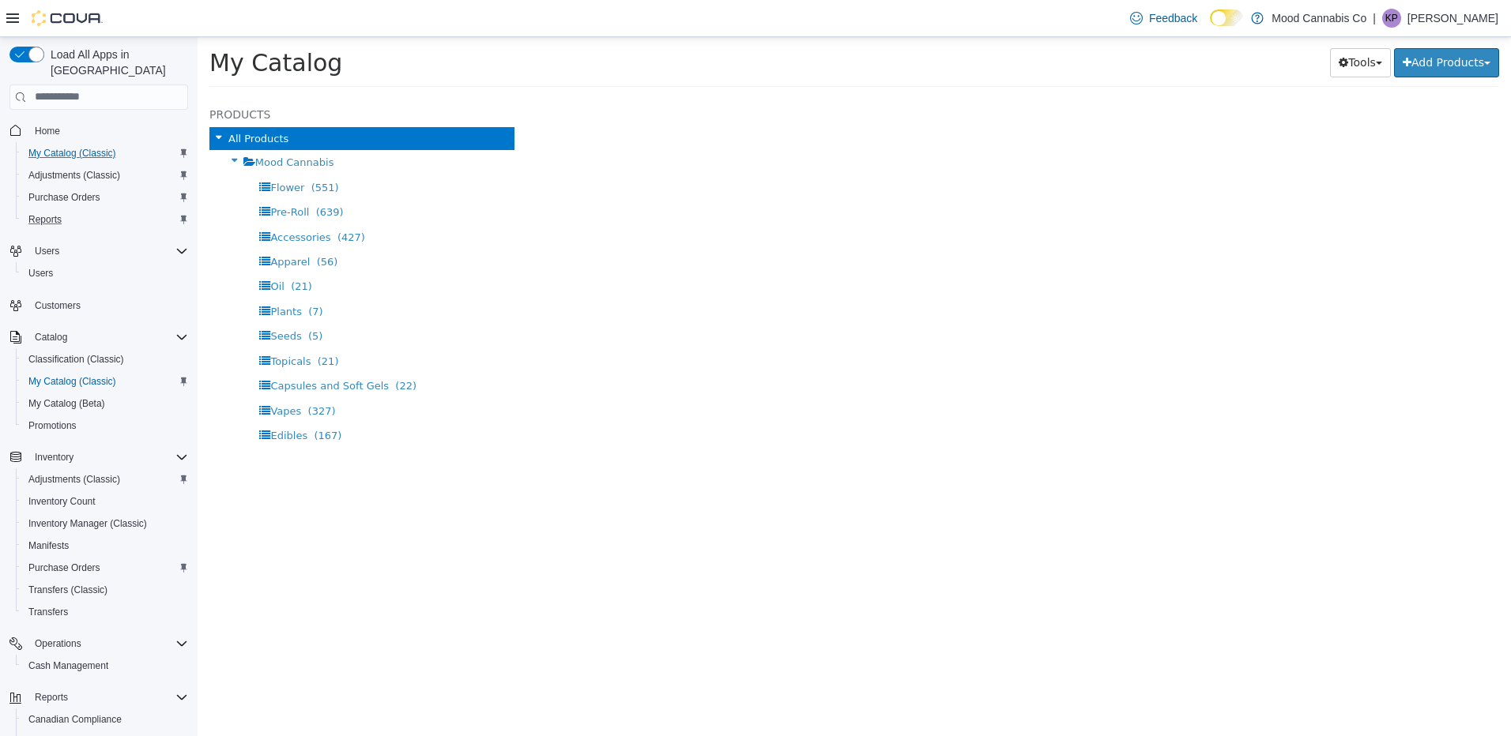
select select "**********"
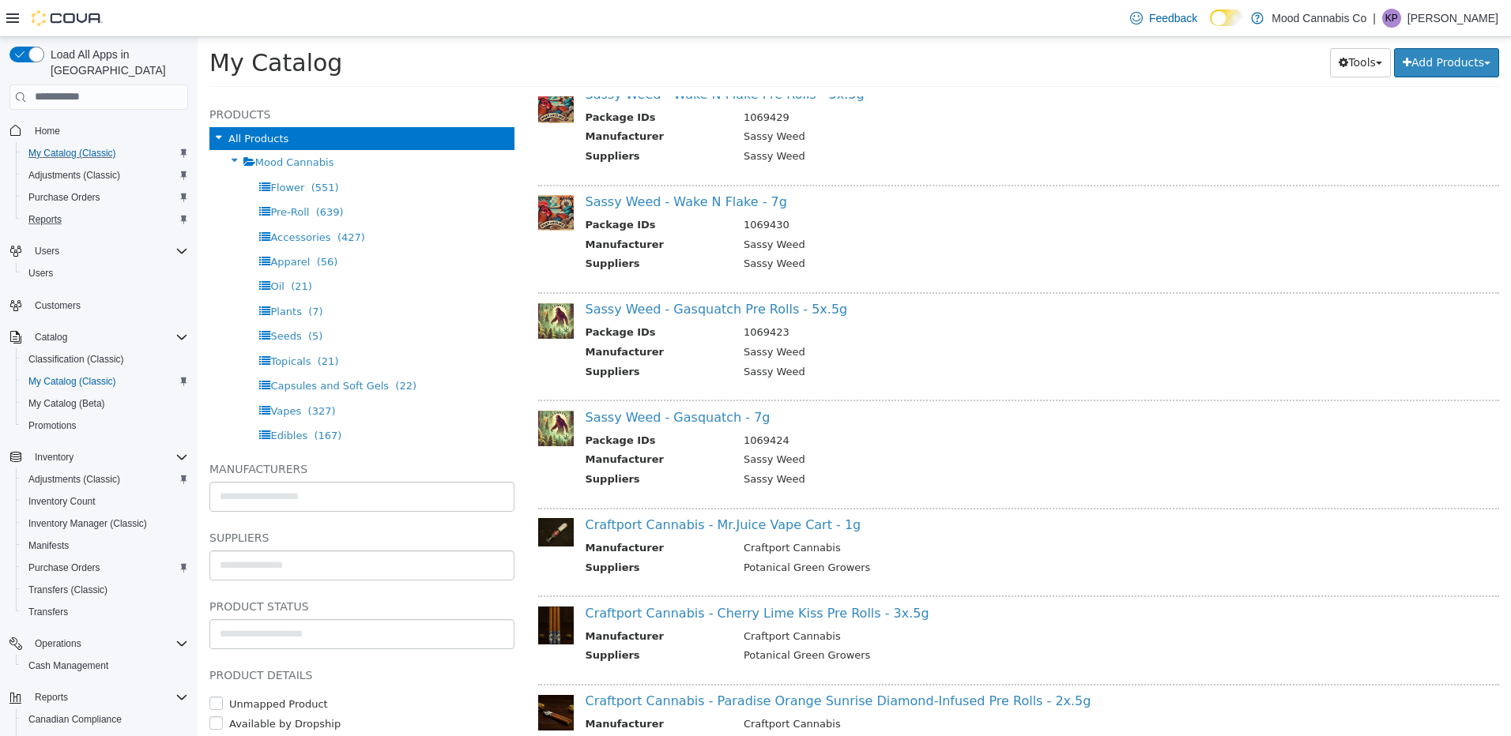
scroll to position [1451, 0]
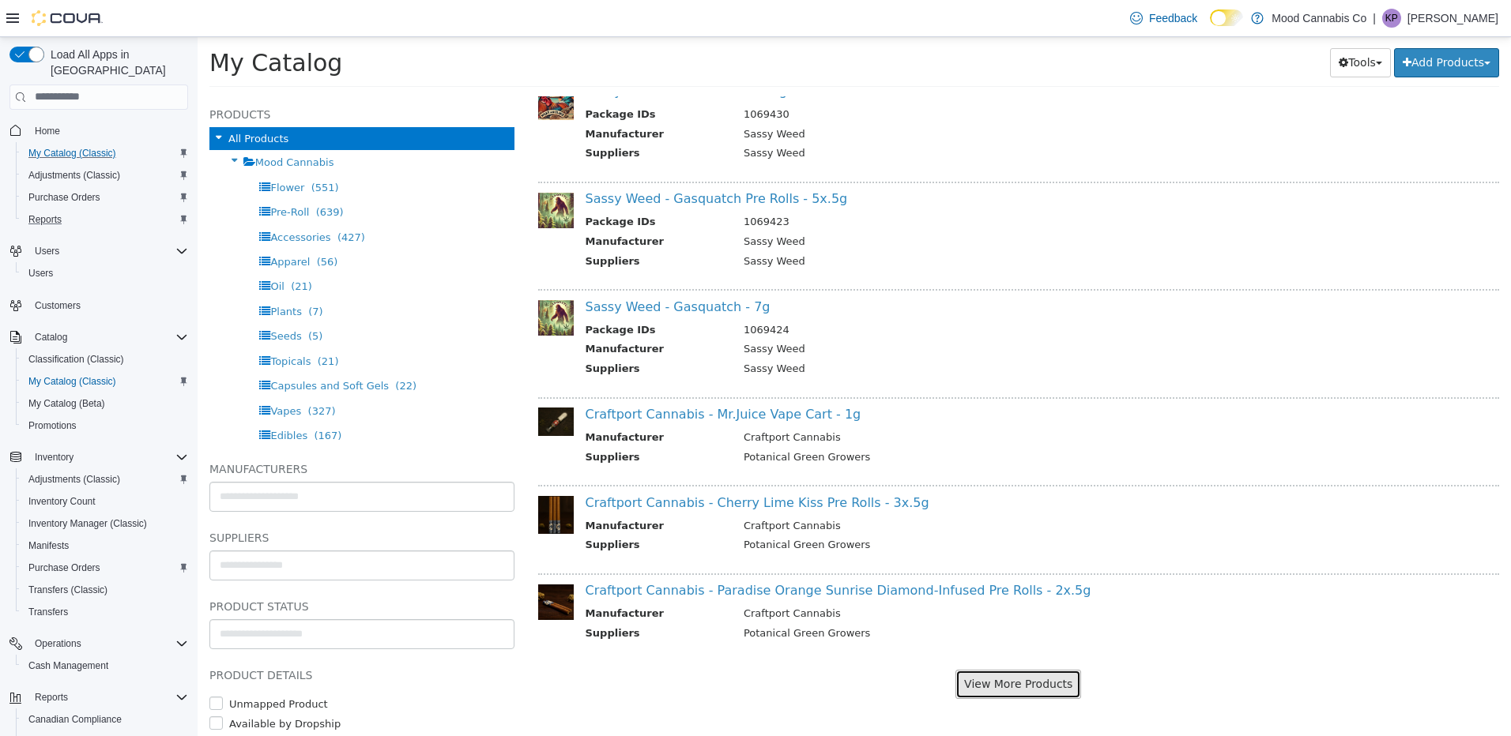
click at [1019, 683] on button "View More Products" at bounding box center [1018, 683] width 126 height 29
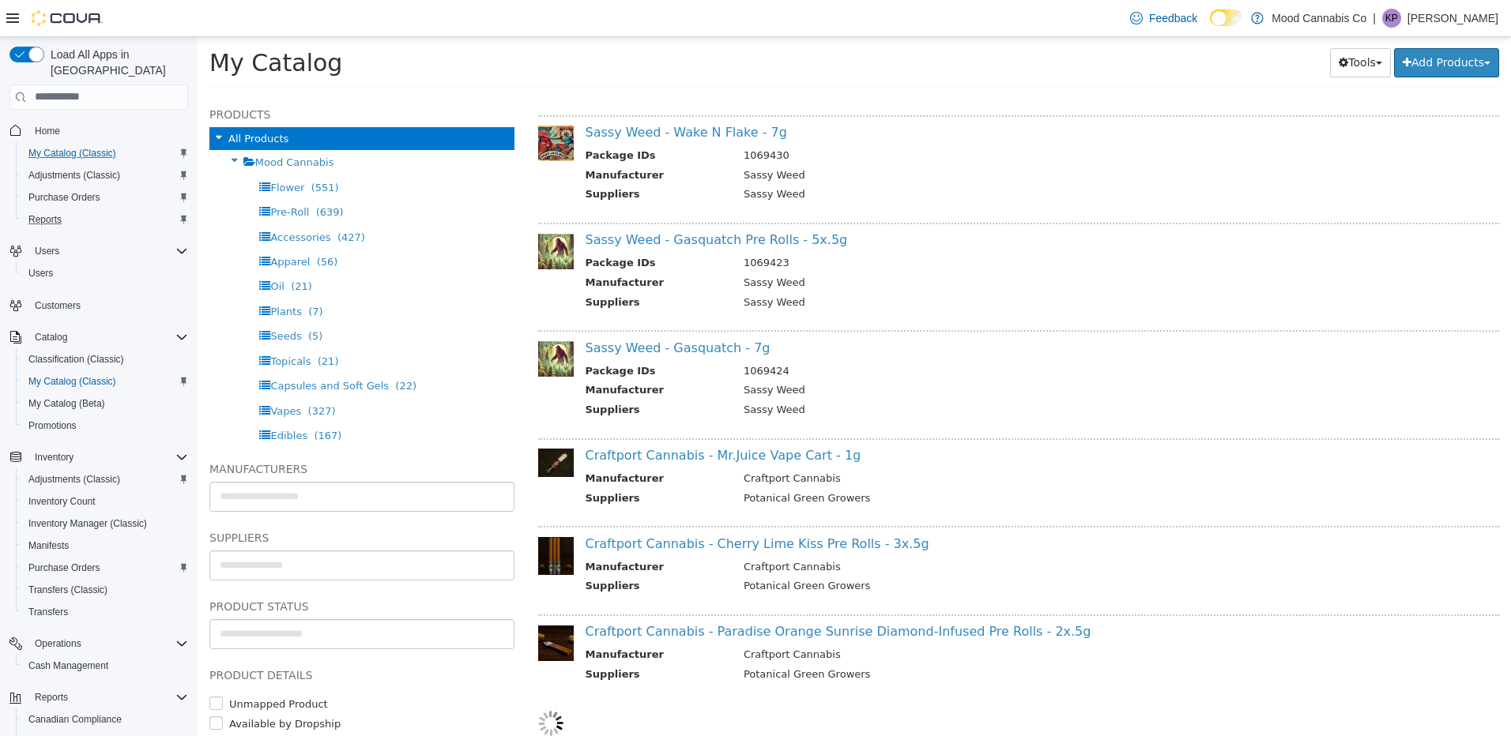
select select "**********"
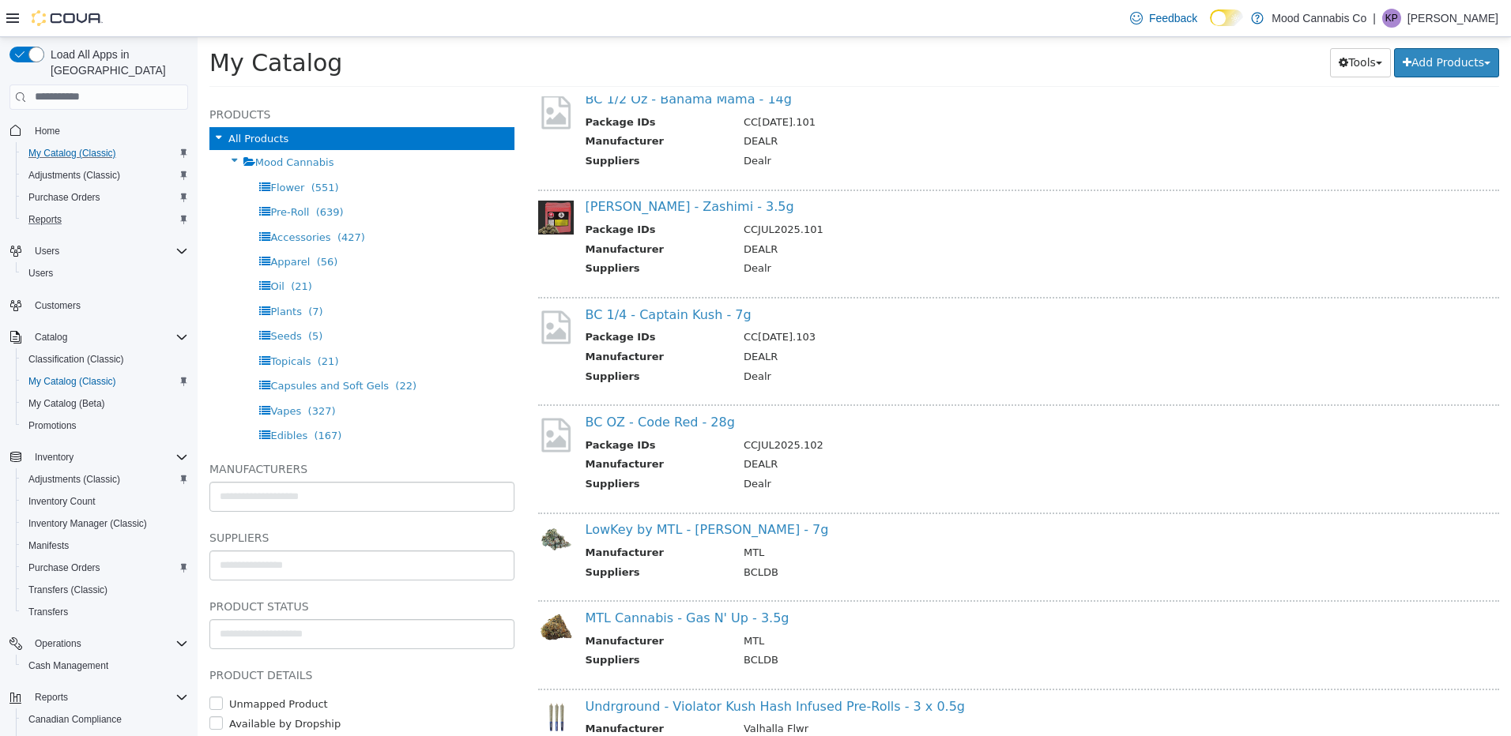
scroll to position [2247, 0]
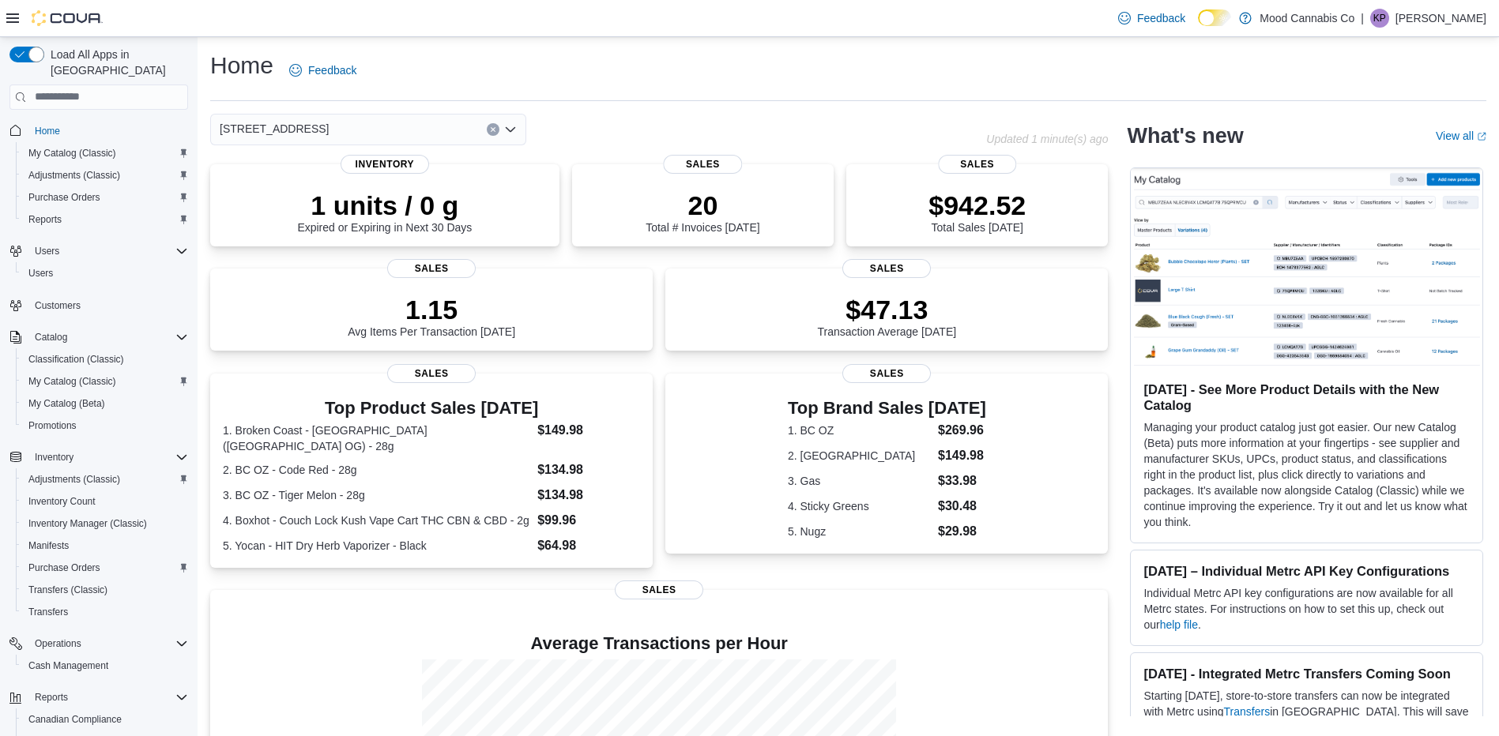
click at [360, 134] on div "[STREET_ADDRESS]" at bounding box center [368, 130] width 316 height 32
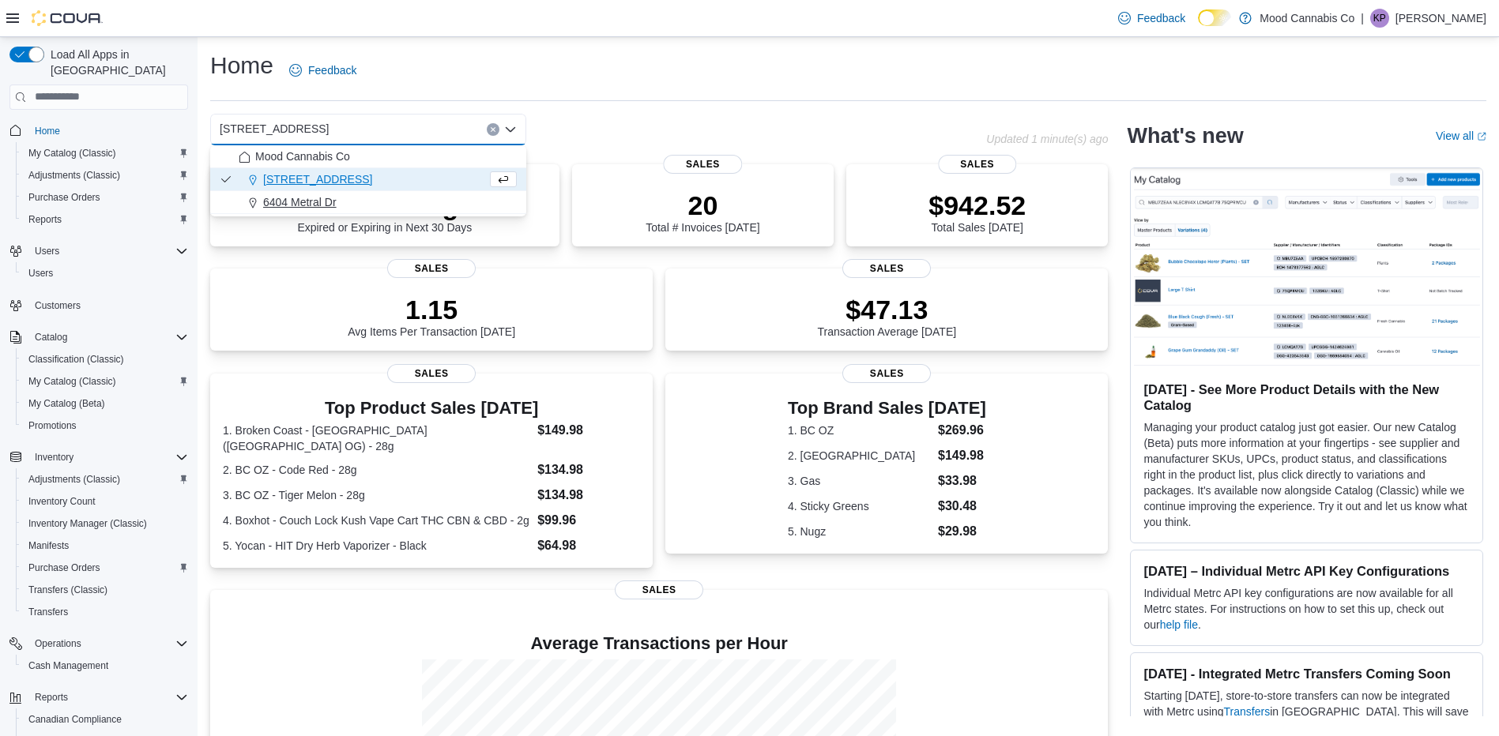
click at [316, 206] on span "6404 Metral Dr" at bounding box center [299, 202] width 73 height 16
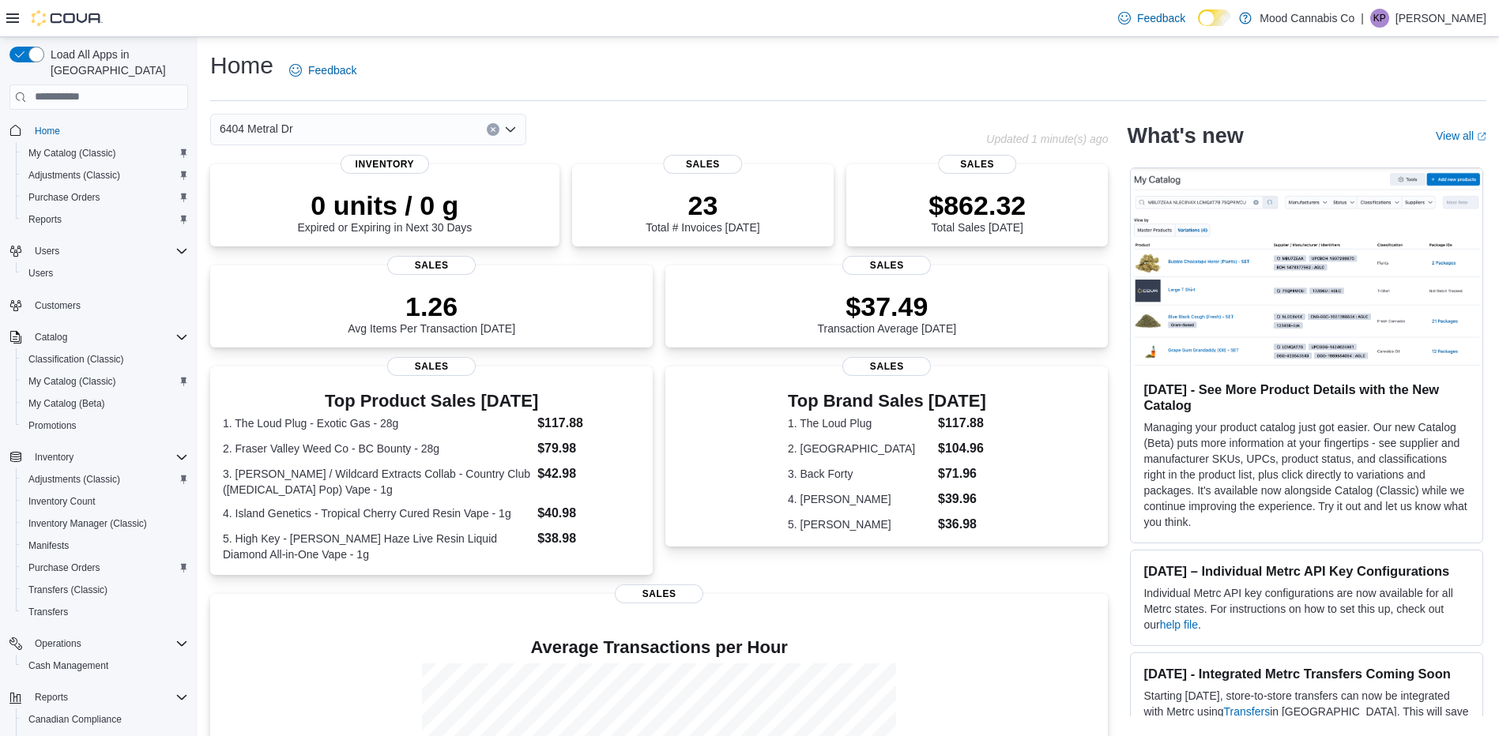
click at [354, 145] on div "6404 Metral Dr Combo box. Selected. 6404 Metral Dr. Press Backspace to delete 6…" at bounding box center [368, 130] width 316 height 32
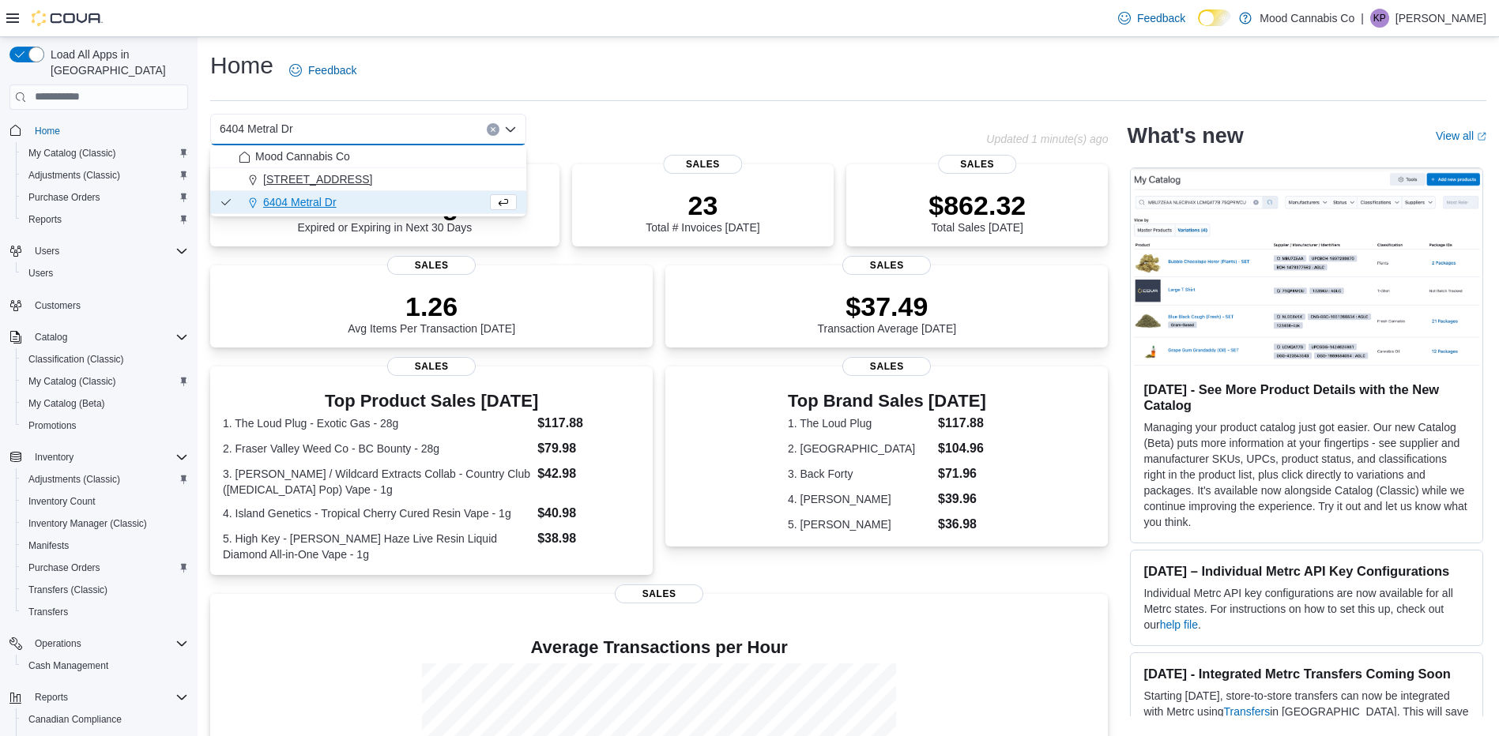
click at [337, 183] on span "[STREET_ADDRESS]" at bounding box center [317, 179] width 109 height 16
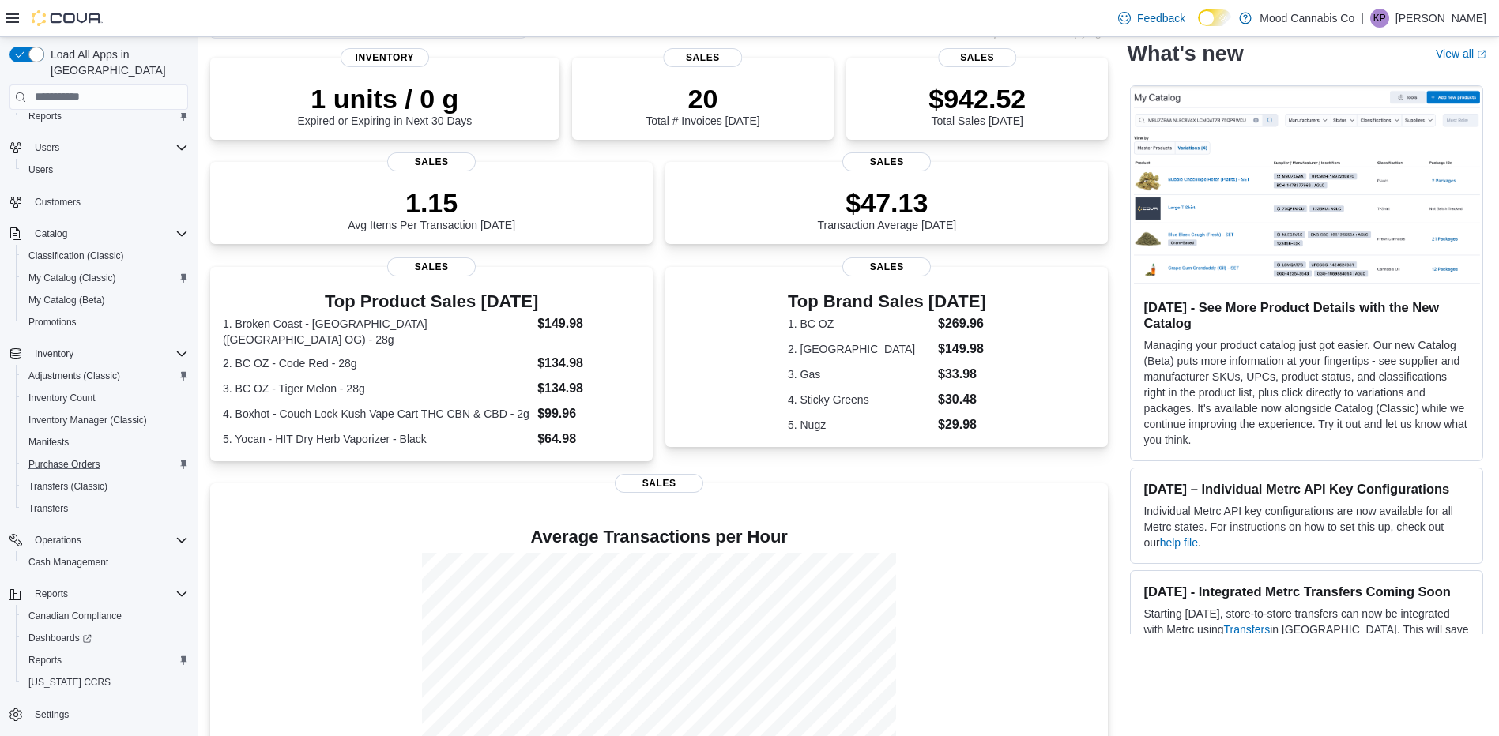
scroll to position [175, 0]
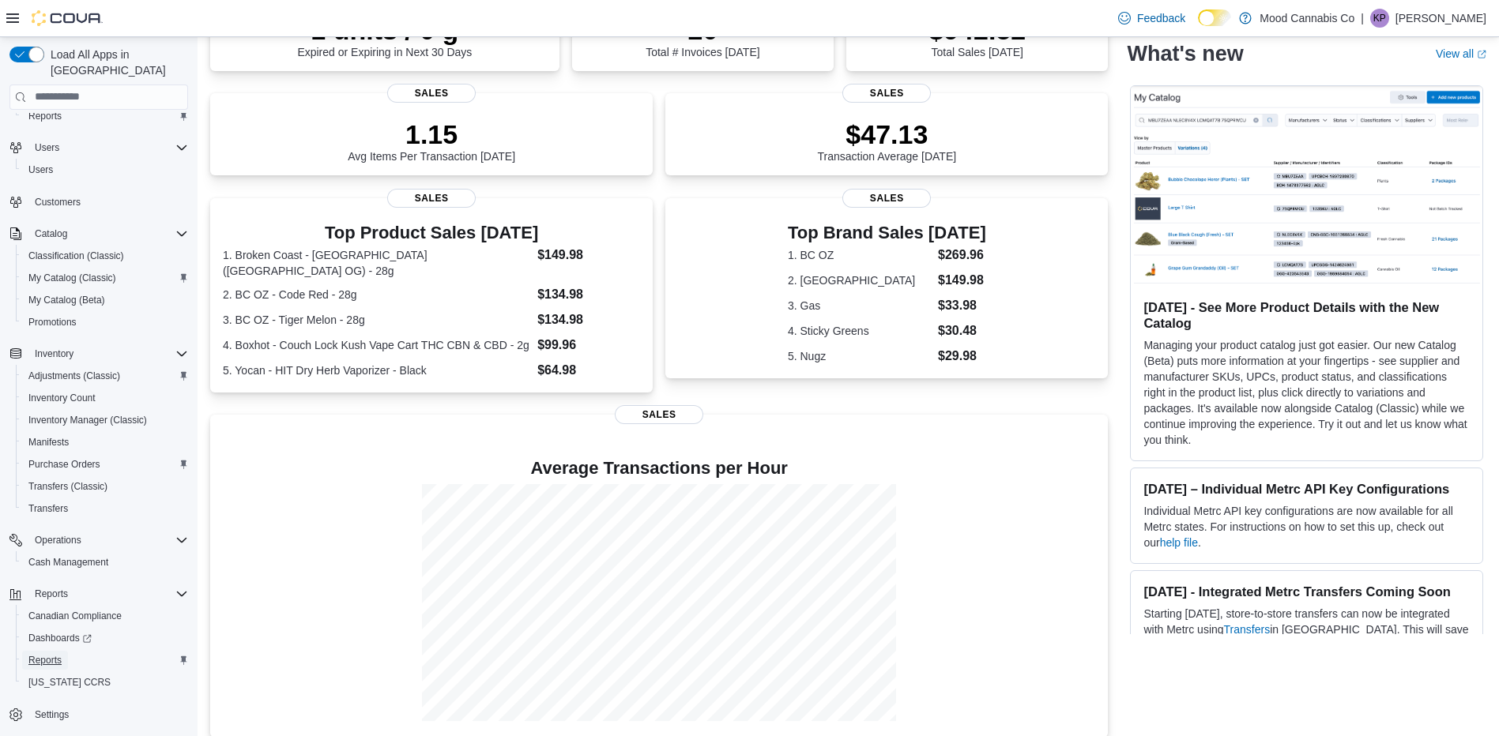
click at [44, 654] on span "Reports" at bounding box center [44, 660] width 33 height 13
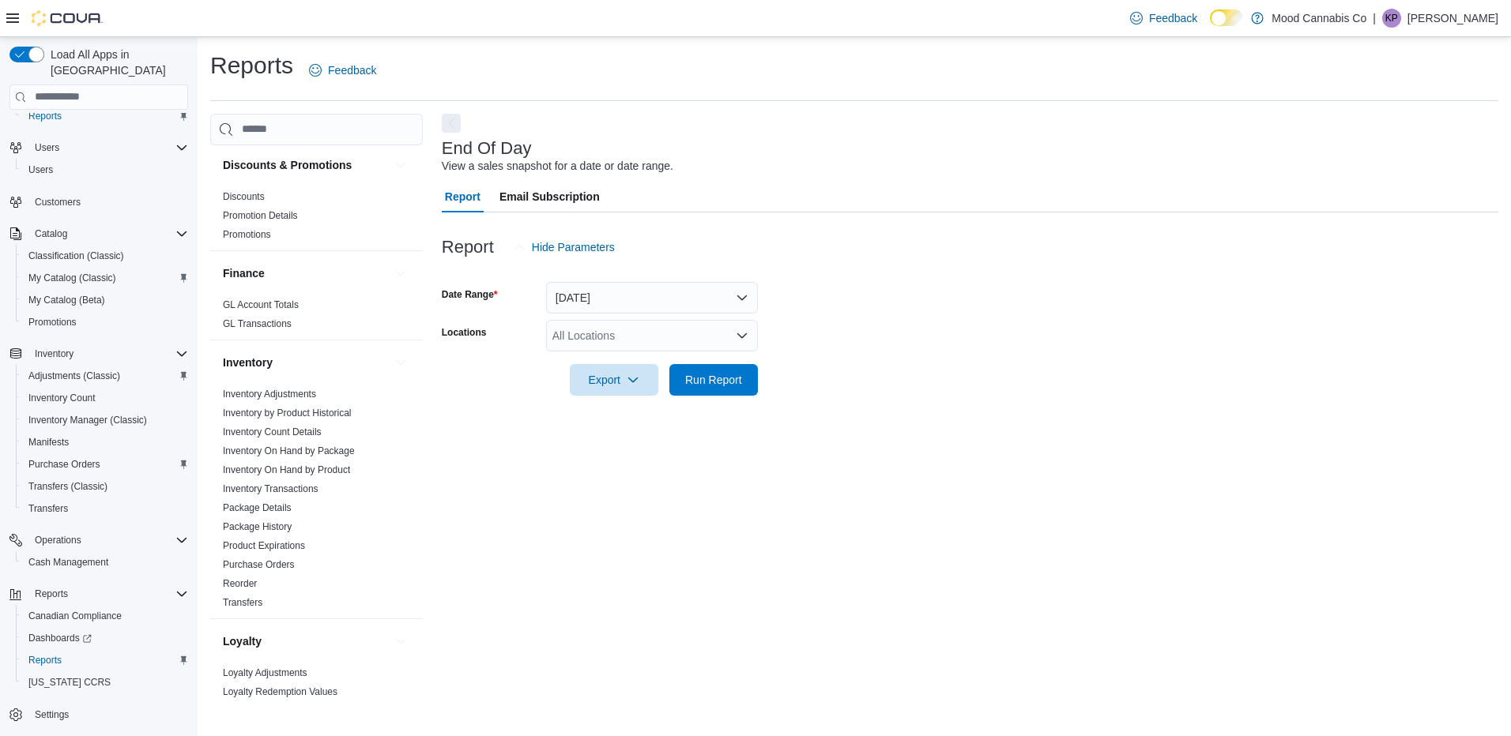
scroll to position [711, 0]
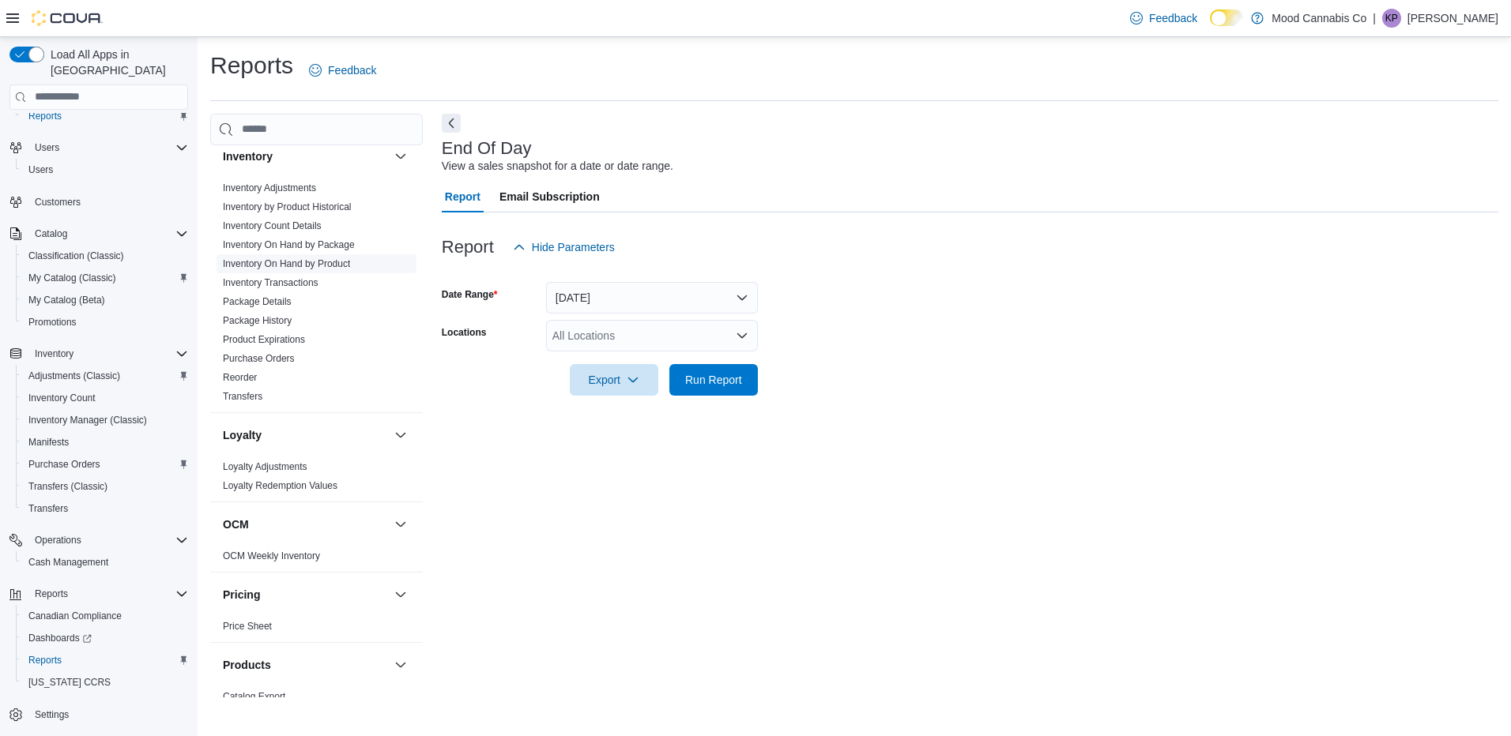
click at [325, 258] on link "Inventory On Hand by Product" at bounding box center [286, 263] width 127 height 11
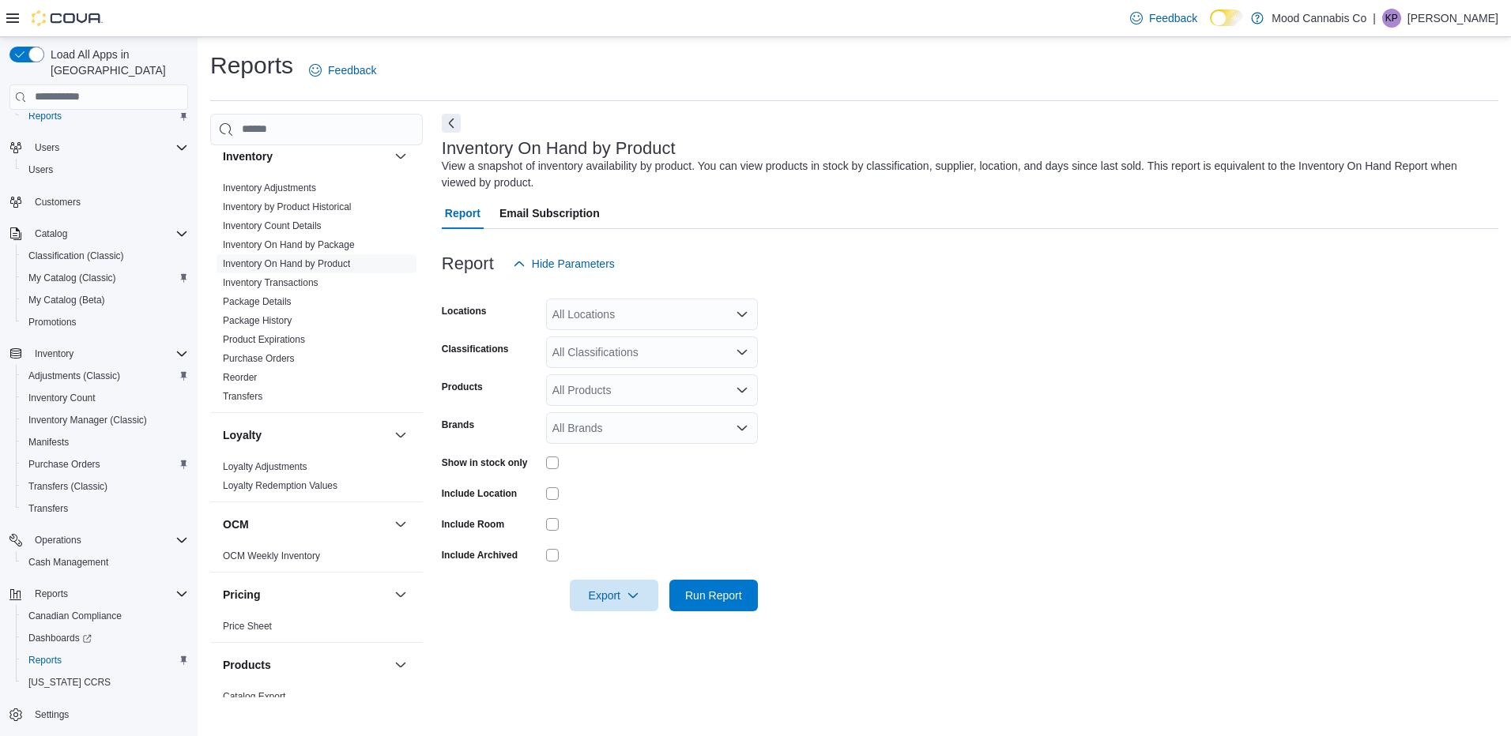
click at [601, 306] on div "All Locations" at bounding box center [652, 315] width 212 height 32
click at [619, 365] on span "[STREET_ADDRESS]" at bounding box center [634, 364] width 109 height 16
click at [875, 434] on form "Locations 3923 Victoria Ave Combo box. Selected. 3923 Victoria Ave. Press Backs…" at bounding box center [970, 446] width 1056 height 332
click at [597, 597] on span "Export" at bounding box center [614, 595] width 70 height 32
click at [611, 658] on span "Export to Csv" at bounding box center [616, 659] width 71 height 13
